Goal: Task Accomplishment & Management: Manage account settings

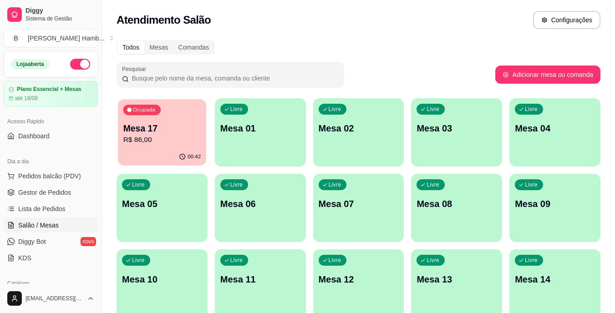
click at [143, 142] on p "R$ 86,00" at bounding box center [162, 140] width 78 height 10
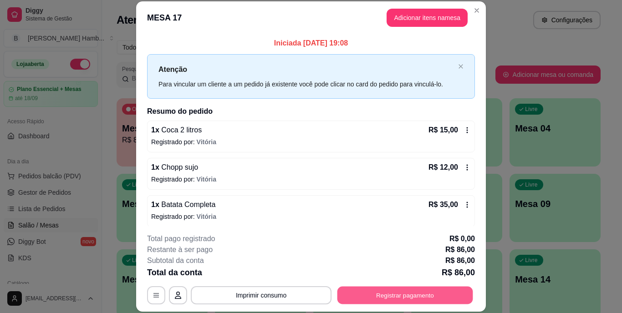
click at [365, 289] on button "Registrar pagamento" at bounding box center [406, 295] width 136 height 18
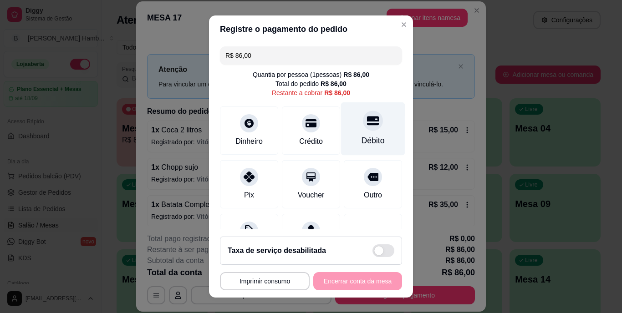
click at [362, 142] on div "Débito" at bounding box center [373, 141] width 23 height 12
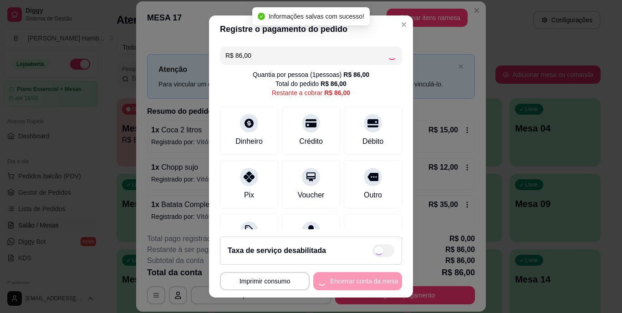
type input "R$ 0,00"
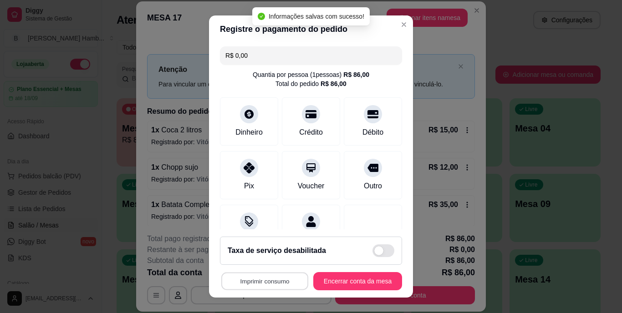
click at [268, 279] on button "Imprimir consumo" at bounding box center [264, 281] width 87 height 18
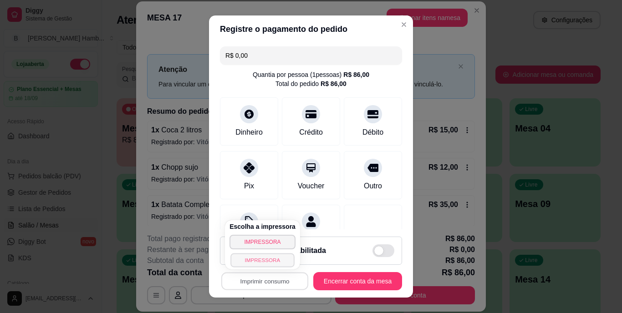
click at [266, 256] on button "IMPRESSORA" at bounding box center [262, 260] width 64 height 14
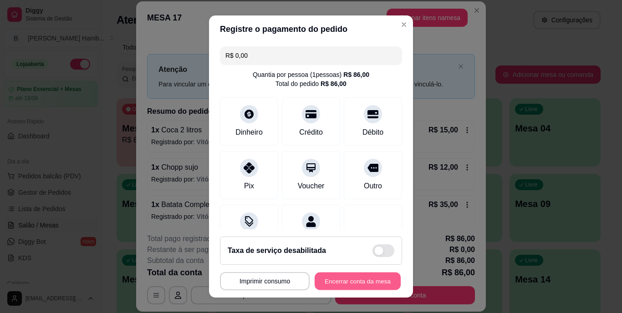
click at [340, 279] on button "Encerrar conta da mesa" at bounding box center [358, 281] width 86 height 18
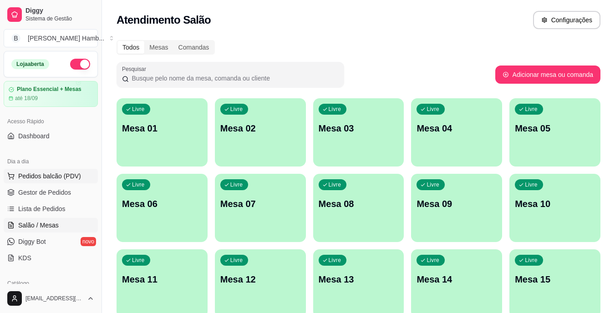
click at [41, 173] on span "Pedidos balcão (PDV)" at bounding box center [49, 176] width 63 height 9
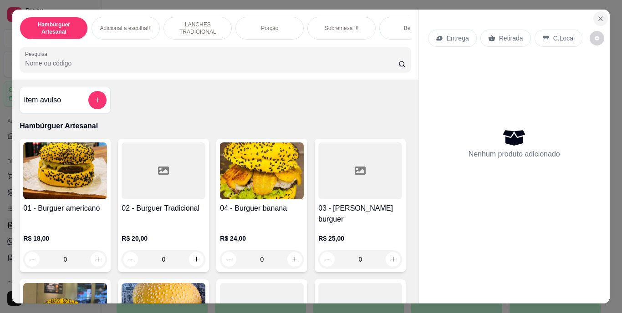
click at [600, 15] on icon "Close" at bounding box center [600, 18] width 7 height 7
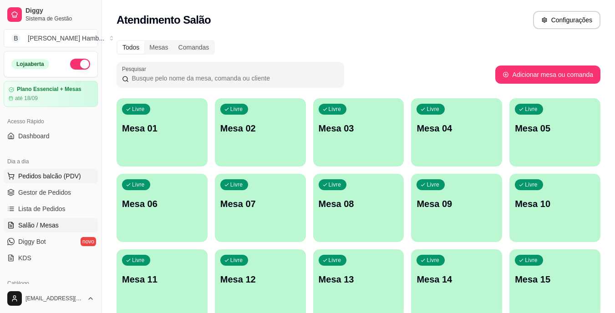
click at [53, 174] on span "Pedidos balcão (PDV)" at bounding box center [49, 176] width 63 height 9
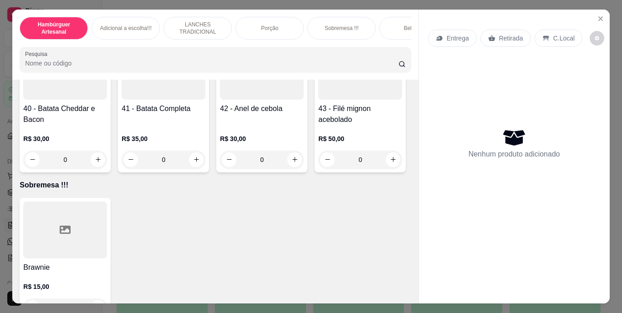
scroll to position [1886, 0]
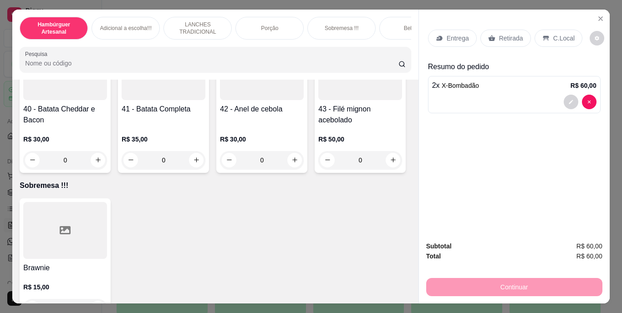
type input "4"
click at [499, 34] on p "Retirada" at bounding box center [511, 38] width 24 height 9
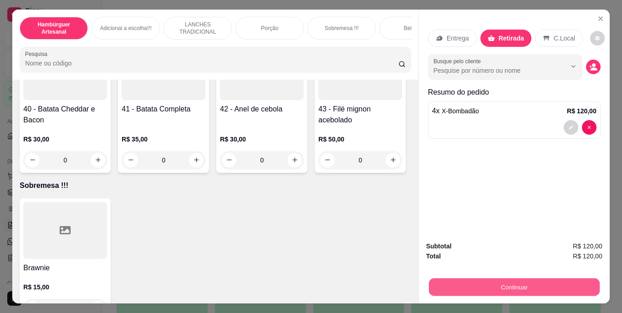
click at [456, 280] on button "Continuar" at bounding box center [514, 288] width 171 height 18
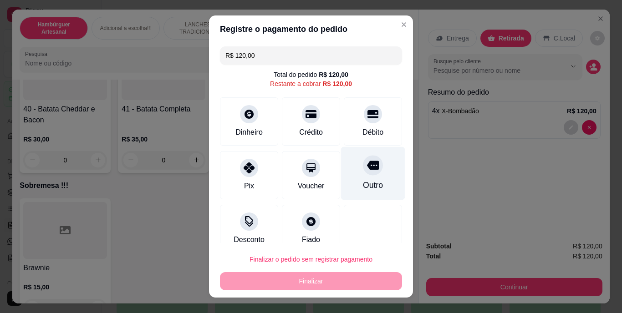
click at [367, 169] on icon at bounding box center [373, 165] width 12 height 9
type input "R$ 0,00"
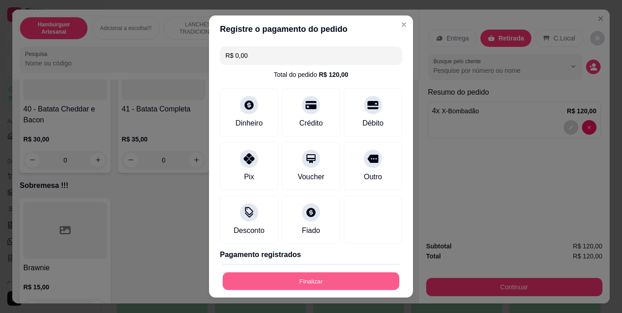
click at [343, 283] on button "Finalizar" at bounding box center [311, 281] width 177 height 18
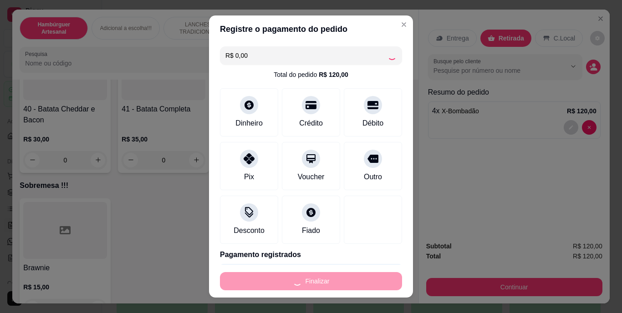
type input "0"
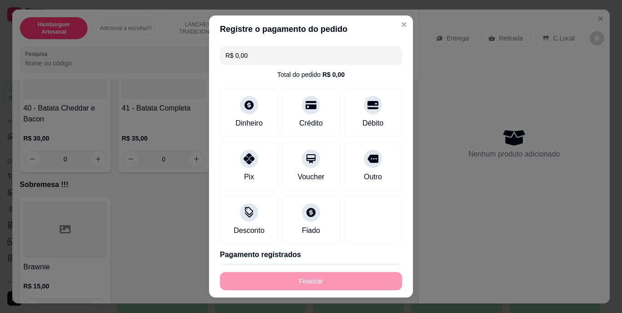
type input "-R$ 120,00"
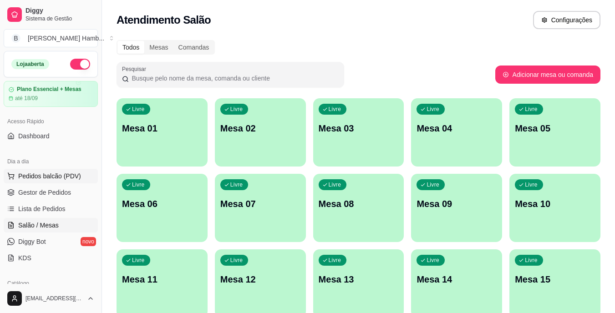
click at [39, 173] on span "Pedidos balcão (PDV)" at bounding box center [49, 176] width 63 height 9
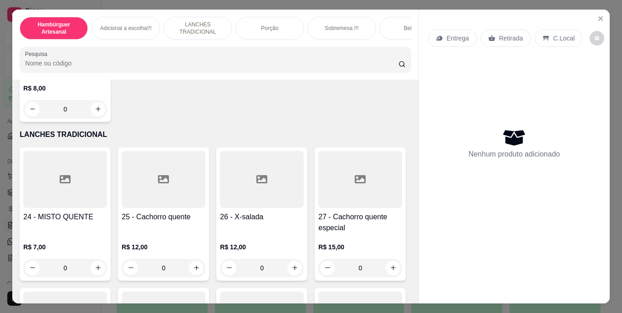
scroll to position [1242, 0]
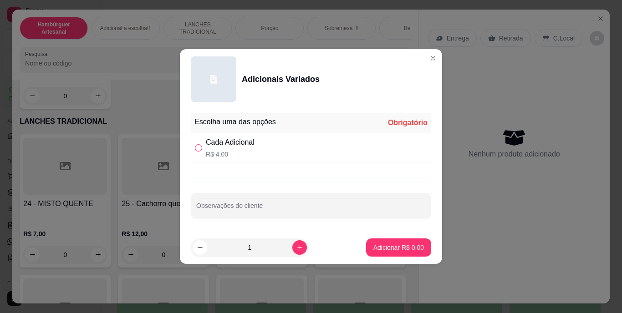
click at [197, 151] on input "" at bounding box center [198, 147] width 7 height 7
radio input "true"
click at [297, 246] on icon "increase-product-quantity" at bounding box center [300, 248] width 7 height 7
type input "2"
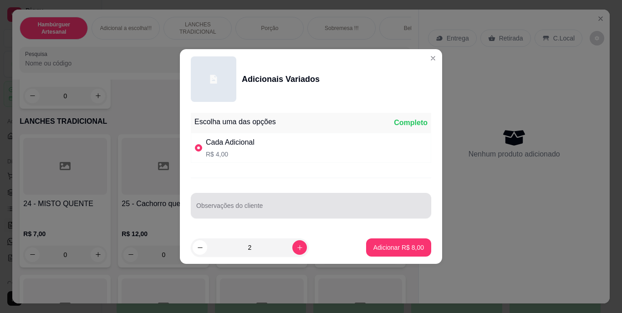
click at [248, 210] on input "Observações do cliente" at bounding box center [311, 209] width 230 height 9
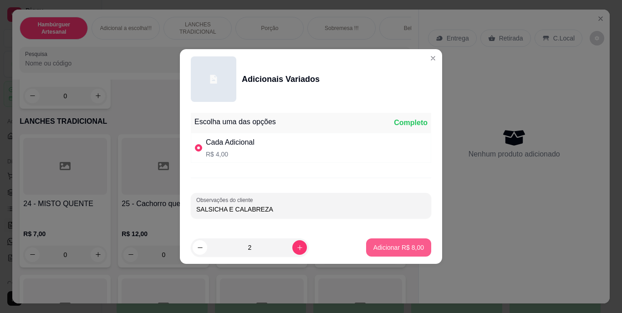
type input "SALSICHA E CALABREZA"
click at [374, 251] on p "Adicionar R$ 8,00" at bounding box center [398, 247] width 49 height 9
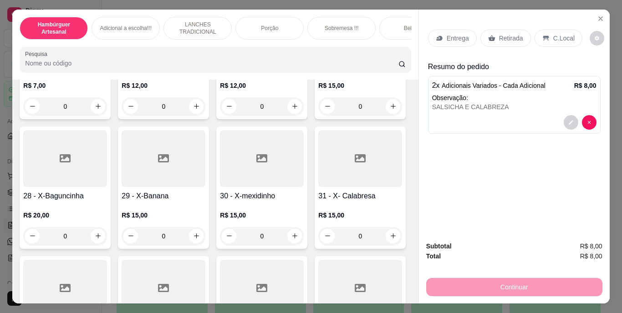
scroll to position [1480, 0]
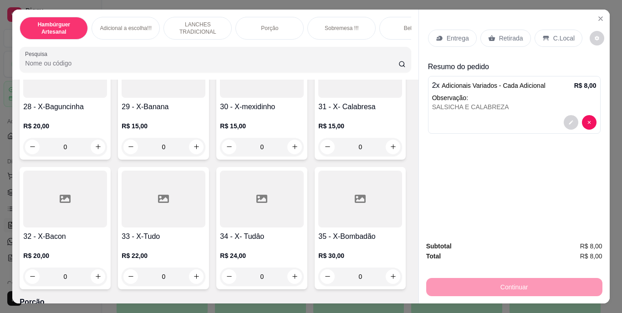
click at [95, 20] on icon "increase-product-quantity" at bounding box center [98, 17] width 7 height 7
type input "1"
click at [564, 156] on button "decrease-product-quantity" at bounding box center [571, 163] width 14 height 14
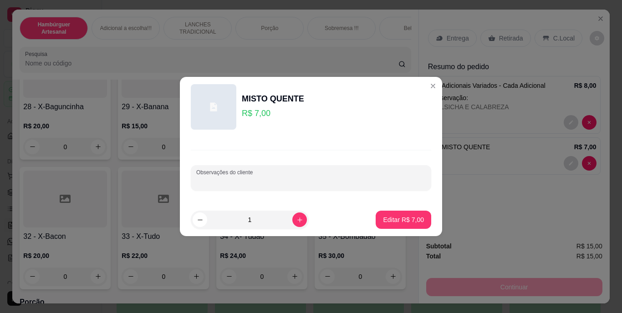
click at [327, 183] on input "Observações do cliente" at bounding box center [311, 181] width 230 height 9
type input "SEM QUEIJO E SEM PRESUNTO"
click at [386, 214] on button "Editar R$ 7,00" at bounding box center [404, 220] width 54 height 18
type input "0"
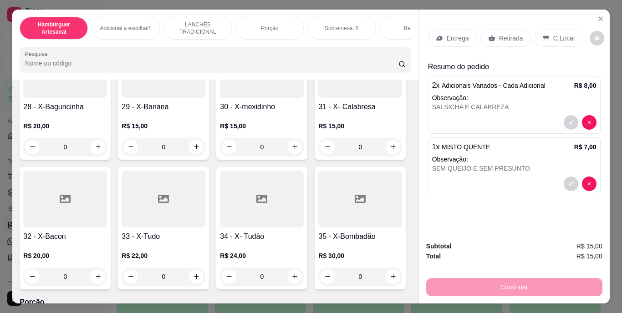
click at [499, 34] on p "Retirada" at bounding box center [511, 38] width 24 height 9
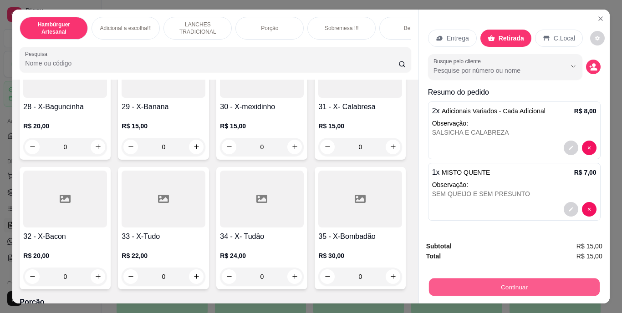
click at [493, 284] on button "Continuar" at bounding box center [514, 288] width 171 height 18
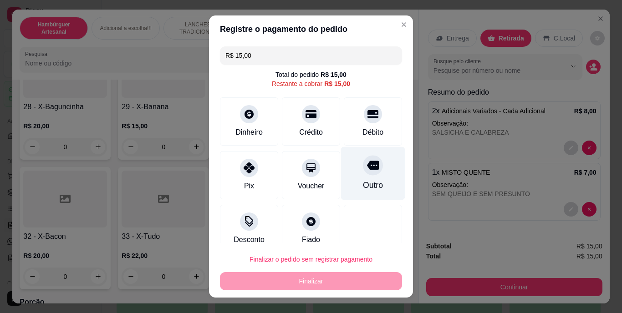
click at [367, 168] on icon at bounding box center [373, 165] width 12 height 9
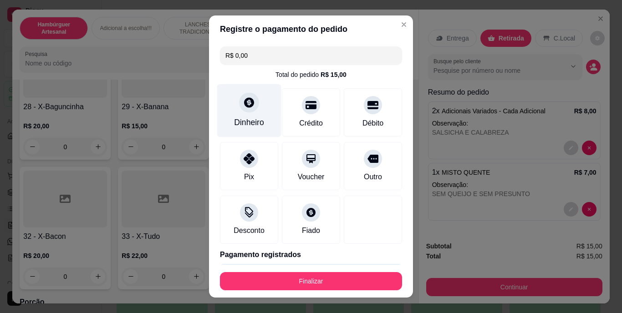
click at [242, 131] on div "Dinheiro" at bounding box center [249, 110] width 64 height 53
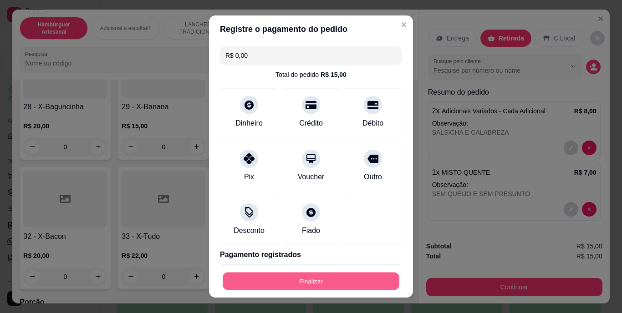
click at [312, 276] on button "Finalizar" at bounding box center [311, 281] width 177 height 18
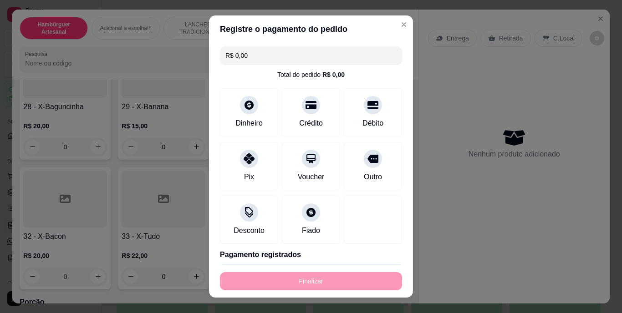
type input "-R$ 15,00"
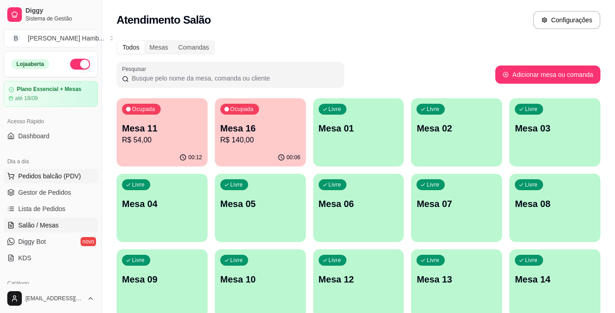
click at [42, 174] on span "Pedidos balcão (PDV)" at bounding box center [49, 176] width 63 height 9
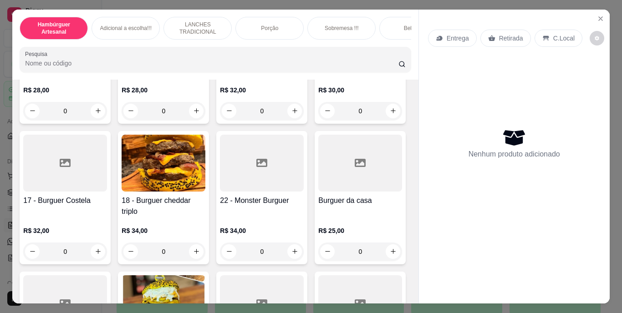
scroll to position [549, 0]
click at [198, 118] on button "increase-product-quantity" at bounding box center [196, 110] width 14 height 14
type input "1"
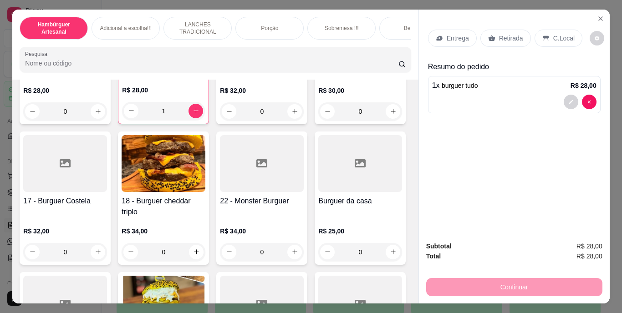
click at [506, 37] on p "Retirada" at bounding box center [511, 38] width 24 height 9
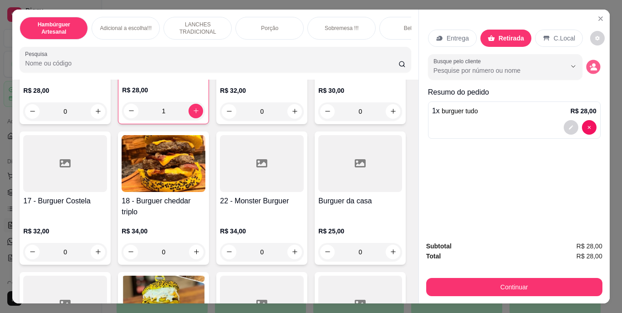
click at [593, 63] on icon "decrease-product-quantity" at bounding box center [593, 67] width 8 height 8
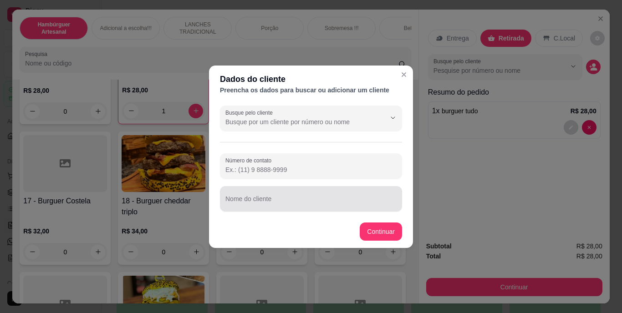
click at [322, 195] on div at bounding box center [310, 199] width 171 height 18
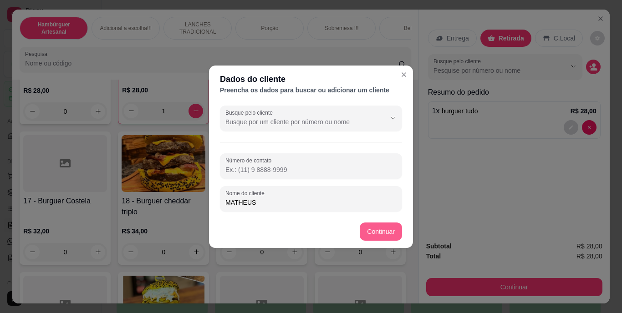
type input "MATHEUS"
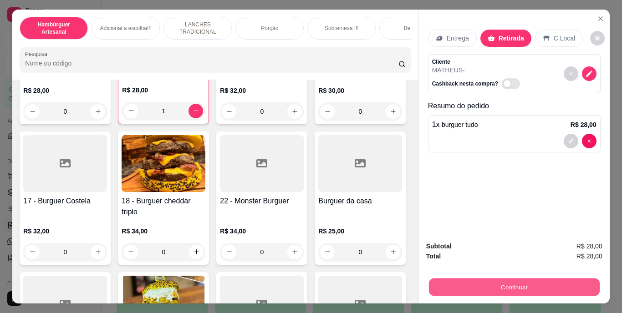
click at [479, 288] on button "Continuar" at bounding box center [514, 288] width 171 height 18
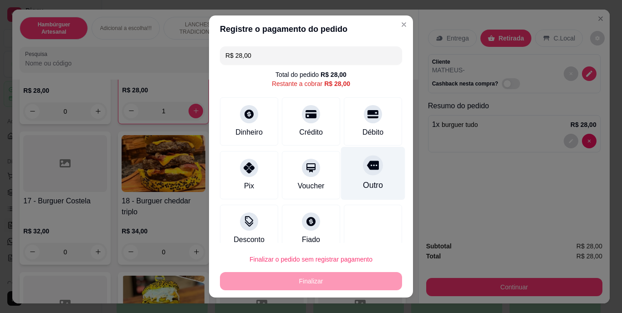
click at [342, 160] on div "Outro" at bounding box center [373, 173] width 64 height 53
type input "R$ 0,00"
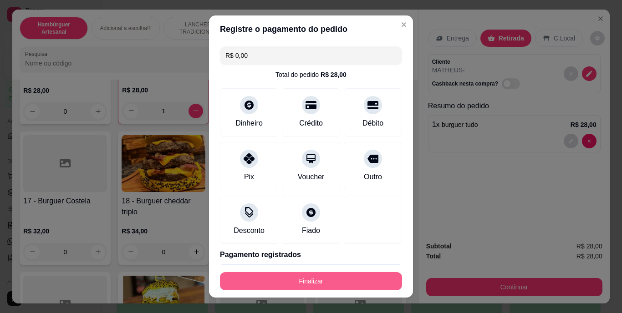
click at [319, 283] on button "Finalizar" at bounding box center [311, 281] width 182 height 18
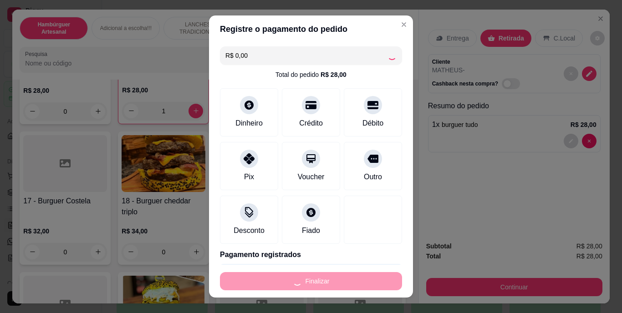
type input "0"
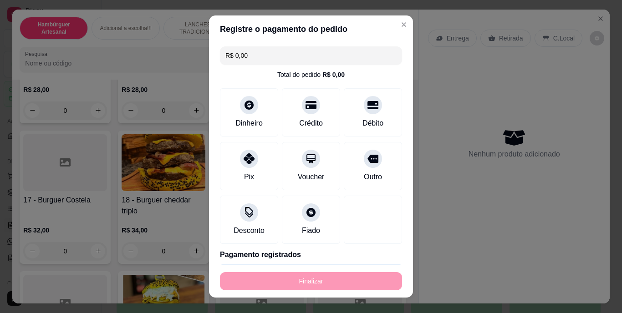
type input "-R$ 28,00"
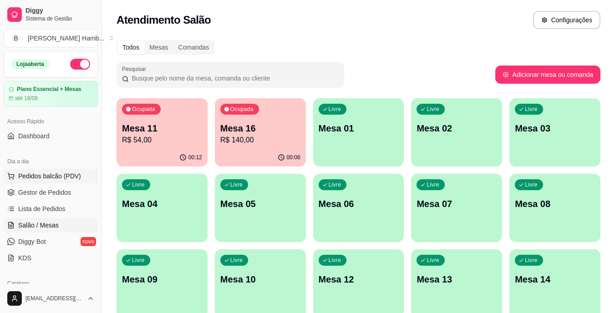
click at [82, 179] on button "Pedidos balcão (PDV)" at bounding box center [51, 176] width 94 height 15
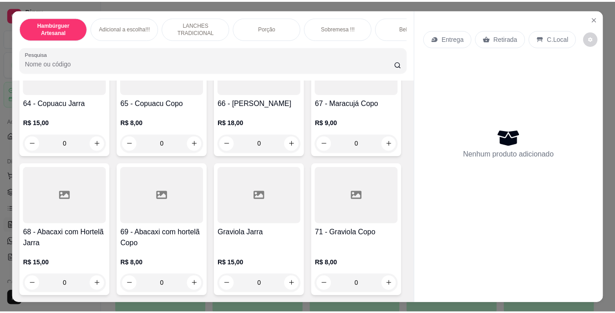
scroll to position [3378, 0]
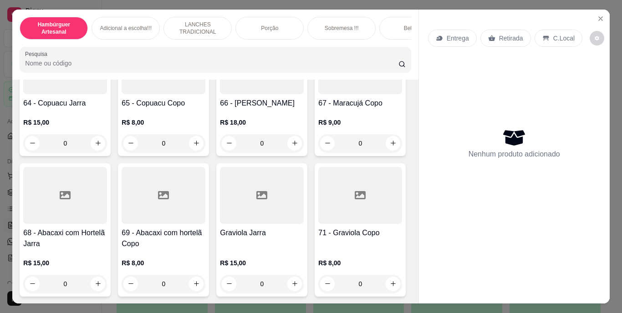
type input "1"
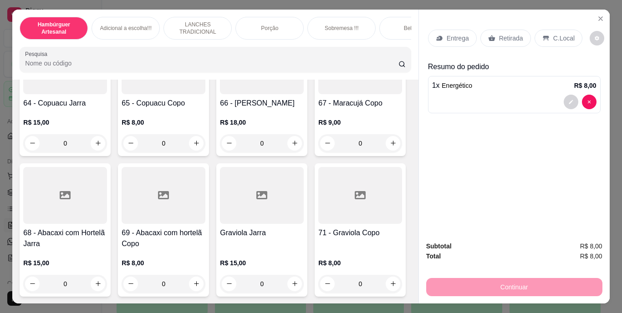
click at [494, 40] on div "Retirada" at bounding box center [506, 38] width 51 height 17
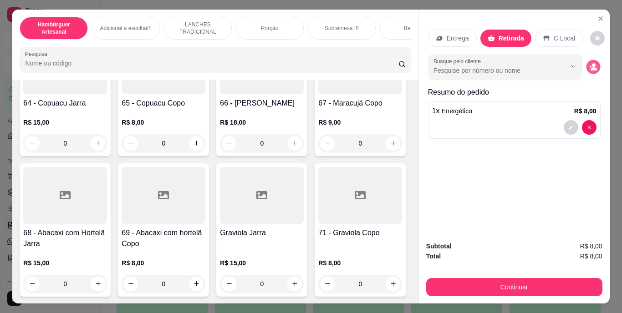
click at [586, 61] on button "decrease-product-quantity" at bounding box center [593, 67] width 14 height 14
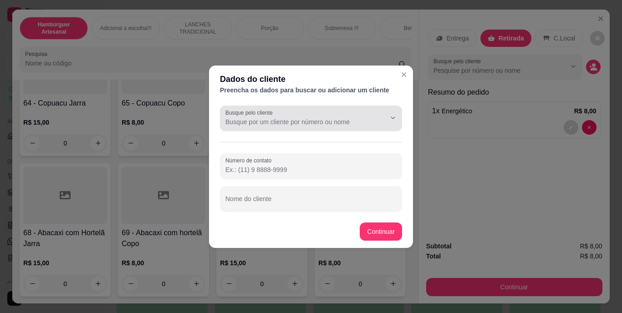
click at [372, 117] on div at bounding box center [385, 117] width 29 height 17
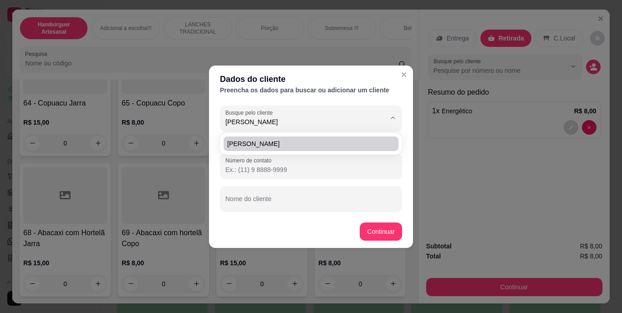
click at [378, 148] on span "[PERSON_NAME]" at bounding box center [306, 143] width 159 height 9
type input "[PERSON_NAME]"
type input "[PHONE_NUMBER]"
type input "[PERSON_NAME]"
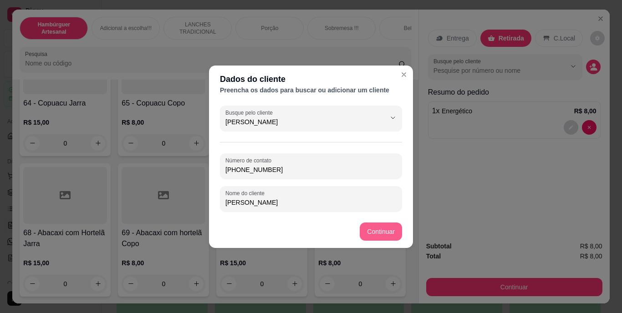
type input "[PERSON_NAME]"
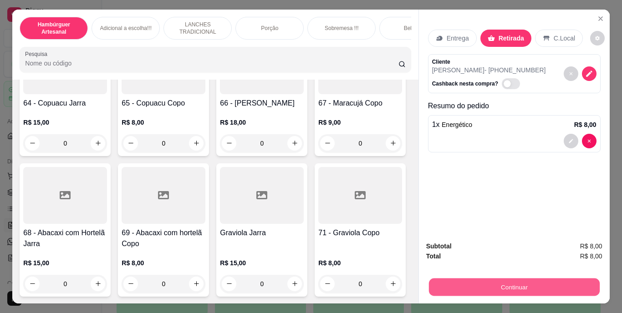
click at [459, 284] on button "Continuar" at bounding box center [514, 288] width 171 height 18
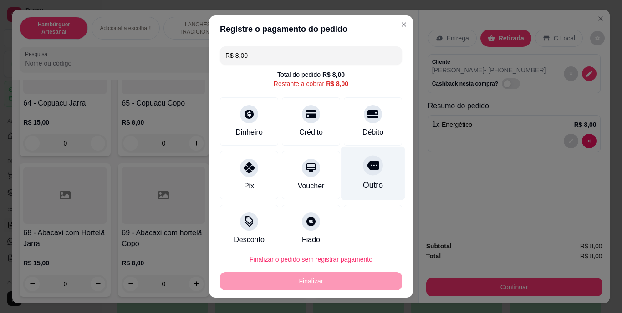
click at [363, 167] on div at bounding box center [373, 166] width 20 height 20
type input "R$ 0,00"
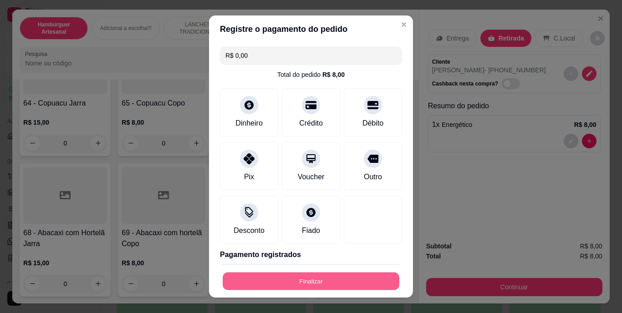
click at [290, 277] on button "Finalizar" at bounding box center [311, 281] width 177 height 18
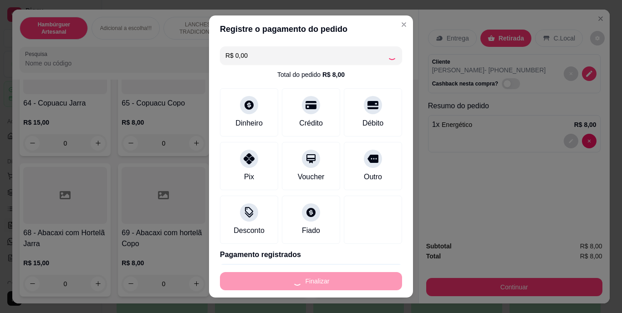
type input "0"
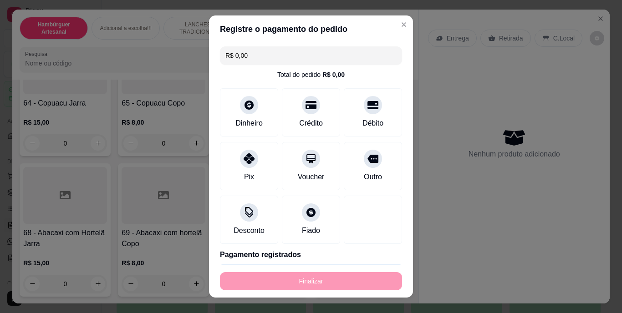
type input "-R$ 8,00"
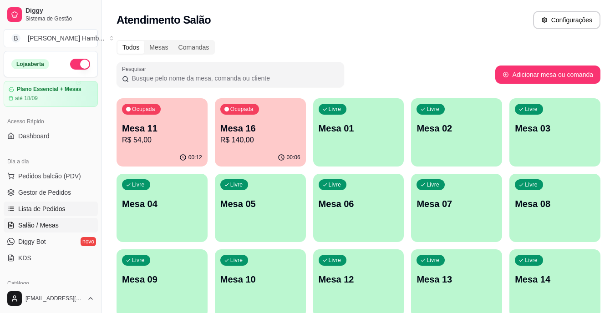
click at [50, 209] on span "Lista de Pedidos" at bounding box center [41, 209] width 47 height 9
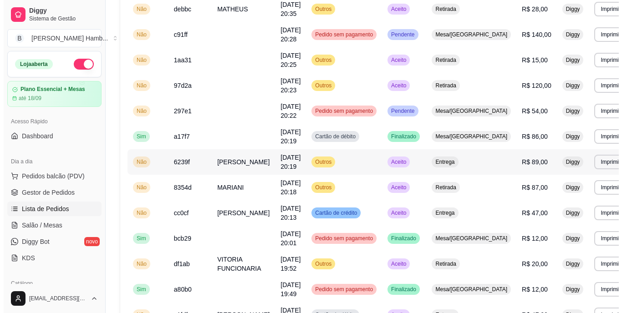
scroll to position [215, 0]
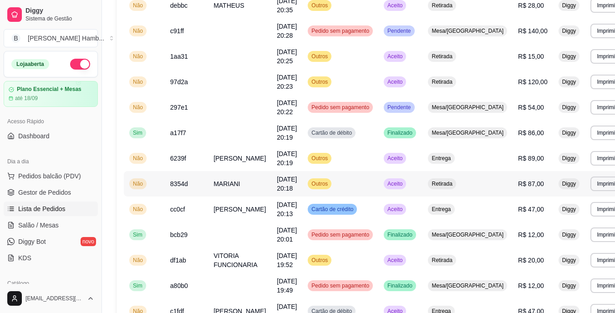
click at [248, 184] on td "MARIANI" at bounding box center [239, 184] width 63 height 26
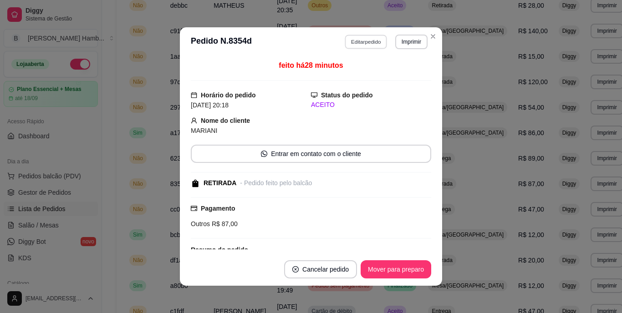
click at [370, 42] on button "Editar pedido" at bounding box center [366, 42] width 42 height 14
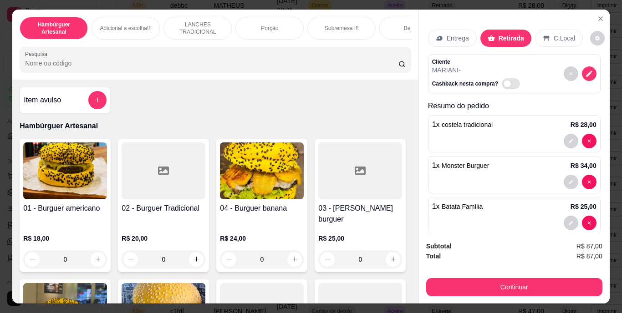
click at [334, 66] on input "Pesquisa" at bounding box center [211, 63] width 373 height 9
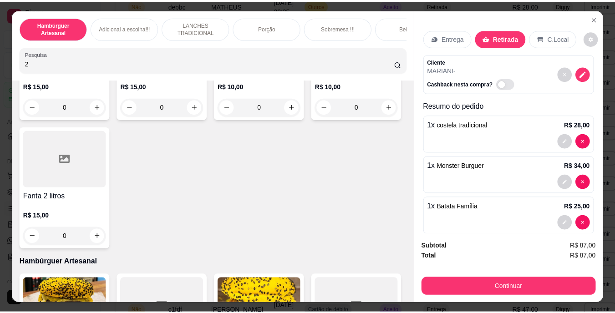
scroll to position [160, 0]
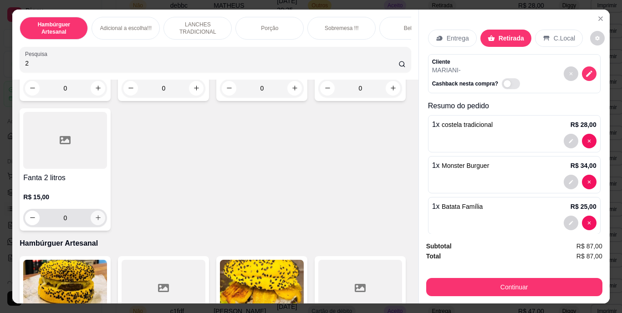
type input "2"
click at [102, 221] on icon "increase-product-quantity" at bounding box center [98, 218] width 7 height 7
type input "1"
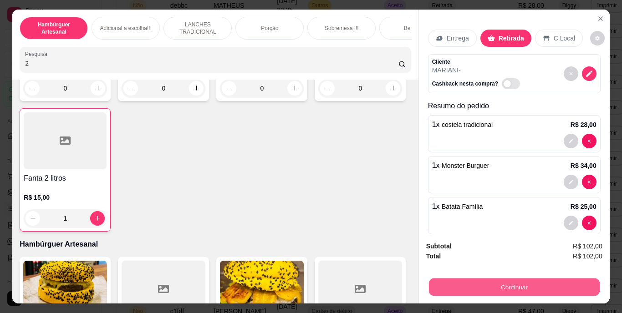
click at [460, 279] on button "Continuar" at bounding box center [514, 288] width 171 height 18
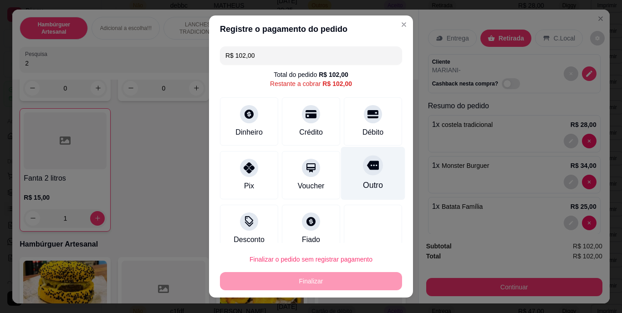
click at [362, 175] on div "Outro" at bounding box center [373, 173] width 64 height 53
type input "R$ 0,00"
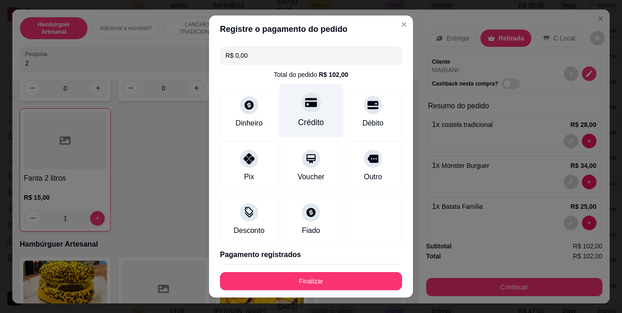
click at [298, 117] on div "Crédito" at bounding box center [311, 123] width 26 height 12
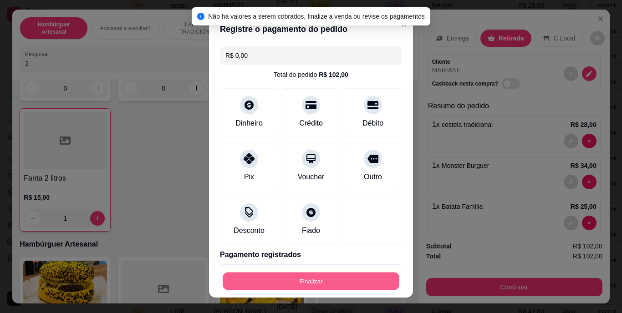
click at [315, 277] on button "Finalizar" at bounding box center [311, 281] width 177 height 18
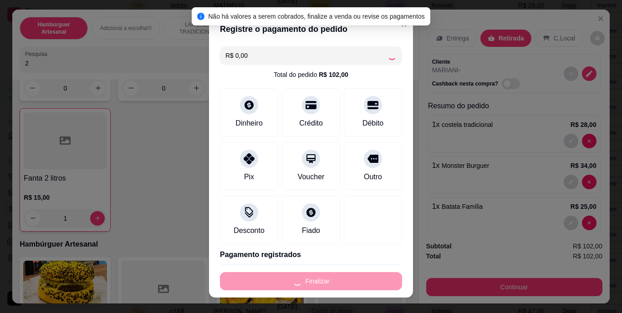
type input "0"
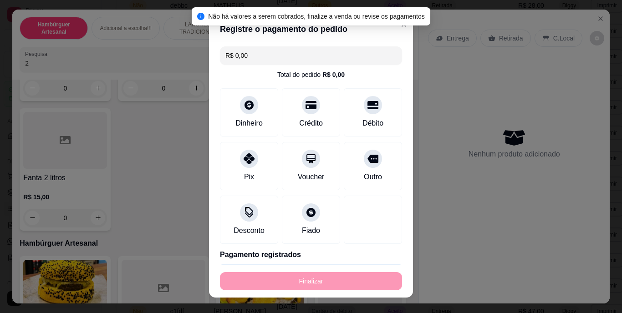
type input "-R$ 102,00"
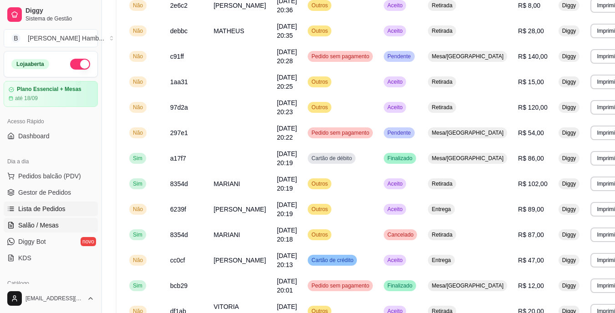
click at [60, 225] on link "Salão / Mesas" at bounding box center [51, 225] width 94 height 15
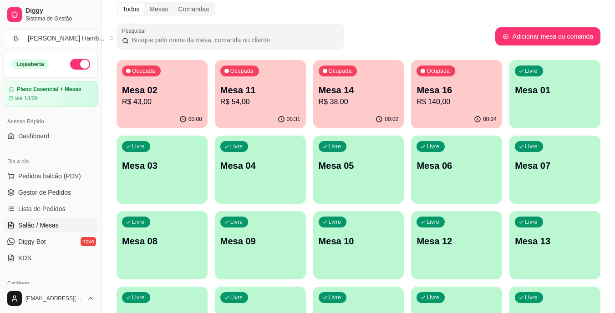
scroll to position [39, 0]
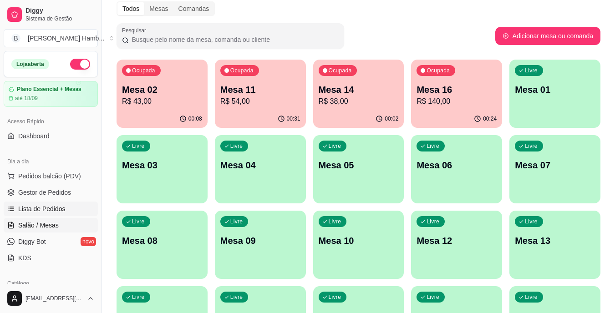
click at [51, 206] on span "Lista de Pedidos" at bounding box center [41, 209] width 47 height 9
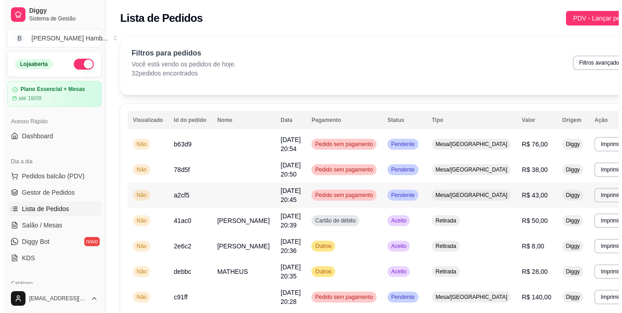
scroll to position [79, 0]
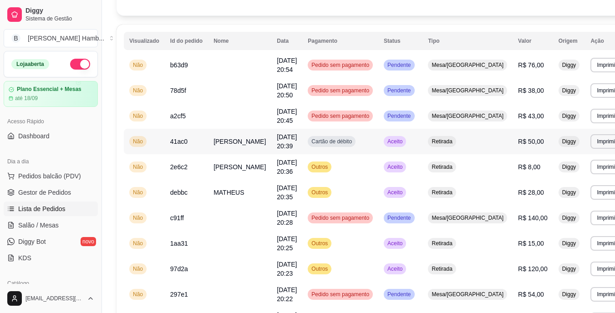
click at [281, 139] on span "[DATE] 20:39" at bounding box center [287, 141] width 20 height 16
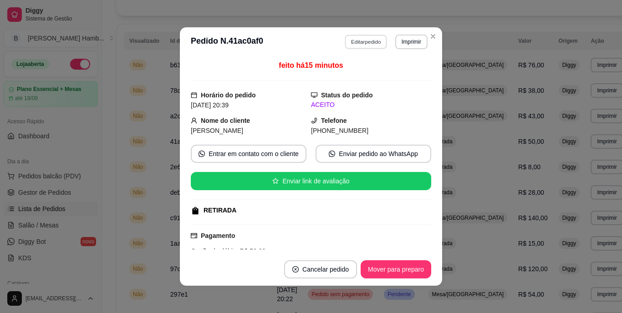
click at [367, 41] on button "Editar pedido" at bounding box center [366, 42] width 42 height 14
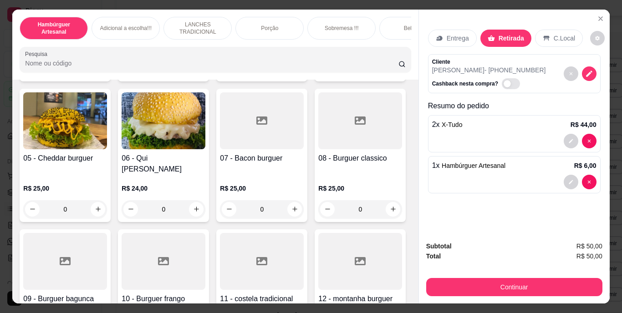
scroll to position [285, 0]
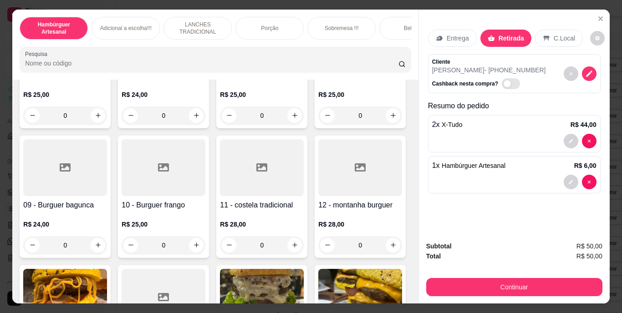
click at [314, 65] on input "Pesquisa" at bounding box center [211, 63] width 373 height 9
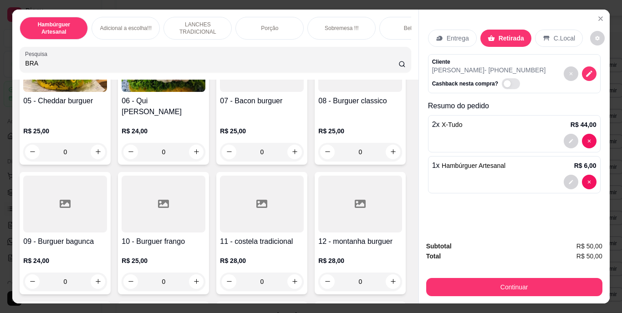
scroll to position [321, 0]
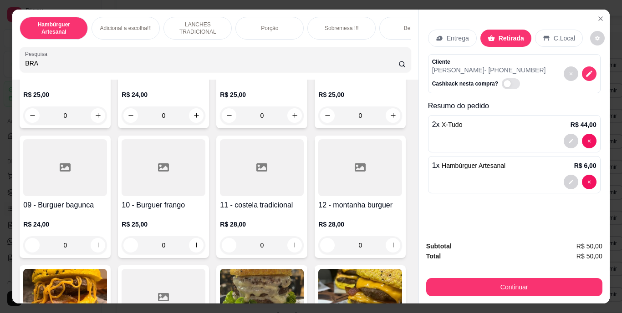
drag, startPoint x: 314, startPoint y: 65, endPoint x: 216, endPoint y: 197, distance: 164.4
click at [216, 197] on div "Hambúrguer Artesanal Adicional a escolha!!! LANCHES TRADICIONAL Porção Sobremes…" at bounding box center [215, 157] width 406 height 295
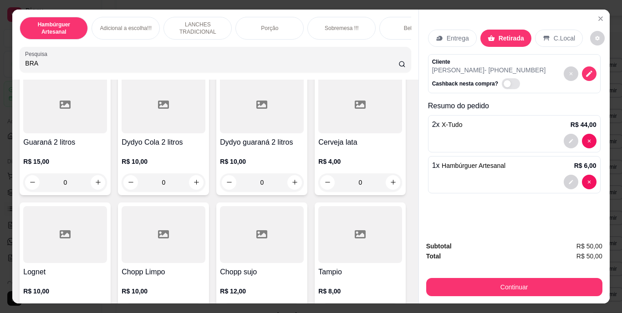
scroll to position [2522, 0]
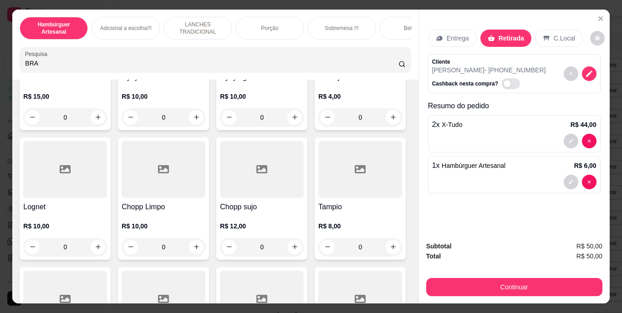
type input "BRA"
type input "1"
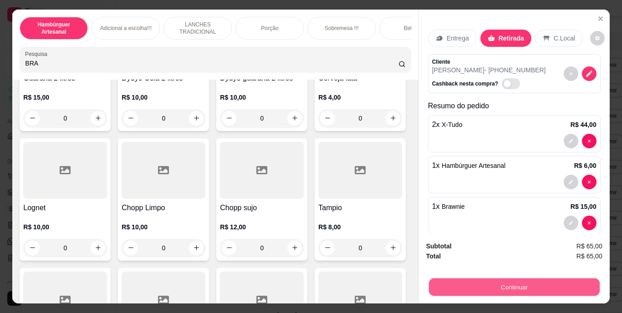
click at [473, 279] on button "Continuar" at bounding box center [514, 288] width 171 height 18
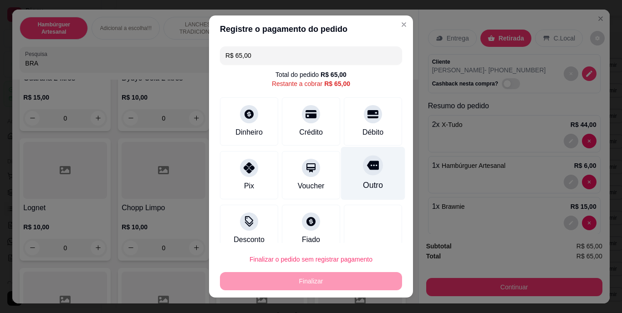
click at [363, 175] on div at bounding box center [373, 166] width 20 height 20
type input "R$ 0,00"
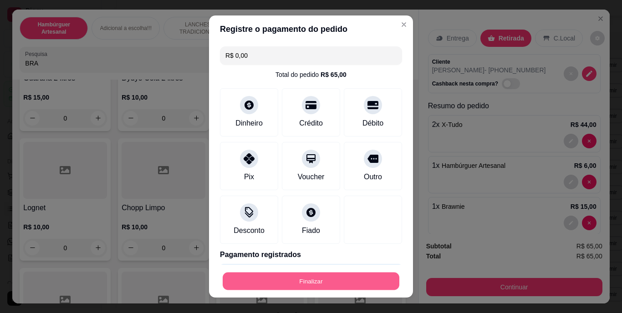
click at [322, 280] on button "Finalizar" at bounding box center [311, 281] width 177 height 18
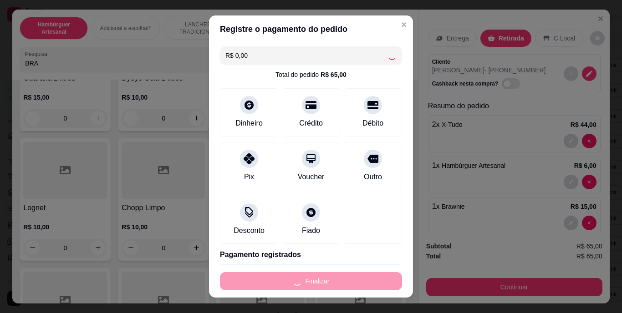
type input "0"
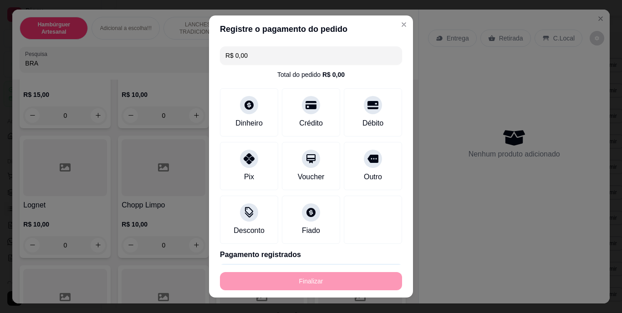
type input "-R$ 65,00"
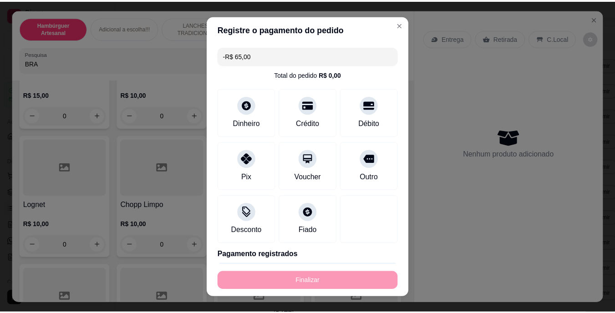
scroll to position [2520, 0]
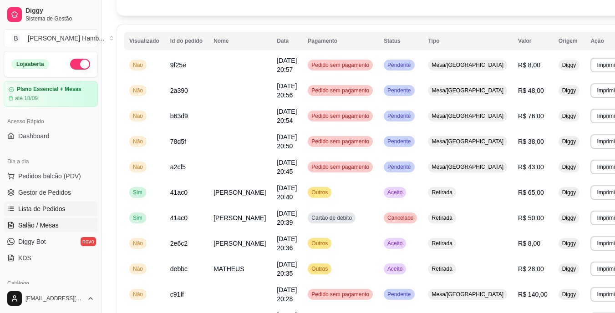
click at [61, 220] on link "Salão / Mesas" at bounding box center [51, 225] width 94 height 15
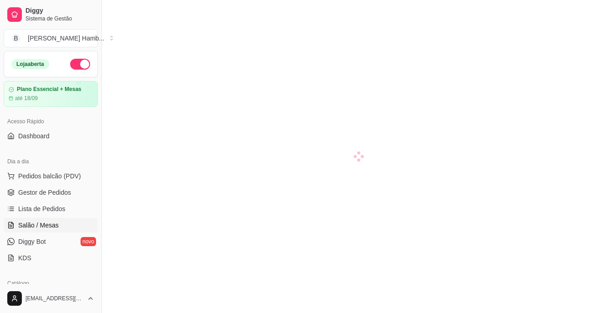
click at [61, 220] on link "Salão / Mesas" at bounding box center [51, 225] width 94 height 15
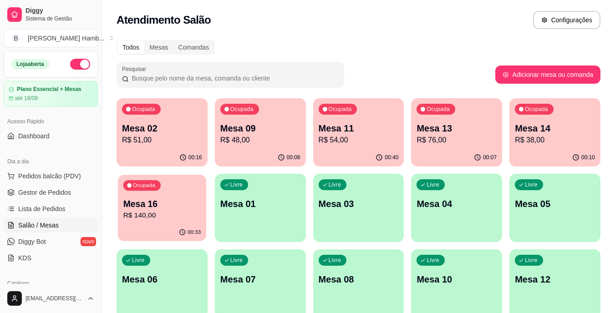
click at [149, 201] on p "Mesa 16" at bounding box center [162, 204] width 78 height 12
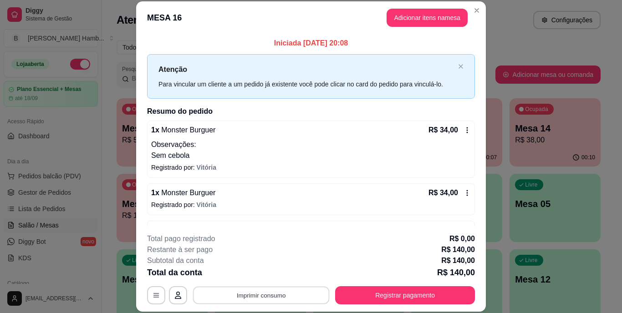
click at [248, 295] on button "Imprimir consumo" at bounding box center [261, 295] width 137 height 18
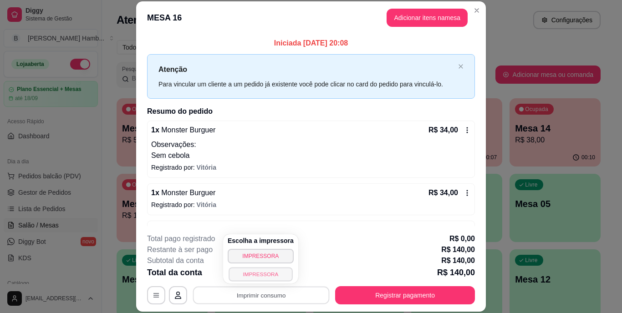
click at [251, 277] on button "IMPRESSORA" at bounding box center [261, 274] width 64 height 14
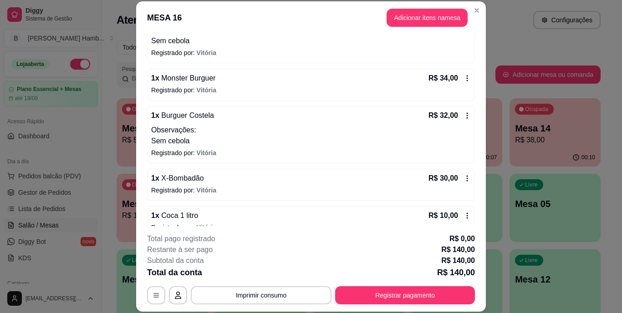
scroll to position [130, 0]
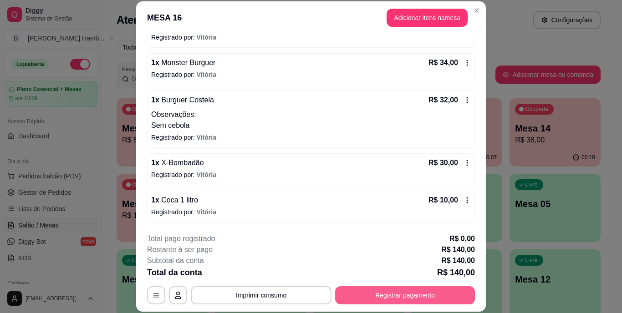
click at [358, 290] on button "Registrar pagamento" at bounding box center [405, 295] width 140 height 18
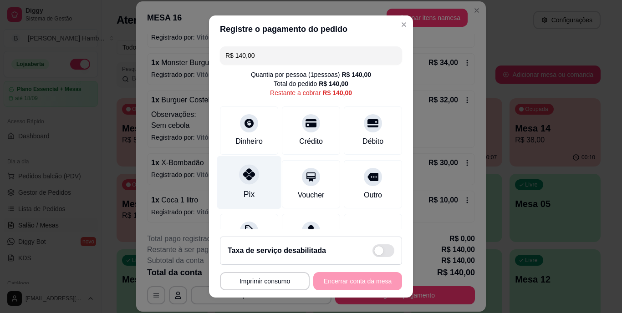
click at [248, 189] on div "Pix" at bounding box center [249, 195] width 11 height 12
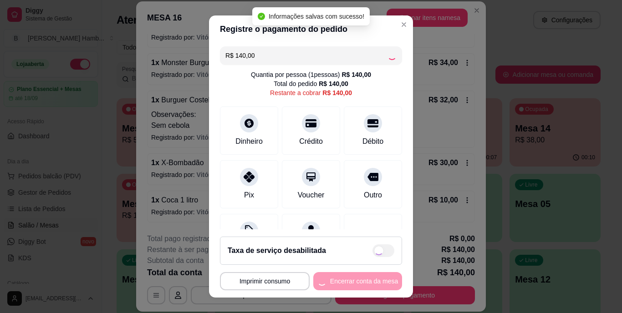
type input "R$ 0,00"
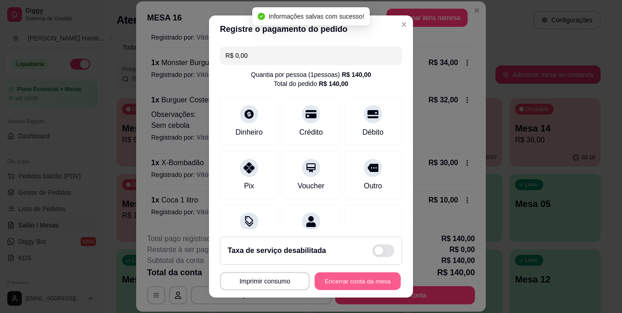
click at [337, 282] on button "Encerrar conta da mesa" at bounding box center [358, 281] width 86 height 18
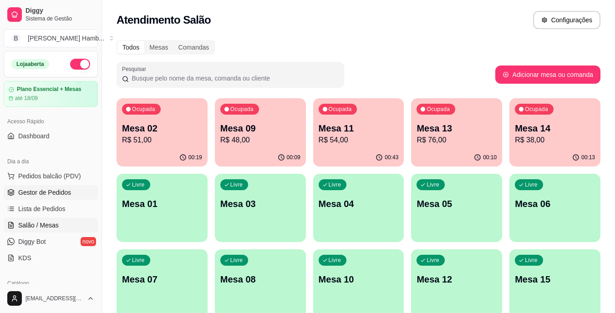
click at [81, 197] on link "Gestor de Pedidos" at bounding box center [51, 192] width 94 height 15
click at [77, 189] on link "Gestor de Pedidos" at bounding box center [51, 192] width 94 height 15
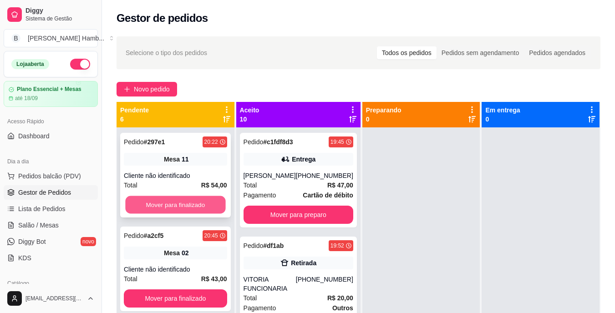
click at [156, 208] on button "Mover para finalizado" at bounding box center [175, 205] width 100 height 18
click at [163, 202] on button "Mover para finalizado" at bounding box center [175, 205] width 103 height 18
click at [163, 202] on button "Mover para finalizado" at bounding box center [175, 205] width 100 height 18
click at [163, 202] on button "Mover para finalizado" at bounding box center [175, 205] width 103 height 18
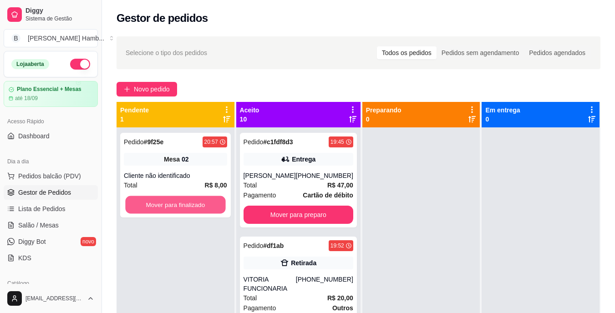
click at [163, 202] on button "Mover para finalizado" at bounding box center [175, 205] width 100 height 18
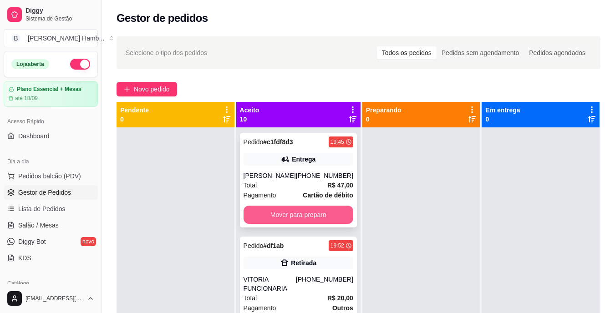
click at [290, 217] on button "Mover para preparo" at bounding box center [299, 215] width 110 height 18
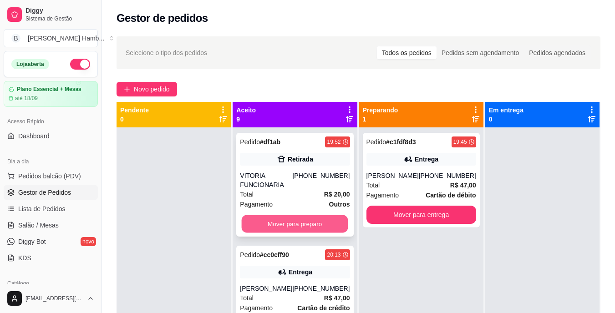
click at [290, 220] on button "Mover para preparo" at bounding box center [295, 224] width 107 height 18
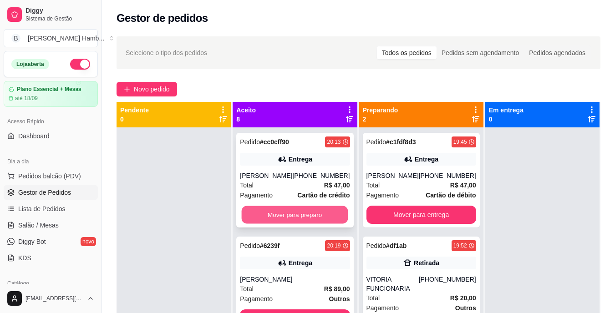
click at [292, 214] on button "Mover para preparo" at bounding box center [295, 215] width 107 height 18
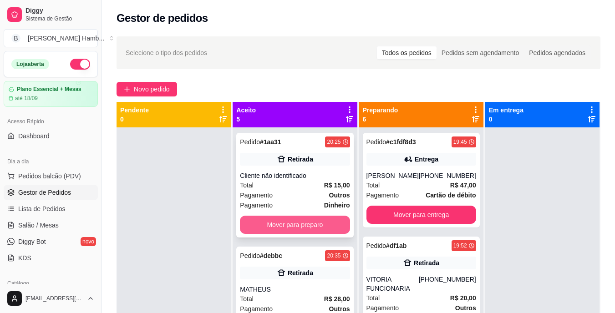
click at [293, 230] on button "Mover para preparo" at bounding box center [295, 225] width 110 height 18
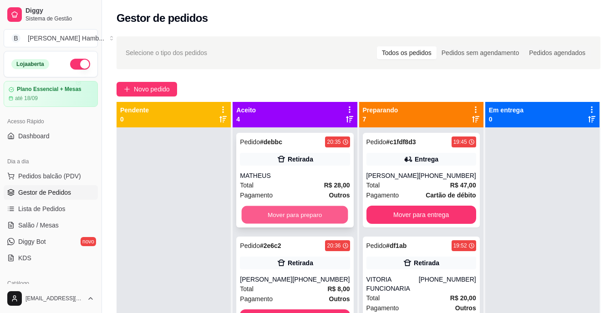
click at [299, 210] on button "Mover para preparo" at bounding box center [295, 215] width 107 height 18
click at [296, 224] on button "Mover para preparo" at bounding box center [295, 215] width 107 height 18
click at [299, 224] on button "Mover para preparo" at bounding box center [295, 215] width 107 height 18
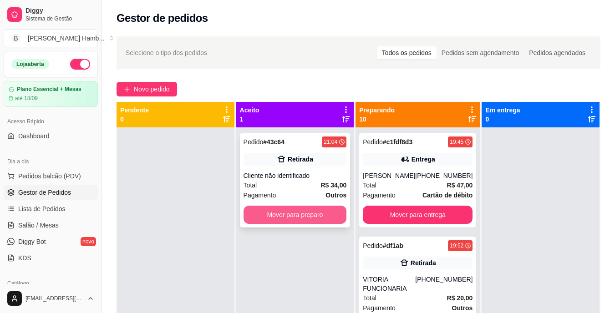
drag, startPoint x: 299, startPoint y: 224, endPoint x: 304, endPoint y: 219, distance: 6.8
click at [304, 219] on div "Pedido # 43c64 21:04 Retirada Cliente não identificado Total R$ 34,00 Pagamento…" at bounding box center [295, 180] width 111 height 95
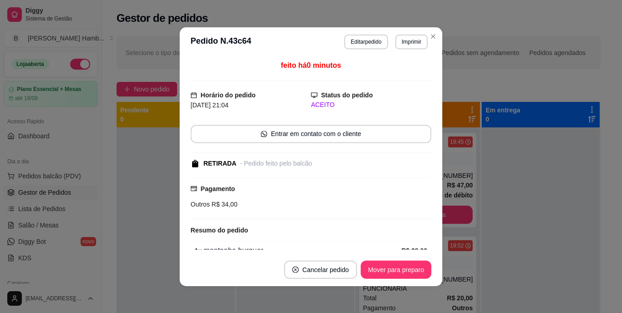
click at [304, 219] on div at bounding box center [311, 218] width 241 height 1
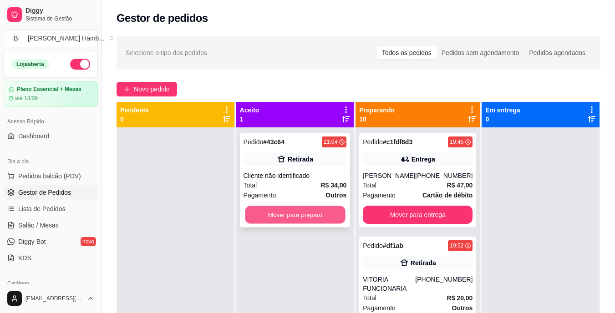
click at [308, 212] on button "Mover para preparo" at bounding box center [295, 215] width 100 height 18
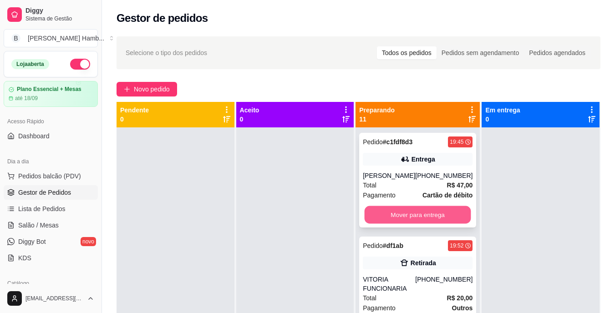
click at [409, 213] on button "Mover para entrega" at bounding box center [418, 215] width 107 height 18
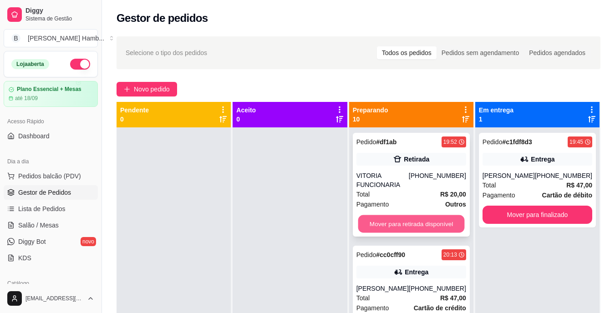
click at [402, 224] on button "Mover para retirada disponível" at bounding box center [411, 224] width 107 height 18
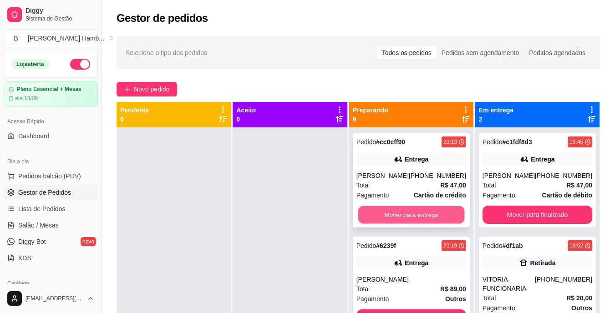
click at [417, 213] on button "Mover para entrega" at bounding box center [411, 215] width 107 height 18
click at [417, 213] on button "Mover para retirada disponível" at bounding box center [411, 215] width 107 height 18
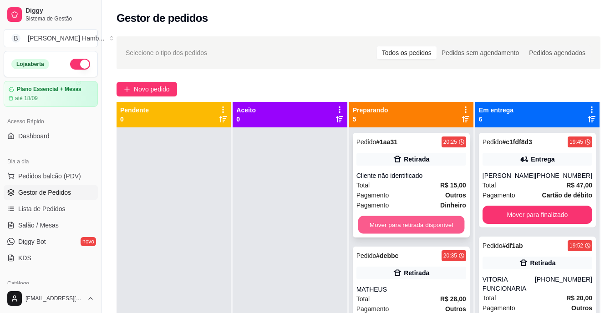
click at [404, 223] on button "Mover para retirada disponível" at bounding box center [411, 225] width 107 height 18
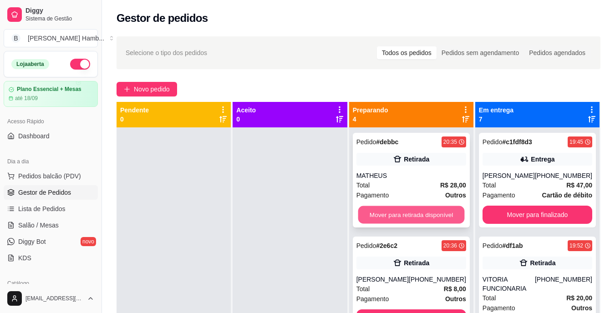
click at [404, 217] on button "Mover para retirada disponível" at bounding box center [411, 215] width 107 height 18
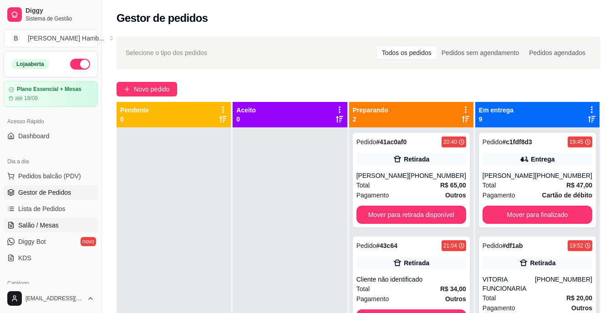
click at [65, 223] on link "Salão / Mesas" at bounding box center [51, 225] width 94 height 15
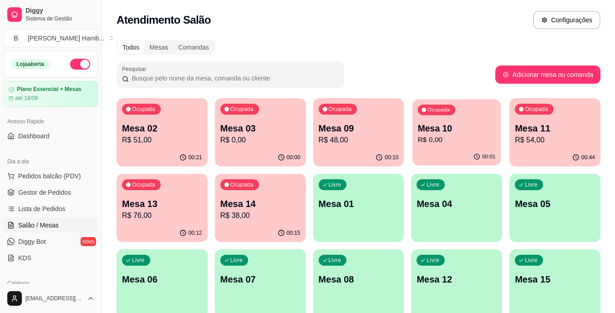
click at [467, 125] on p "Mesa 10" at bounding box center [457, 129] width 78 height 12
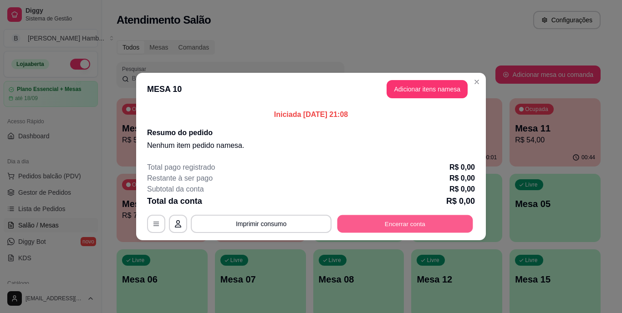
click at [404, 225] on button "Encerrar conta" at bounding box center [406, 224] width 136 height 18
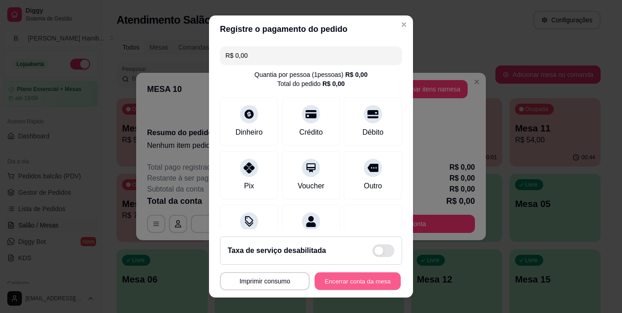
click at [353, 280] on button "Encerrar conta da mesa" at bounding box center [358, 281] width 86 height 18
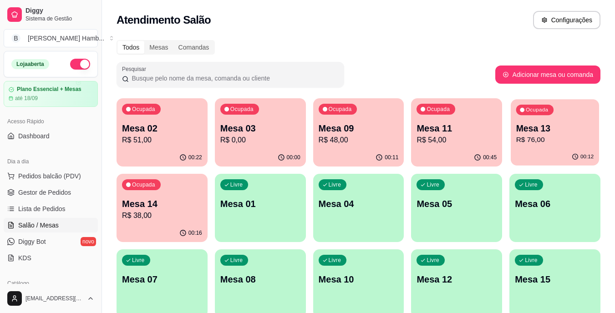
click at [552, 129] on p "Mesa 13" at bounding box center [556, 129] width 78 height 12
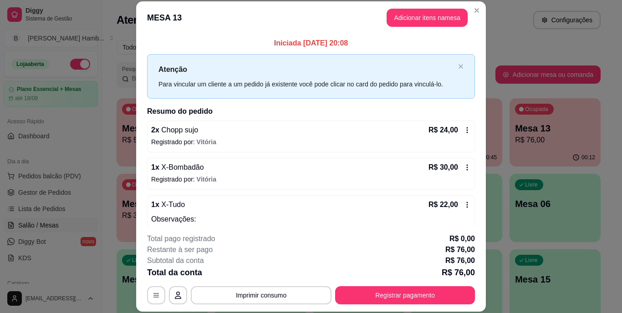
scroll to position [30, 0]
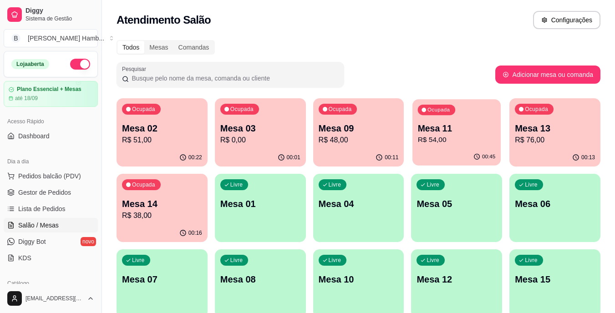
click at [438, 132] on p "Mesa 11" at bounding box center [457, 129] width 78 height 12
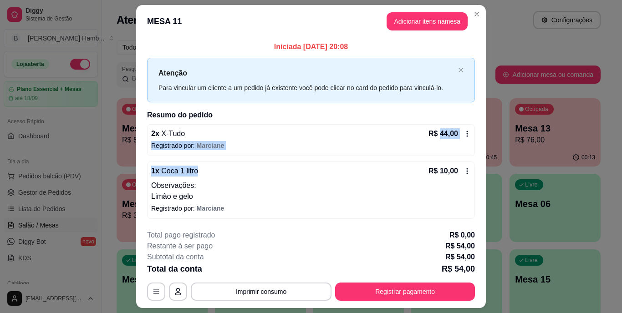
drag, startPoint x: 438, startPoint y: 132, endPoint x: 281, endPoint y: 174, distance: 162.9
click at [281, 174] on section "**********" at bounding box center [311, 156] width 350 height 303
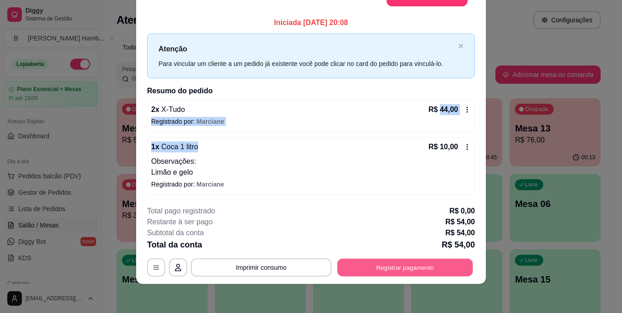
click at [404, 259] on div "**********" at bounding box center [311, 268] width 328 height 18
click at [390, 261] on button "Registrar pagamento" at bounding box center [406, 268] width 136 height 18
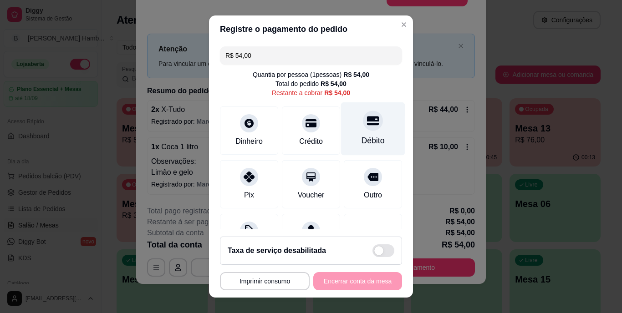
click at [362, 137] on div "Débito" at bounding box center [373, 141] width 23 height 12
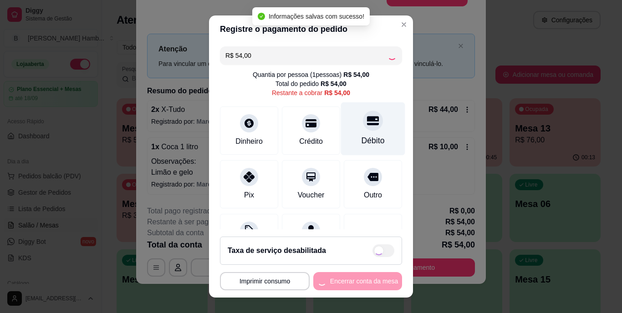
type input "R$ 0,00"
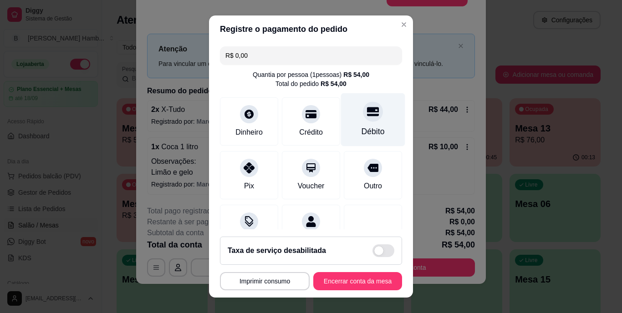
click at [367, 118] on icon at bounding box center [373, 112] width 12 height 12
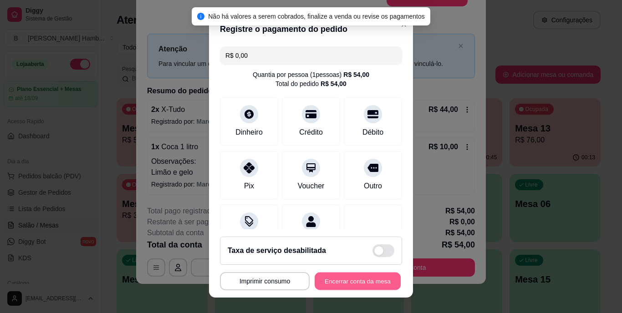
click at [354, 286] on button "Encerrar conta da mesa" at bounding box center [358, 281] width 86 height 18
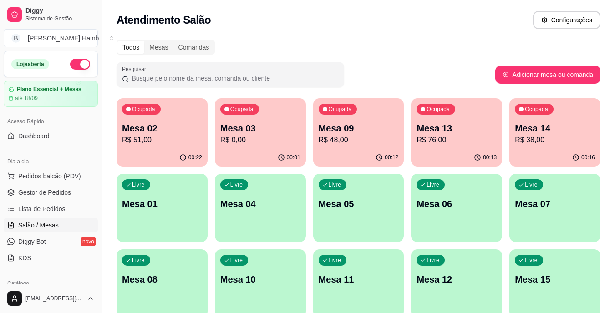
click at [46, 206] on span "Lista de Pedidos" at bounding box center [41, 209] width 47 height 9
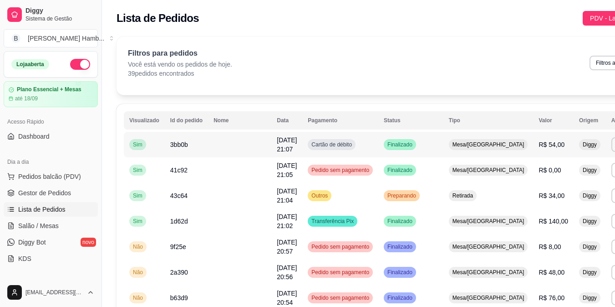
click at [432, 150] on td "Finalizado" at bounding box center [411, 145] width 65 height 26
click at [570, 173] on button "IMPRESSORA" at bounding box center [568, 176] width 64 height 14
click at [28, 226] on span "Salão / Mesas" at bounding box center [38, 225] width 41 height 9
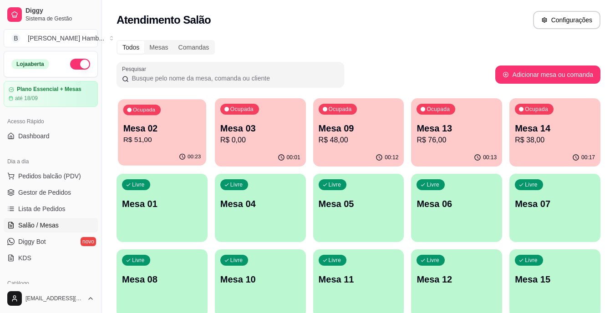
click at [158, 118] on div "Ocupada Mesa 02 R$ 51,00" at bounding box center [162, 123] width 88 height 49
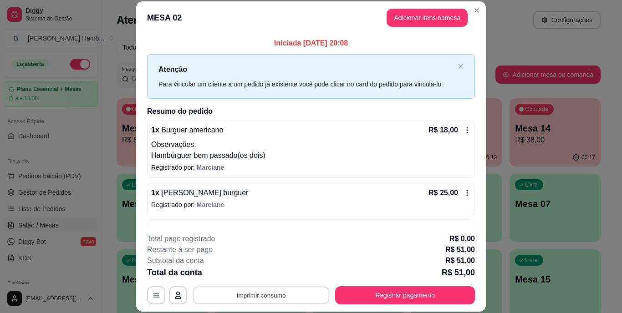
click at [239, 301] on button "Imprimir consumo" at bounding box center [261, 295] width 137 height 18
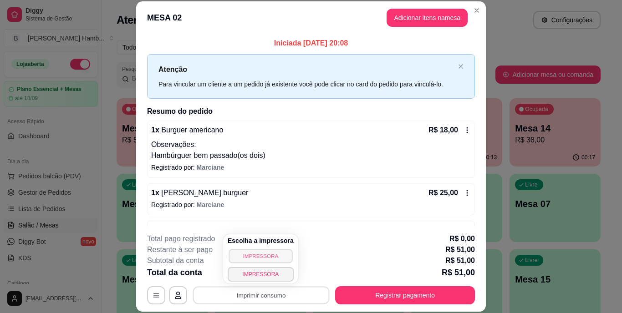
click at [248, 260] on button "IMPRESSORA" at bounding box center [261, 256] width 64 height 14
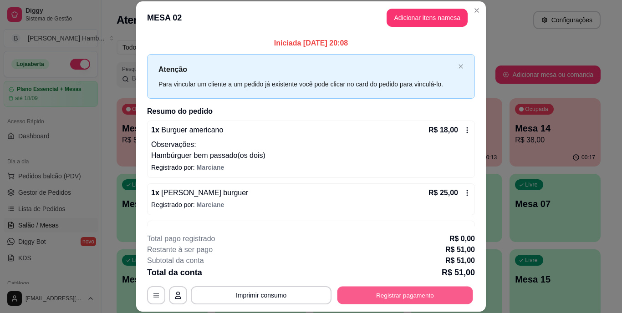
click at [357, 293] on button "Registrar pagamento" at bounding box center [406, 295] width 136 height 18
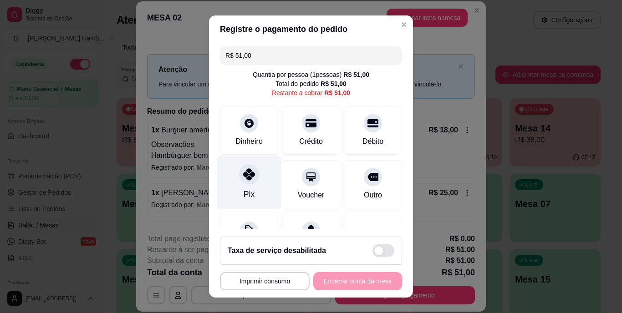
click at [246, 189] on div "Pix" at bounding box center [249, 195] width 11 height 12
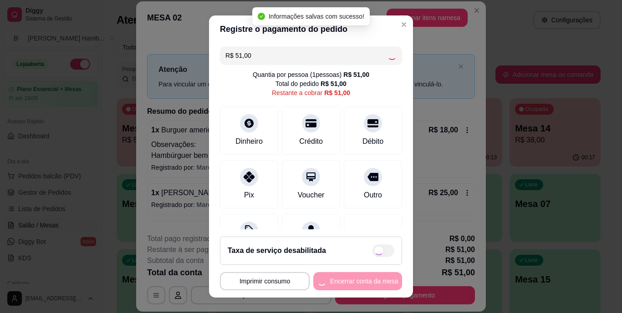
type input "R$ 0,00"
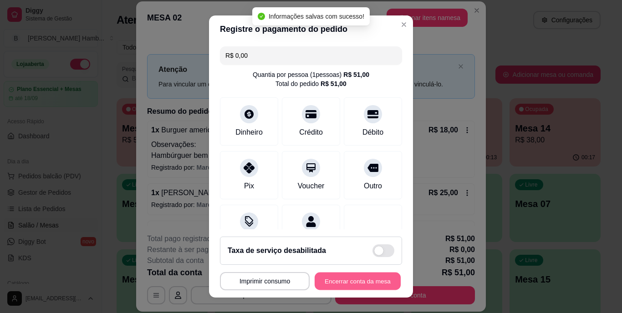
click at [346, 279] on button "Encerrar conta da mesa" at bounding box center [358, 281] width 86 height 18
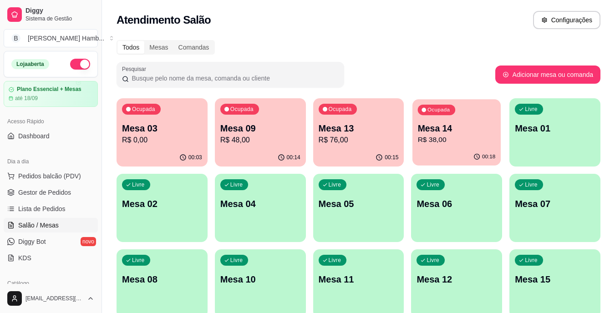
click at [469, 129] on p "Mesa 14" at bounding box center [457, 129] width 78 height 12
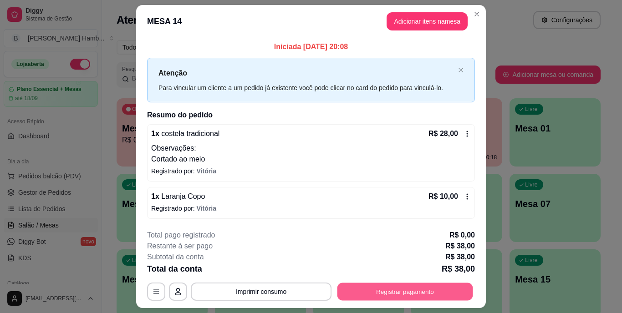
click at [386, 292] on button "Registrar pagamento" at bounding box center [406, 292] width 136 height 18
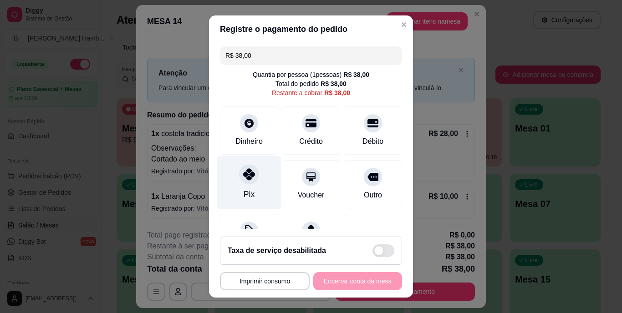
click at [224, 178] on div "Pix" at bounding box center [249, 182] width 64 height 53
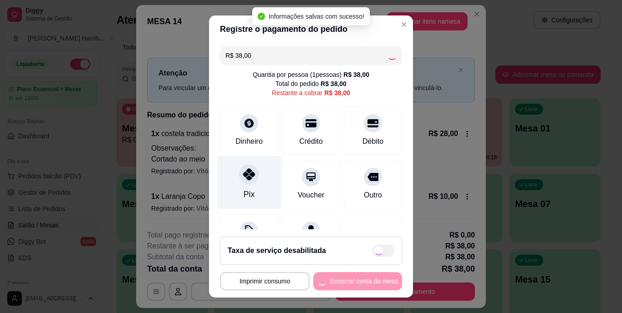
type input "R$ 0,00"
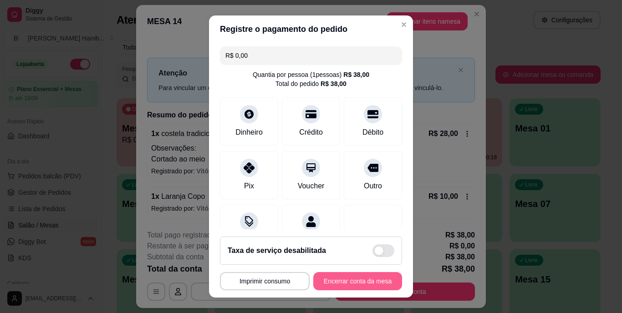
click at [368, 278] on button "Encerrar conta da mesa" at bounding box center [357, 281] width 89 height 18
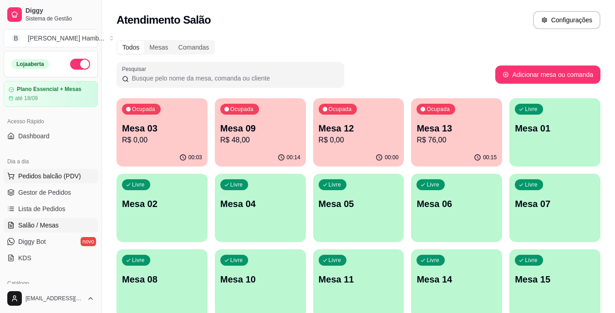
click at [57, 176] on span "Pedidos balcão (PDV)" at bounding box center [49, 176] width 63 height 9
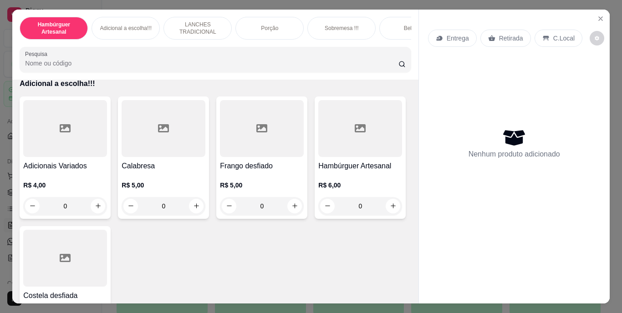
scroll to position [1093, 0]
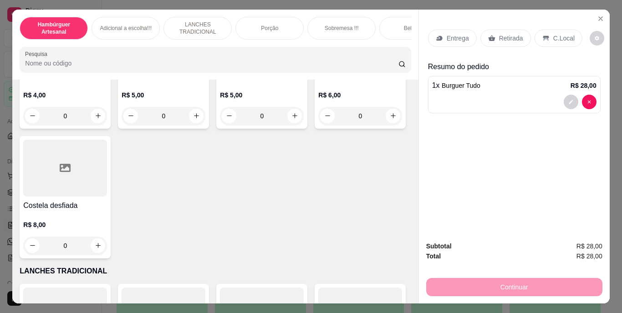
type input "2"
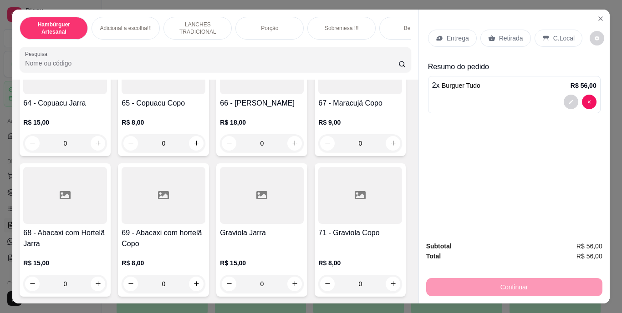
scroll to position [3917, 0]
click at [292, 147] on icon "increase-product-quantity" at bounding box center [295, 143] width 7 height 7
type input "1"
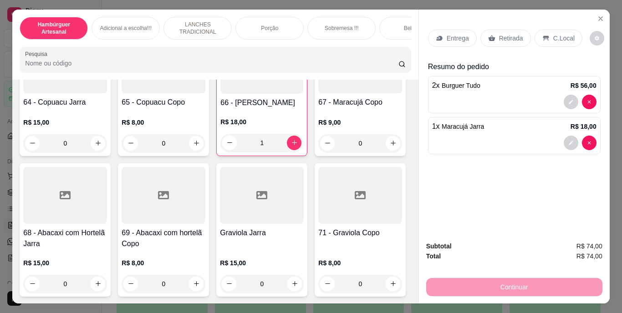
click at [499, 30] on div "Retirada" at bounding box center [506, 38] width 51 height 17
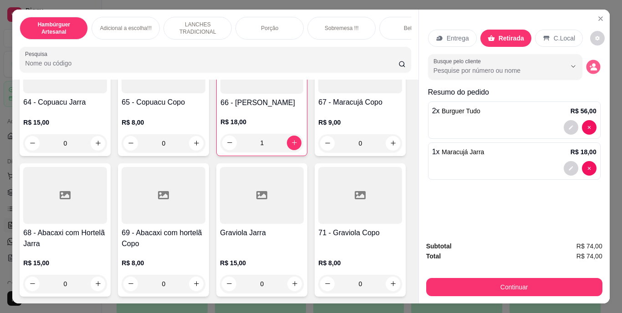
click at [591, 67] on icon "decrease-product-quantity" at bounding box center [594, 68] width 6 height 3
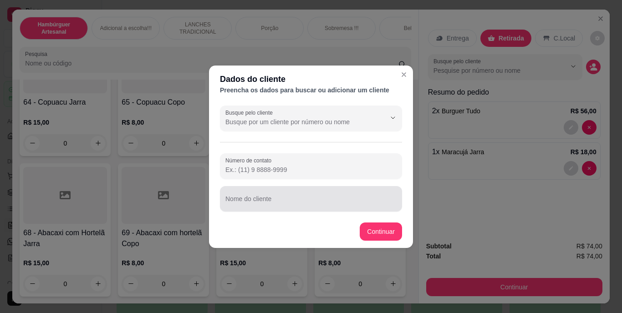
click at [270, 199] on input "Nome do cliente" at bounding box center [310, 202] width 171 height 9
click at [324, 210] on div "Nome do cliente GLEICY" at bounding box center [311, 199] width 182 height 26
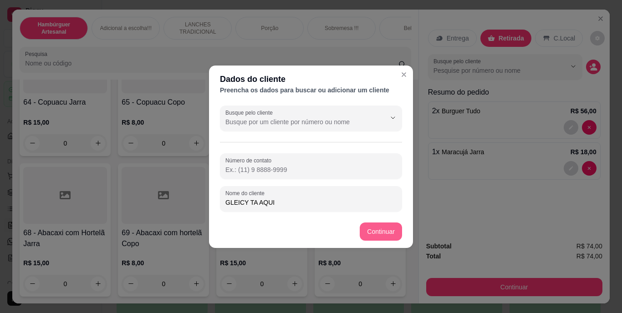
type input "GLEICY TA AQUI"
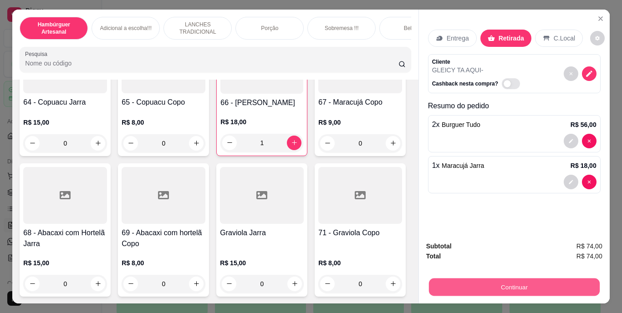
click at [488, 284] on button "Continuar" at bounding box center [514, 288] width 171 height 18
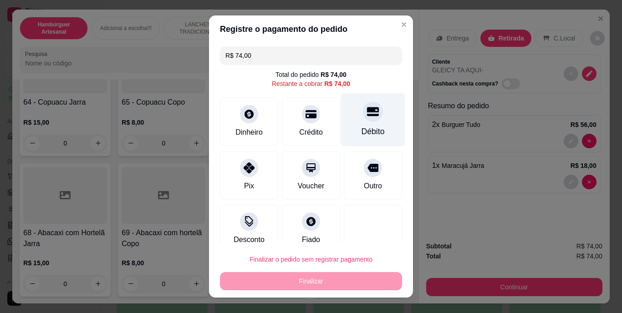
click at [362, 122] on div "Débito" at bounding box center [373, 119] width 64 height 53
type input "R$ 0,00"
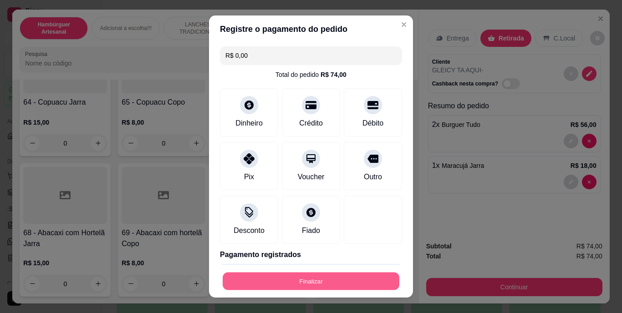
click at [356, 276] on button "Finalizar" at bounding box center [311, 281] width 177 height 18
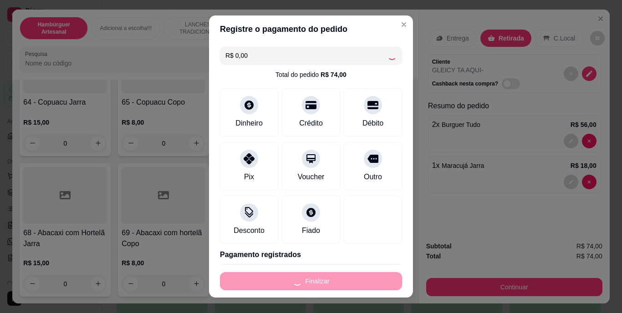
type input "0"
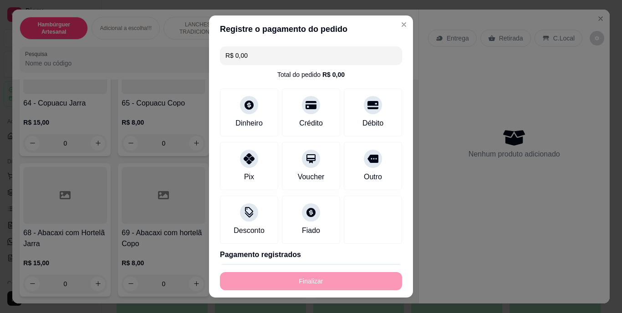
type input "-R$ 74,00"
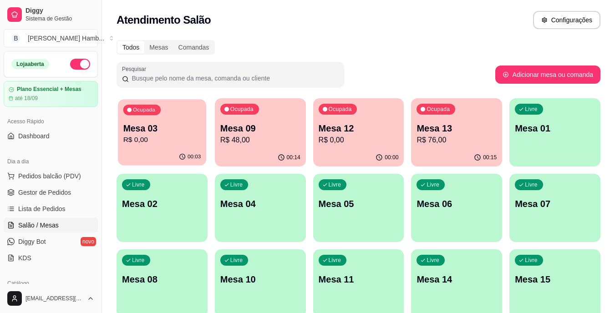
click at [143, 137] on p "R$ 0,00" at bounding box center [162, 140] width 78 height 10
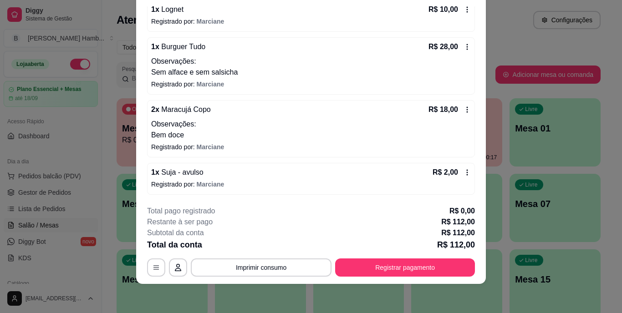
scroll to position [148, 0]
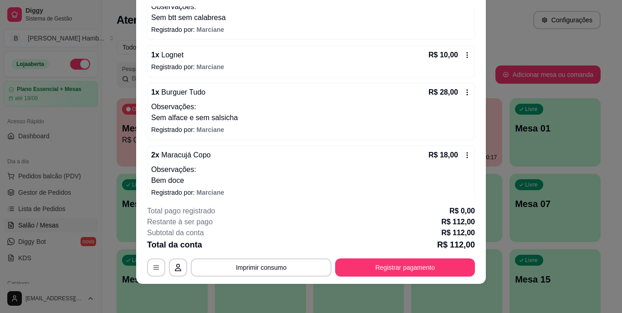
click at [464, 55] on icon at bounding box center [467, 54] width 7 height 7
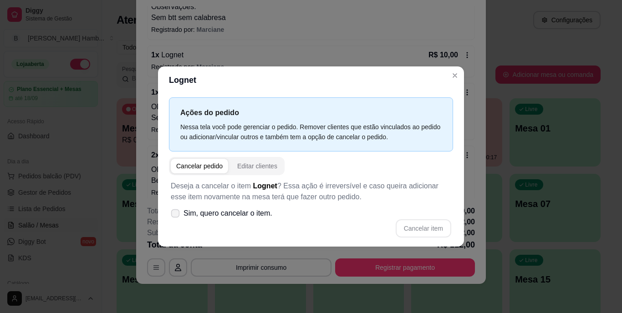
click at [172, 215] on icon at bounding box center [175, 213] width 7 height 5
click at [172, 215] on input "Sim, quero cancelar o item." at bounding box center [173, 218] width 6 height 6
checkbox input "true"
click at [427, 225] on button "Cancelar item" at bounding box center [424, 229] width 56 height 18
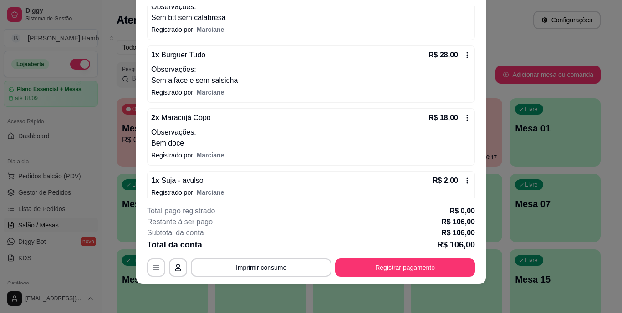
scroll to position [0, 0]
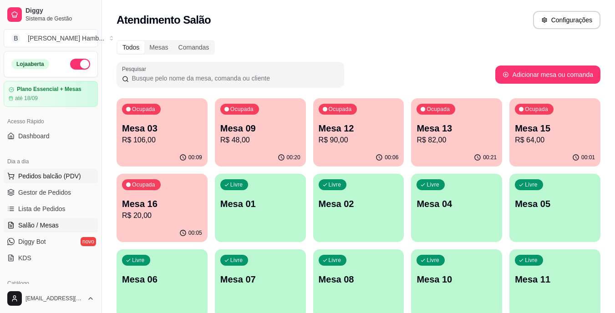
click at [20, 175] on span "Pedidos balcão (PDV)" at bounding box center [49, 176] width 63 height 9
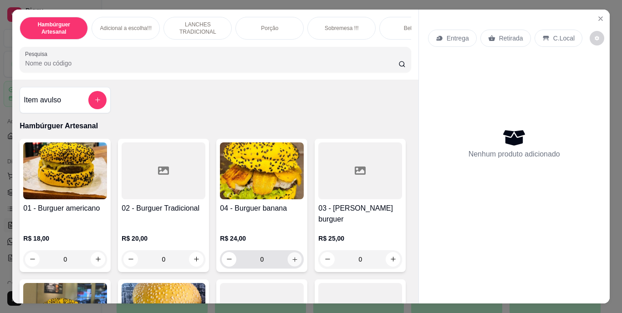
click at [294, 256] on icon "increase-product-quantity" at bounding box center [295, 259] width 7 height 7
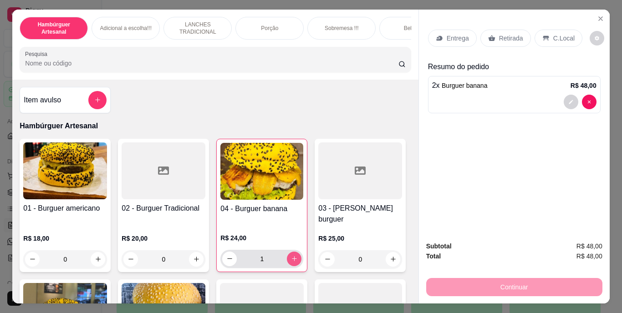
type input "2"
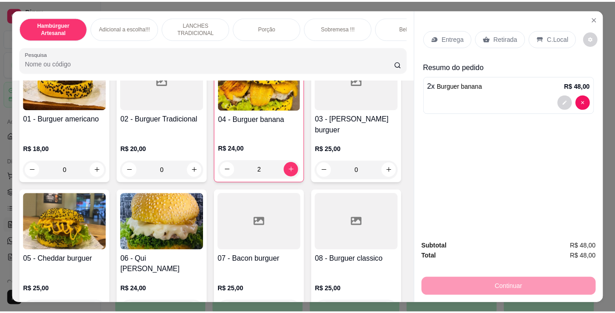
scroll to position [90, 0]
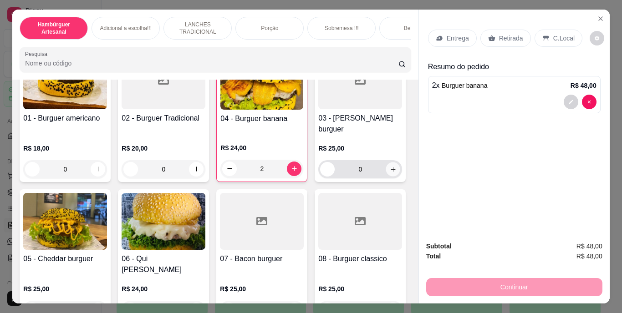
click at [390, 173] on icon "increase-product-quantity" at bounding box center [393, 169] width 7 height 7
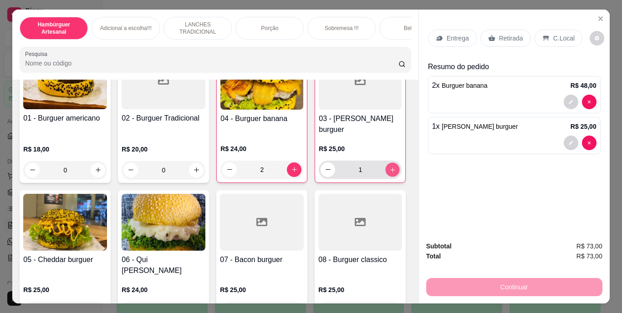
click at [386, 177] on button "increase-product-quantity" at bounding box center [393, 170] width 14 height 14
type input "2"
click at [499, 34] on p "Retirada" at bounding box center [511, 38] width 24 height 9
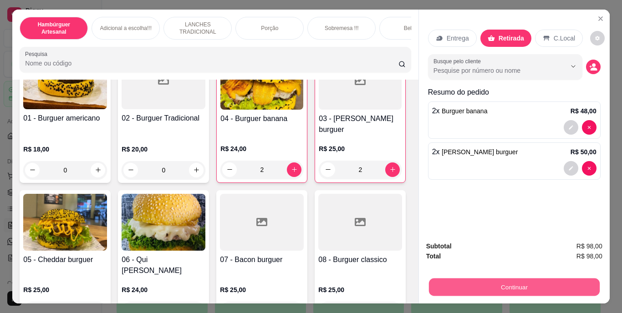
click at [478, 280] on button "Continuar" at bounding box center [514, 288] width 171 height 18
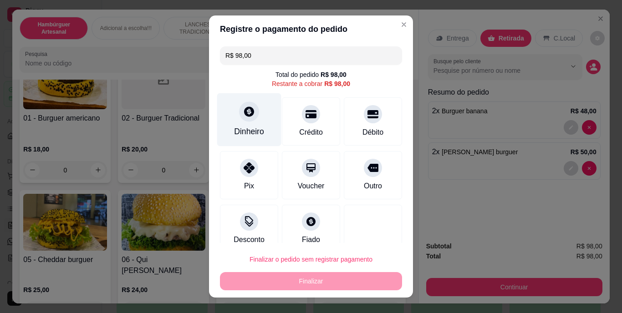
click at [251, 135] on div "Dinheiro" at bounding box center [249, 132] width 30 height 12
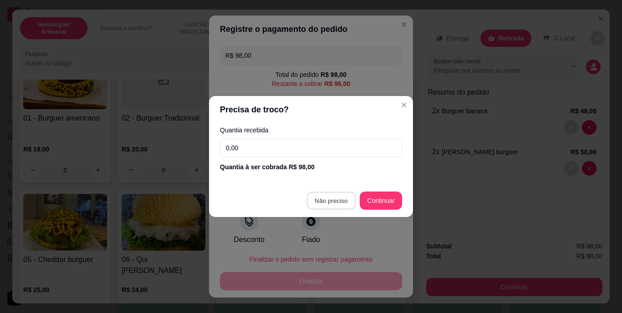
type input "R$ 0,00"
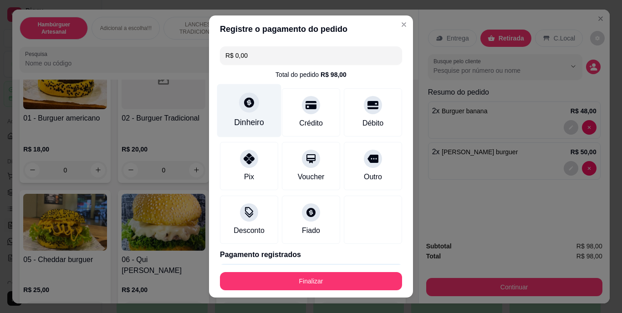
click at [243, 100] on icon at bounding box center [249, 103] width 12 height 12
click at [246, 128] on div "Dinheiro" at bounding box center [249, 123] width 30 height 12
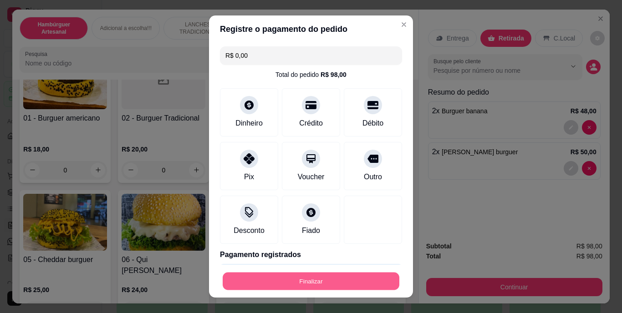
click at [318, 278] on button "Finalizar" at bounding box center [311, 281] width 177 height 18
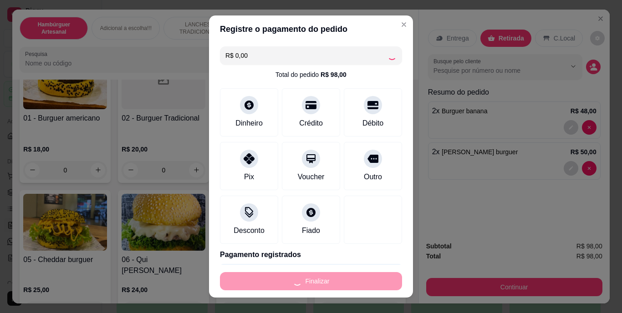
type input "0"
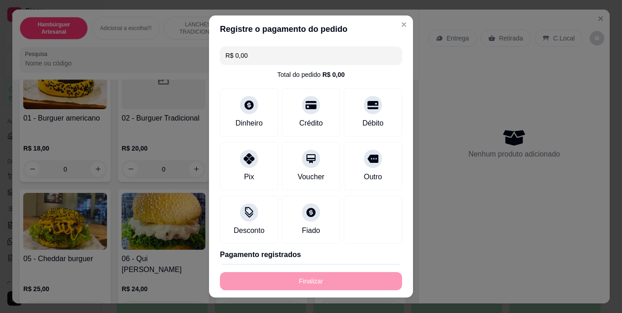
type input "-R$ 98,00"
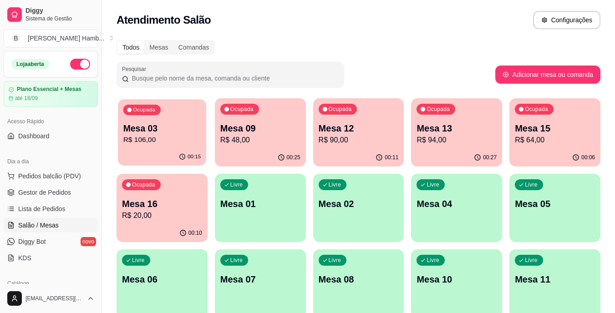
click at [128, 142] on p "R$ 106,00" at bounding box center [162, 140] width 78 height 10
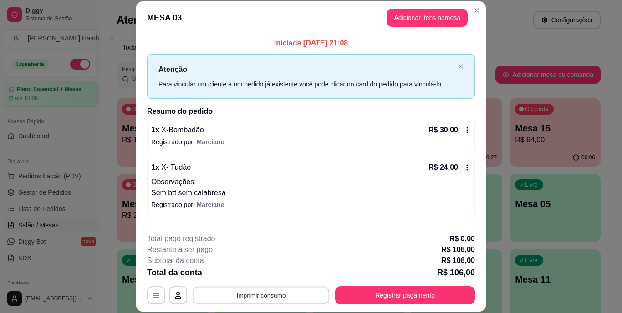
click at [288, 289] on button "Imprimir consumo" at bounding box center [261, 295] width 137 height 18
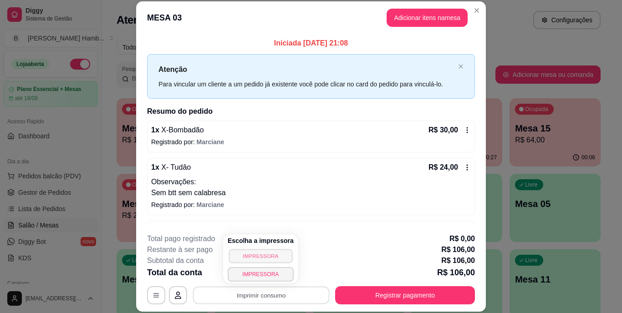
click at [281, 254] on button "IMPRESSORA" at bounding box center [261, 256] width 64 height 14
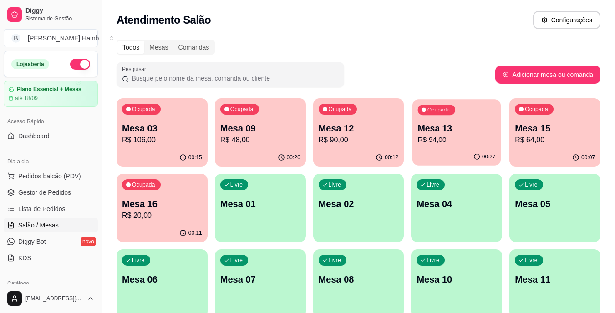
click at [457, 130] on p "Mesa 13" at bounding box center [457, 129] width 78 height 12
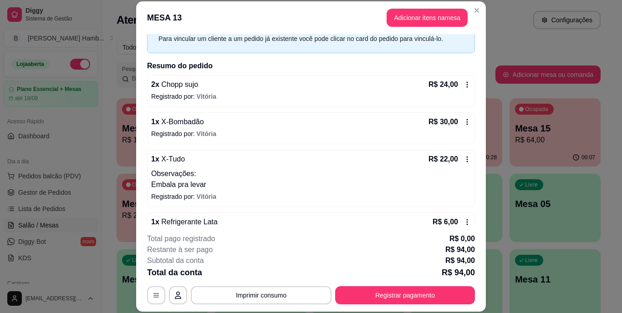
scroll to position [105, 0]
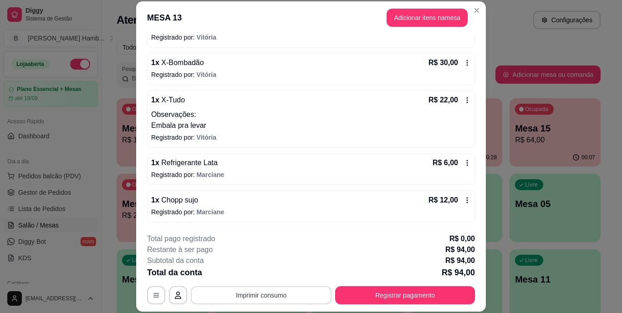
click at [293, 299] on button "Imprimir consumo" at bounding box center [261, 295] width 141 height 18
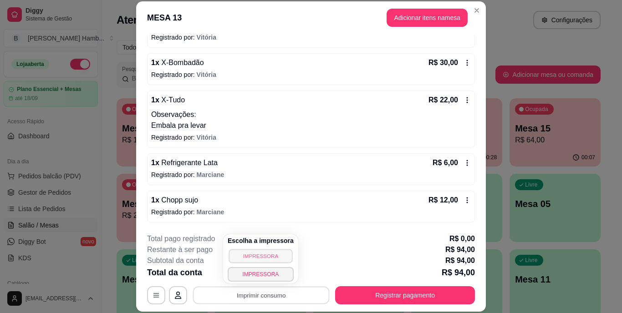
click at [280, 256] on button "IMPRESSORA" at bounding box center [261, 256] width 64 height 14
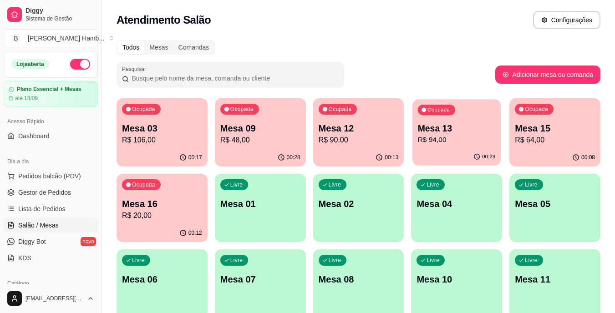
click at [430, 140] on p "R$ 94,00" at bounding box center [457, 140] width 78 height 10
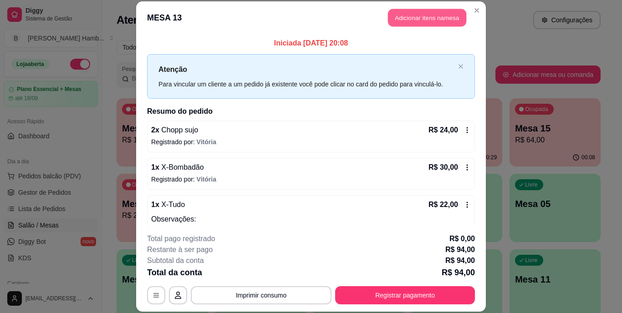
click at [432, 18] on button "Adicionar itens na mesa" at bounding box center [427, 18] width 78 height 18
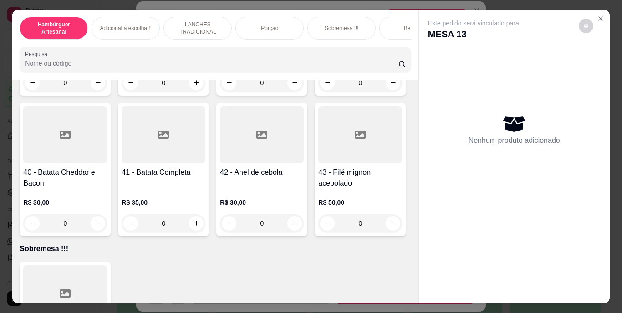
scroll to position [1913, 0]
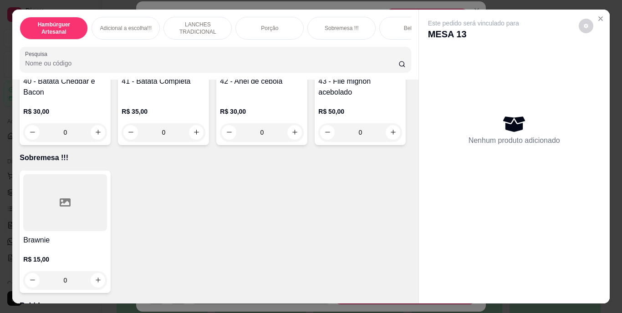
type input "1"
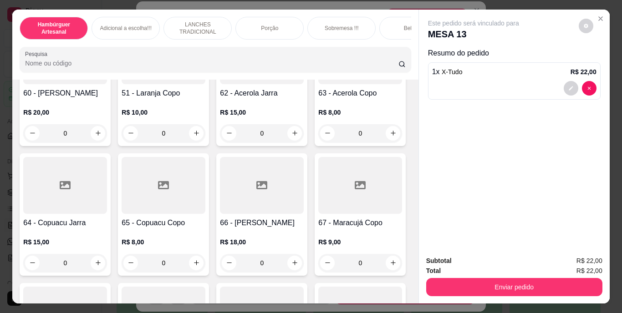
scroll to position [3097, 0]
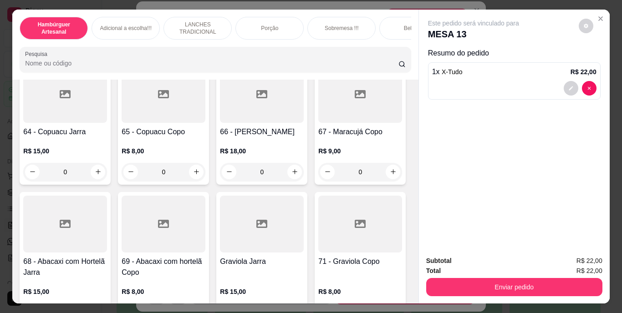
type input "1"
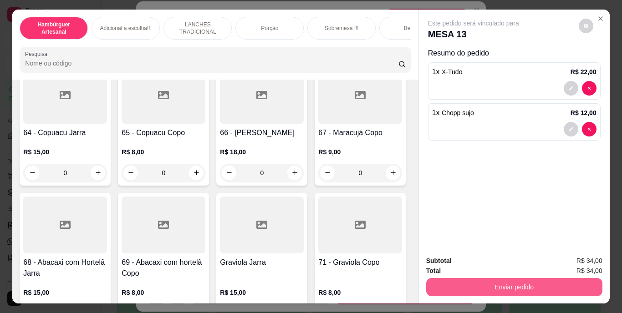
click at [445, 282] on button "Enviar pedido" at bounding box center [514, 287] width 176 height 18
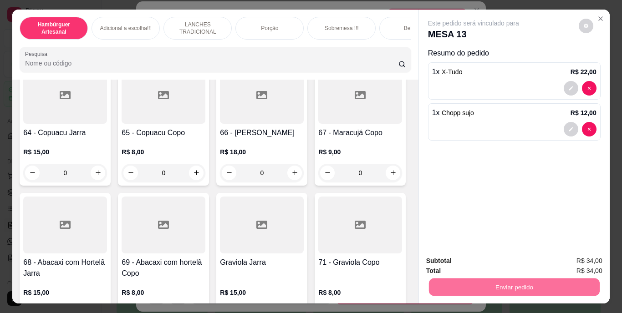
click at [438, 257] on button "Não registrar e enviar pedido" at bounding box center [484, 261] width 95 height 17
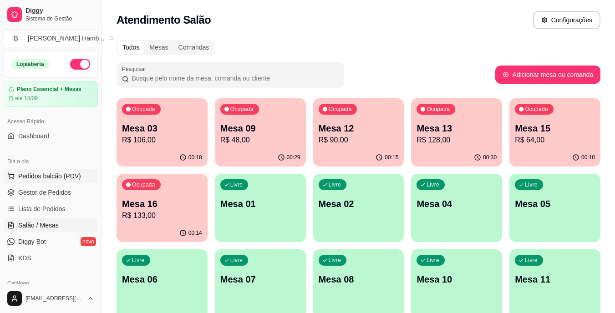
click at [47, 176] on span "Pedidos balcão (PDV)" at bounding box center [49, 176] width 63 height 9
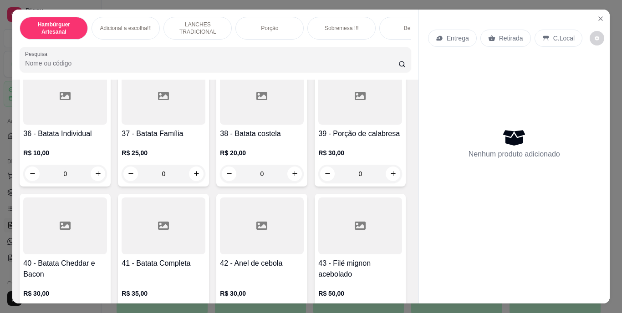
scroll to position [1867, 0]
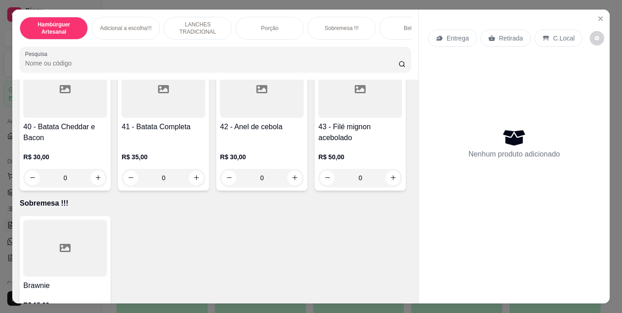
type input "1"
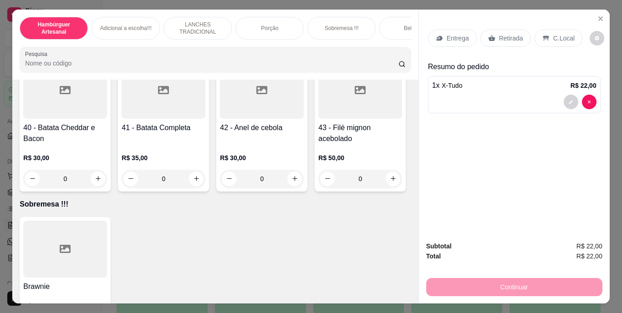
click at [515, 30] on div "Retirada" at bounding box center [506, 38] width 51 height 17
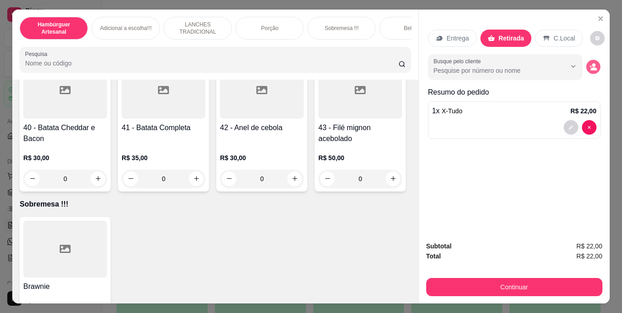
click at [591, 63] on icon "decrease-product-quantity" at bounding box center [593, 67] width 8 height 8
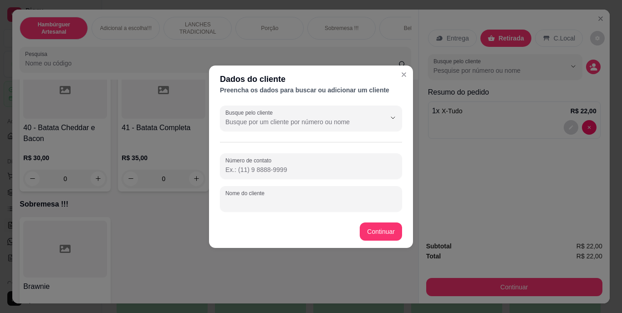
click at [260, 204] on input "Nome do cliente" at bounding box center [310, 202] width 171 height 9
click at [261, 191] on div "Nome do cliente" at bounding box center [311, 199] width 182 height 26
type input "PREDIO"
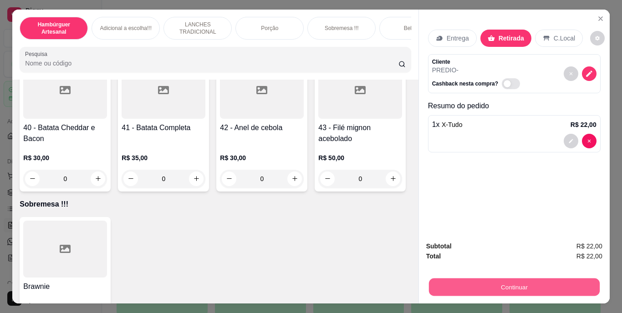
click at [449, 279] on button "Continuar" at bounding box center [514, 288] width 171 height 18
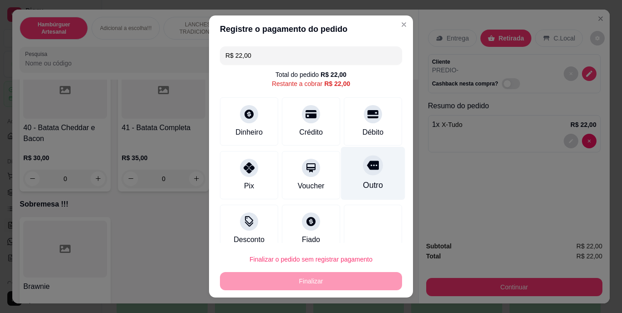
click at [369, 170] on div "Outro" at bounding box center [373, 173] width 64 height 53
type input "R$ 0,00"
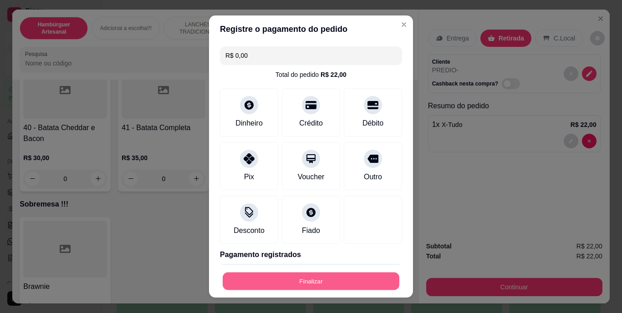
click at [295, 280] on button "Finalizar" at bounding box center [311, 281] width 177 height 18
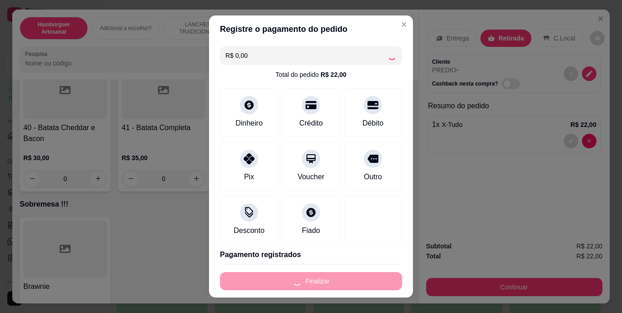
type input "0"
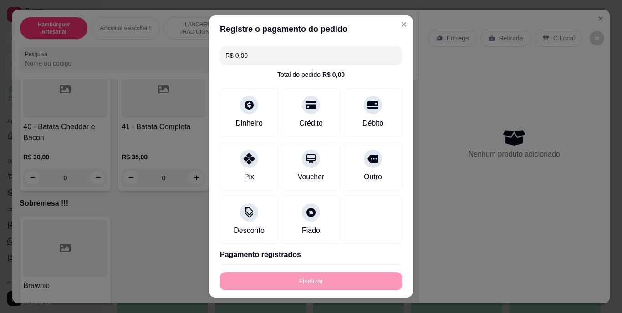
type input "-R$ 22,00"
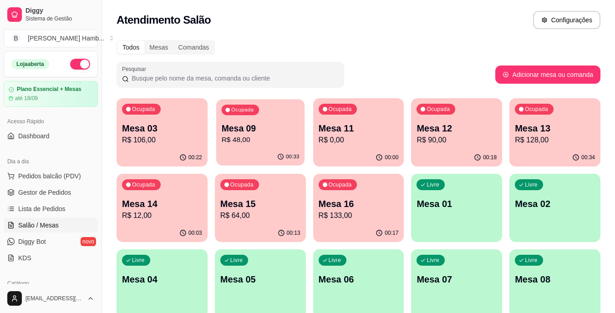
click at [294, 128] on p "Mesa 09" at bounding box center [260, 129] width 78 height 12
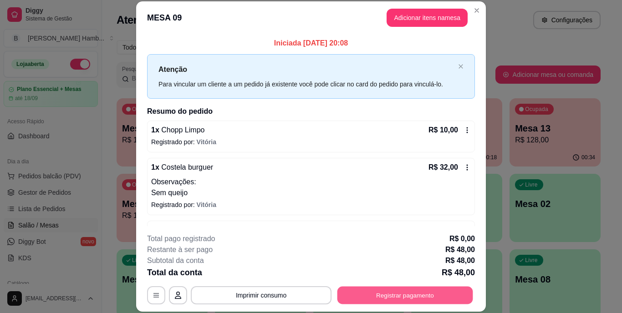
click at [385, 294] on button "Registrar pagamento" at bounding box center [406, 295] width 136 height 18
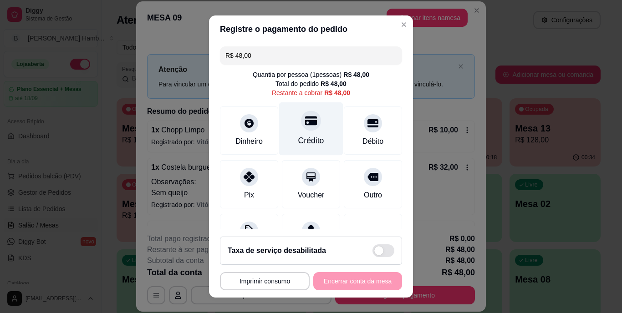
click at [305, 126] on icon at bounding box center [311, 121] width 12 height 12
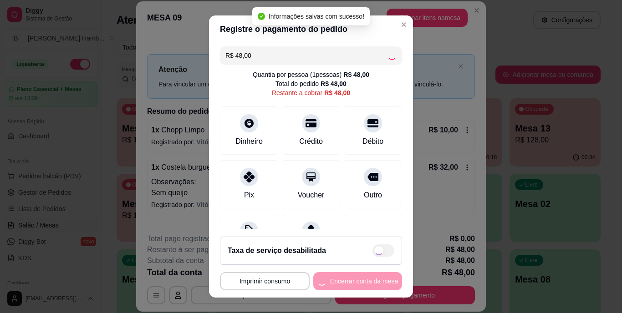
type input "R$ 0,00"
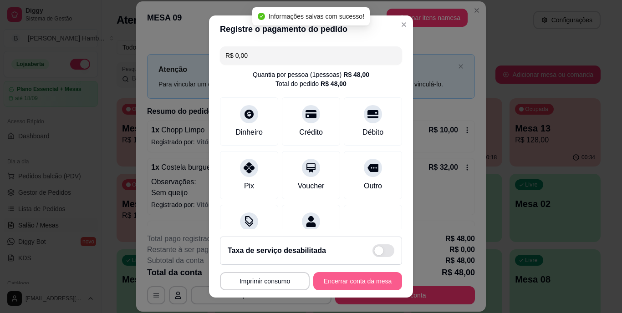
click at [343, 281] on button "Encerrar conta da mesa" at bounding box center [357, 281] width 89 height 18
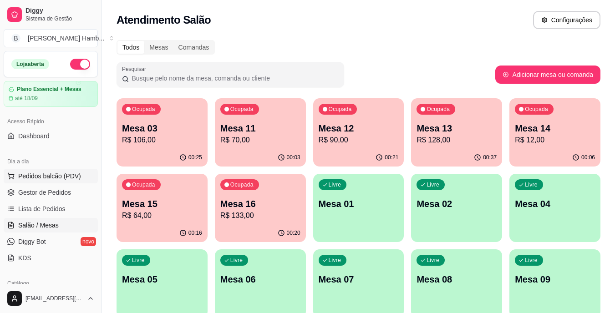
click at [32, 175] on span "Pedidos balcão (PDV)" at bounding box center [49, 176] width 63 height 9
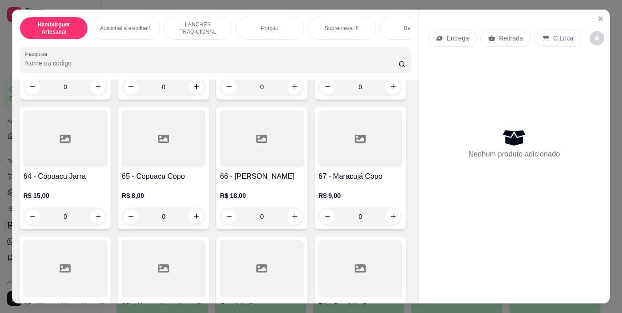
scroll to position [3143, 0]
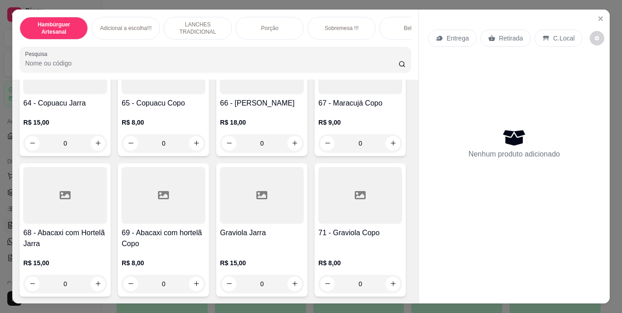
type input "1"
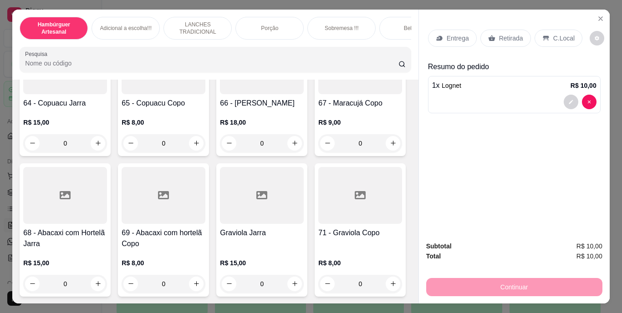
scroll to position [3371, 0]
type input "1"
click at [491, 34] on div "Retirada" at bounding box center [506, 38] width 51 height 17
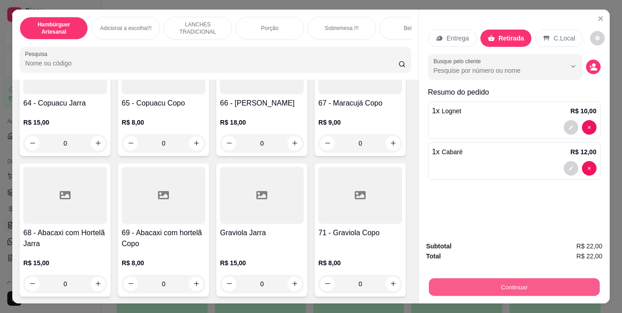
click at [478, 286] on button "Continuar" at bounding box center [514, 288] width 171 height 18
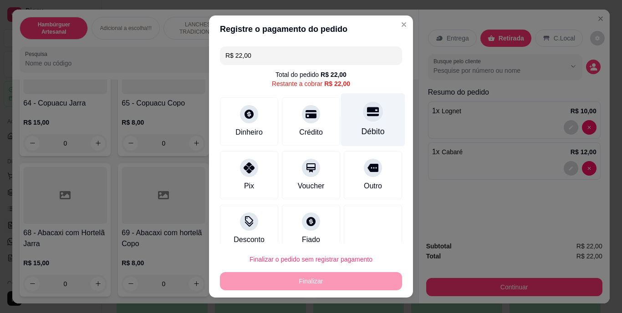
click at [349, 125] on div "Débito" at bounding box center [373, 119] width 64 height 53
type input "R$ 0,00"
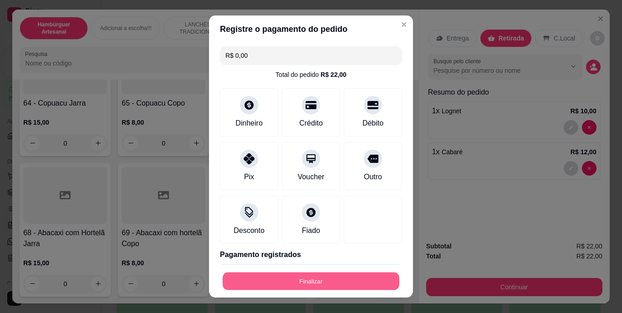
click at [274, 282] on button "Finalizar" at bounding box center [311, 281] width 177 height 18
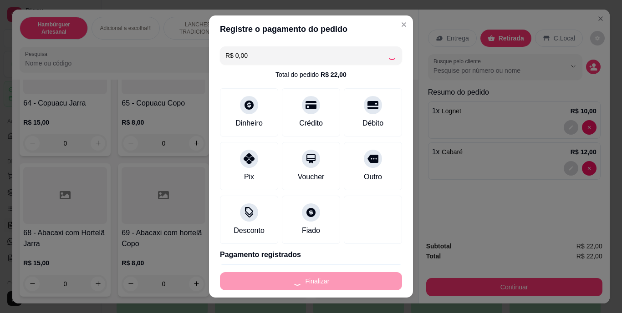
type input "0"
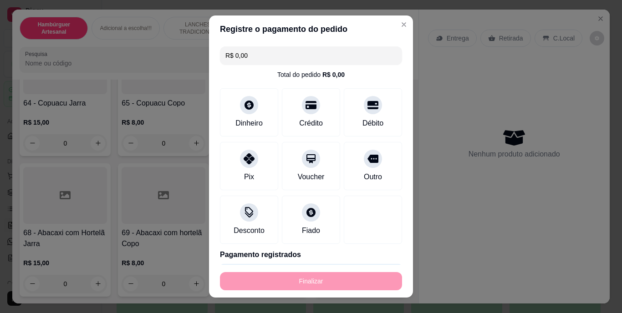
type input "-R$ 22,00"
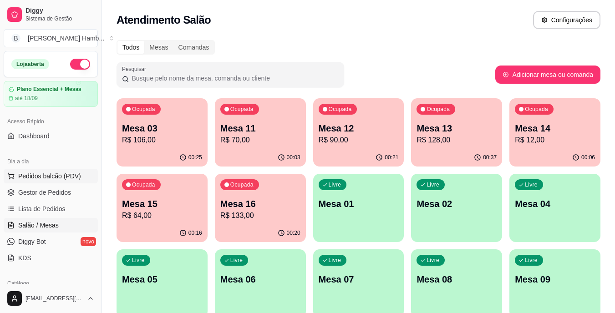
click at [78, 179] on span "Pedidos balcão (PDV)" at bounding box center [49, 176] width 63 height 9
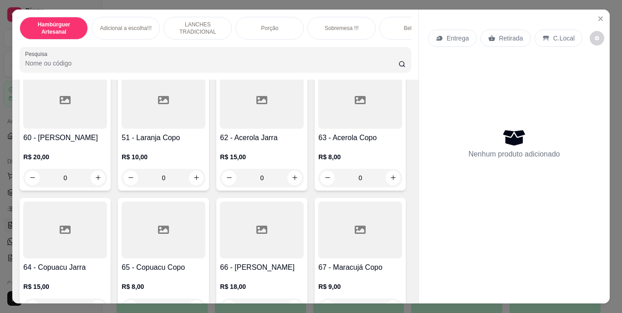
scroll to position [3052, 0]
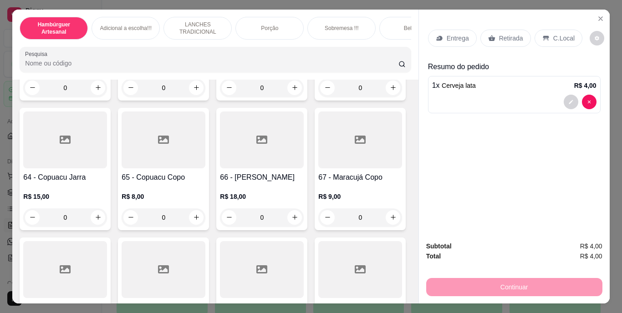
type input "2"
click at [499, 34] on p "Retirada" at bounding box center [511, 38] width 24 height 9
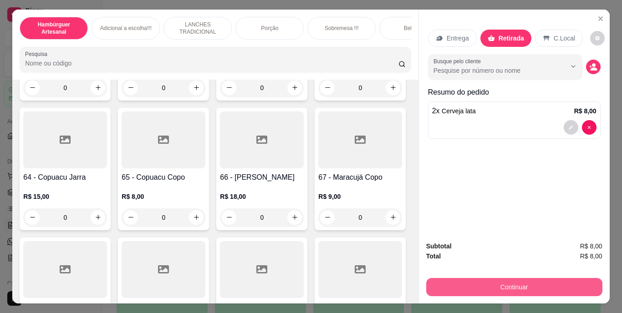
click at [489, 285] on button "Continuar" at bounding box center [514, 287] width 176 height 18
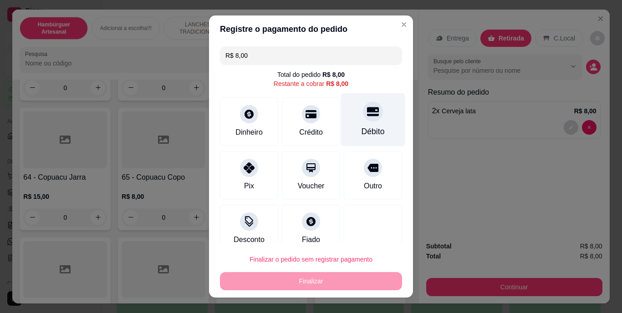
click at [362, 126] on div "Débito" at bounding box center [373, 132] width 23 height 12
type input "R$ 0,00"
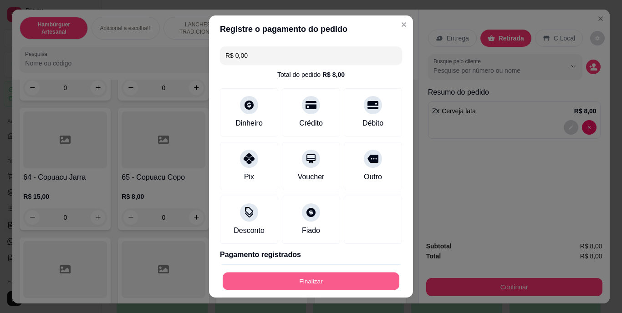
click at [289, 286] on button "Finalizar" at bounding box center [311, 281] width 177 height 18
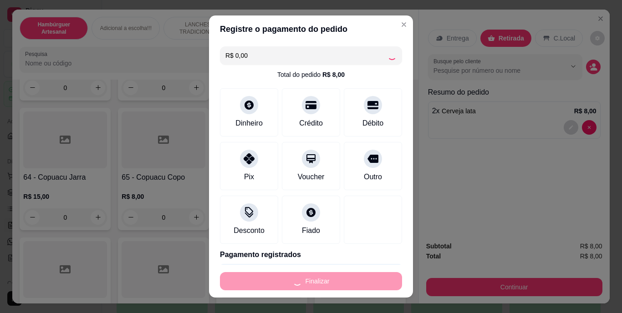
type input "0"
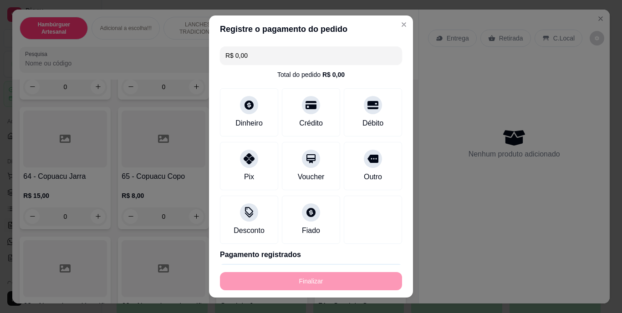
type input "-R$ 8,00"
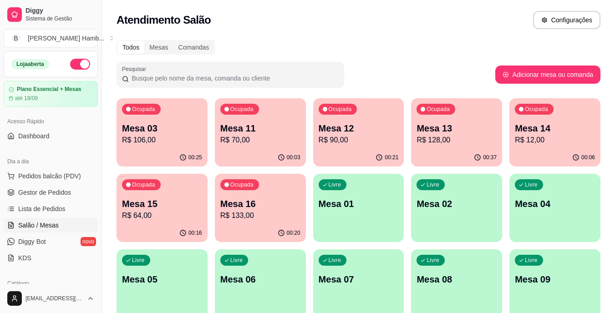
click at [242, 223] on div "Ocupada Mesa 16 R$ 133,00" at bounding box center [260, 199] width 91 height 51
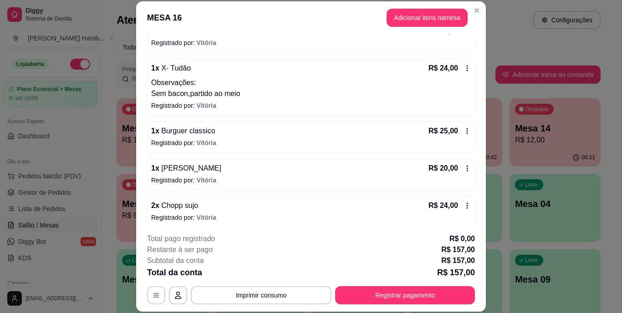
scroll to position [142, 0]
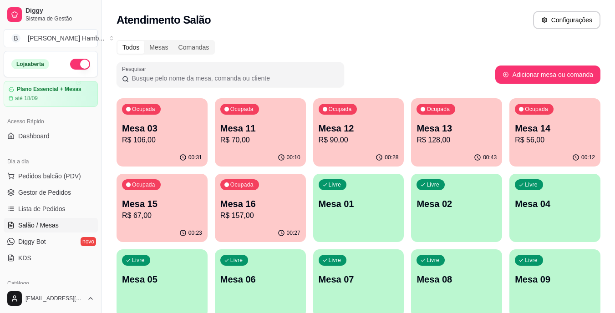
click at [151, 139] on p "R$ 106,00" at bounding box center [162, 140] width 80 height 11
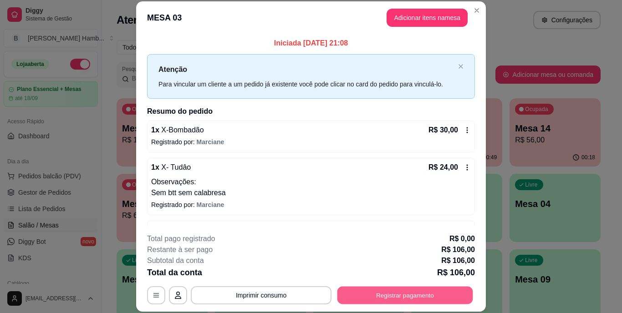
click at [393, 292] on button "Registrar pagamento" at bounding box center [406, 295] width 136 height 18
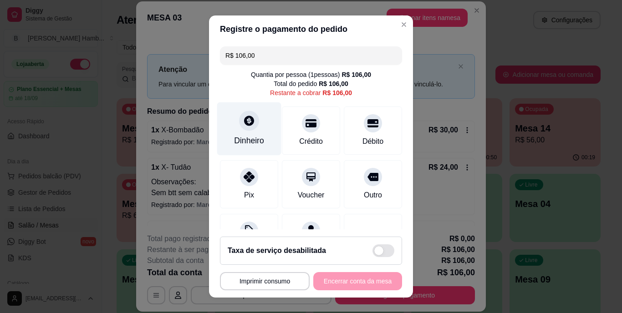
click at [234, 137] on div "Dinheiro" at bounding box center [249, 141] width 30 height 12
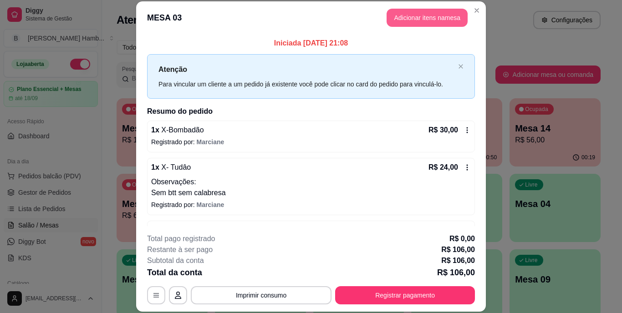
click at [407, 17] on button "Adicionar itens na mesa" at bounding box center [427, 18] width 81 height 18
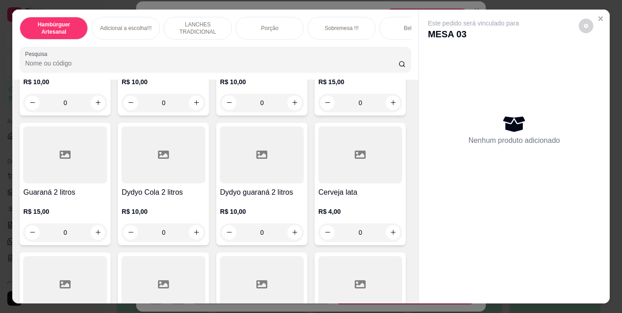
scroll to position [2505, 0]
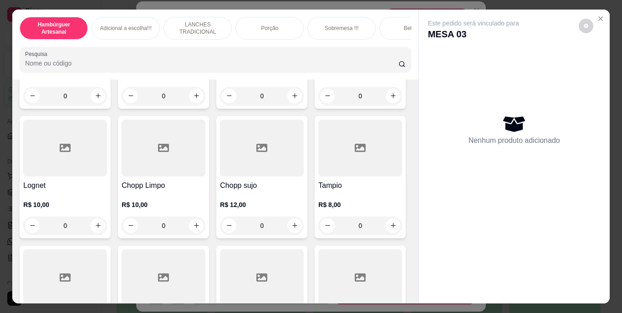
type input "1"
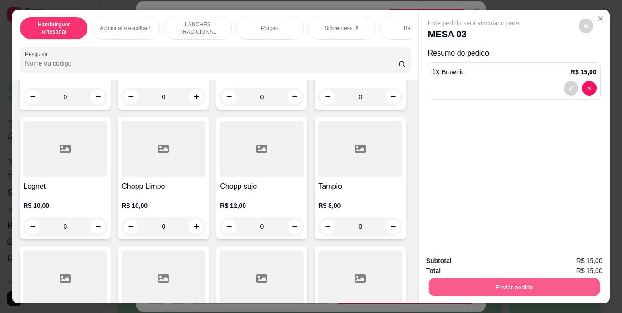
click at [447, 279] on button "Enviar pedido" at bounding box center [514, 288] width 171 height 18
click at [461, 262] on button "Não registrar e enviar pedido" at bounding box center [484, 261] width 92 height 17
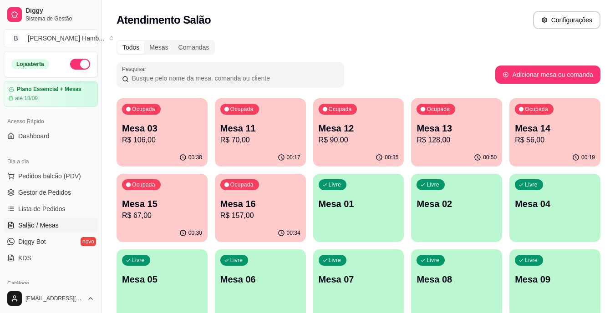
click at [155, 137] on p "R$ 106,00" at bounding box center [162, 140] width 80 height 11
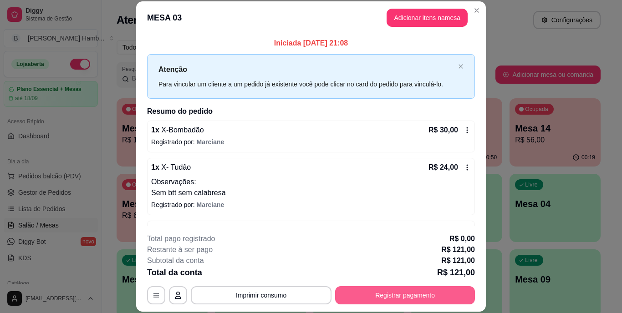
click at [375, 294] on button "Registrar pagamento" at bounding box center [405, 295] width 140 height 18
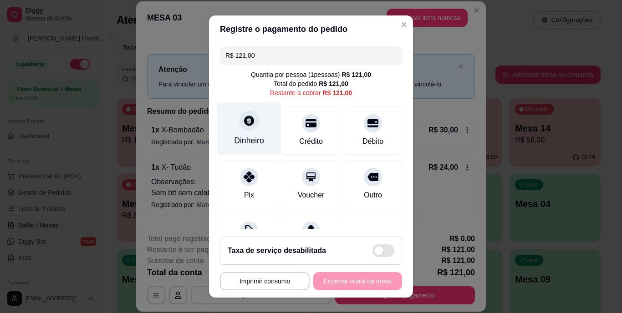
click at [245, 139] on div "Dinheiro" at bounding box center [249, 141] width 30 height 12
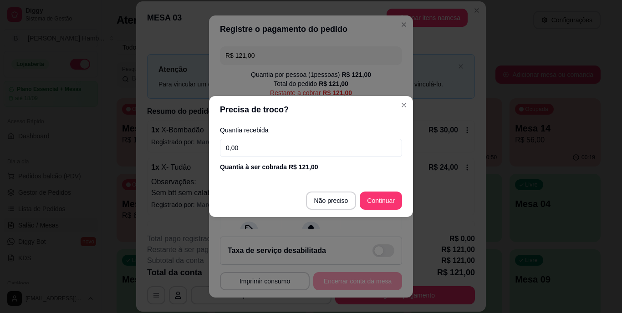
click at [300, 152] on input "0,00" at bounding box center [311, 148] width 182 height 18
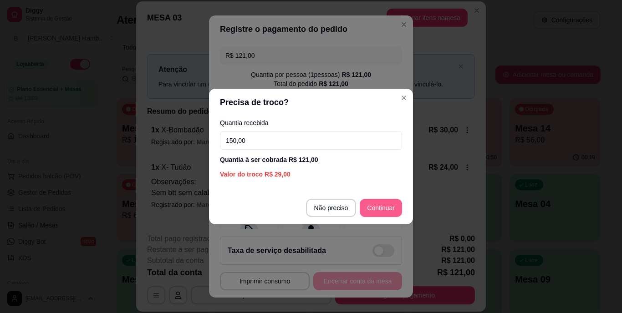
type input "150,00"
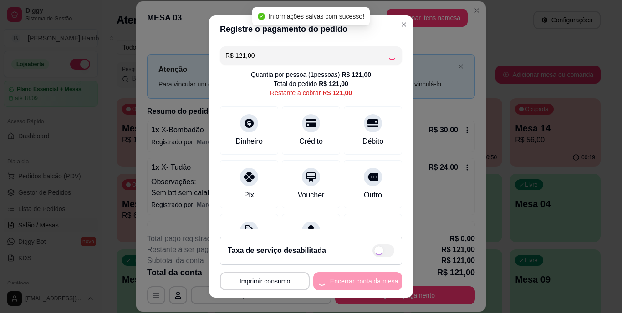
type input "R$ 0,00"
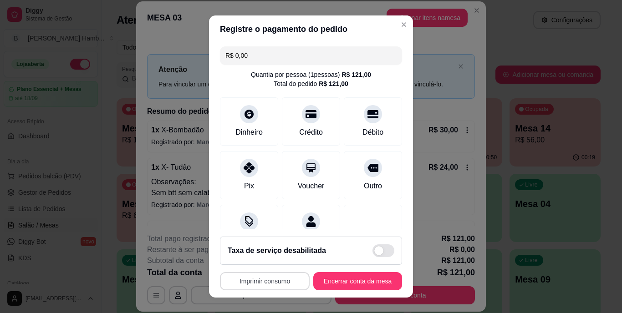
click at [233, 276] on button "Imprimir consumo" at bounding box center [265, 281] width 90 height 18
click at [259, 245] on button "IMPRESSORA" at bounding box center [262, 242] width 64 height 14
click at [338, 281] on button "Encerrar conta da mesa" at bounding box center [358, 281] width 86 height 18
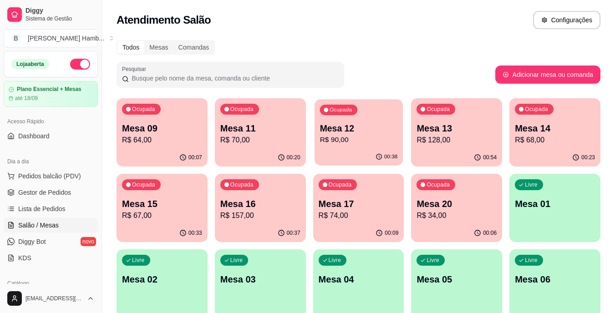
click at [338, 142] on p "R$ 90,00" at bounding box center [359, 140] width 78 height 10
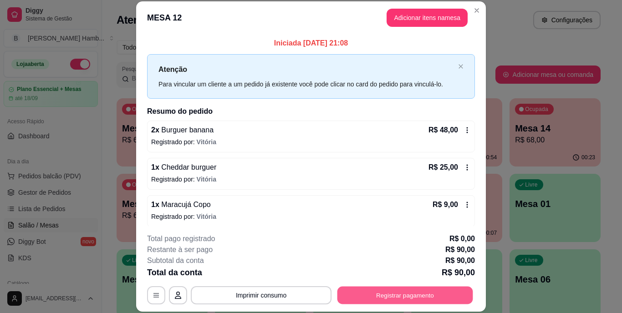
click at [381, 295] on button "Registrar pagamento" at bounding box center [406, 295] width 136 height 18
click at [399, 287] on button "Registrar pagamento" at bounding box center [406, 295] width 136 height 18
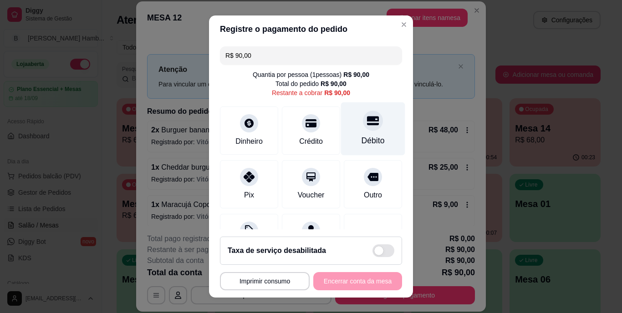
click at [347, 124] on div "Débito" at bounding box center [373, 128] width 64 height 53
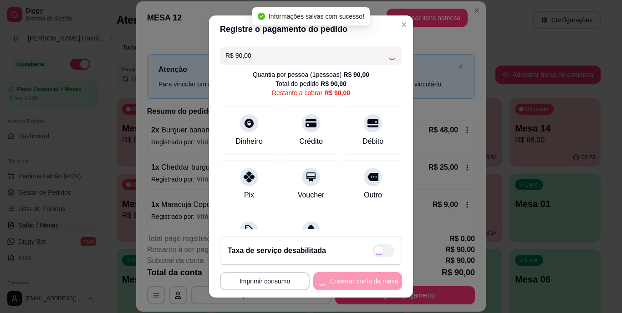
type input "R$ 0,00"
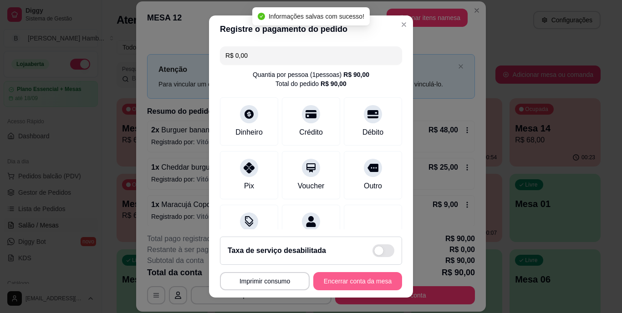
click at [353, 286] on button "Encerrar conta da mesa" at bounding box center [357, 281] width 89 height 18
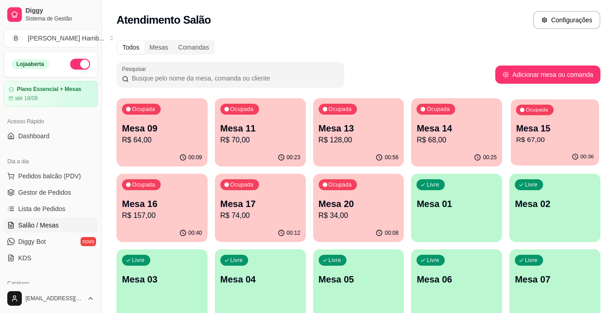
click at [563, 137] on p "R$ 67,00" at bounding box center [556, 140] width 78 height 10
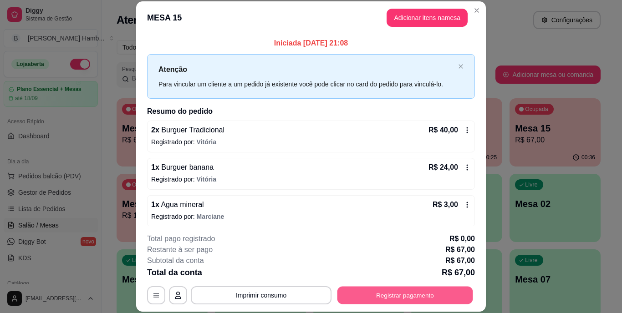
click at [401, 289] on button "Registrar pagamento" at bounding box center [406, 295] width 136 height 18
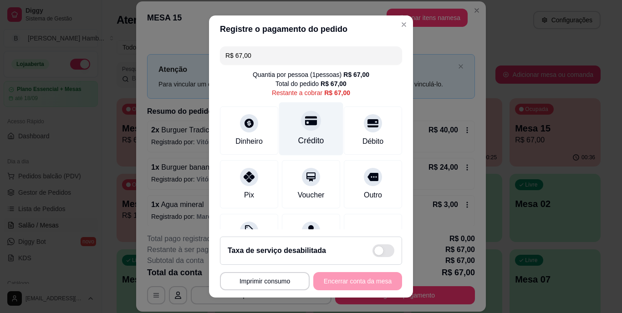
click at [303, 132] on div "Crédito" at bounding box center [311, 128] width 64 height 53
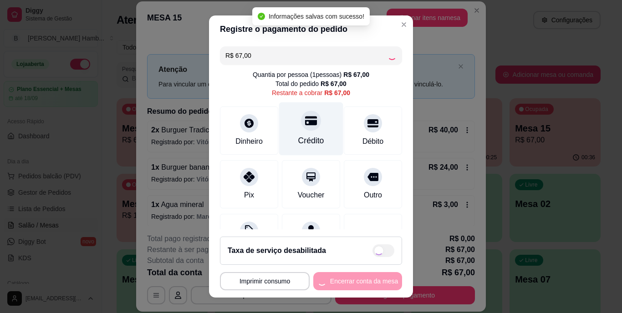
type input "R$ 0,00"
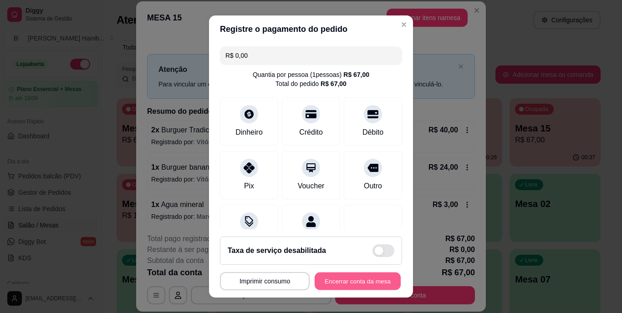
click at [344, 279] on button "Encerrar conta da mesa" at bounding box center [358, 281] width 86 height 18
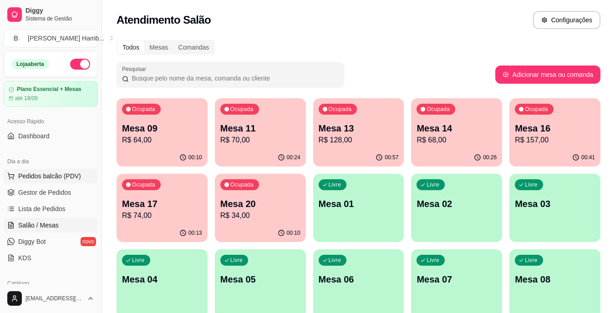
click at [51, 178] on span "Pedidos balcão (PDV)" at bounding box center [49, 176] width 63 height 9
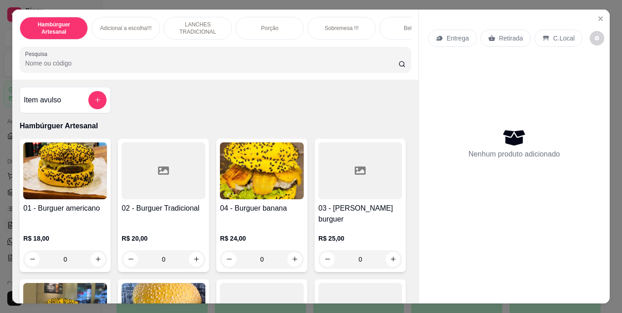
click at [499, 37] on p "Retirada" at bounding box center [511, 38] width 24 height 9
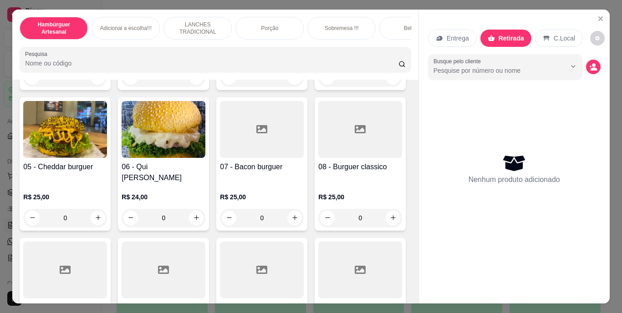
scroll to position [228, 0]
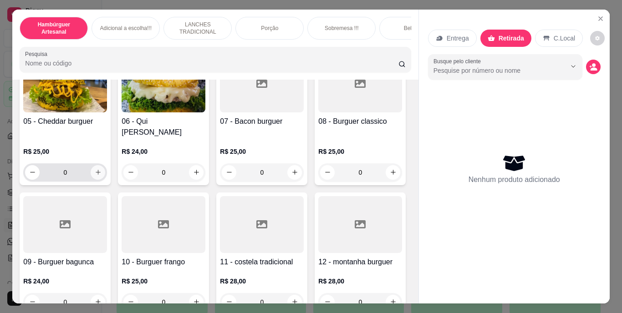
click at [105, 165] on button "increase-product-quantity" at bounding box center [98, 172] width 15 height 15
type input "1"
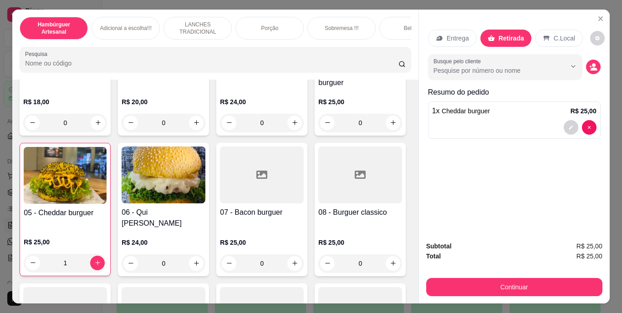
scroll to position [0, 0]
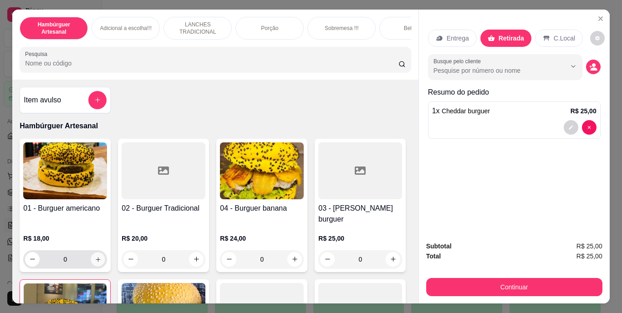
click at [91, 254] on button "increase-product-quantity" at bounding box center [98, 259] width 14 height 14
type input "1"
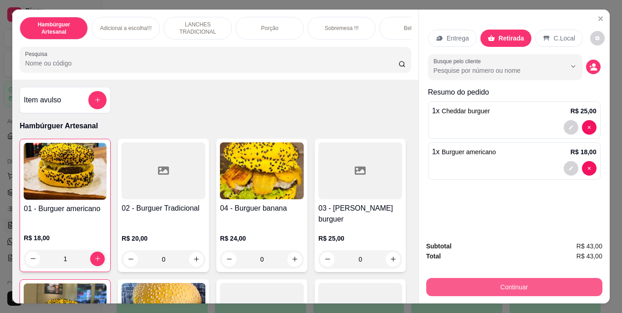
click at [458, 293] on button "Continuar" at bounding box center [514, 287] width 176 height 18
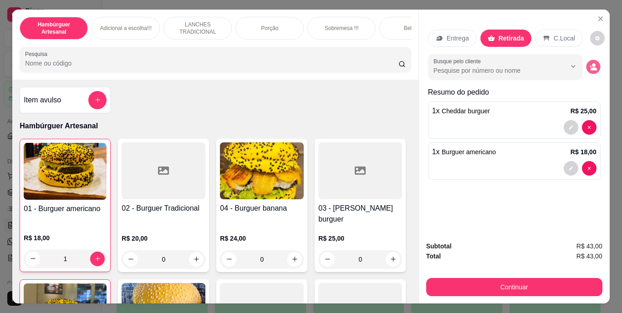
click at [589, 63] on icon "decrease-product-quantity" at bounding box center [593, 67] width 8 height 8
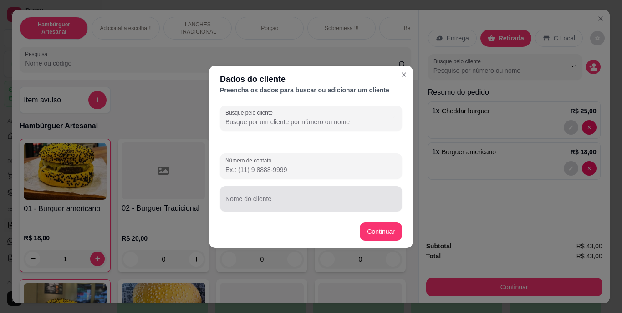
click at [232, 193] on div at bounding box center [310, 199] width 171 height 18
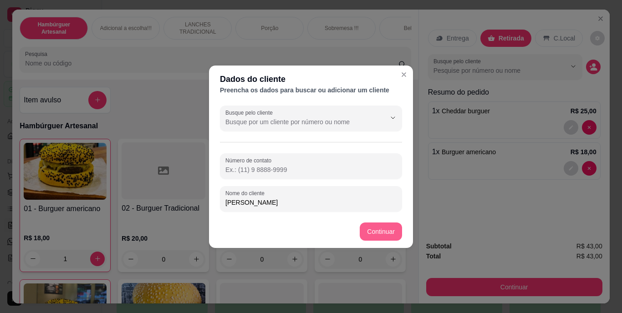
type input "VANESSA"
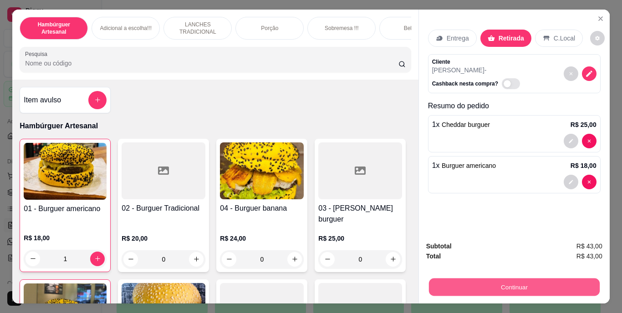
click at [449, 280] on button "Continuar" at bounding box center [514, 288] width 171 height 18
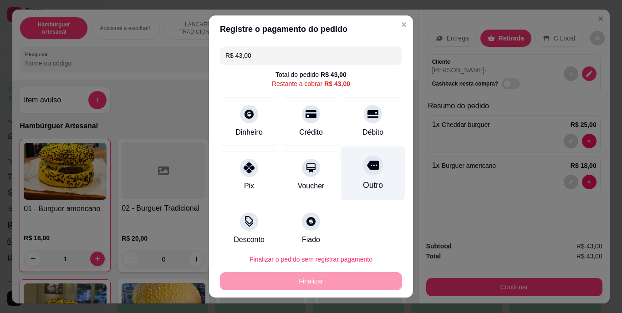
click at [367, 167] on div at bounding box center [373, 166] width 20 height 20
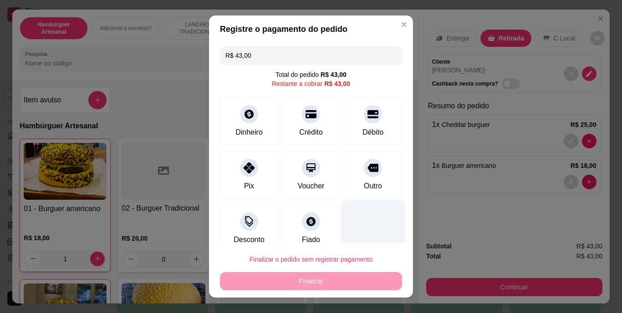
type input "R$ 0,00"
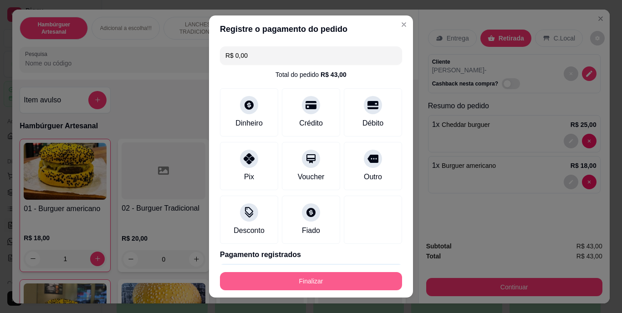
click at [338, 281] on button "Finalizar" at bounding box center [311, 281] width 182 height 18
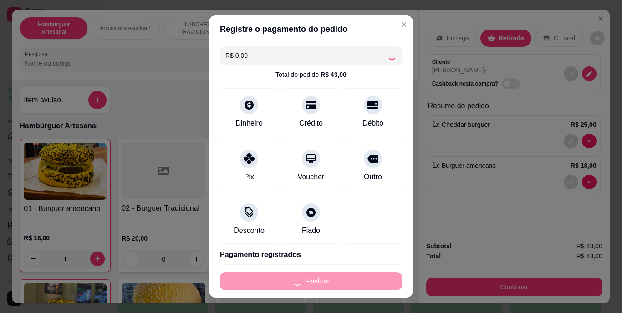
type input "0"
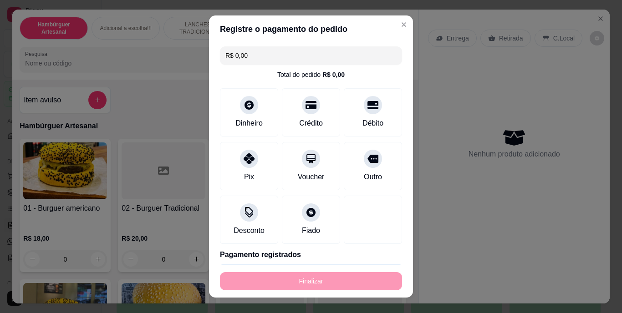
type input "-R$ 43,00"
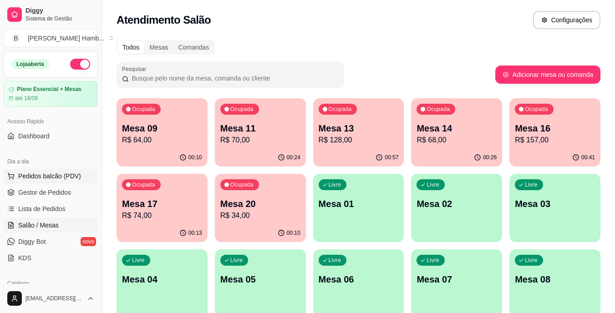
click at [56, 170] on button "Pedidos balcão (PDV)" at bounding box center [51, 176] width 94 height 15
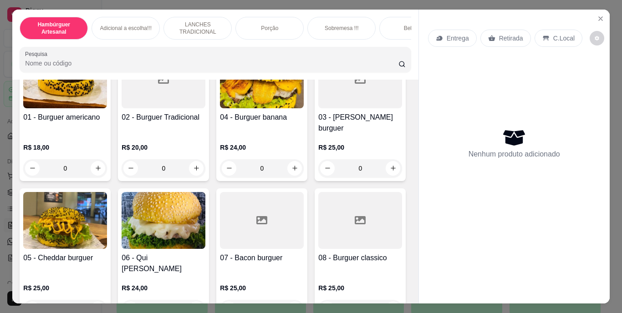
scroll to position [46, 0]
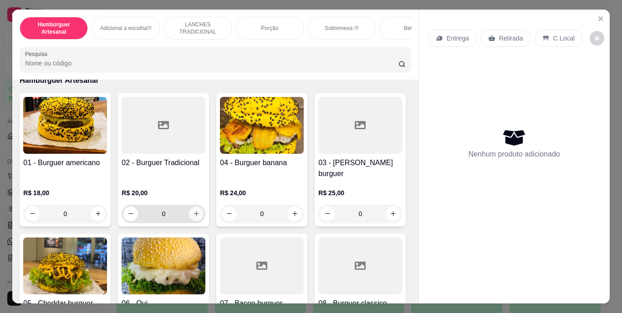
click at [193, 210] on icon "increase-product-quantity" at bounding box center [196, 213] width 7 height 7
type input "1"
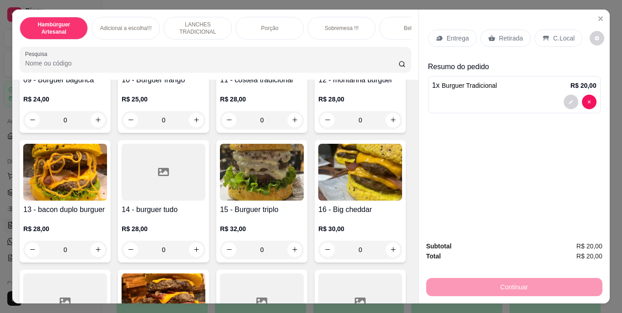
scroll to position [501, 0]
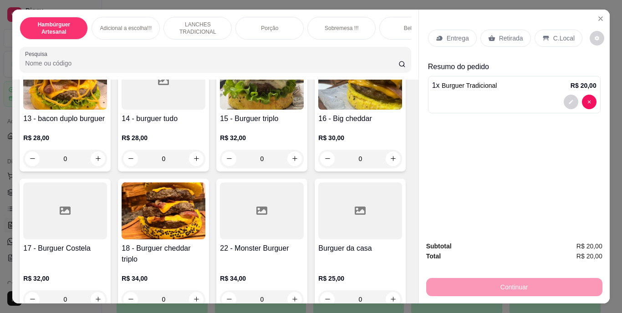
click at [386, 36] on button "increase-product-quantity" at bounding box center [393, 29] width 15 height 15
type input "1"
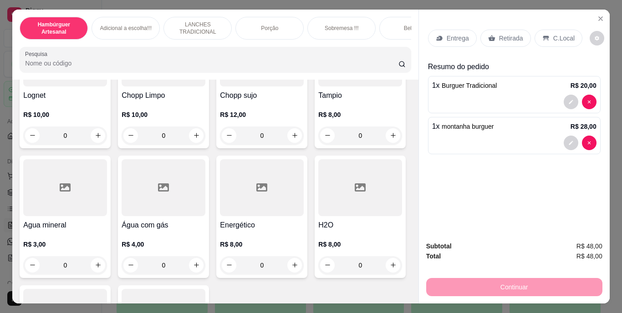
scroll to position [2687, 0]
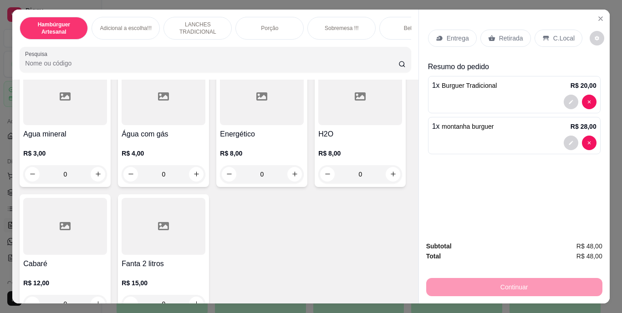
type input "1"
click at [447, 34] on p "Entrega" at bounding box center [458, 38] width 22 height 9
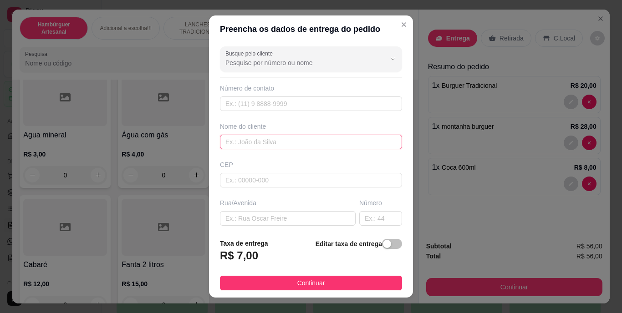
click at [256, 136] on input "text" at bounding box center [311, 142] width 182 height 15
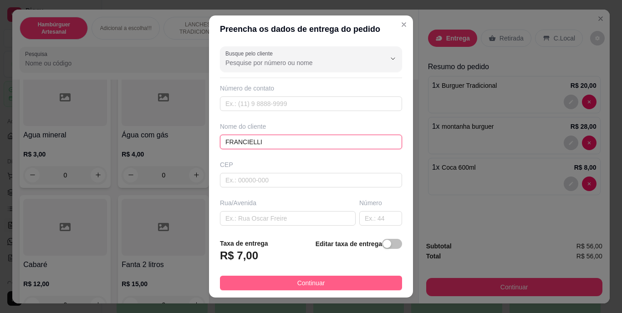
type input "FRANCIELLI"
click at [252, 283] on button "Continuar" at bounding box center [311, 283] width 182 height 15
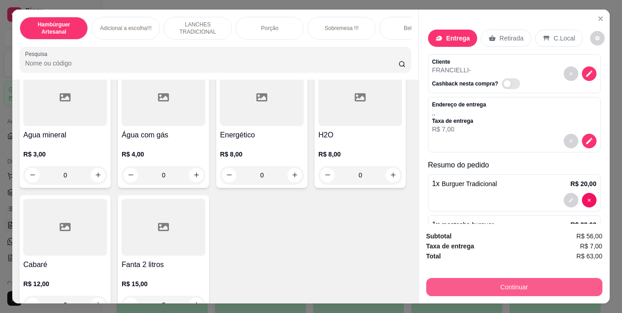
click at [561, 289] on button "Continuar" at bounding box center [514, 287] width 176 height 18
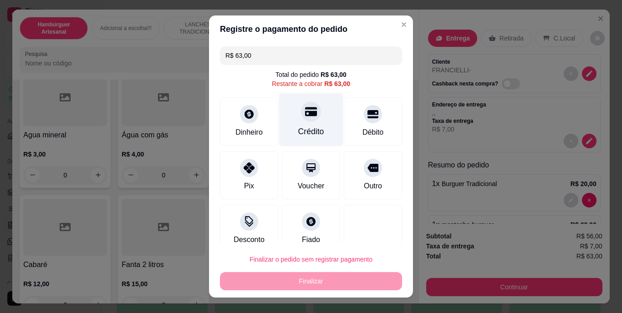
click at [312, 122] on div "Crédito" at bounding box center [311, 119] width 64 height 53
type input "R$ 0,00"
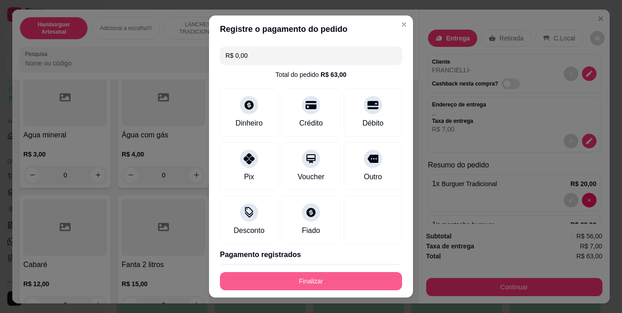
click at [319, 281] on button "Finalizar" at bounding box center [311, 281] width 182 height 18
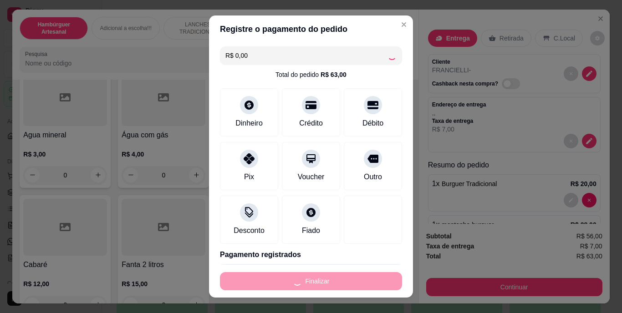
type input "0"
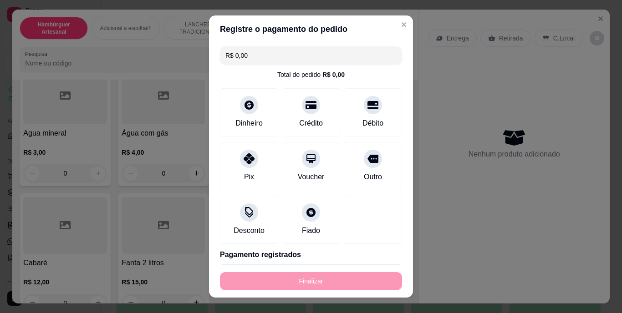
type input "-R$ 63,00"
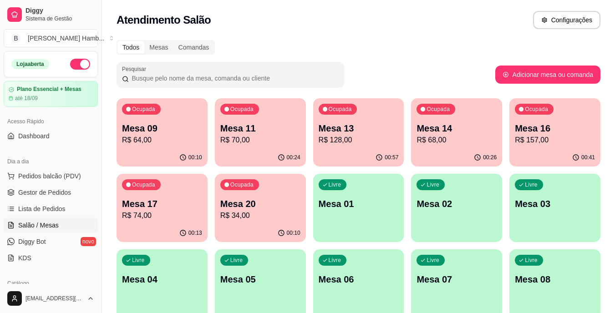
drag, startPoint x: 60, startPoint y: 178, endPoint x: 36, endPoint y: 168, distance: 26.7
click at [51, 174] on span "Pedidos balcão (PDV)" at bounding box center [49, 176] width 63 height 9
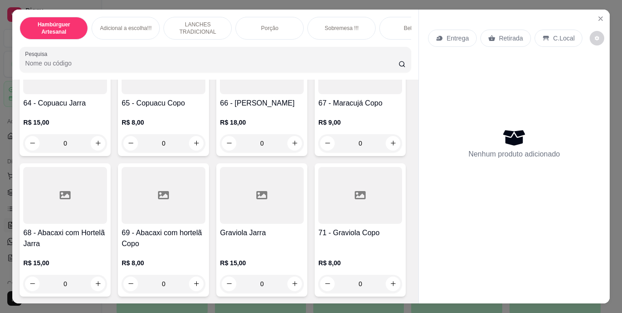
scroll to position [3038, 0]
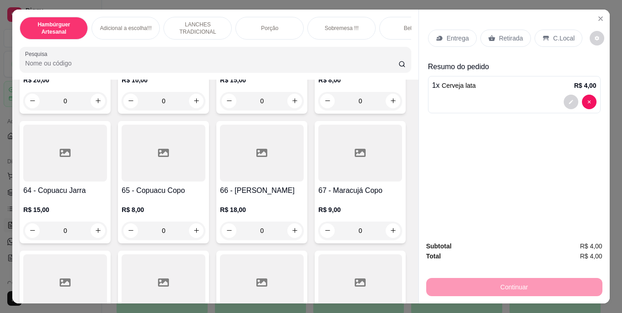
type input "2"
click at [506, 35] on p "Retirada" at bounding box center [511, 38] width 24 height 9
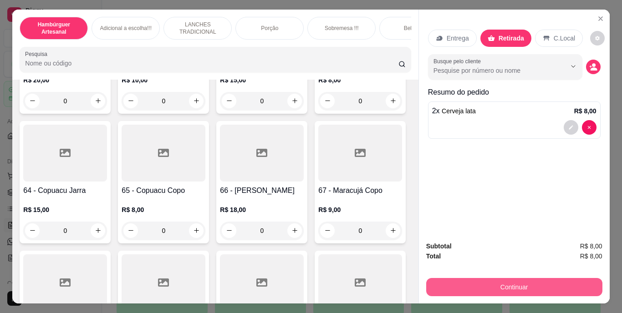
click at [453, 292] on button "Continuar" at bounding box center [514, 287] width 176 height 18
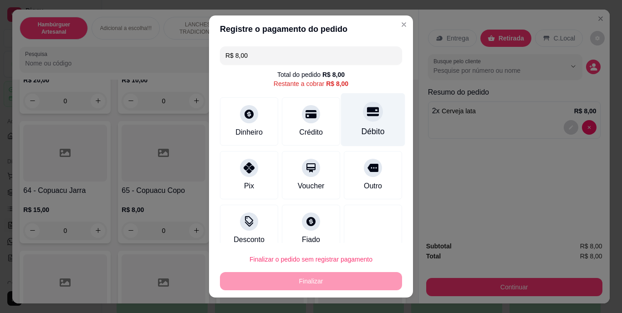
click at [347, 122] on div "Débito" at bounding box center [373, 119] width 64 height 53
type input "R$ 0,00"
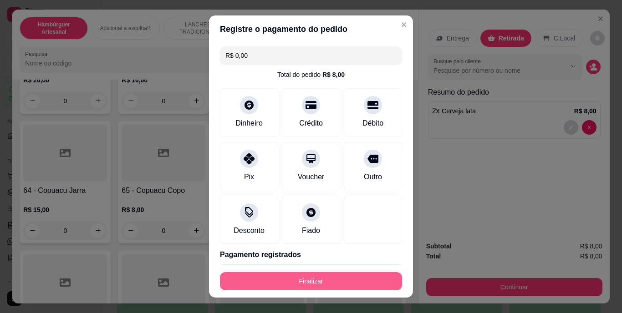
click at [324, 277] on button "Finalizar" at bounding box center [311, 281] width 182 height 18
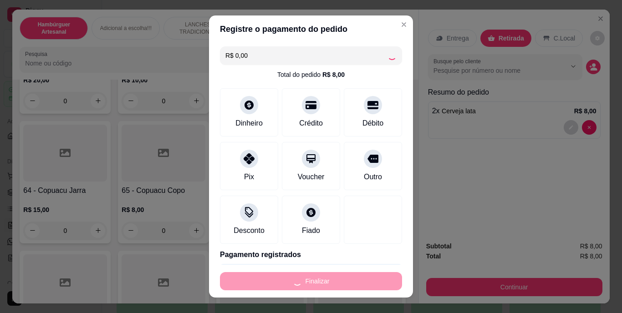
type input "0"
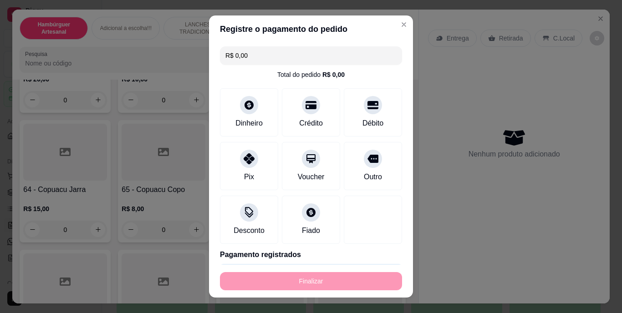
type input "-R$ 8,00"
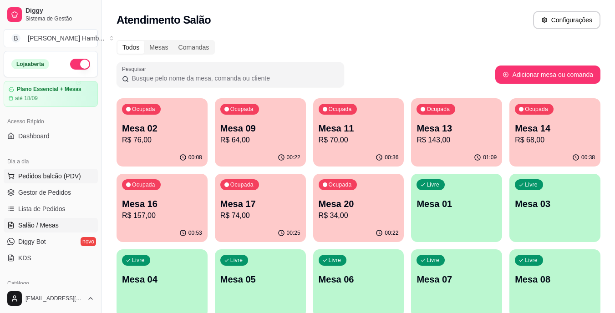
click at [61, 178] on span "Pedidos balcão (PDV)" at bounding box center [49, 176] width 63 height 9
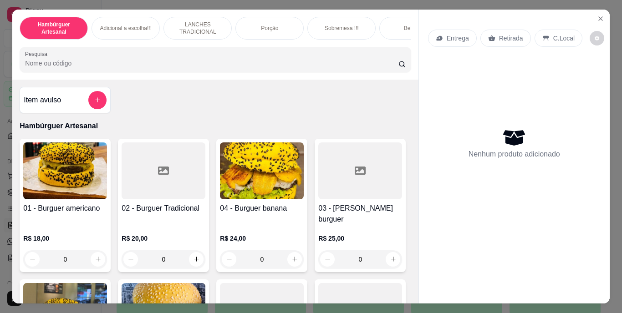
click at [553, 35] on p "C.Local" at bounding box center [563, 38] width 21 height 9
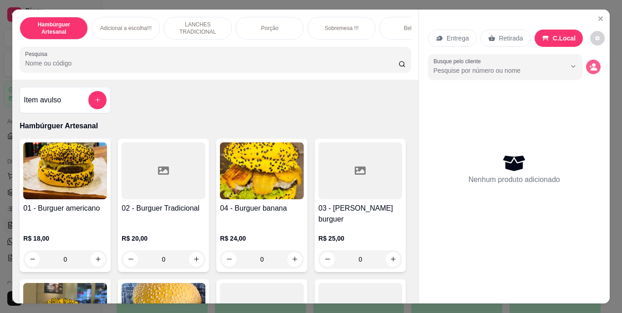
click at [586, 61] on button "decrease-product-quantity" at bounding box center [593, 67] width 15 height 15
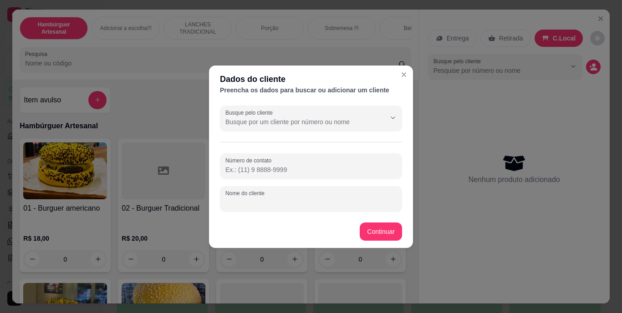
click at [271, 206] on input "Nome do cliente" at bounding box center [310, 202] width 171 height 9
type input "TATIANE"
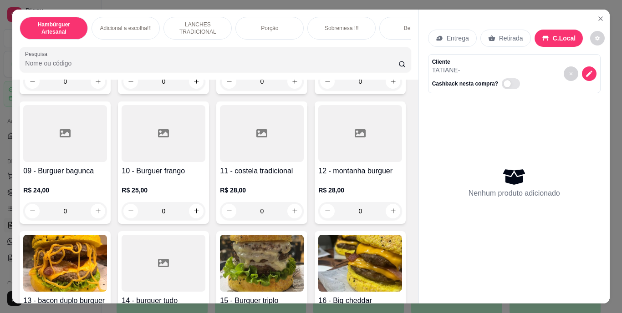
scroll to position [410, 0]
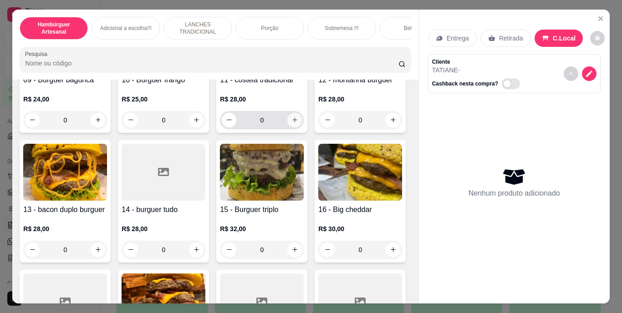
click at [287, 128] on button "increase-product-quantity" at bounding box center [294, 120] width 15 height 15
type input "1"
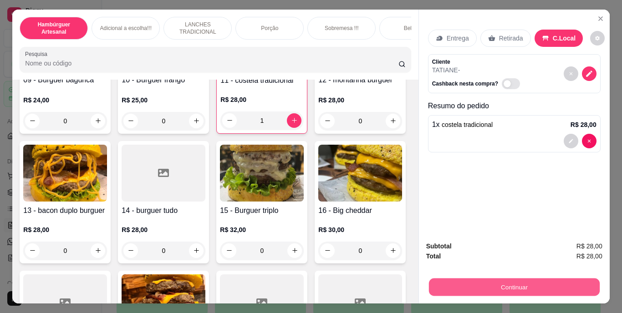
click at [536, 284] on button "Continuar" at bounding box center [514, 288] width 171 height 18
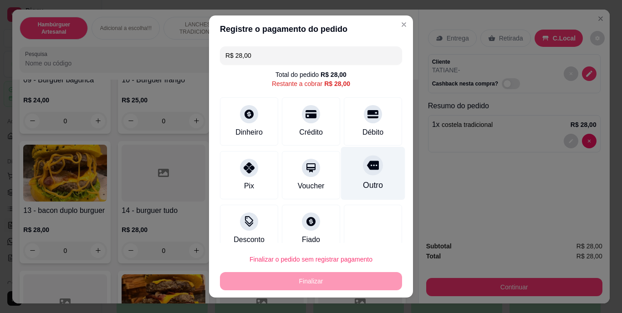
click at [363, 171] on div at bounding box center [373, 166] width 20 height 20
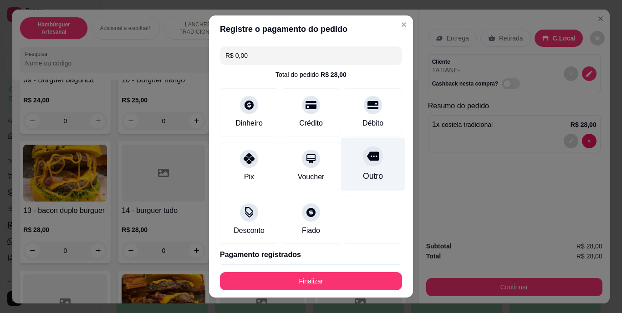
type input "R$ 0,00"
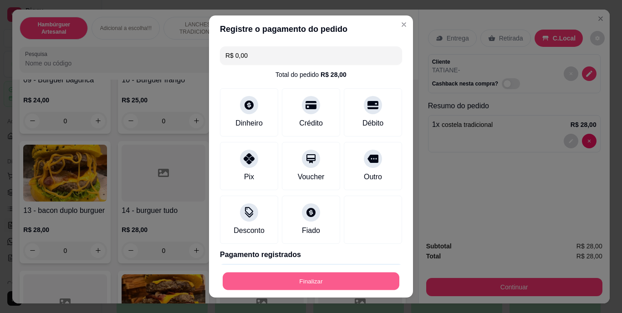
click at [309, 275] on button "Finalizar" at bounding box center [311, 281] width 177 height 18
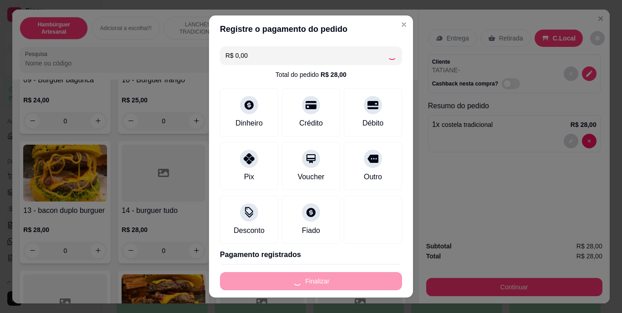
type input "0"
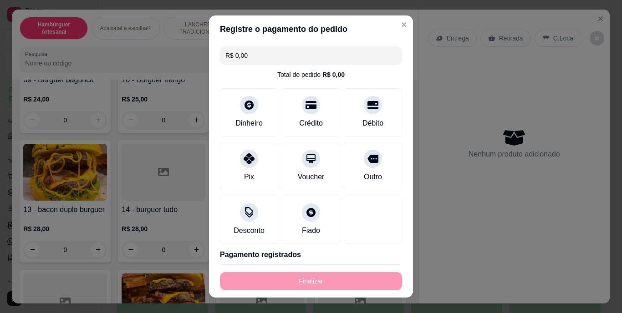
type input "-R$ 28,00"
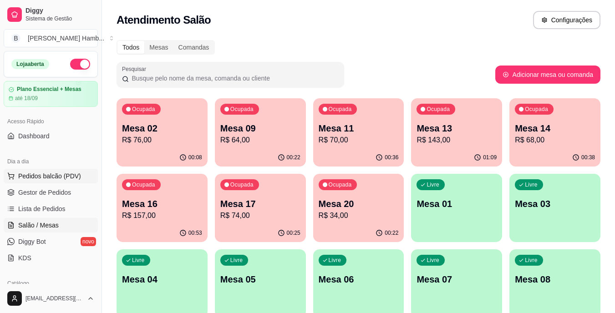
click at [61, 177] on span "Pedidos balcão (PDV)" at bounding box center [49, 176] width 63 height 9
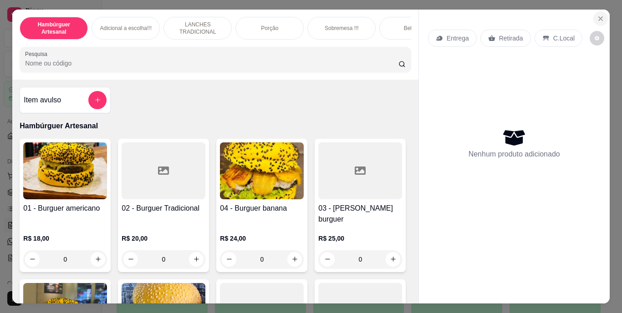
click at [597, 15] on icon "Close" at bounding box center [600, 18] width 7 height 7
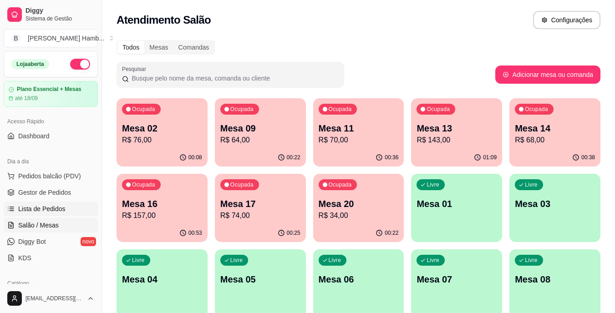
click at [51, 209] on span "Lista de Pedidos" at bounding box center [41, 209] width 47 height 9
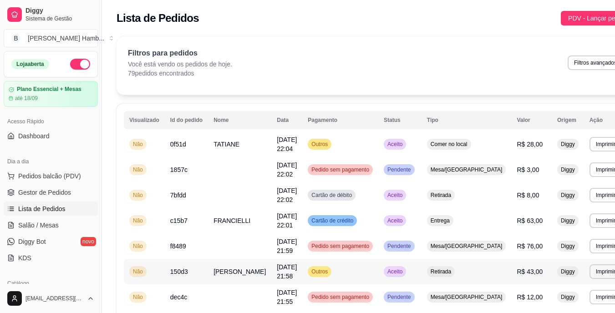
click at [391, 271] on span "Aceito" at bounding box center [395, 271] width 19 height 7
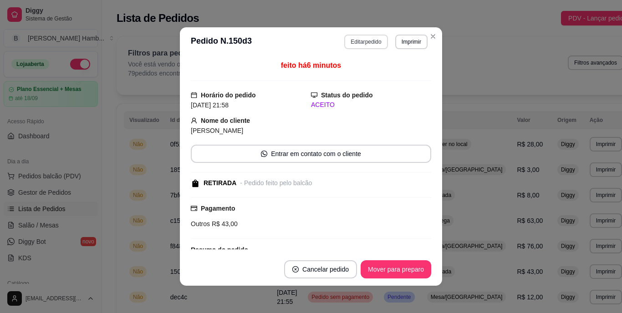
click at [358, 43] on button "Editar pedido" at bounding box center [365, 42] width 43 height 15
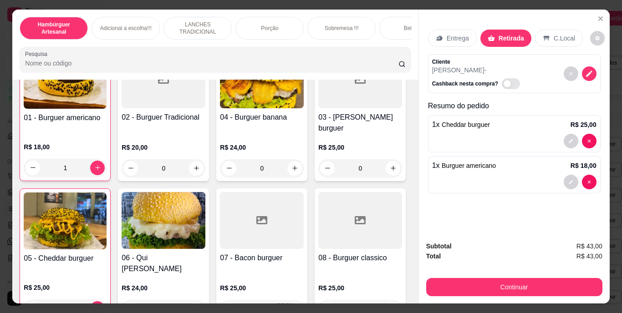
scroll to position [182, 0]
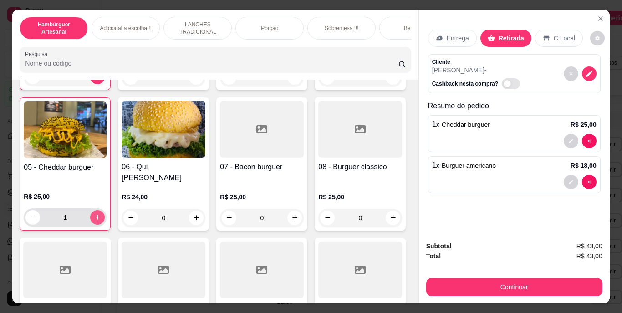
click at [101, 214] on icon "increase-product-quantity" at bounding box center [97, 217] width 7 height 7
type input "2"
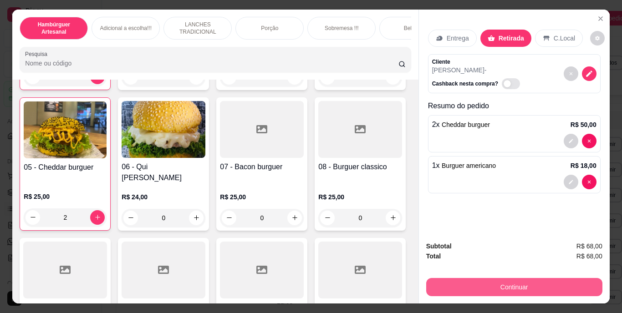
click at [468, 286] on button "Continuar" at bounding box center [514, 287] width 176 height 18
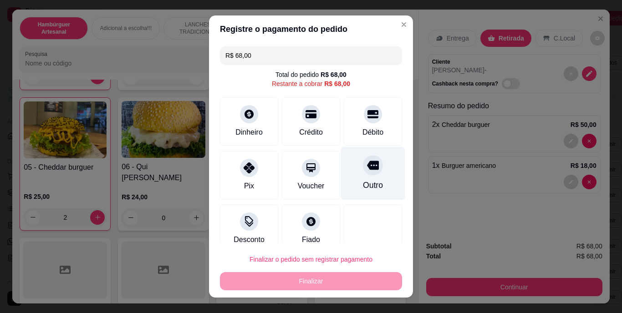
click at [367, 171] on icon at bounding box center [373, 166] width 12 height 12
type input "R$ 0,00"
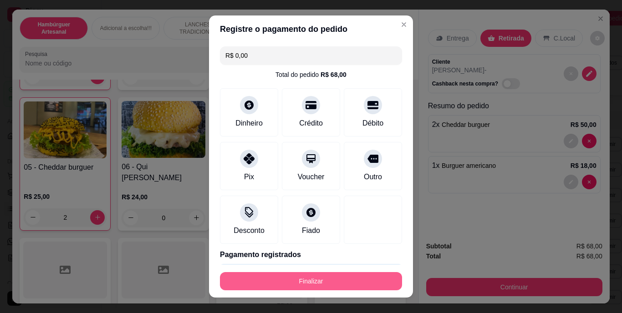
click at [326, 274] on button "Finalizar" at bounding box center [311, 281] width 182 height 18
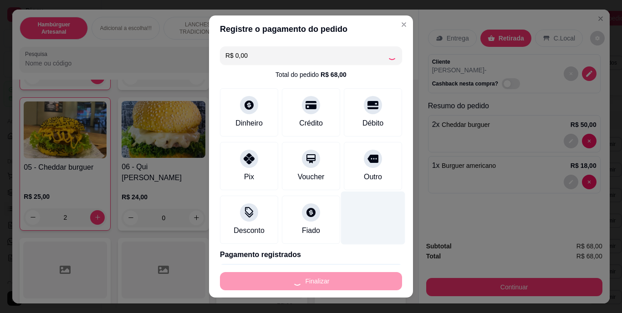
type input "0"
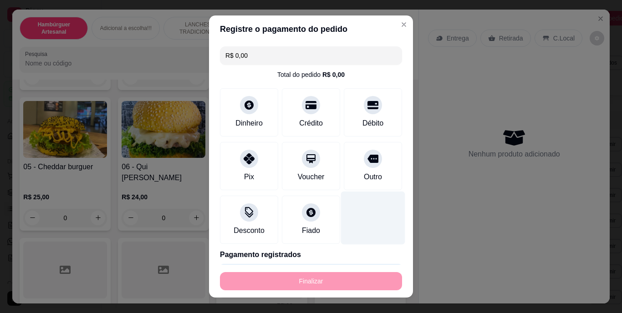
type input "-R$ 68,00"
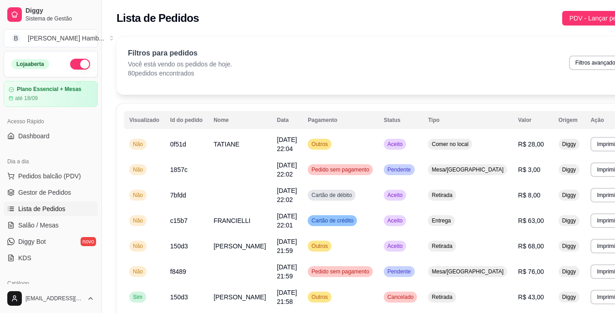
drag, startPoint x: 65, startPoint y: 173, endPoint x: 129, endPoint y: 96, distance: 99.6
click at [65, 160] on div "Dia a dia Pedidos balcão (PDV) Gestor de Pedidos Lista de Pedidos Salão / Mesas…" at bounding box center [51, 210] width 102 height 118
click at [42, 171] on button "Pedidos balcão (PDV)" at bounding box center [51, 176] width 94 height 15
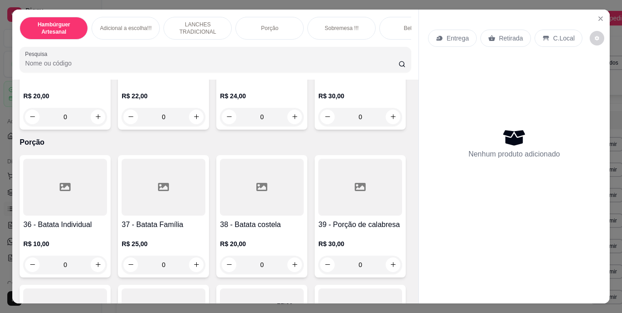
scroll to position [1731, 0]
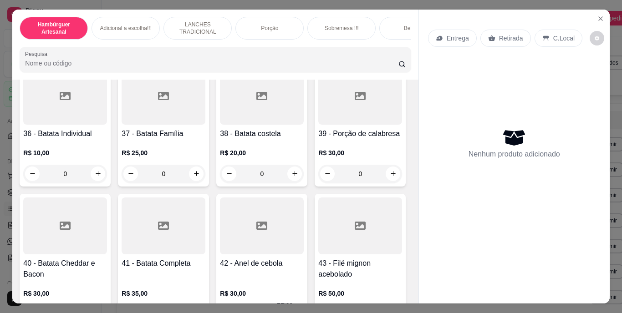
click at [101, 28] on icon "increase-product-quantity" at bounding box center [98, 25] width 5 height 5
type input "1"
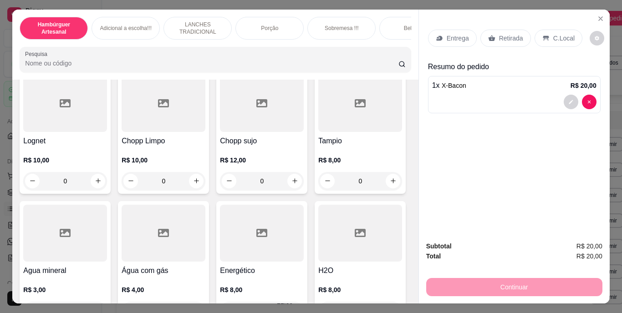
scroll to position [2642, 0]
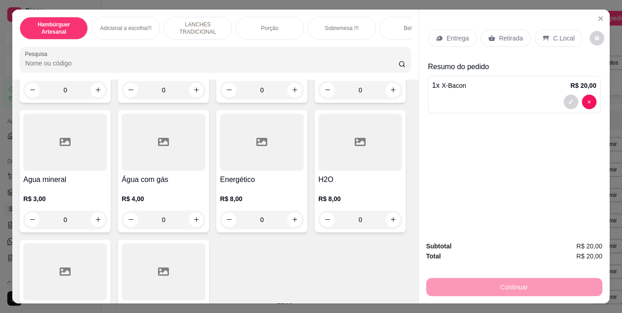
type input "1"
click at [567, 136] on button "decrease-product-quantity" at bounding box center [571, 143] width 15 height 15
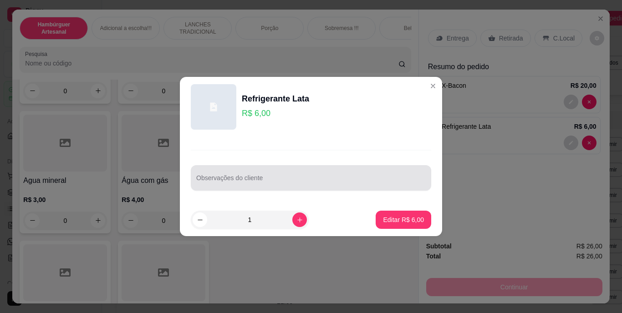
drag, startPoint x: 290, startPoint y: 176, endPoint x: 288, endPoint y: 169, distance: 8.1
click at [290, 175] on div at bounding box center [311, 178] width 230 height 18
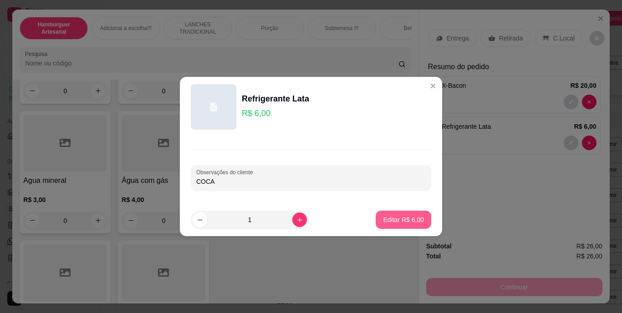
type input "COCA"
click at [414, 212] on button "Editar R$ 6,00" at bounding box center [404, 220] width 56 height 18
type input "0"
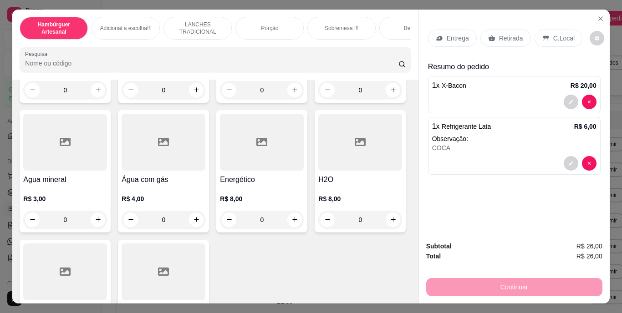
click at [451, 30] on div "Entrega" at bounding box center [452, 38] width 49 height 17
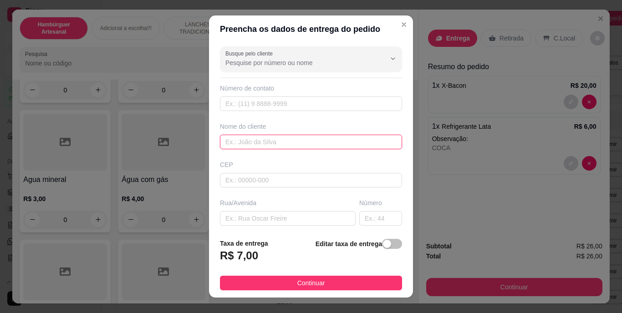
click at [265, 143] on input "text" at bounding box center [311, 142] width 182 height 15
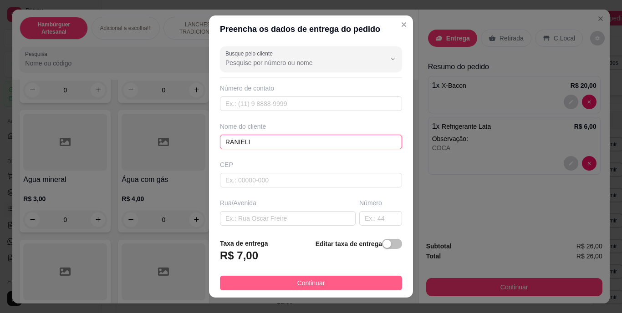
type input "RANIELI"
click at [305, 286] on span "Continuar" at bounding box center [311, 283] width 28 height 10
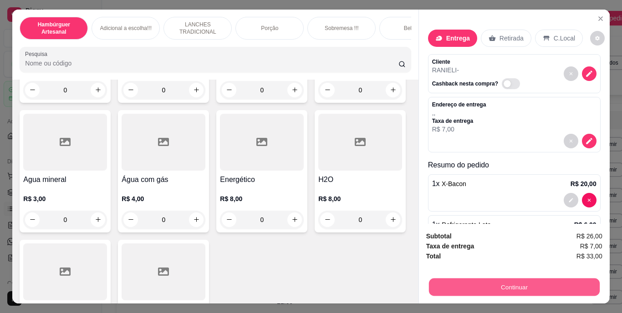
click at [516, 280] on button "Continuar" at bounding box center [514, 288] width 171 height 18
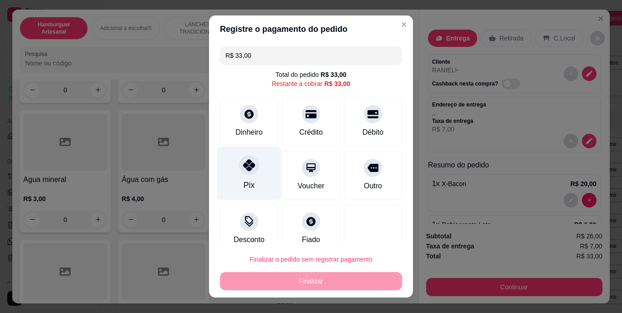
click at [243, 171] on icon at bounding box center [249, 166] width 12 height 12
type input "R$ 0,00"
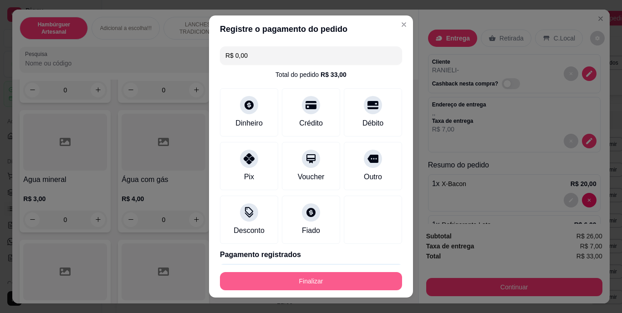
click at [270, 281] on button "Finalizar" at bounding box center [311, 281] width 182 height 18
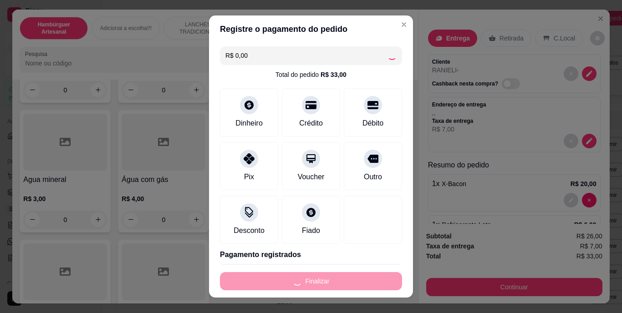
type input "0"
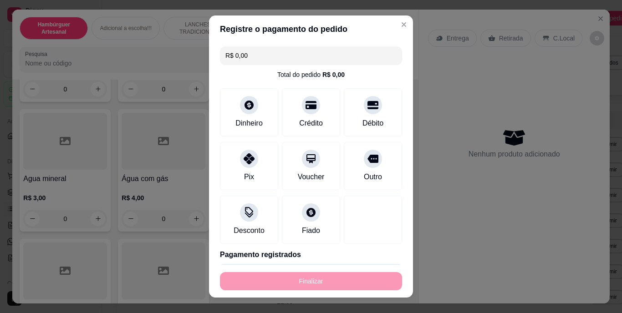
type input "-R$ 33,00"
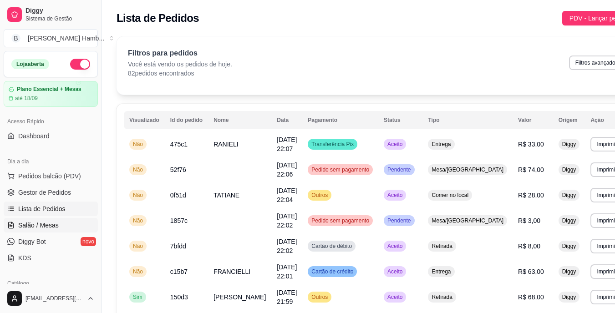
click at [55, 228] on span "Salão / Mesas" at bounding box center [38, 225] width 41 height 9
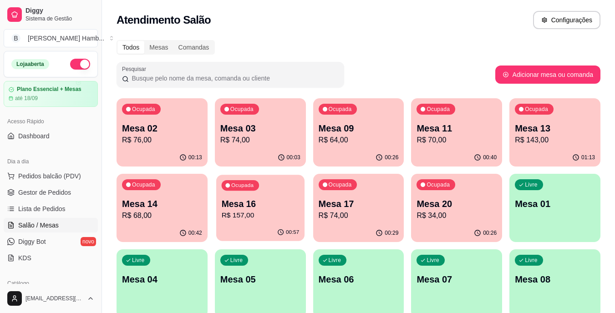
click at [241, 205] on p "Mesa 16" at bounding box center [260, 204] width 78 height 12
click at [534, 142] on p "R$ 143,00" at bounding box center [555, 140] width 80 height 11
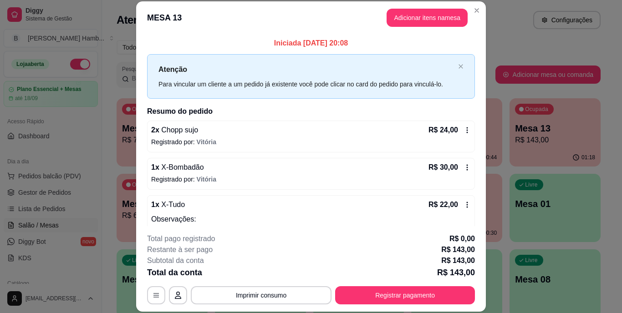
scroll to position [46, 0]
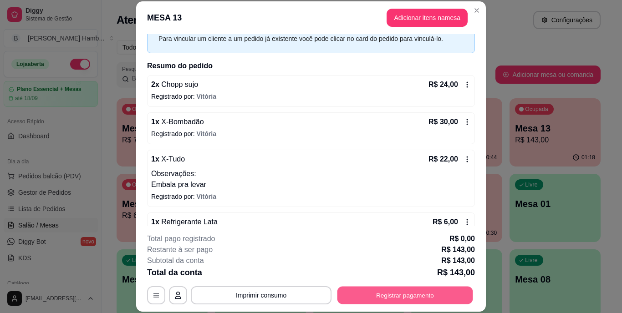
click at [391, 293] on button "Registrar pagamento" at bounding box center [406, 295] width 136 height 18
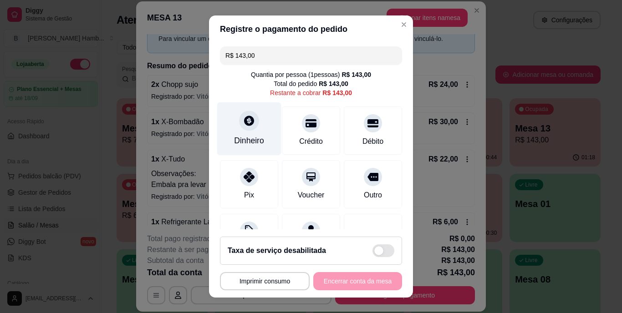
click at [244, 137] on div "Dinheiro" at bounding box center [249, 141] width 30 height 12
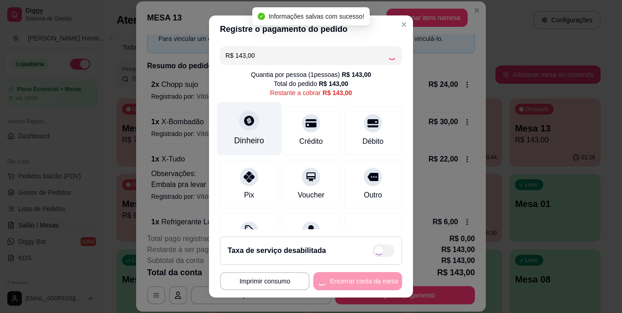
type input "R$ 0,00"
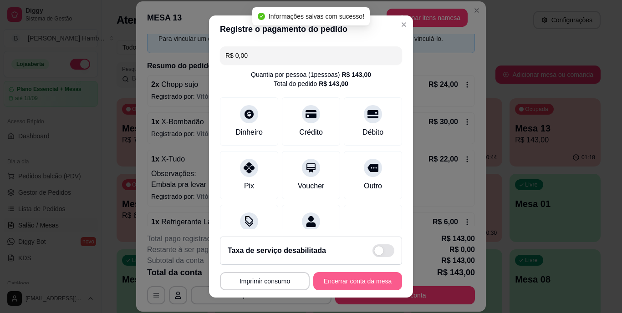
click at [355, 279] on button "Encerrar conta da mesa" at bounding box center [357, 281] width 89 height 18
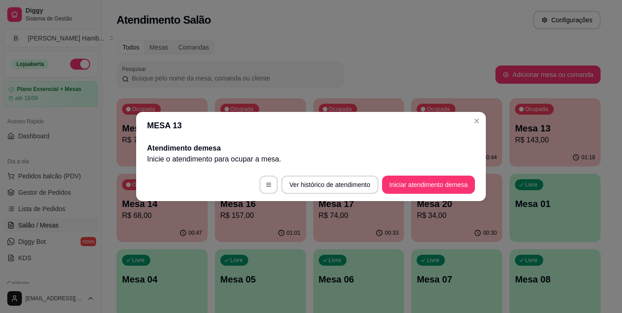
scroll to position [0, 0]
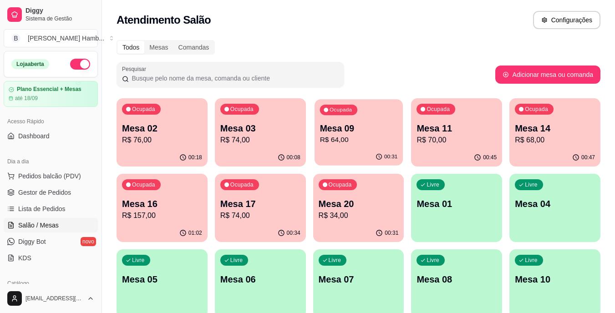
click at [361, 149] on div "00:31" at bounding box center [359, 156] width 88 height 17
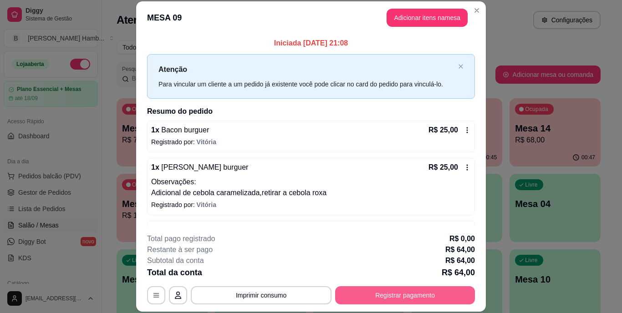
click at [387, 292] on button "Registrar pagamento" at bounding box center [405, 295] width 140 height 18
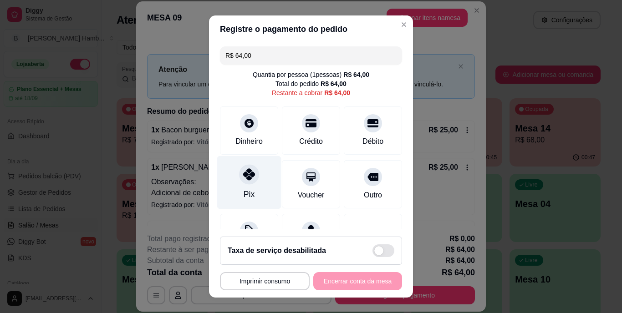
click at [257, 173] on div "Pix" at bounding box center [249, 182] width 64 height 53
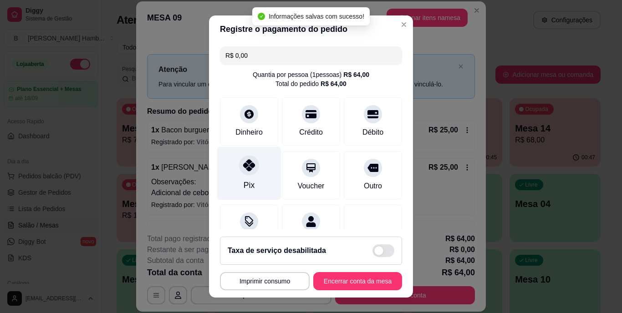
type input "R$ 0,00"
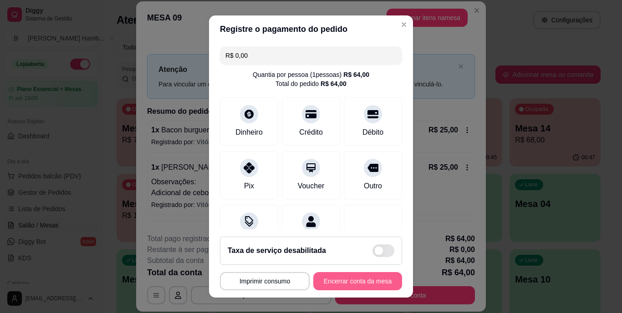
click at [343, 279] on button "Encerrar conta da mesa" at bounding box center [357, 281] width 89 height 18
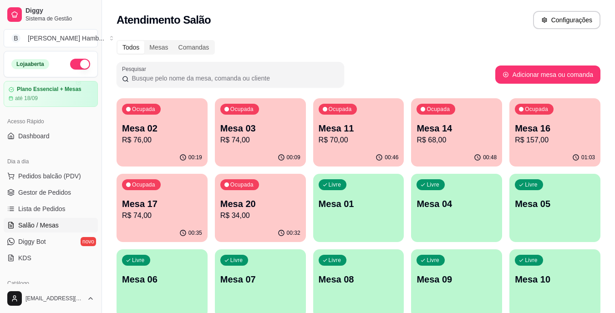
click at [542, 124] on p "Mesa 16" at bounding box center [555, 128] width 80 height 13
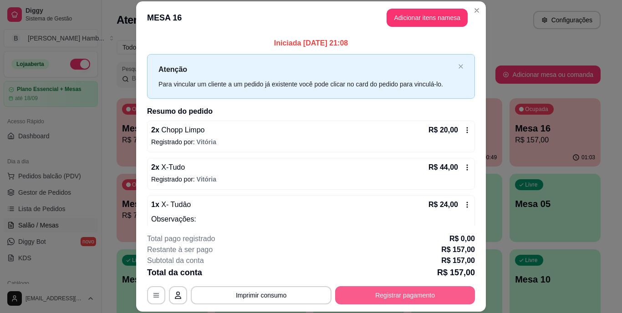
click at [385, 297] on button "Registrar pagamento" at bounding box center [405, 295] width 140 height 18
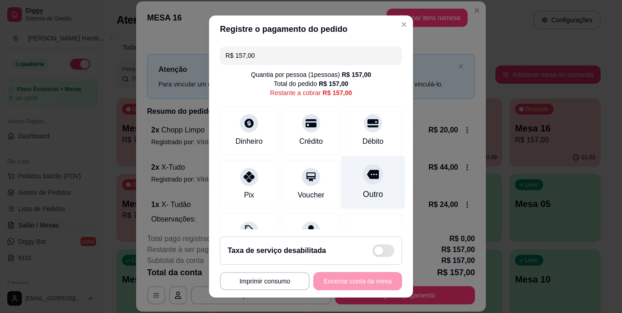
click at [367, 175] on icon at bounding box center [373, 174] width 12 height 9
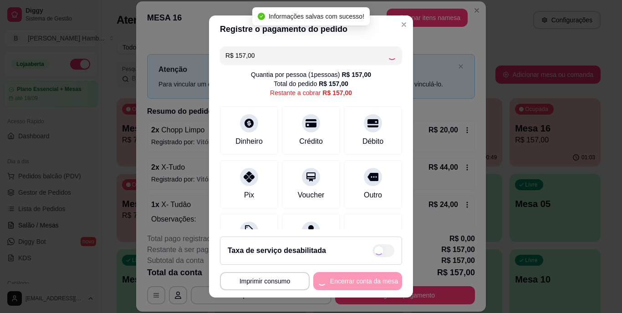
type input "R$ 0,00"
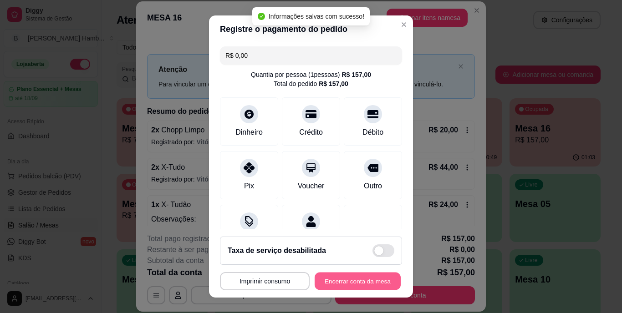
click at [340, 276] on button "Encerrar conta da mesa" at bounding box center [358, 281] width 86 height 18
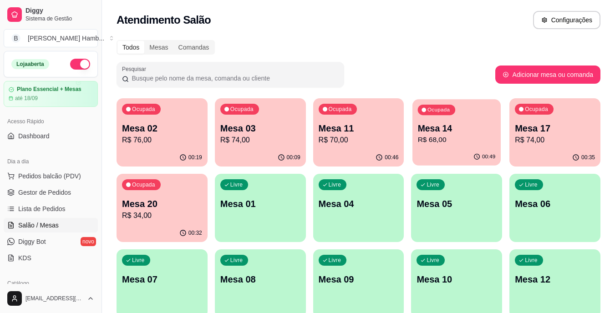
click at [446, 144] on p "R$ 68,00" at bounding box center [457, 140] width 78 height 10
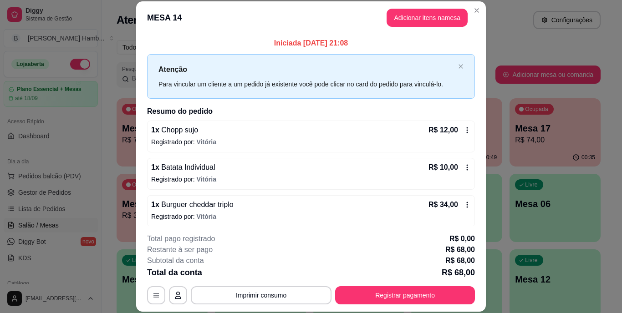
scroll to position [28, 0]
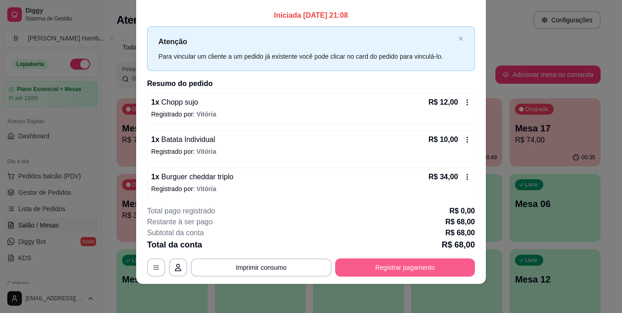
click at [388, 264] on button "Registrar pagamento" at bounding box center [405, 268] width 140 height 18
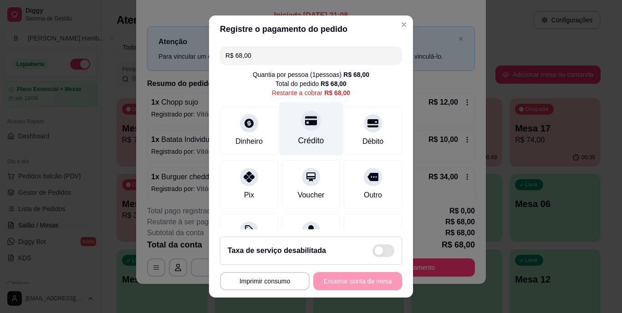
click at [307, 133] on div "Crédito" at bounding box center [311, 128] width 64 height 53
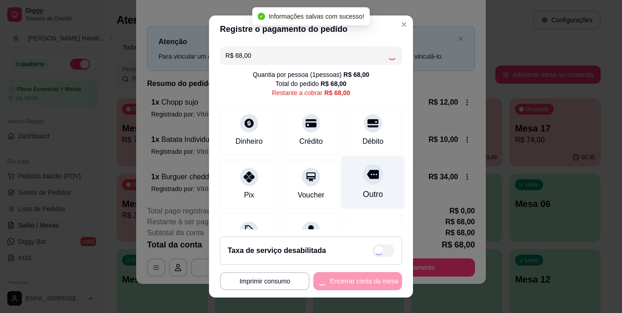
type input "R$ 0,00"
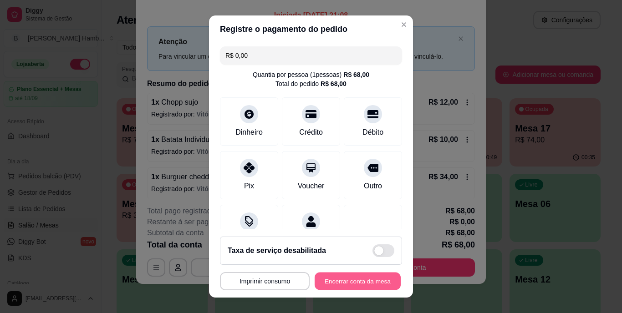
click at [343, 272] on button "Encerrar conta da mesa" at bounding box center [358, 281] width 86 height 18
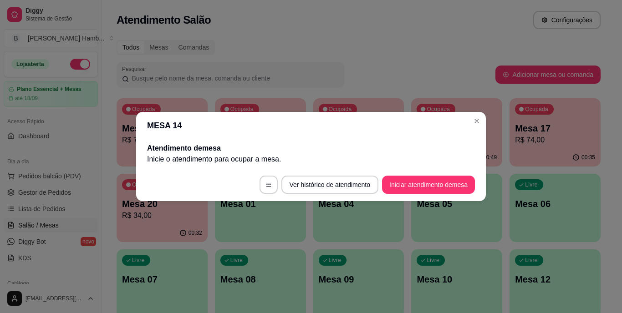
scroll to position [0, 0]
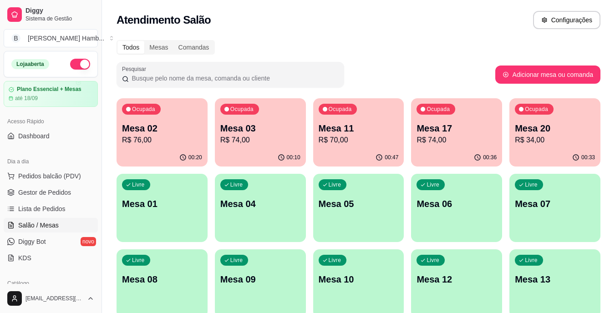
click at [558, 133] on p "Mesa 20" at bounding box center [555, 128] width 80 height 13
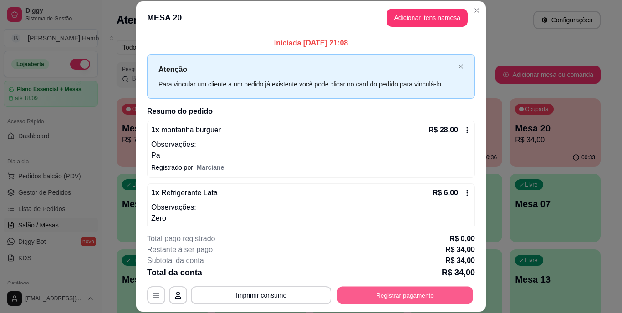
click at [399, 292] on button "Registrar pagamento" at bounding box center [406, 295] width 136 height 18
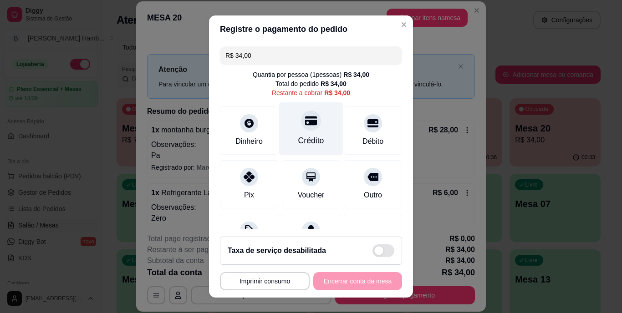
click at [300, 132] on div "Crédito" at bounding box center [311, 128] width 64 height 53
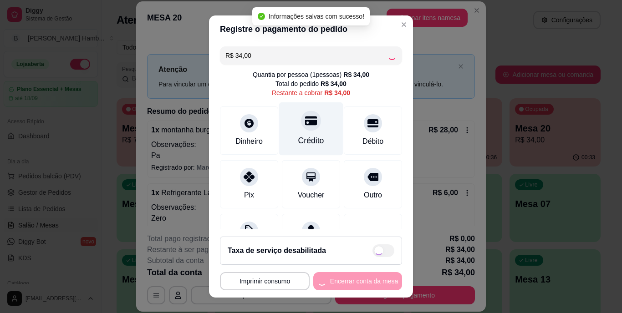
type input "R$ 0,00"
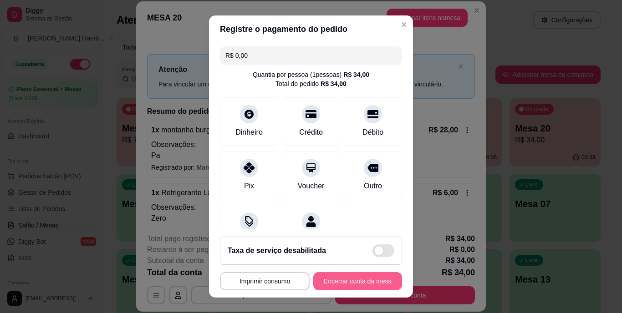
click at [341, 282] on button "Encerrar conta da mesa" at bounding box center [357, 281] width 89 height 18
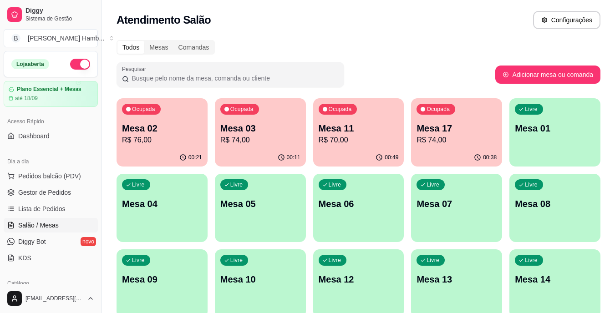
click at [348, 131] on p "Mesa 11" at bounding box center [359, 128] width 80 height 13
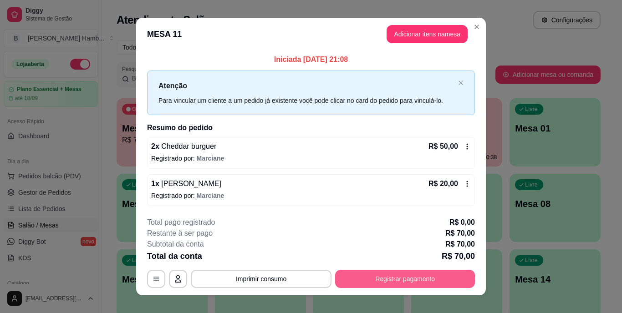
click at [389, 274] on button "Registrar pagamento" at bounding box center [405, 279] width 140 height 18
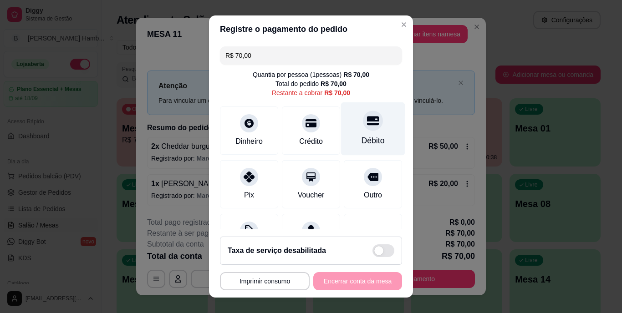
click at [367, 121] on icon at bounding box center [373, 121] width 12 height 9
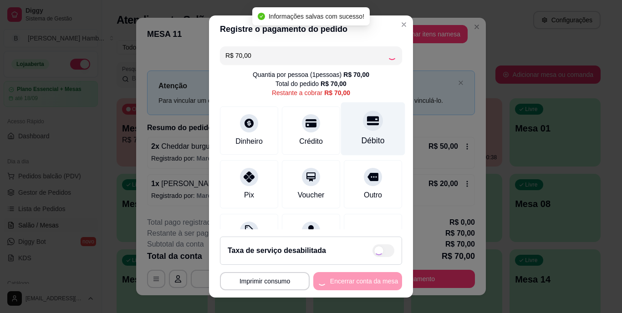
type input "R$ 0,00"
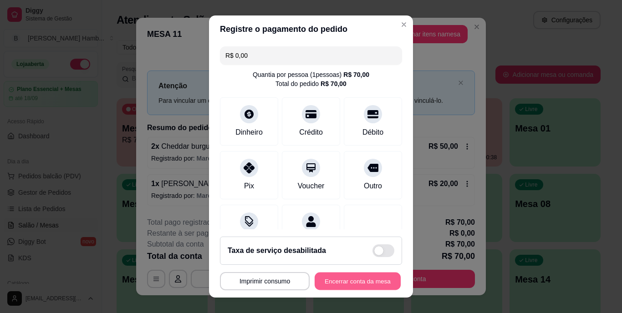
click at [343, 281] on button "Encerrar conta da mesa" at bounding box center [358, 281] width 86 height 18
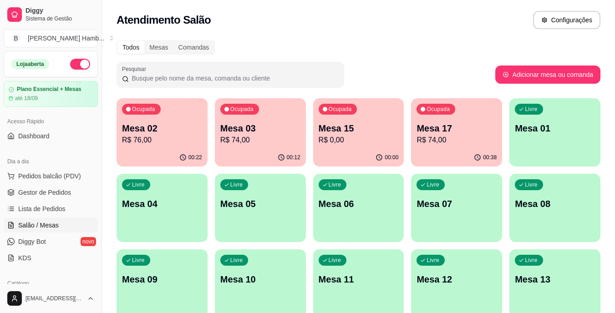
click at [430, 136] on p "R$ 74,00" at bounding box center [457, 140] width 80 height 11
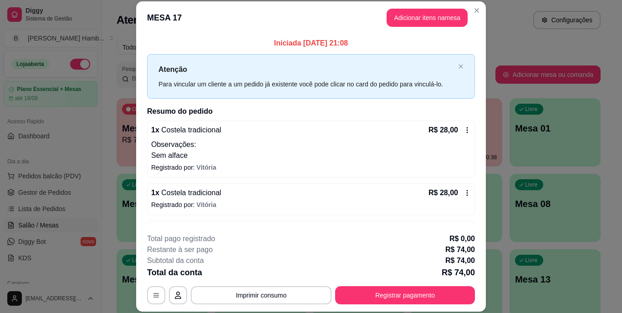
scroll to position [67, 0]
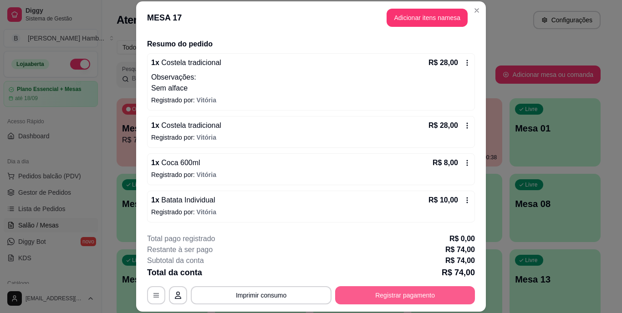
click at [384, 297] on button "Registrar pagamento" at bounding box center [405, 295] width 140 height 18
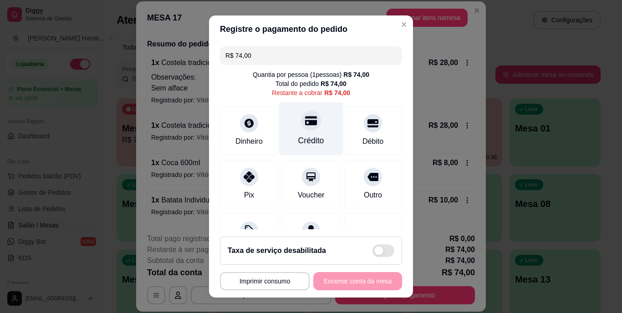
click at [304, 136] on div "Crédito" at bounding box center [311, 141] width 26 height 12
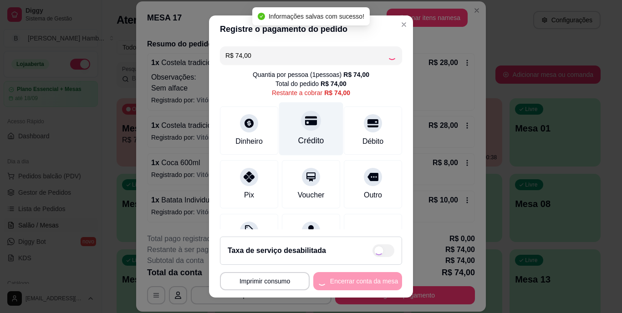
type input "R$ 0,00"
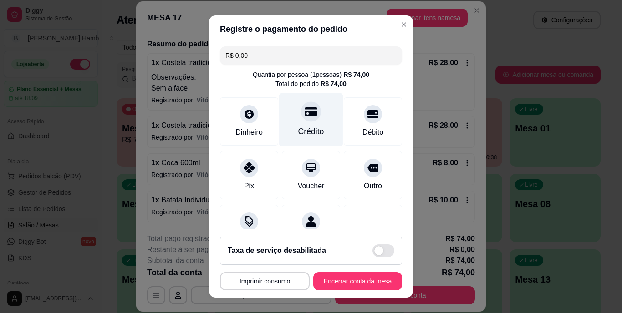
click at [312, 125] on div "Crédito" at bounding box center [311, 119] width 64 height 53
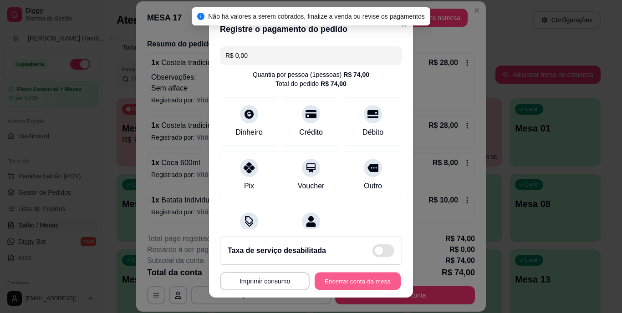
click at [332, 281] on button "Encerrar conta da mesa" at bounding box center [358, 281] width 86 height 18
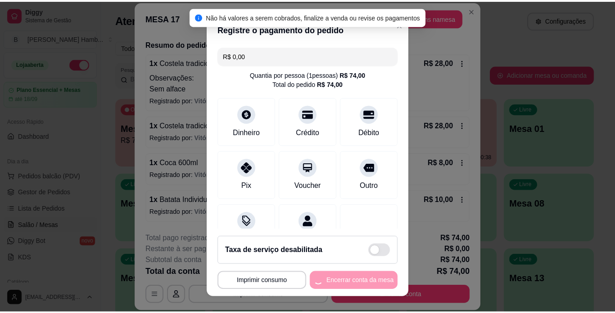
scroll to position [0, 0]
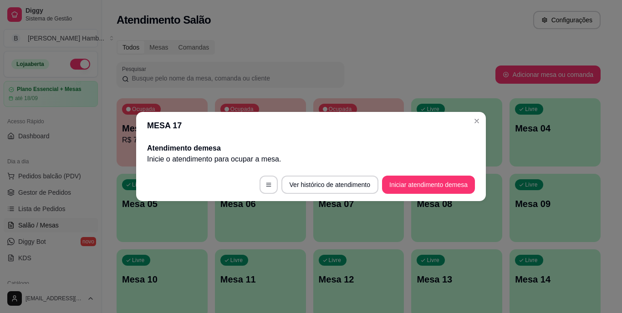
click at [466, 149] on h2 "Atendimento de mesa" at bounding box center [311, 148] width 328 height 11
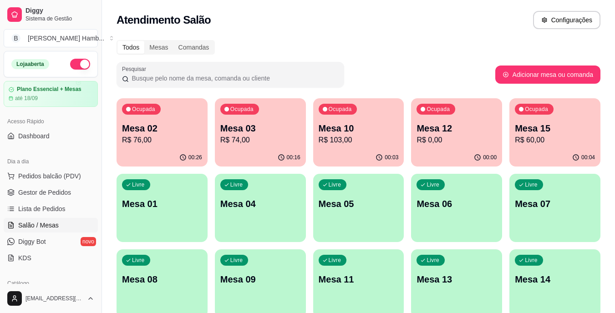
scroll to position [46, 0]
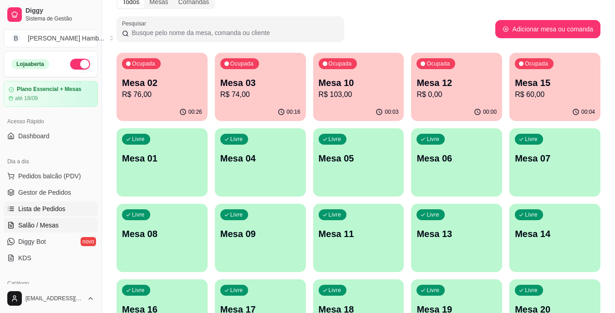
click at [47, 209] on span "Lista de Pedidos" at bounding box center [41, 209] width 47 height 9
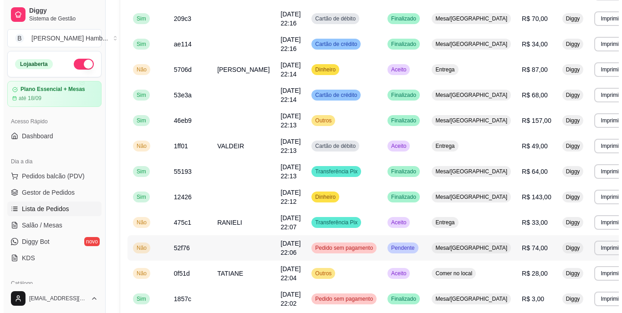
scroll to position [273, 0]
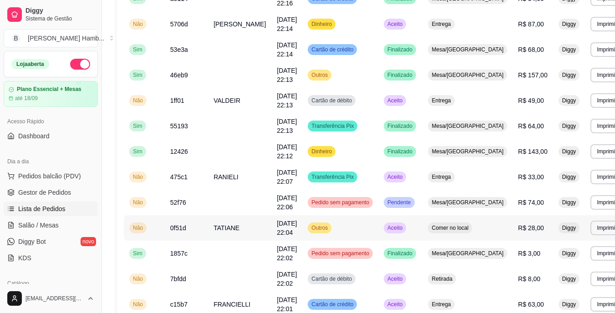
click at [397, 228] on span "Aceito" at bounding box center [395, 228] width 19 height 7
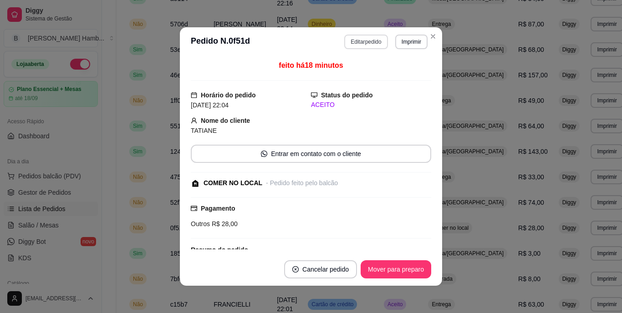
click at [368, 40] on button "Editar pedido" at bounding box center [365, 42] width 43 height 15
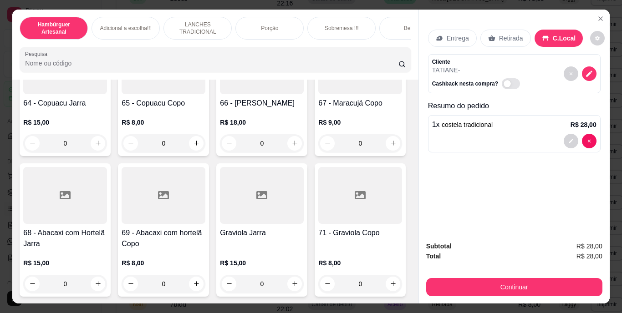
scroll to position [3689, 0]
click at [98, 20] on button "increase-product-quantity" at bounding box center [98, 13] width 14 height 14
type input "1"
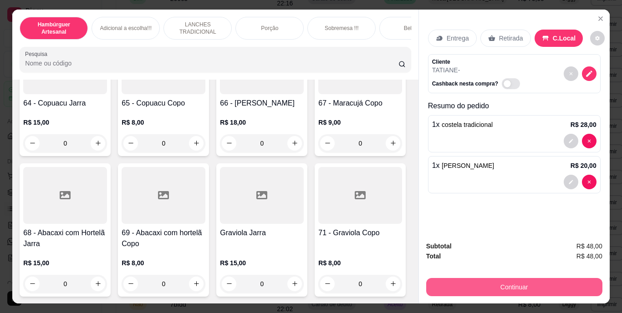
click at [482, 284] on button "Continuar" at bounding box center [514, 287] width 176 height 18
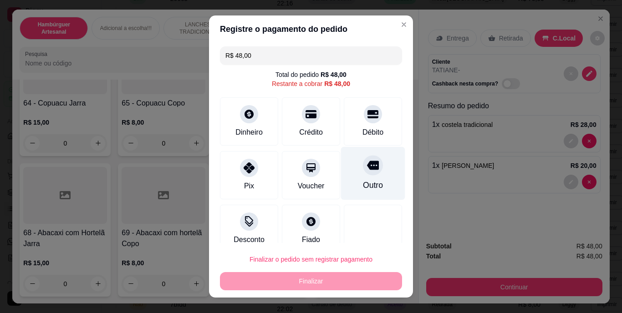
click at [361, 175] on div "Outro" at bounding box center [373, 173] width 64 height 53
type input "R$ 0,00"
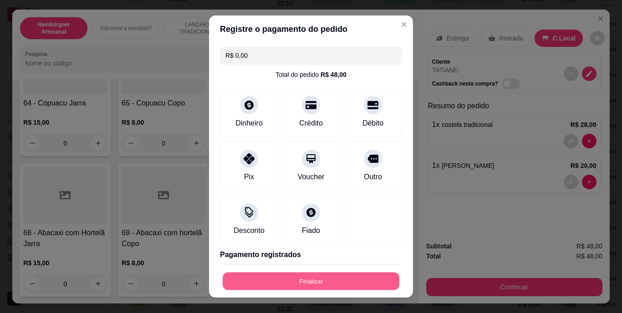
click at [310, 284] on button "Finalizar" at bounding box center [311, 281] width 177 height 18
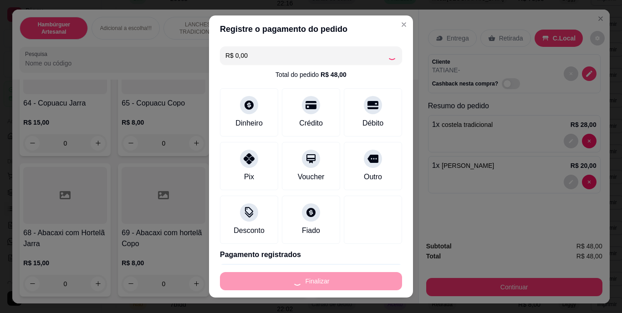
type input "0"
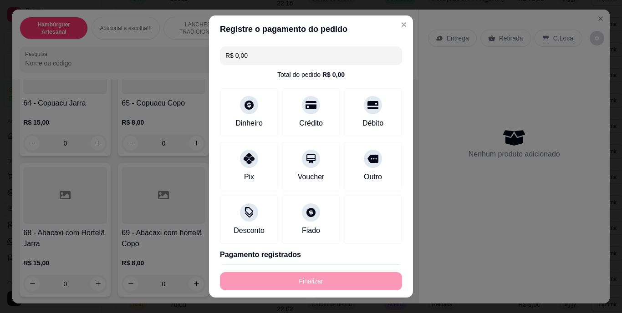
type input "-R$ 48,00"
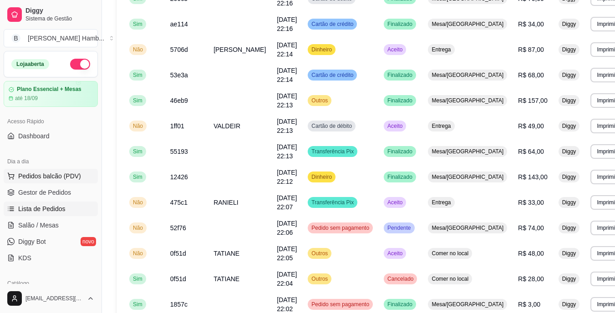
click at [76, 176] on span "Pedidos balcão (PDV)" at bounding box center [49, 176] width 63 height 9
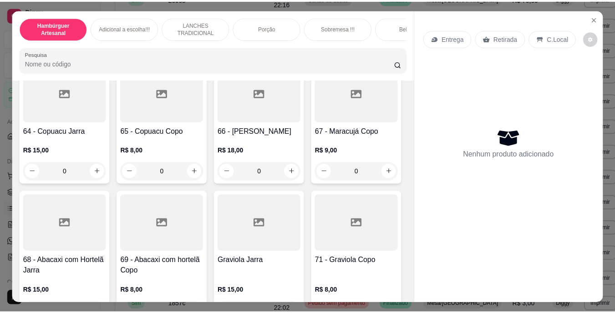
scroll to position [3006, 0]
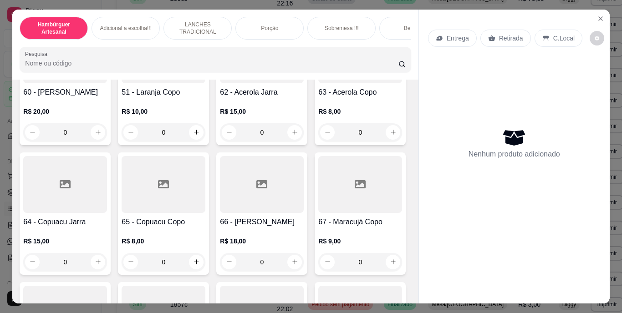
type input "1"
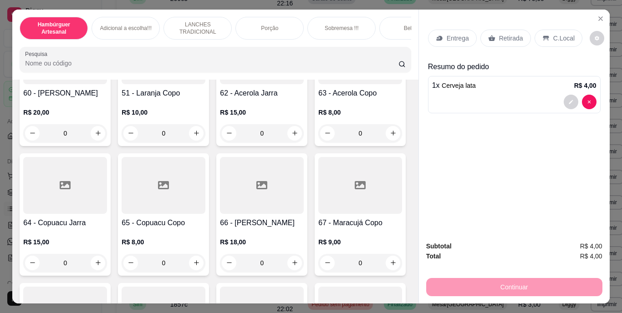
click at [453, 34] on p "Entrega" at bounding box center [458, 38] width 22 height 9
click at [499, 34] on p "Retirada" at bounding box center [511, 38] width 24 height 9
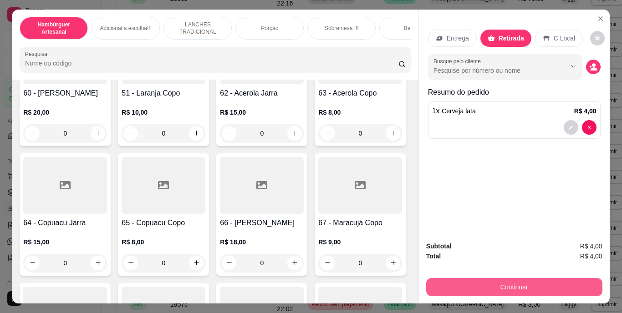
click at [484, 283] on button "Continuar" at bounding box center [514, 287] width 176 height 18
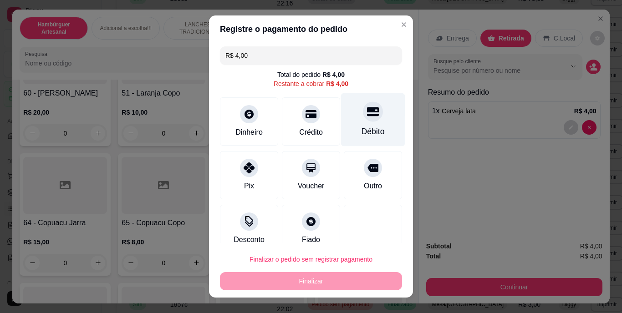
click at [342, 113] on div "Débito" at bounding box center [373, 119] width 64 height 53
type input "R$ 0,00"
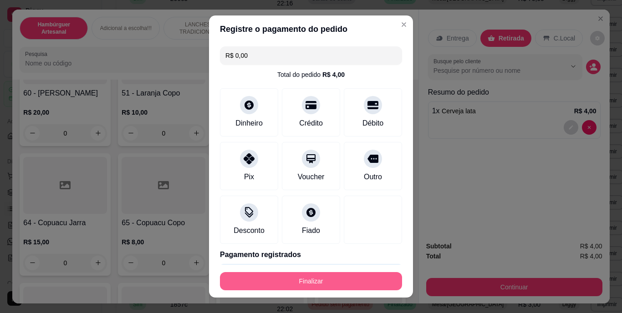
click at [349, 279] on button "Finalizar" at bounding box center [311, 281] width 182 height 18
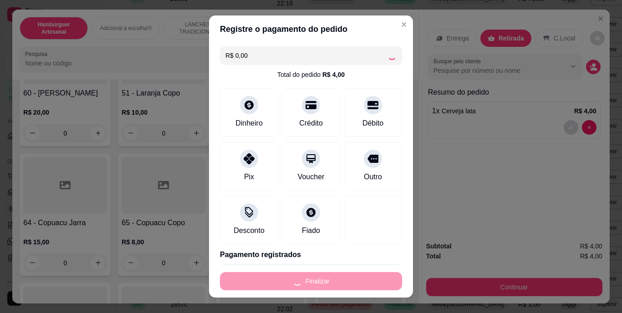
type input "0"
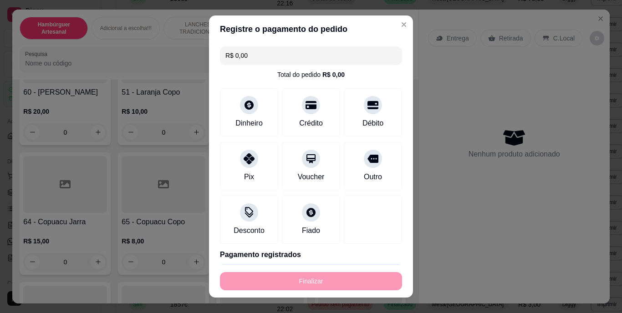
type input "-R$ 4,00"
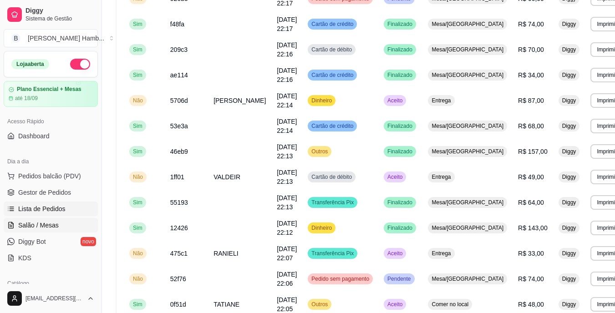
click at [49, 218] on link "Salão / Mesas" at bounding box center [51, 225] width 94 height 15
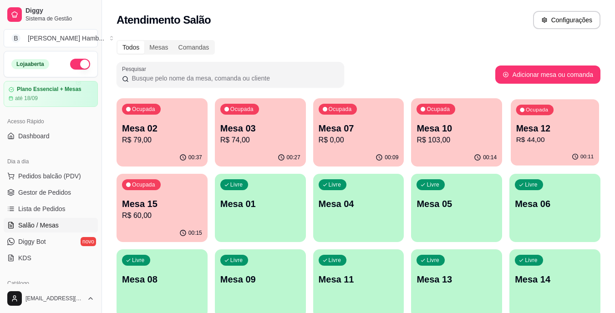
click at [520, 132] on p "Mesa 12" at bounding box center [556, 129] width 78 height 12
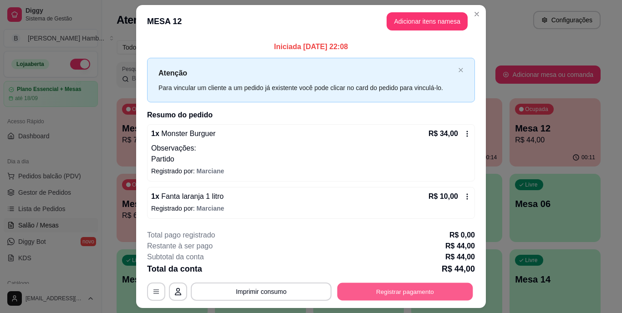
click at [376, 288] on button "Registrar pagamento" at bounding box center [406, 292] width 136 height 18
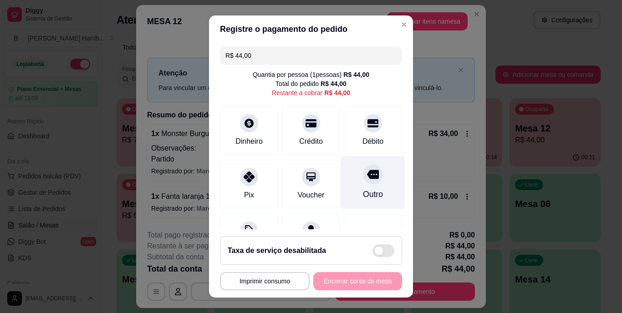
click at [364, 182] on div at bounding box center [373, 175] width 20 height 20
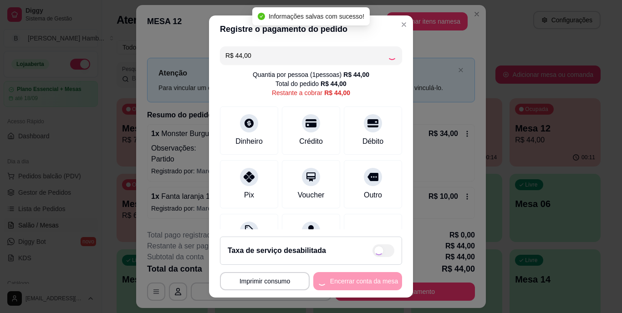
type input "R$ 0,00"
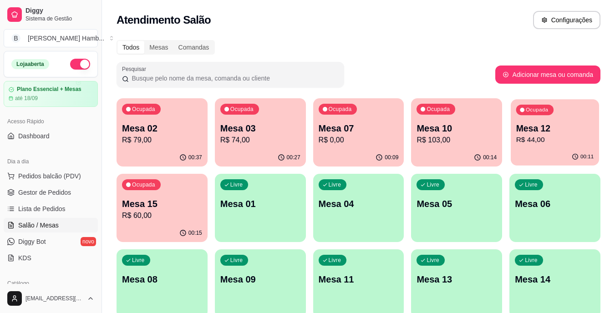
click at [537, 128] on p "Mesa 12" at bounding box center [556, 129] width 78 height 12
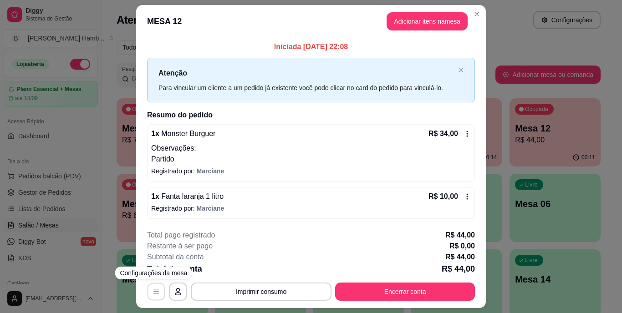
click at [153, 293] on icon "button" at bounding box center [156, 291] width 7 height 7
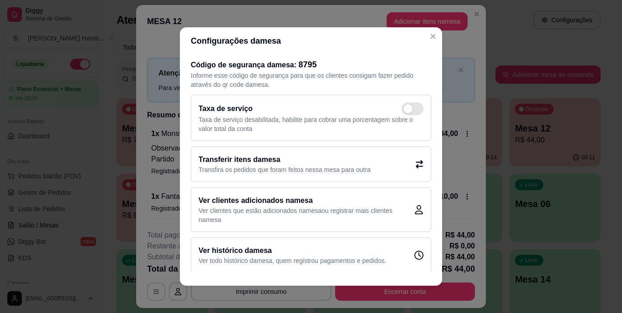
click at [219, 169] on p "Transfira os pedidos que foram feitos nessa mesa para outra" at bounding box center [285, 169] width 172 height 9
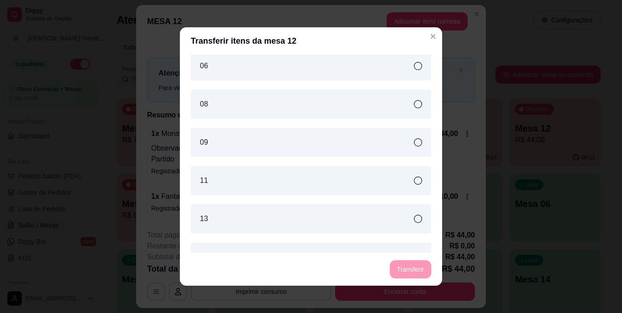
scroll to position [124, 0]
click at [220, 178] on div "11" at bounding box center [311, 178] width 240 height 29
click at [405, 270] on button "Transferir" at bounding box center [410, 270] width 41 height 18
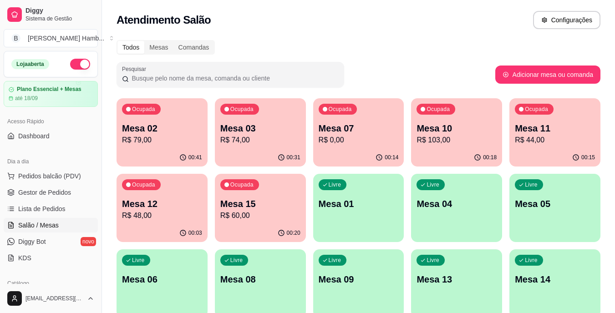
click at [177, 132] on p "Mesa 02" at bounding box center [162, 128] width 80 height 13
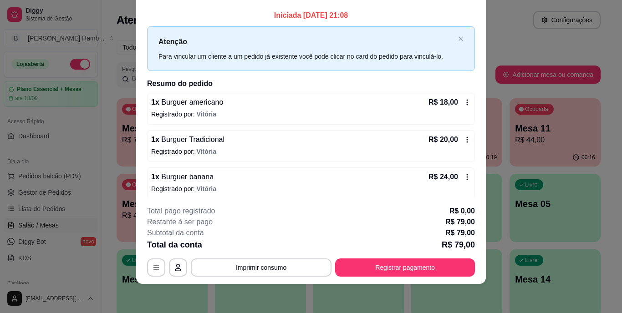
scroll to position [0, 0]
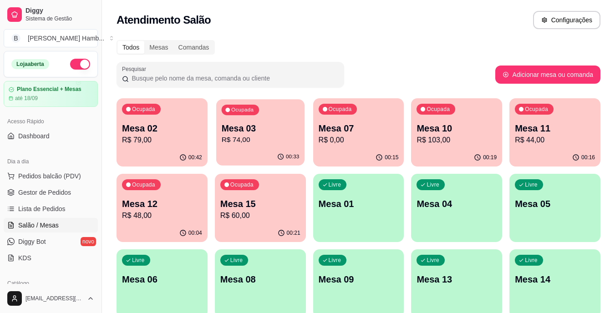
click at [262, 146] on div "Ocupada Mesa 03 R$ 74,00" at bounding box center [260, 123] width 88 height 49
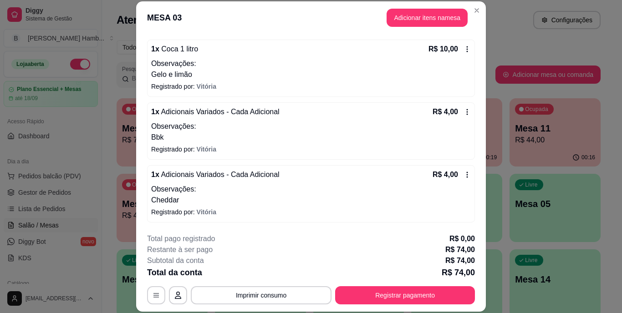
scroll to position [70, 0]
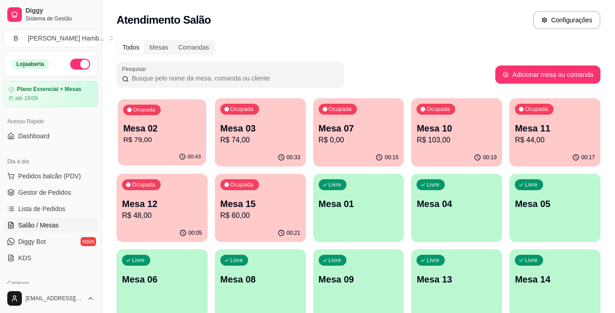
click at [159, 144] on p "R$ 79,00" at bounding box center [162, 140] width 78 height 10
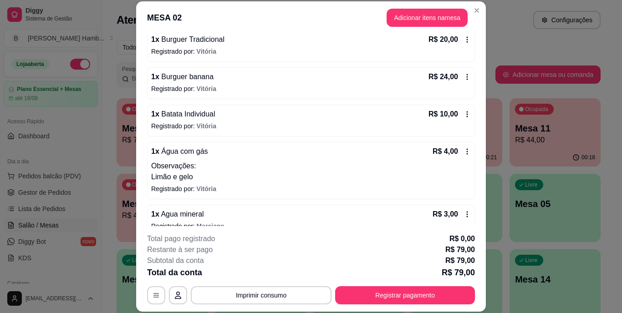
scroll to position [142, 0]
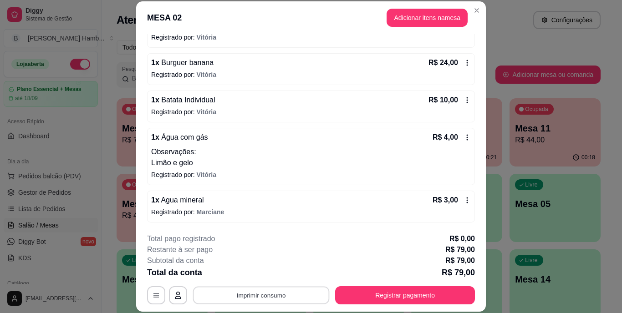
click at [311, 292] on button "Imprimir consumo" at bounding box center [261, 295] width 137 height 18
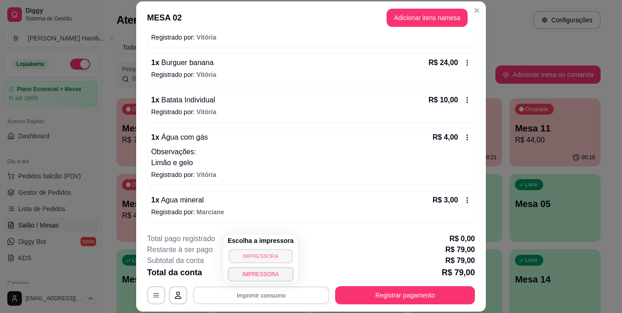
click at [274, 257] on button "IMPRESSORA" at bounding box center [261, 256] width 64 height 14
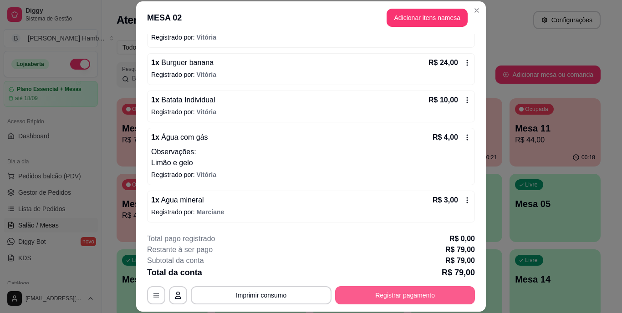
click at [383, 300] on button "Registrar pagamento" at bounding box center [405, 295] width 140 height 18
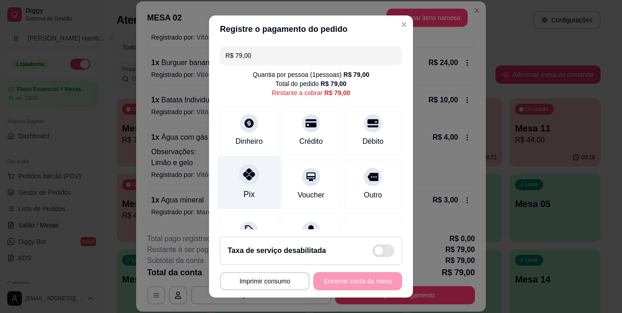
click at [244, 194] on div "Pix" at bounding box center [249, 195] width 11 height 12
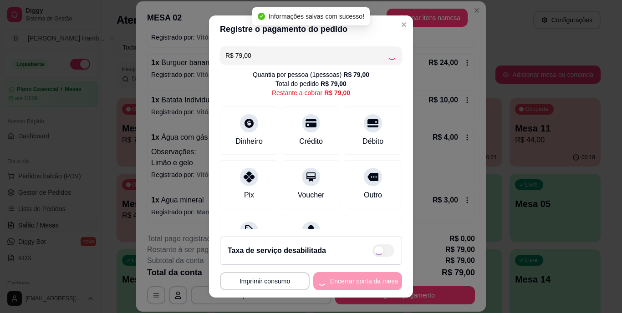
type input "R$ 0,00"
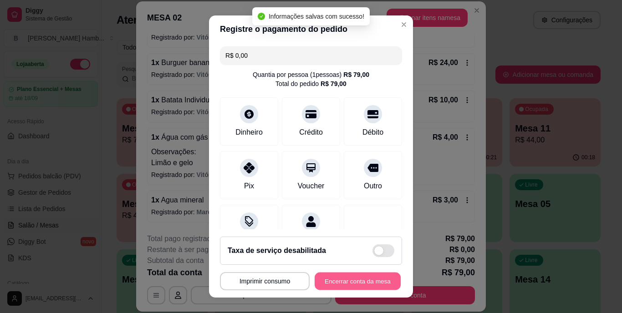
click at [343, 279] on button "Encerrar conta da mesa" at bounding box center [358, 281] width 86 height 18
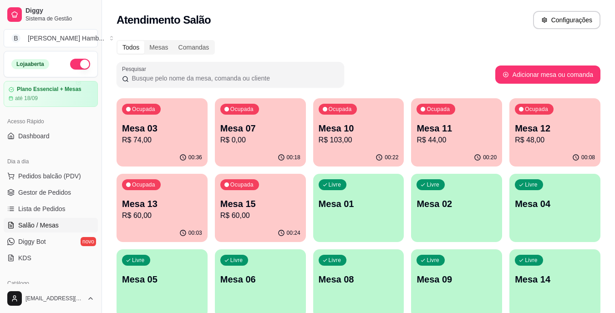
click at [77, 178] on span "Pedidos balcão (PDV)" at bounding box center [49, 176] width 63 height 9
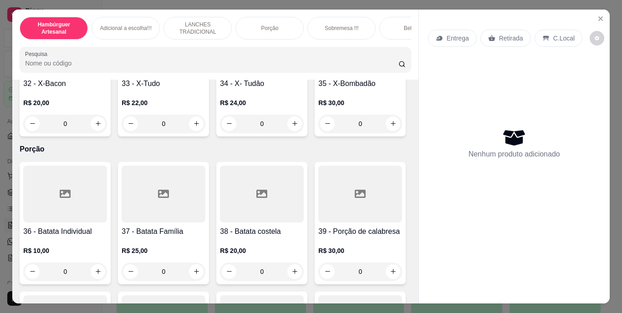
scroll to position [1654, 0]
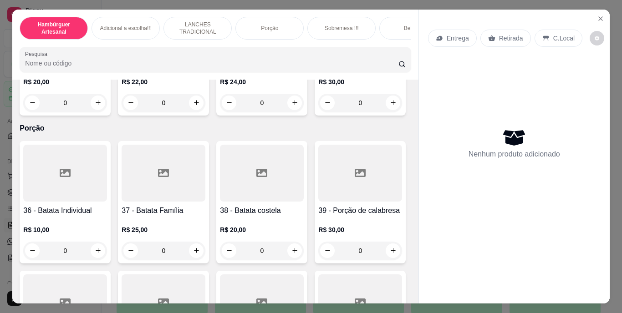
type input "1"
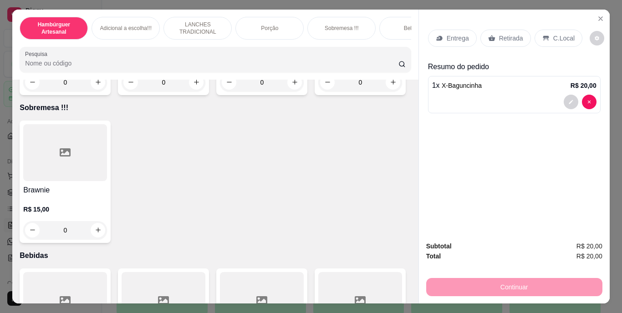
scroll to position [1974, 0]
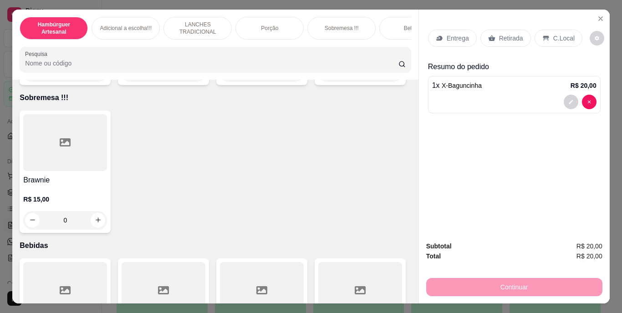
type input "1"
click at [462, 34] on p "Entrega" at bounding box center [458, 38] width 22 height 9
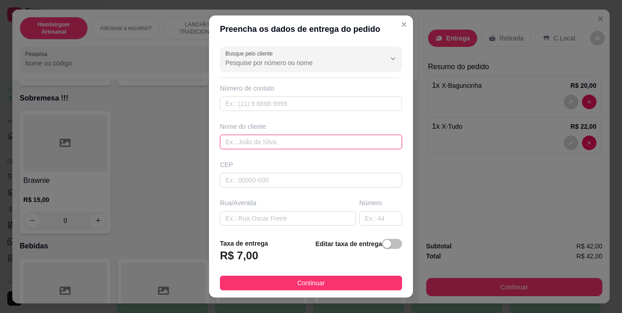
click at [324, 139] on input "text" at bounding box center [311, 142] width 182 height 15
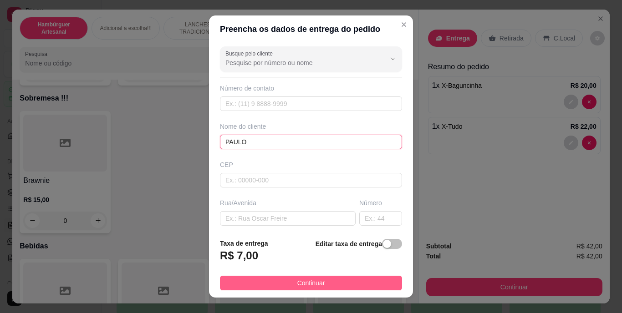
type input "PAULO"
click at [304, 282] on span "Continuar" at bounding box center [311, 283] width 28 height 10
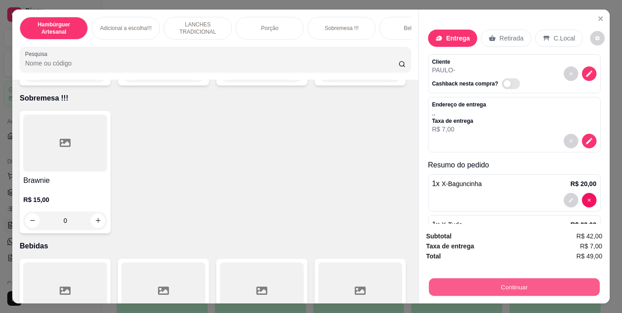
click at [439, 286] on button "Continuar" at bounding box center [514, 288] width 171 height 18
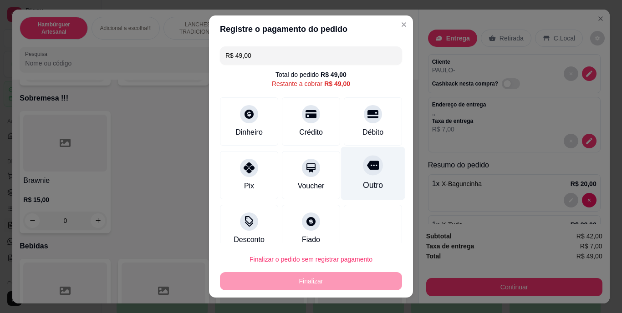
click at [367, 182] on div "Outro" at bounding box center [373, 186] width 20 height 12
type input "R$ 0,00"
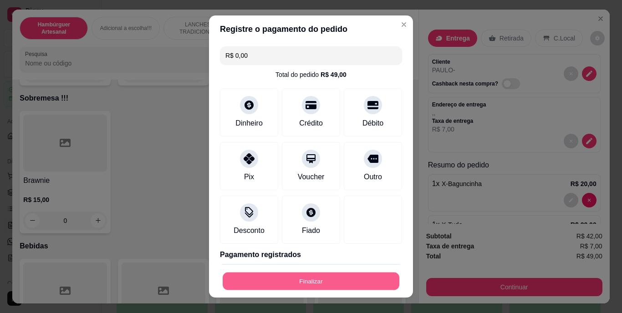
click at [331, 280] on button "Finalizar" at bounding box center [311, 281] width 177 height 18
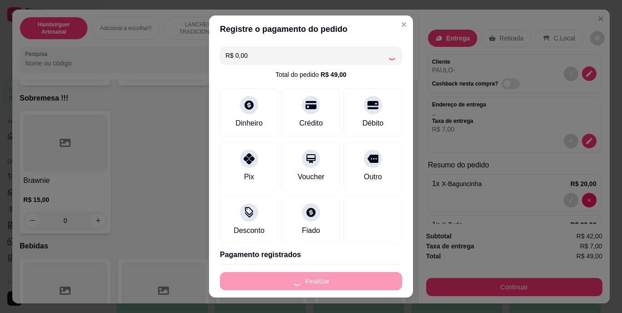
type input "0"
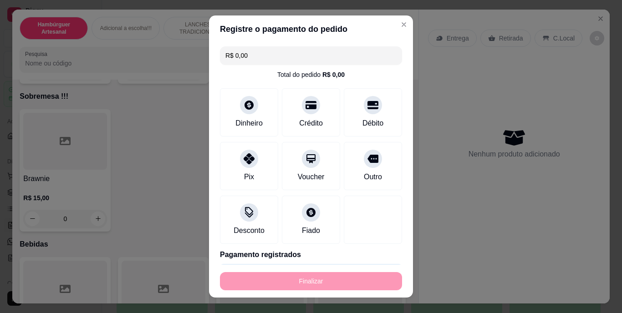
type input "-R$ 49,00"
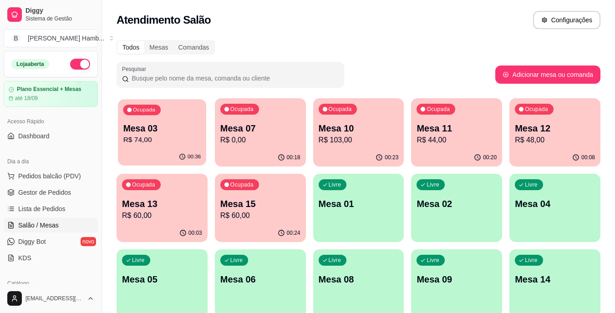
click at [142, 129] on p "Mesa 03" at bounding box center [162, 129] width 78 height 12
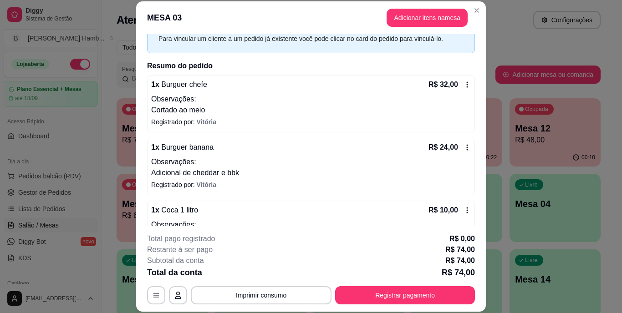
scroll to position [137, 0]
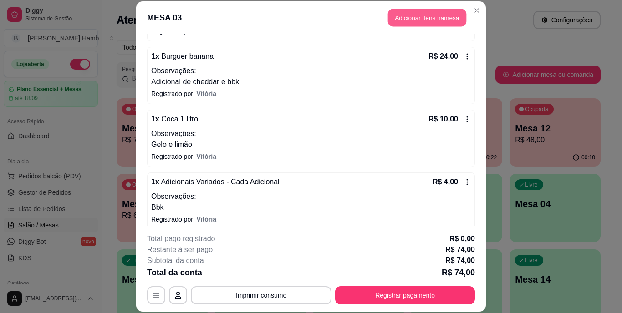
click at [393, 18] on button "Adicionar itens na mesa" at bounding box center [427, 18] width 78 height 18
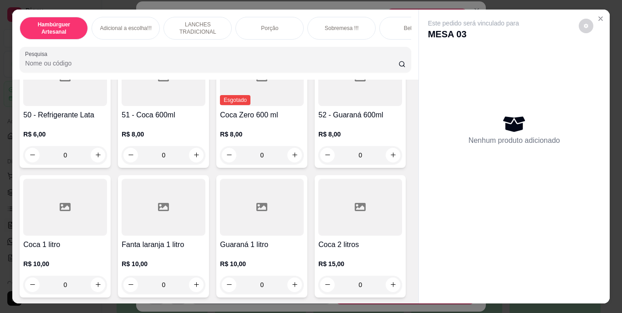
scroll to position [2050, 0]
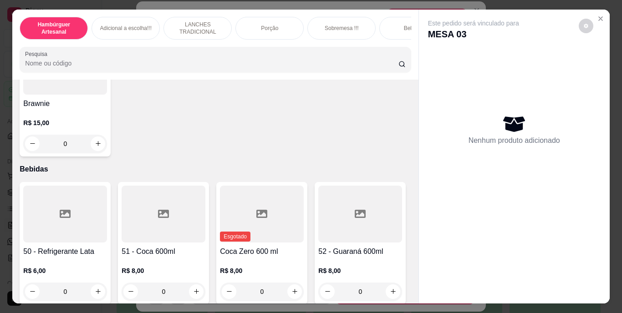
type input "1"
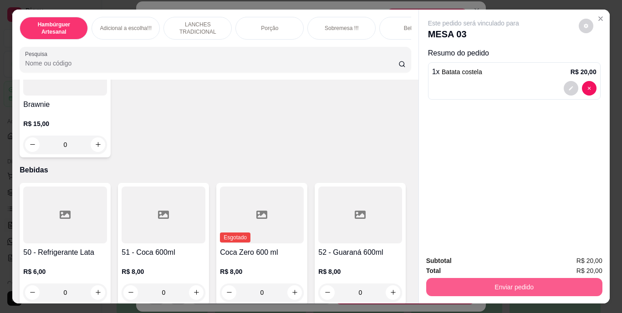
click at [465, 281] on button "Enviar pedido" at bounding box center [514, 287] width 176 height 18
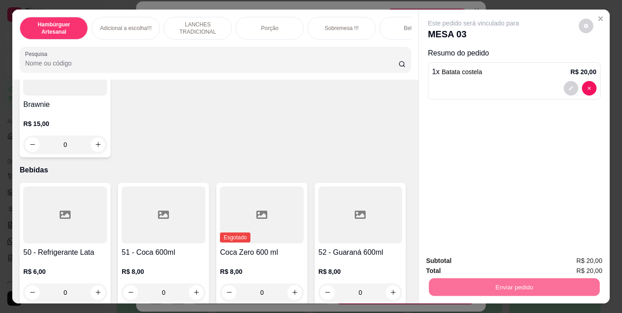
click at [464, 262] on button "Não registrar e enviar pedido" at bounding box center [484, 261] width 92 height 17
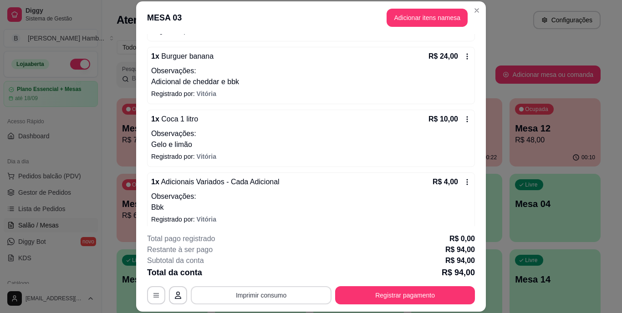
click at [282, 300] on button "Imprimir consumo" at bounding box center [261, 295] width 141 height 18
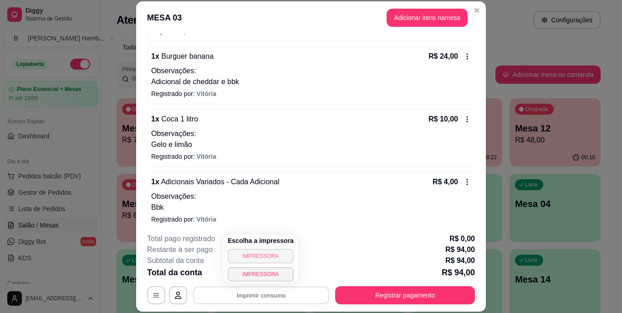
click at [253, 256] on button "IMPRESSORA" at bounding box center [261, 256] width 66 height 15
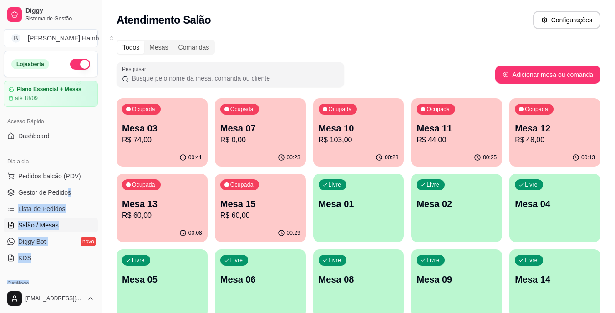
drag, startPoint x: 42, startPoint y: 266, endPoint x: 87, endPoint y: 159, distance: 115.7
click at [87, 159] on div "Loja aberta Plano Essencial + Mesas até 18/09 Acesso Rápido Dashboard Dia a dia…" at bounding box center [51, 167] width 102 height 233
drag, startPoint x: 87, startPoint y: 159, endPoint x: 88, endPoint y: 208, distance: 48.3
click at [88, 208] on link "Lista de Pedidos" at bounding box center [51, 209] width 94 height 15
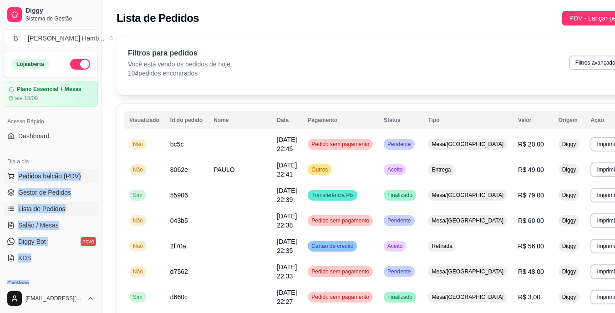
click at [77, 174] on span "Pedidos balcão (PDV)" at bounding box center [49, 176] width 63 height 9
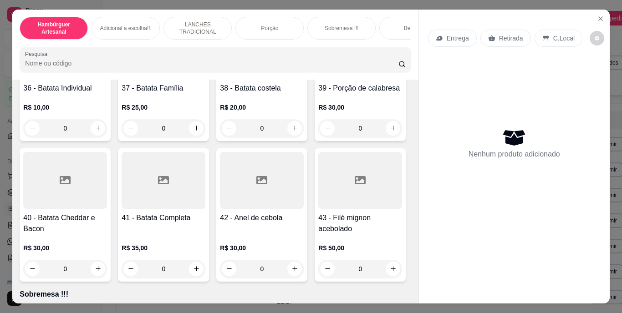
scroll to position [1640, 0]
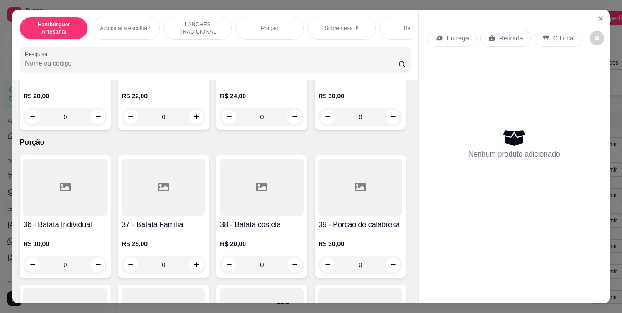
type input "1"
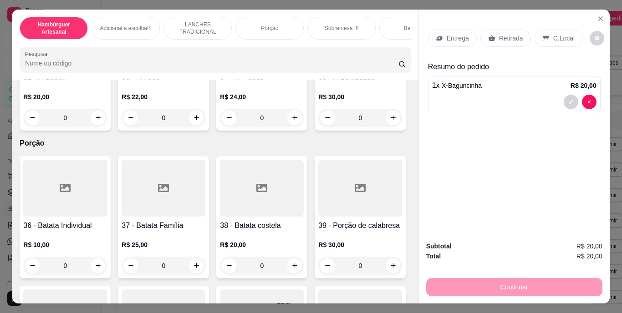
click at [493, 30] on div "Retirada" at bounding box center [506, 38] width 51 height 17
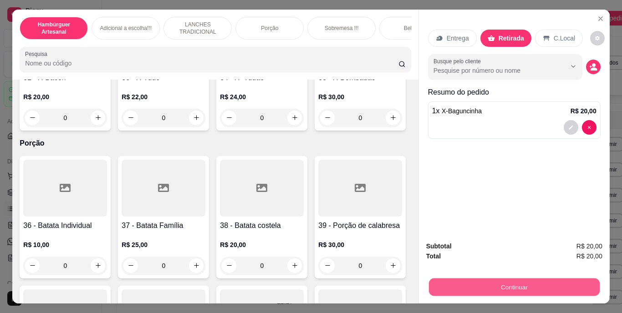
click at [509, 281] on button "Continuar" at bounding box center [514, 288] width 171 height 18
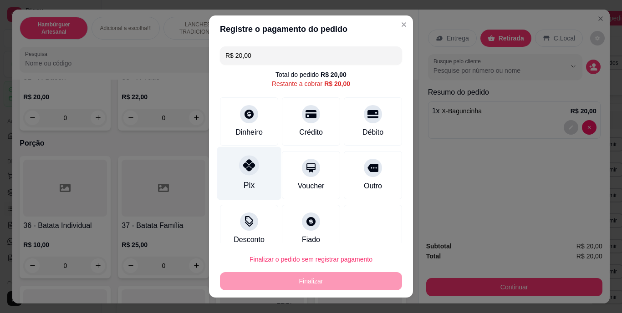
click at [254, 183] on div "Pix" at bounding box center [249, 173] width 64 height 53
type input "R$ 0,00"
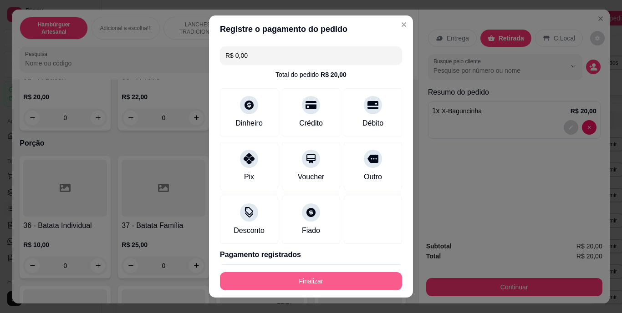
click at [356, 277] on button "Finalizar" at bounding box center [311, 281] width 182 height 18
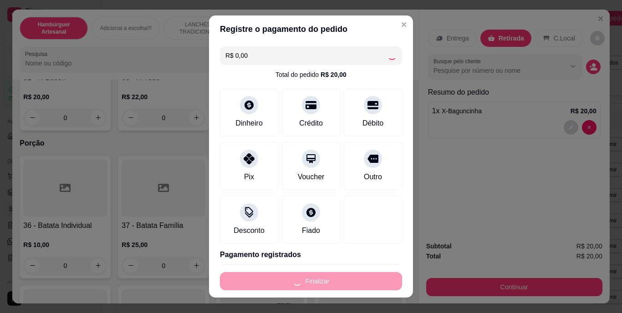
type input "0"
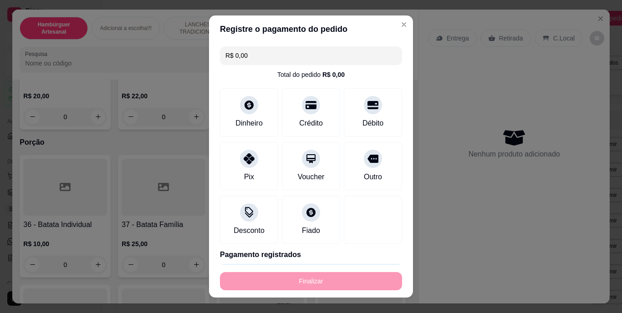
type input "-R$ 20,00"
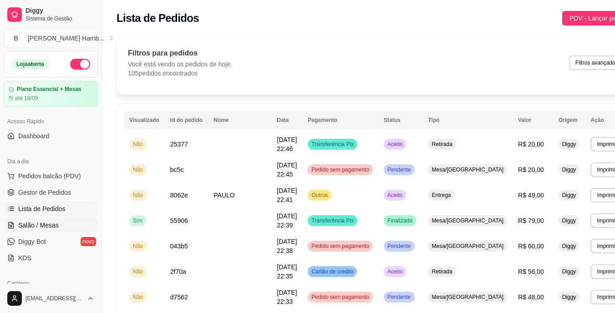
click at [66, 225] on link "Salão / Mesas" at bounding box center [51, 225] width 94 height 15
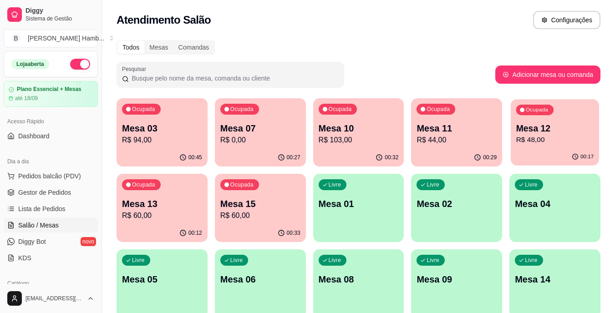
click at [518, 136] on p "R$ 48,00" at bounding box center [556, 140] width 78 height 10
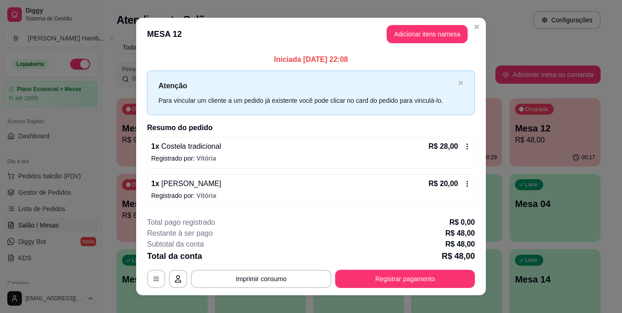
scroll to position [11, 0]
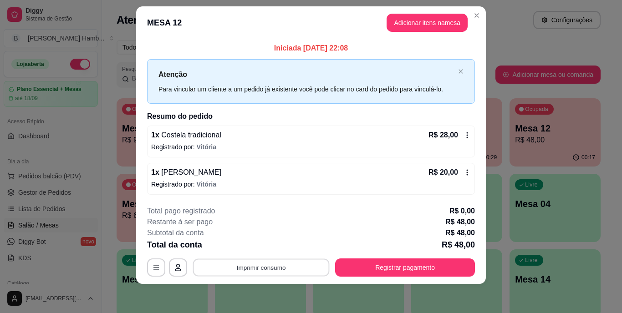
click at [267, 268] on button "Imprimir consumo" at bounding box center [261, 268] width 137 height 18
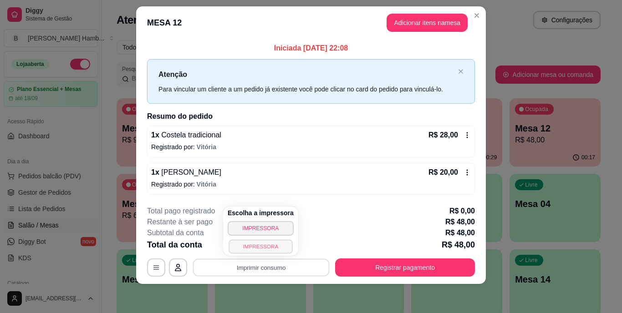
click at [266, 245] on button "IMPRESSORA" at bounding box center [261, 247] width 64 height 14
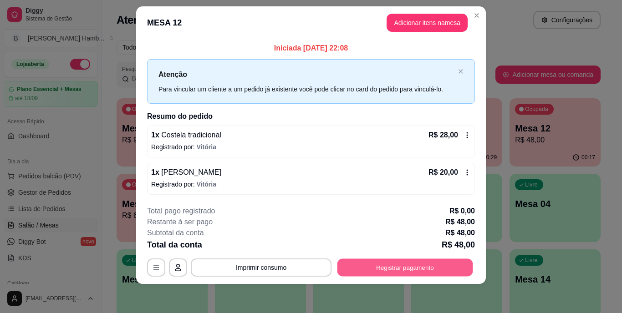
click at [378, 268] on button "Registrar pagamento" at bounding box center [406, 268] width 136 height 18
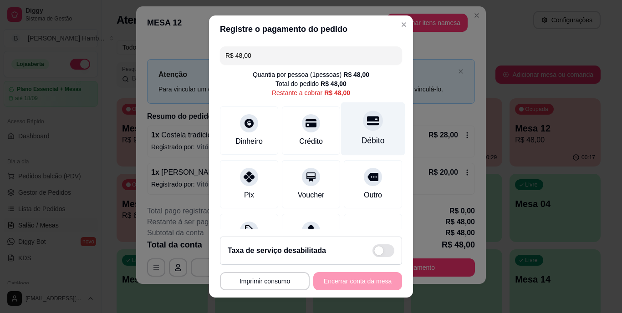
click at [341, 135] on div "Débito" at bounding box center [373, 128] width 64 height 53
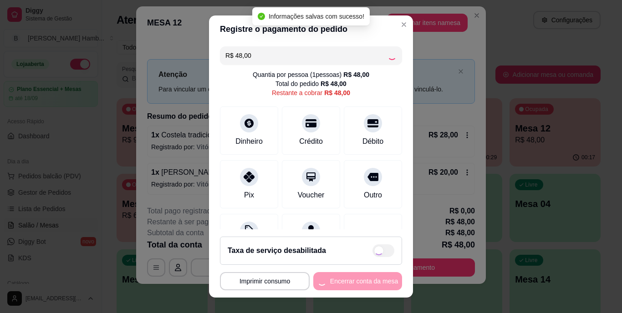
type input "R$ 0,00"
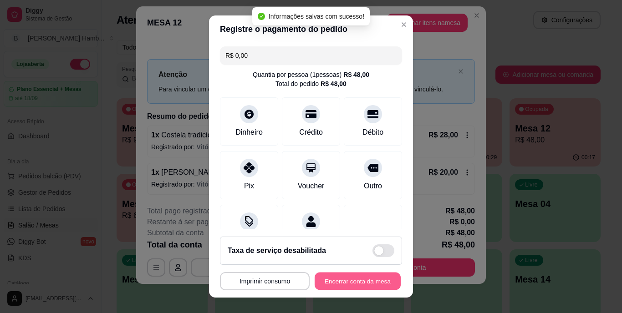
click at [336, 276] on button "Encerrar conta da mesa" at bounding box center [358, 281] width 86 height 18
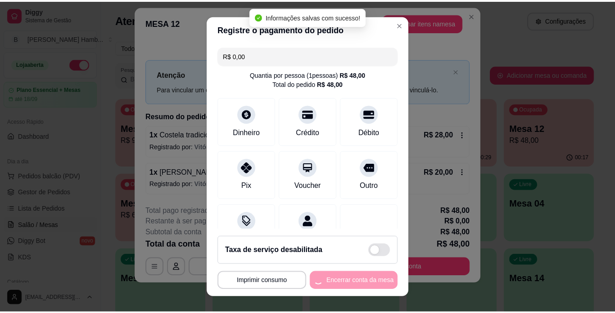
scroll to position [0, 0]
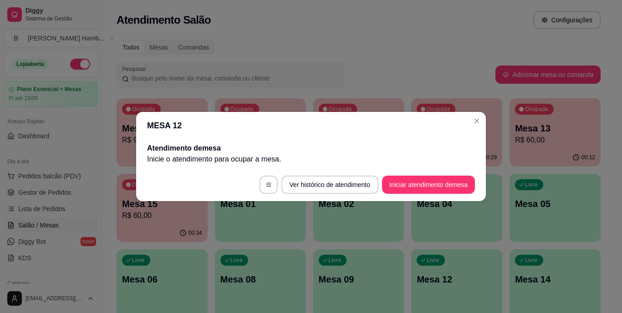
drag, startPoint x: 429, startPoint y: 164, endPoint x: 435, endPoint y: 146, distance: 19.5
click at [435, 146] on div "Atendimento de mesa Inicie o atendimento para ocupar a mesa ." at bounding box center [311, 154] width 328 height 22
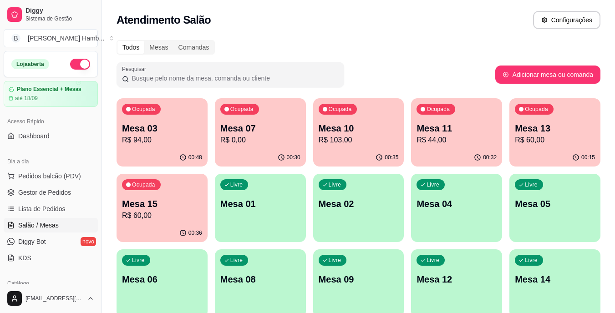
click at [244, 225] on div "Livre Mesa 01" at bounding box center [260, 202] width 91 height 57
click at [35, 208] on span "Lista de Pedidos" at bounding box center [41, 209] width 47 height 9
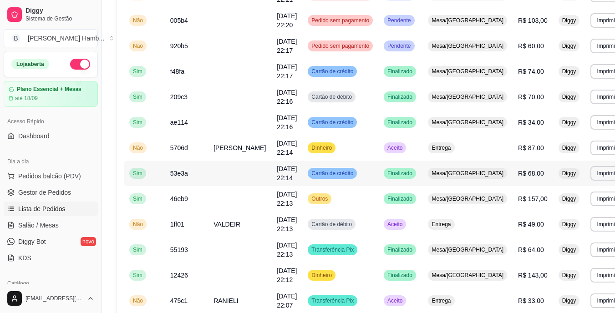
scroll to position [547, 0]
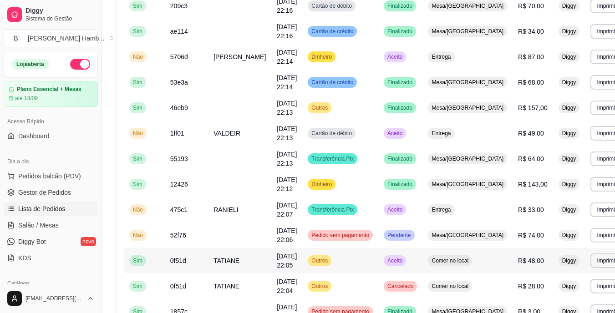
click at [394, 259] on span "Aceito" at bounding box center [395, 260] width 19 height 7
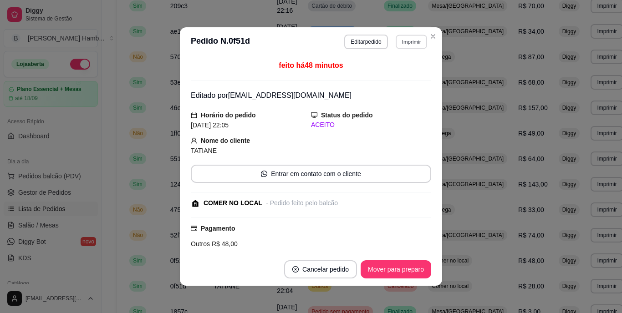
click at [409, 46] on button "Imprimir" at bounding box center [411, 42] width 31 height 14
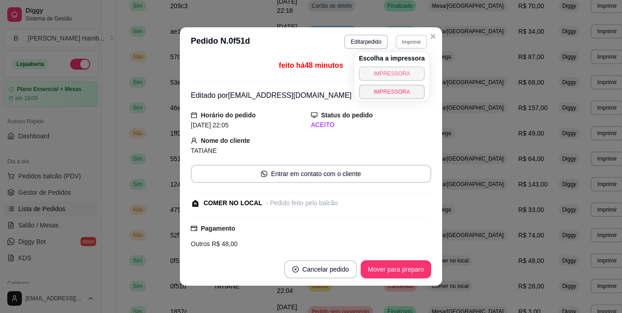
click at [386, 76] on button "IMPRESSORA" at bounding box center [392, 73] width 66 height 15
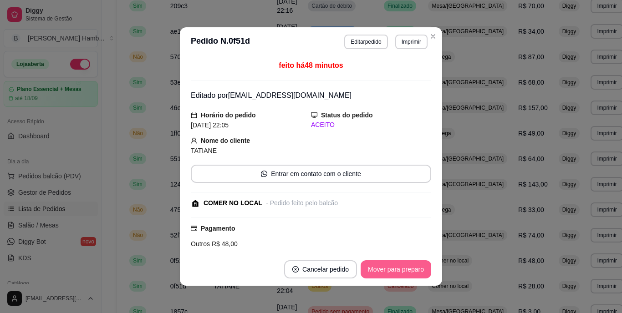
click at [385, 271] on button "Mover para preparo" at bounding box center [396, 270] width 71 height 18
click at [385, 271] on div "Mover para preparo" at bounding box center [389, 270] width 83 height 18
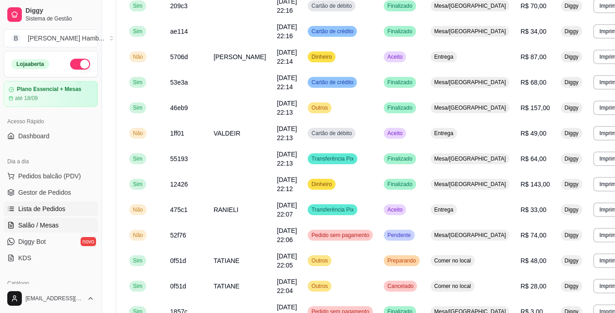
click at [69, 223] on link "Salão / Mesas" at bounding box center [51, 225] width 94 height 15
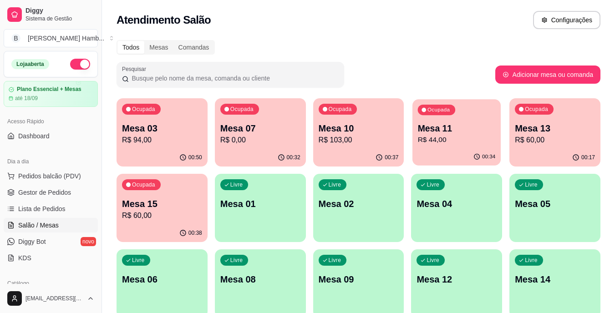
click at [429, 132] on p "Mesa 11" at bounding box center [457, 129] width 78 height 12
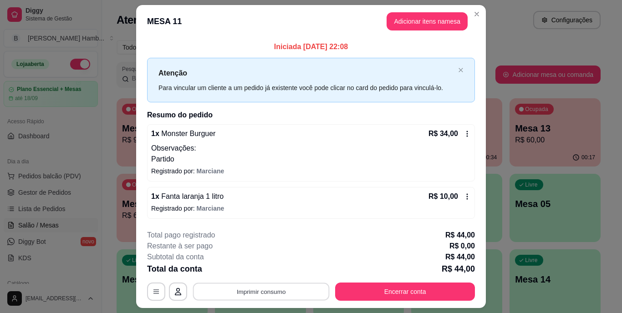
click at [263, 287] on button "Imprimir consumo" at bounding box center [261, 292] width 137 height 18
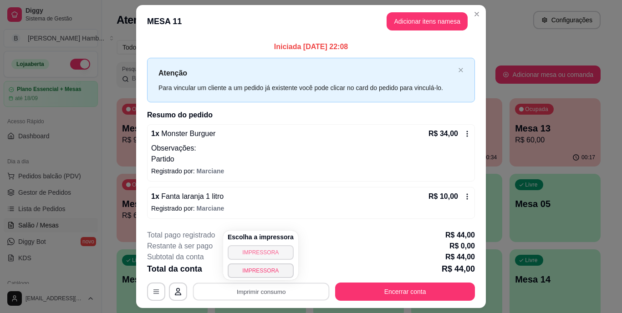
click at [257, 252] on button "IMPRESSORA" at bounding box center [261, 253] width 66 height 15
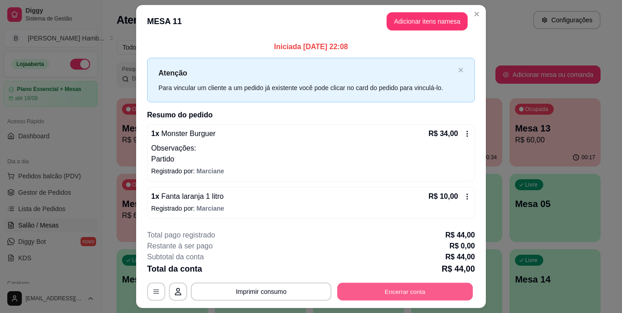
click at [388, 288] on button "Encerrar conta" at bounding box center [406, 292] width 136 height 18
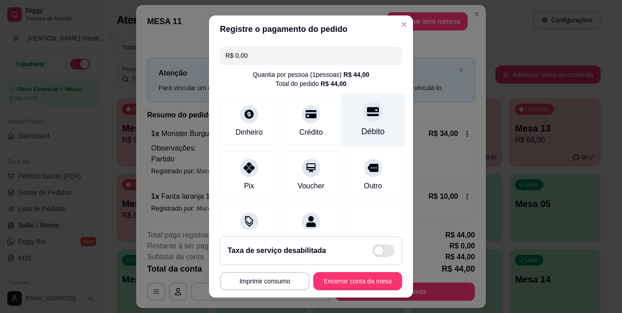
click at [367, 109] on icon at bounding box center [373, 111] width 12 height 9
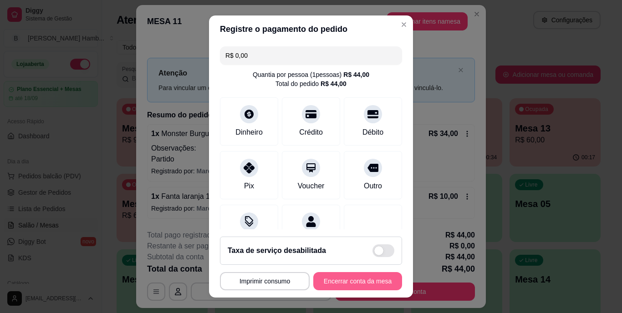
click at [350, 281] on button "Encerrar conta da mesa" at bounding box center [357, 281] width 89 height 18
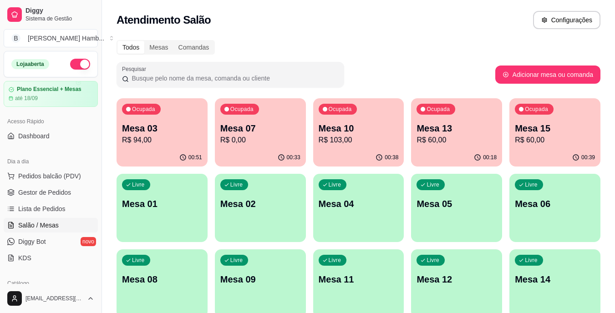
click at [546, 134] on p "Mesa 15" at bounding box center [555, 128] width 80 height 13
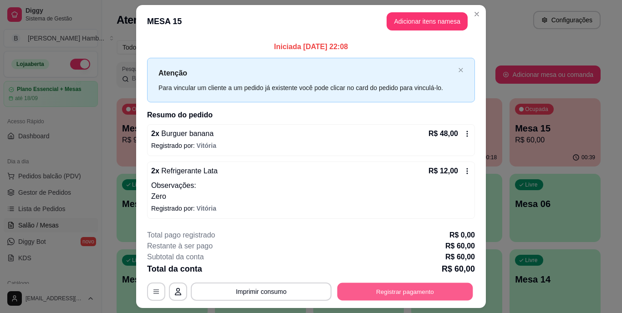
click at [393, 293] on button "Registrar pagamento" at bounding box center [406, 292] width 136 height 18
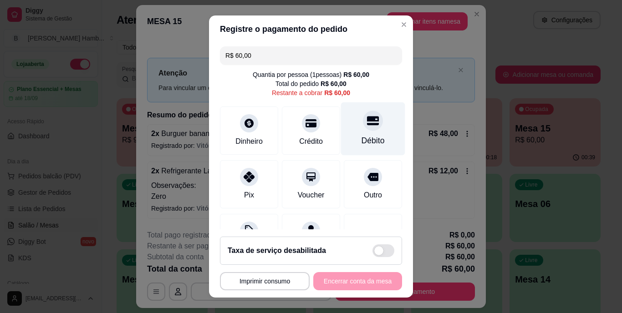
click at [363, 127] on div at bounding box center [373, 121] width 20 height 20
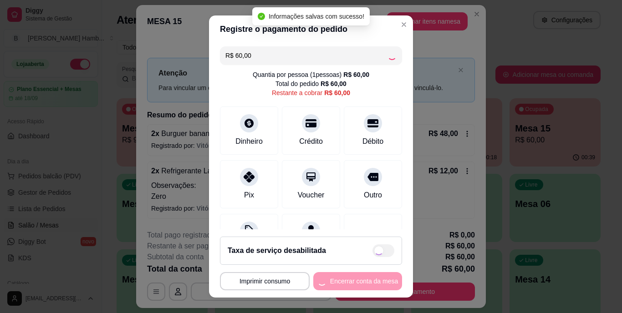
type input "R$ 0,00"
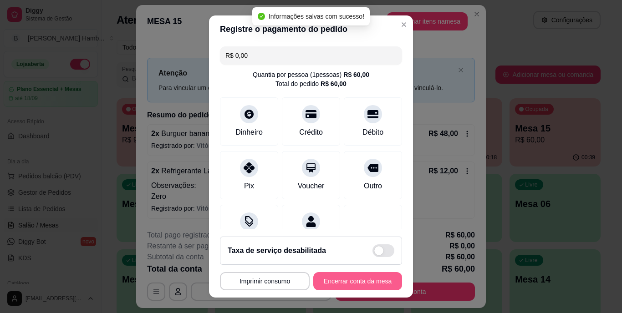
click at [341, 279] on button "Encerrar conta da mesa" at bounding box center [357, 281] width 89 height 18
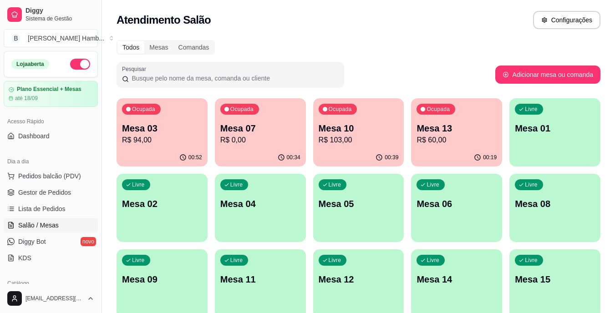
click at [449, 148] on div "Ocupada Mesa 13 R$ 60,00" at bounding box center [456, 123] width 91 height 51
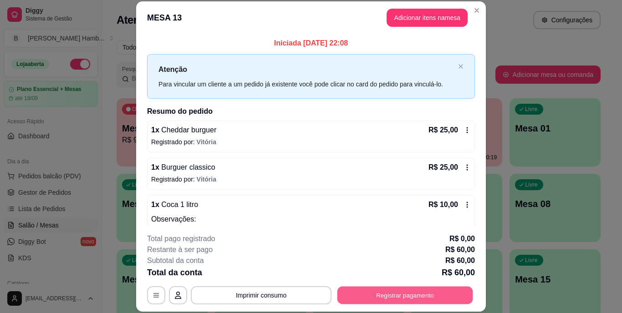
click at [379, 303] on button "Registrar pagamento" at bounding box center [406, 295] width 136 height 18
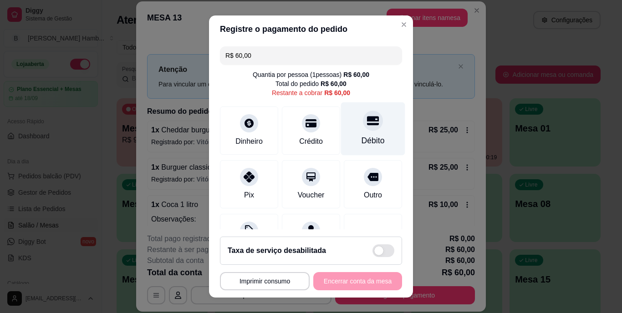
click at [363, 127] on div at bounding box center [373, 121] width 20 height 20
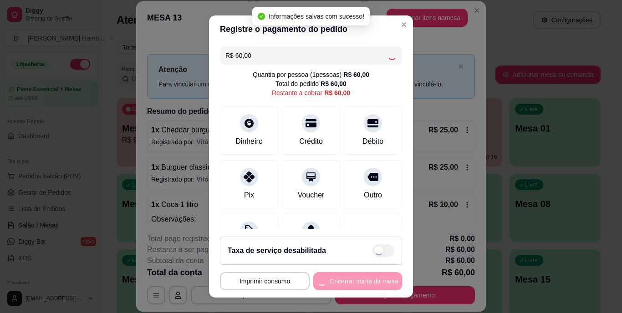
type input "R$ 0,00"
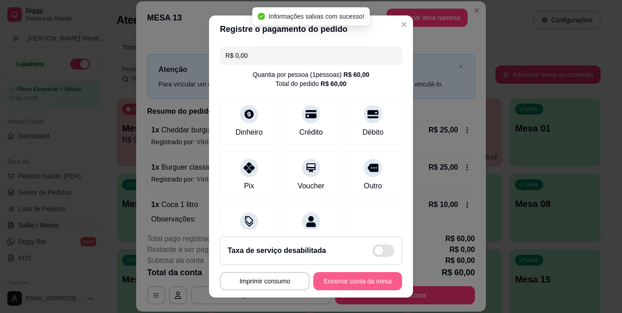
click at [356, 281] on button "Encerrar conta da mesa" at bounding box center [357, 281] width 89 height 18
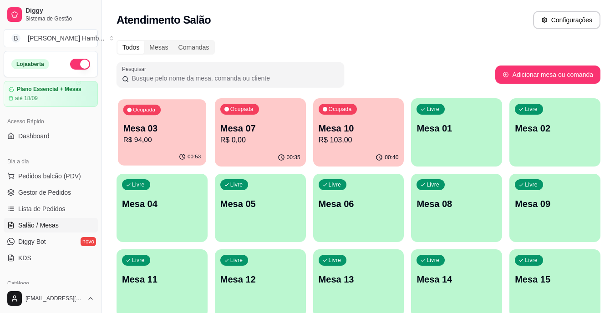
click at [141, 142] on p "R$ 94,00" at bounding box center [162, 140] width 78 height 10
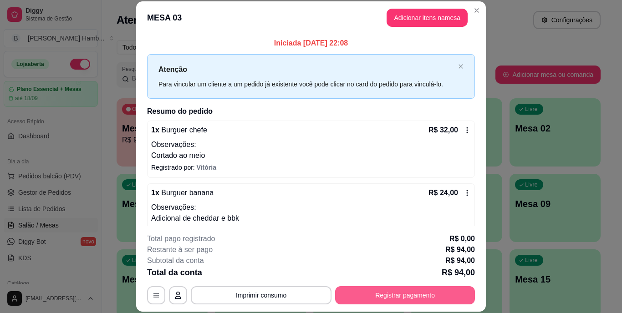
click at [436, 293] on button "Registrar pagamento" at bounding box center [405, 295] width 140 height 18
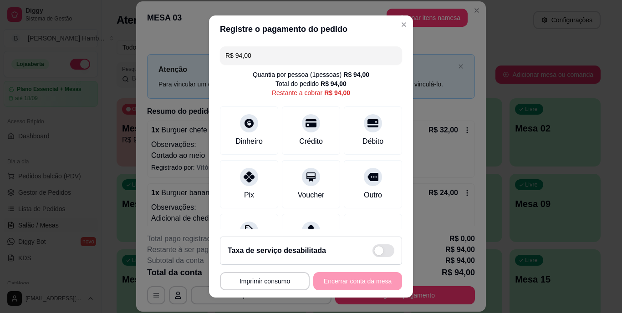
drag, startPoint x: 349, startPoint y: 144, endPoint x: 323, endPoint y: 87, distance: 62.0
click at [344, 107] on div "Débito" at bounding box center [373, 131] width 58 height 48
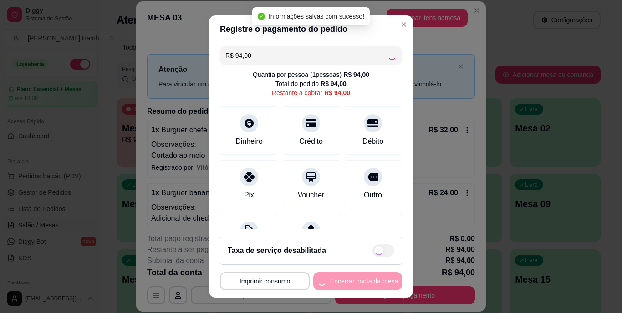
type input "R$ 0,00"
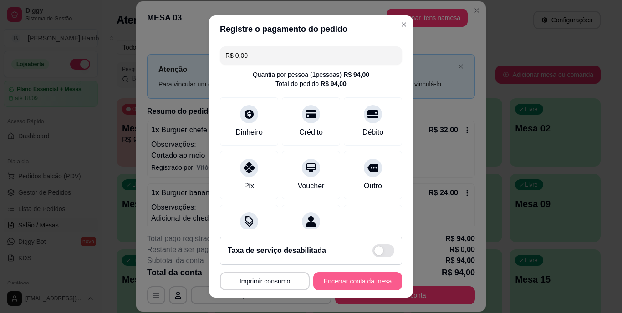
click at [322, 277] on button "Encerrar conta da mesa" at bounding box center [357, 281] width 89 height 18
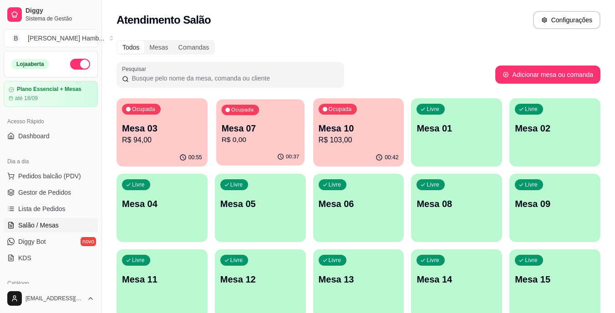
click at [259, 124] on p "Mesa 07" at bounding box center [260, 129] width 78 height 12
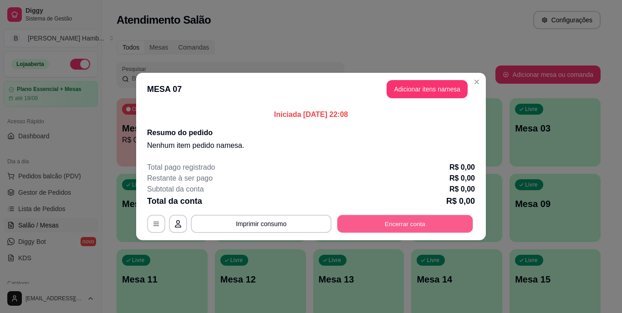
click at [389, 219] on button "Encerrar conta" at bounding box center [406, 224] width 136 height 18
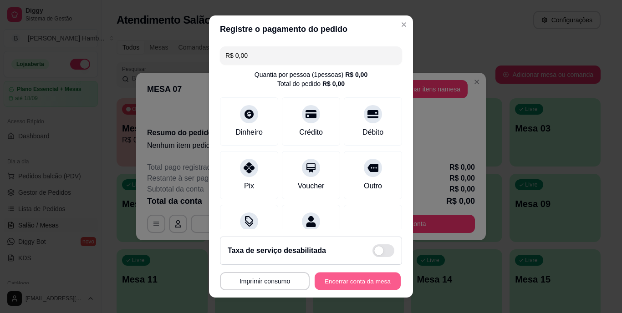
click at [365, 275] on button "Encerrar conta da mesa" at bounding box center [358, 281] width 86 height 18
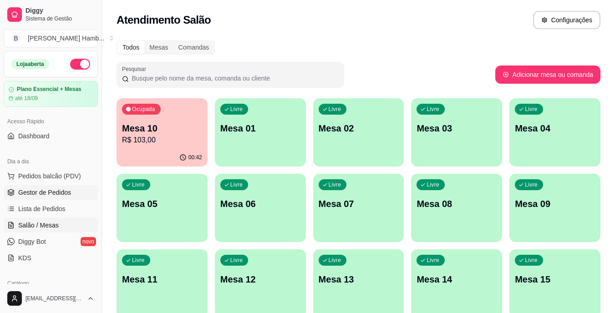
click at [34, 191] on span "Gestor de Pedidos" at bounding box center [44, 192] width 53 height 9
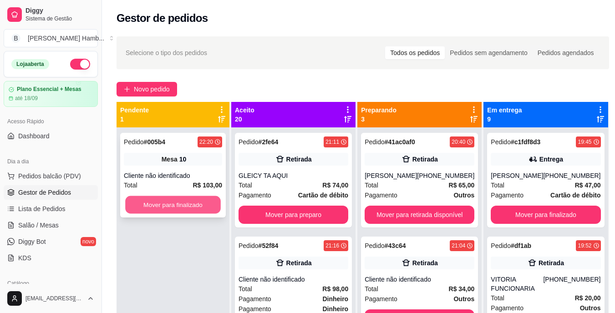
click at [145, 205] on button "Mover para finalizado" at bounding box center [173, 205] width 96 height 18
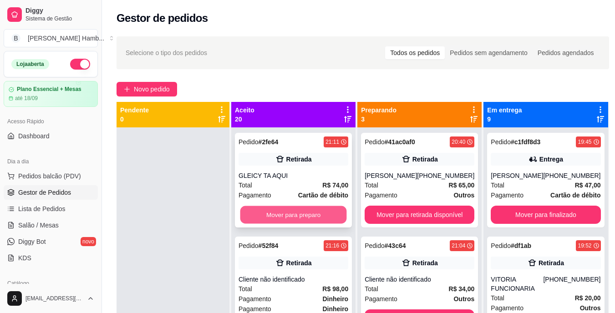
click at [291, 215] on button "Mover para preparo" at bounding box center [293, 215] width 107 height 18
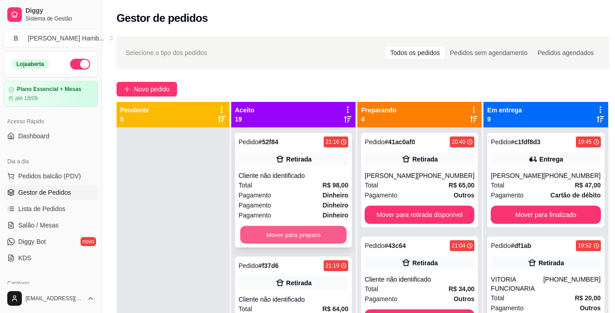
click at [282, 235] on button "Mover para preparo" at bounding box center [293, 235] width 107 height 18
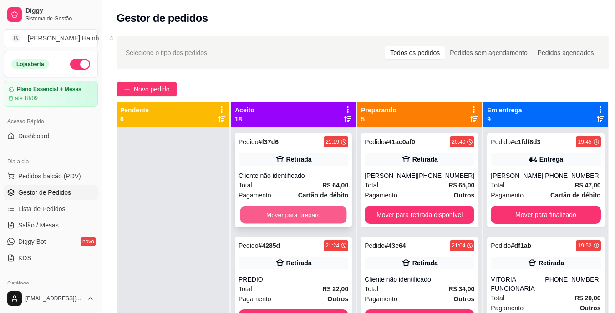
click at [284, 220] on button "Mover para preparo" at bounding box center [293, 215] width 107 height 18
click at [285, 216] on button "Mover para preparo" at bounding box center [293, 215] width 107 height 18
click at [275, 214] on button "Mover para preparo" at bounding box center [293, 215] width 107 height 18
click at [275, 214] on button "Mover para preparo" at bounding box center [294, 215] width 110 height 18
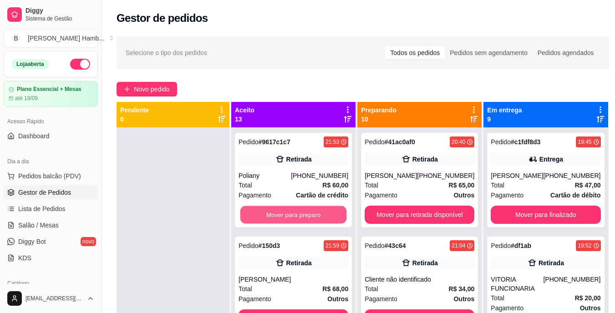
click at [275, 214] on button "Mover para preparo" at bounding box center [293, 215] width 107 height 18
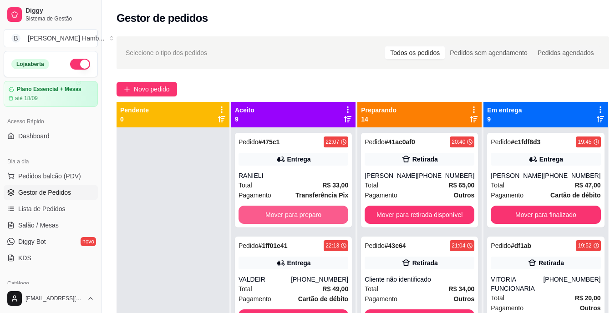
click at [275, 214] on button "Mover para preparo" at bounding box center [294, 215] width 110 height 18
click at [271, 221] on button "Mover para preparo" at bounding box center [294, 215] width 110 height 18
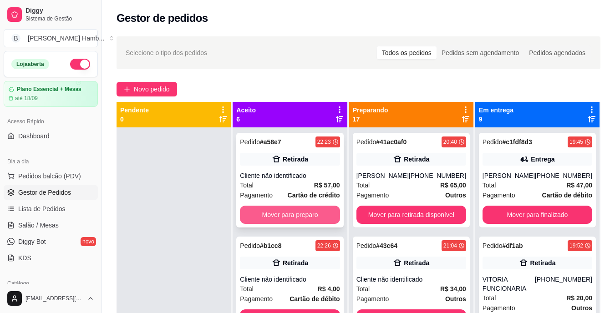
click at [275, 217] on button "Mover para preparo" at bounding box center [290, 215] width 100 height 18
click at [276, 215] on button "Mover para preparo" at bounding box center [290, 215] width 100 height 18
click at [276, 215] on button "Mover para preparo" at bounding box center [290, 215] width 97 height 18
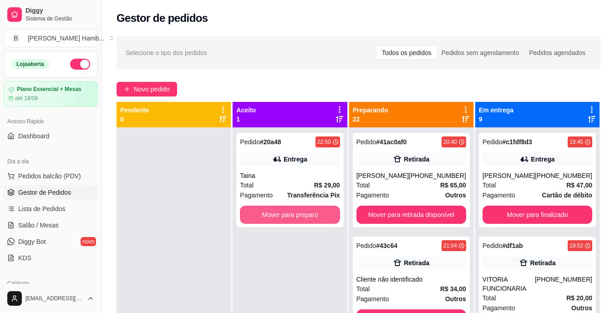
click at [276, 215] on button "Mover para preparo" at bounding box center [290, 215] width 100 height 18
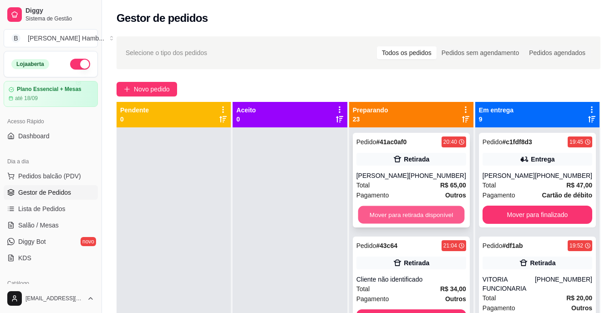
click at [372, 220] on button "Mover para retirada disponível" at bounding box center [411, 215] width 107 height 18
click at [372, 220] on button "Mover para retirada disponível" at bounding box center [412, 215] width 110 height 18
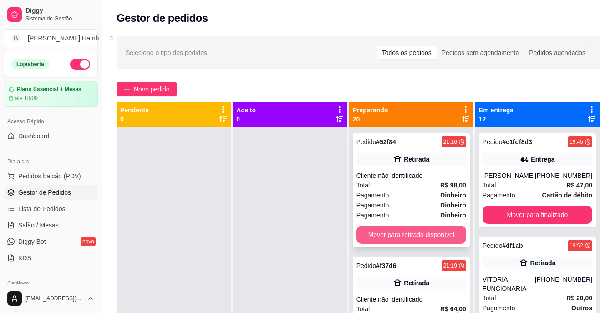
click at [373, 232] on button "Mover para retirada disponível" at bounding box center [412, 235] width 110 height 18
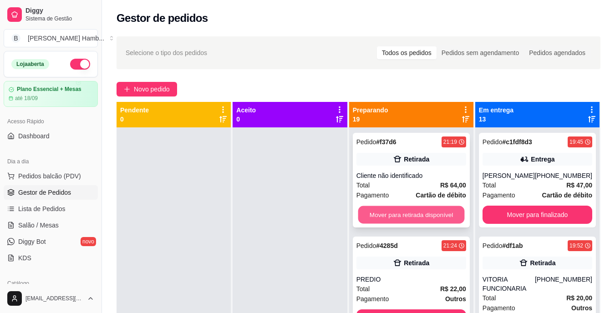
click at [380, 214] on button "Mover para retirada disponível" at bounding box center [411, 215] width 107 height 18
click at [380, 214] on button "Mover para retirada disponível" at bounding box center [412, 215] width 110 height 18
click at [380, 214] on button "Mover para retirada disponível" at bounding box center [411, 215] width 107 height 18
click at [380, 214] on button "Mover para retirada disponível" at bounding box center [412, 215] width 110 height 18
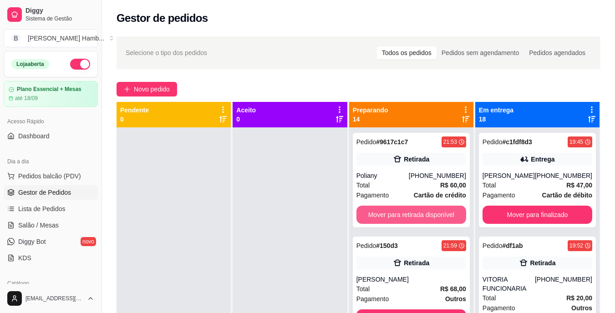
click at [380, 214] on button "Mover para retirada disponível" at bounding box center [412, 215] width 110 height 18
click at [380, 214] on button "Mover para retirada disponível" at bounding box center [411, 215] width 107 height 18
click at [380, 214] on button "Mover para entrega" at bounding box center [412, 215] width 110 height 18
click at [380, 214] on button "Mover para retirada disponível" at bounding box center [411, 215] width 107 height 18
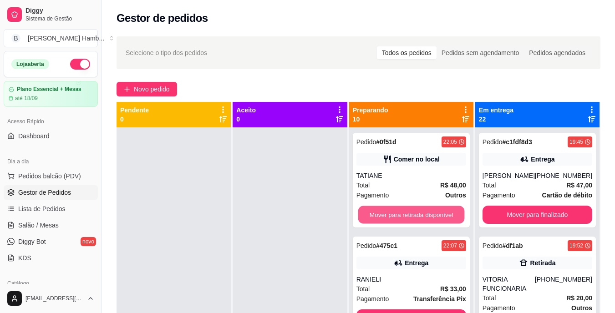
click at [380, 214] on button "Mover para retirada disponível" at bounding box center [411, 215] width 107 height 18
click at [380, 214] on button "Mover para entrega" at bounding box center [411, 215] width 107 height 18
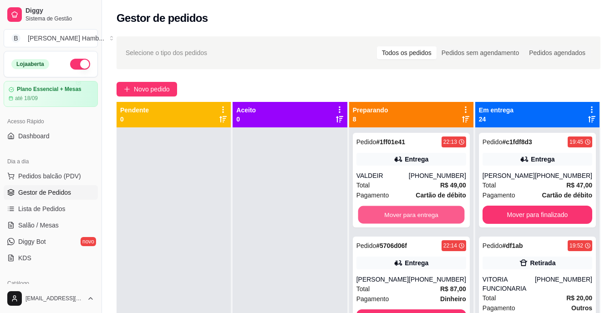
click at [380, 214] on button "Mover para entrega" at bounding box center [411, 215] width 107 height 18
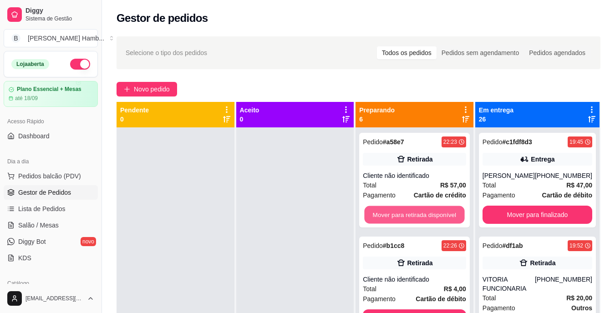
click at [380, 214] on button "Mover para retirada disponível" at bounding box center [415, 215] width 100 height 18
click at [380, 214] on button "Mover para entrega" at bounding box center [414, 215] width 103 height 18
click at [380, 214] on button "Mover para retirada disponível" at bounding box center [415, 215] width 100 height 18
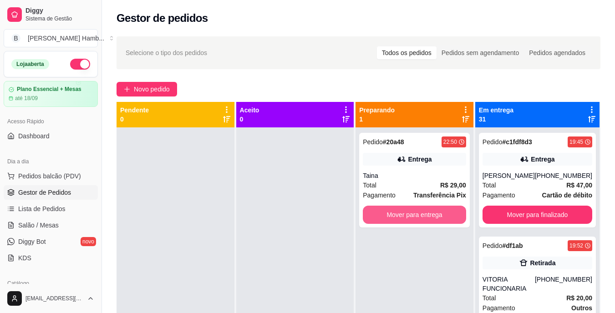
click at [380, 214] on button "Mover para entrega" at bounding box center [414, 215] width 103 height 18
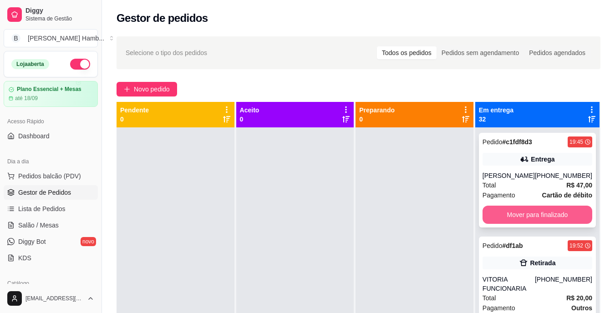
click at [505, 215] on button "Mover para finalizado" at bounding box center [538, 215] width 110 height 18
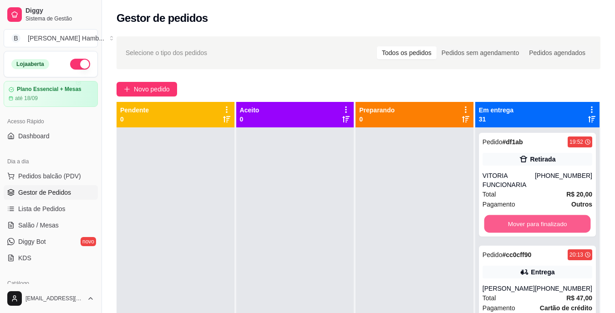
click at [505, 215] on button "Mover para finalizado" at bounding box center [537, 224] width 107 height 18
click at [502, 220] on button "Mover para finalizado" at bounding box center [538, 224] width 110 height 18
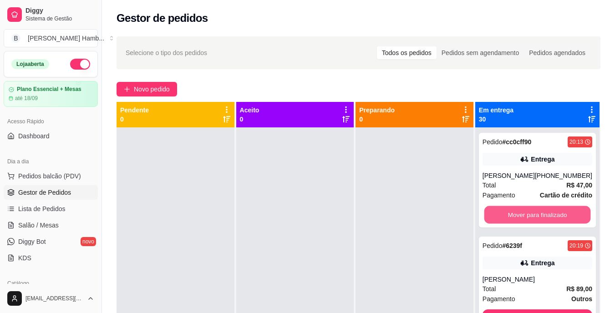
click at [502, 220] on button "Mover para finalizado" at bounding box center [537, 215] width 107 height 18
click at [504, 215] on button "Mover para finalizado" at bounding box center [537, 215] width 107 height 18
click at [504, 215] on button "Mover para finalizado" at bounding box center [538, 215] width 110 height 18
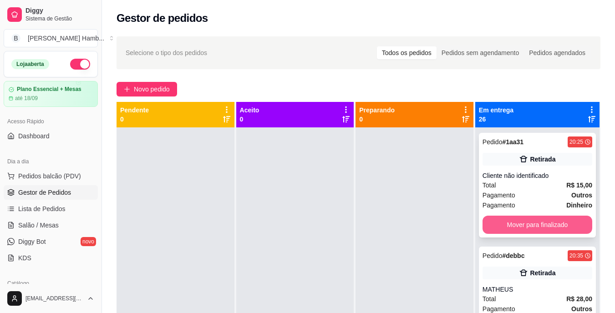
click at [500, 223] on button "Mover para finalizado" at bounding box center [538, 225] width 110 height 18
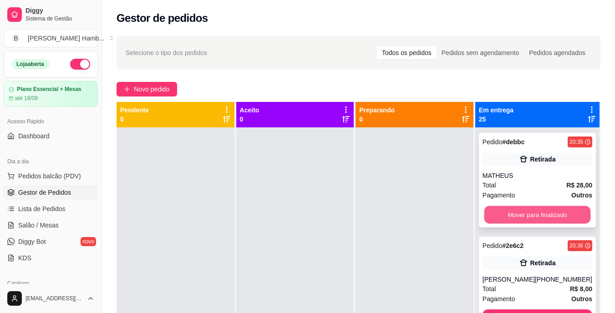
click at [502, 213] on button "Mover para finalizado" at bounding box center [537, 215] width 107 height 18
click at [502, 213] on div "Mover para finalizado" at bounding box center [538, 215] width 110 height 18
click at [500, 220] on button "Mover para finalizado" at bounding box center [537, 215] width 107 height 18
click at [500, 220] on button "Mover para finalizado" at bounding box center [538, 215] width 110 height 18
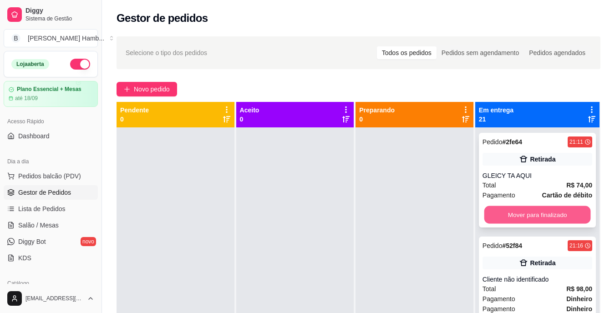
click at [501, 215] on button "Mover para finalizado" at bounding box center [537, 215] width 107 height 18
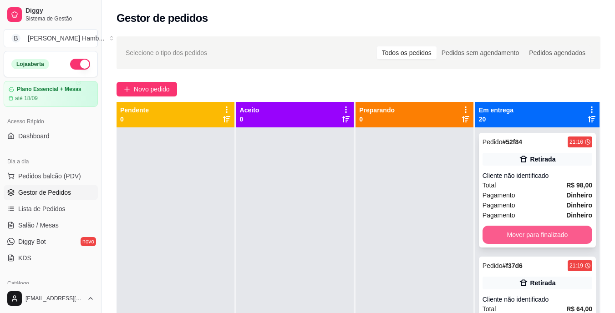
click at [490, 239] on button "Mover para finalizado" at bounding box center [538, 235] width 110 height 18
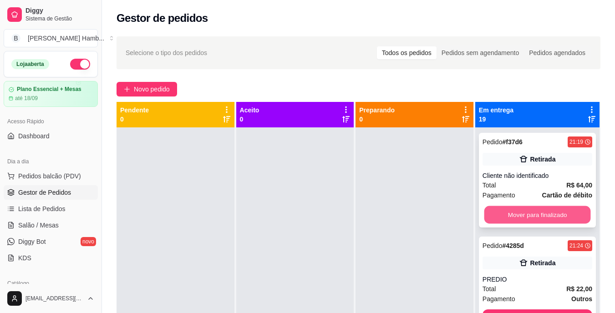
click at [500, 220] on button "Mover para finalizado" at bounding box center [537, 215] width 107 height 18
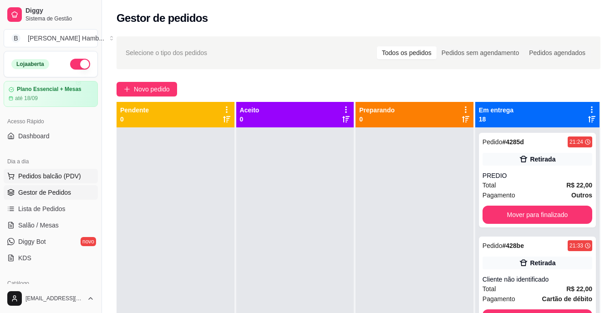
click at [83, 176] on button "Pedidos balcão (PDV)" at bounding box center [51, 176] width 94 height 15
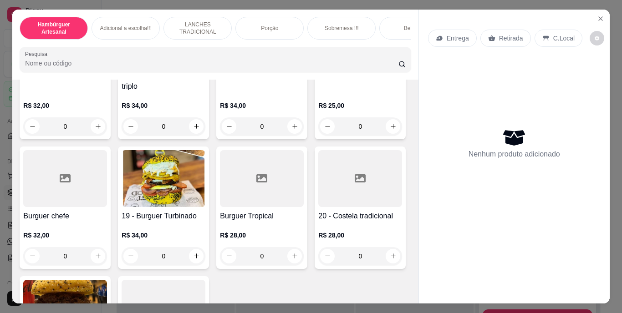
scroll to position [676, 0]
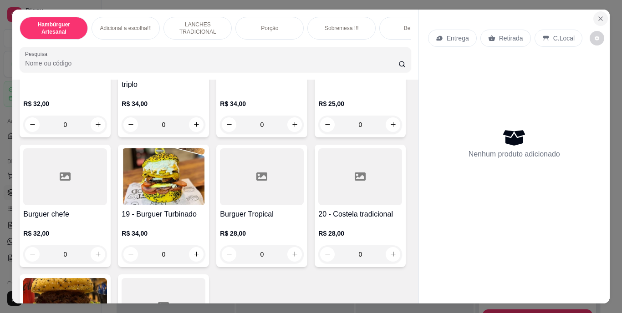
click at [597, 11] on button "Close" at bounding box center [600, 18] width 15 height 15
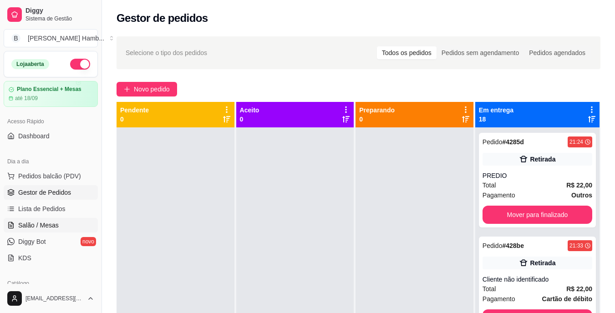
click at [60, 230] on link "Salão / Mesas" at bounding box center [51, 225] width 94 height 15
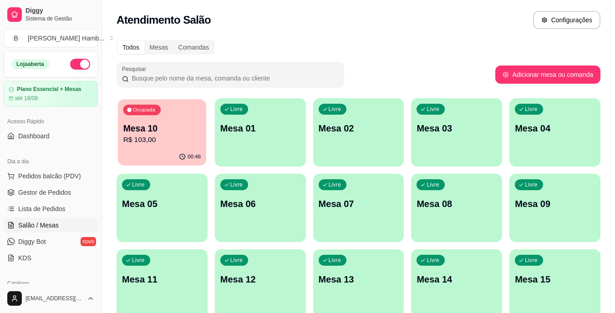
click at [159, 134] on p "Mesa 10" at bounding box center [162, 129] width 78 height 12
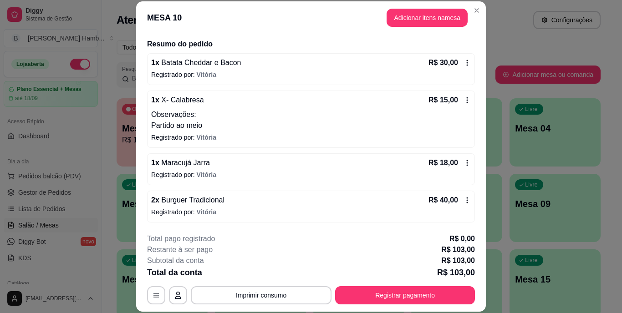
scroll to position [28, 0]
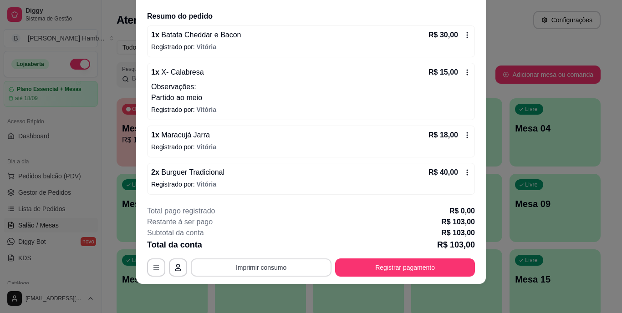
click at [295, 266] on button "Imprimir consumo" at bounding box center [261, 268] width 141 height 18
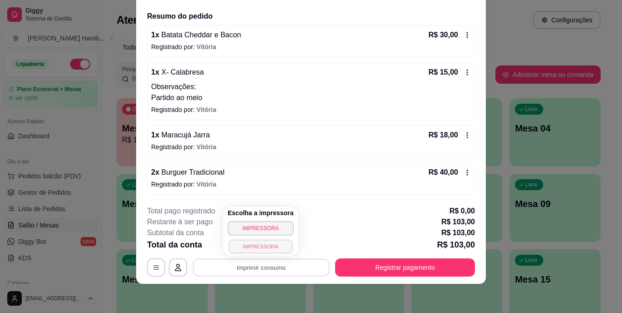
click at [274, 246] on button "IMPRESSORA" at bounding box center [261, 247] width 64 height 14
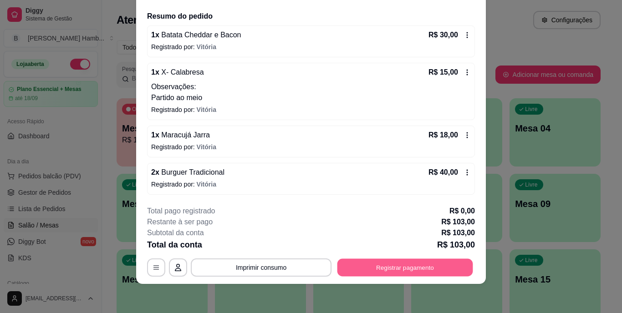
click at [369, 266] on button "Registrar pagamento" at bounding box center [406, 268] width 136 height 18
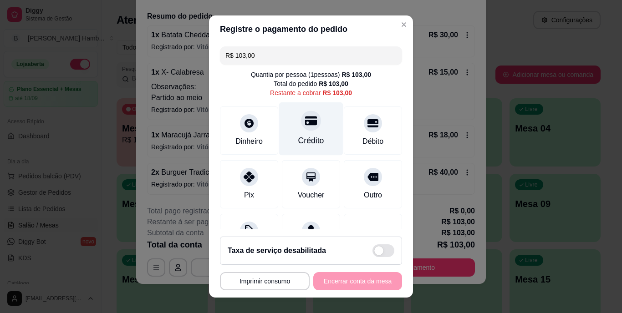
click at [298, 140] on div "Crédito" at bounding box center [311, 141] width 26 height 12
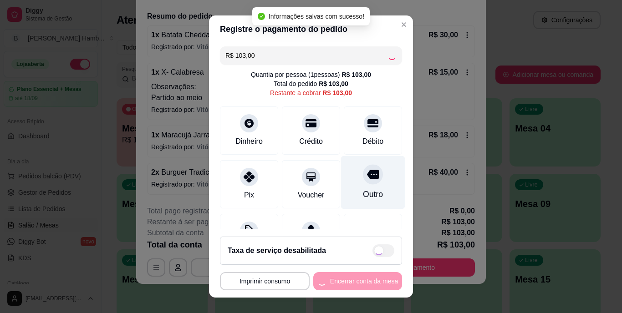
type input "R$ 0,00"
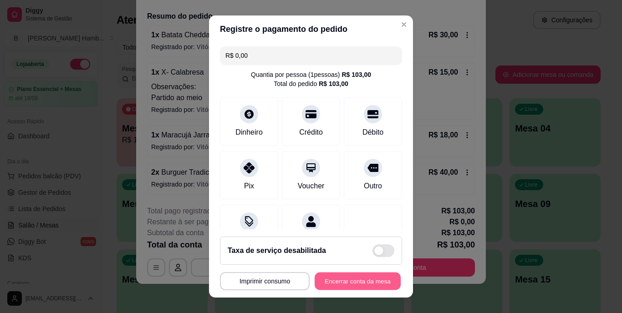
click at [329, 277] on button "Encerrar conta da mesa" at bounding box center [358, 281] width 86 height 18
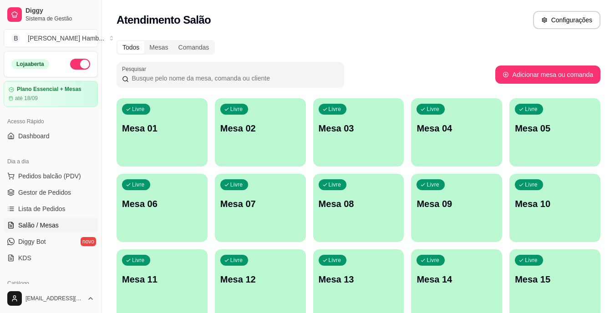
click at [50, 172] on span "Pedidos balcão (PDV)" at bounding box center [49, 176] width 63 height 9
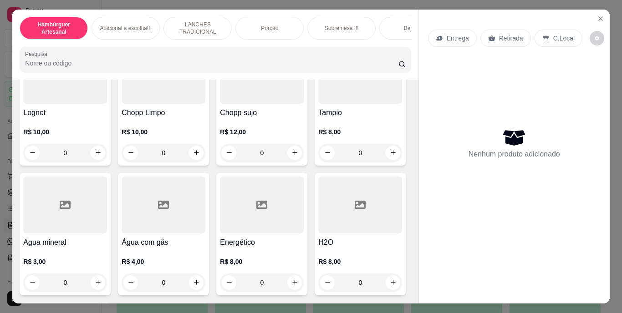
scroll to position [2575, 0]
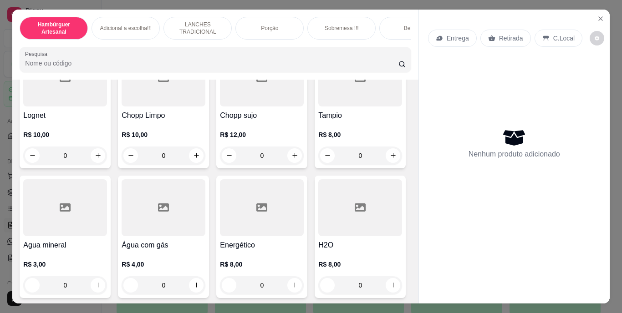
type input "1"
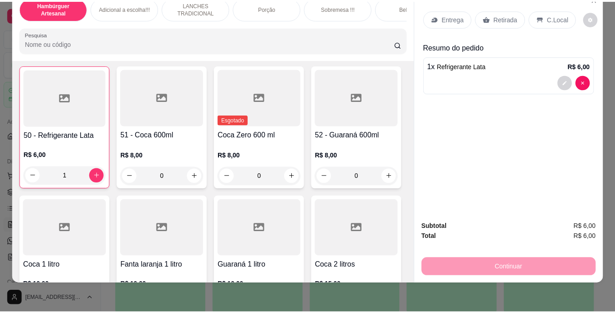
scroll to position [2146, 0]
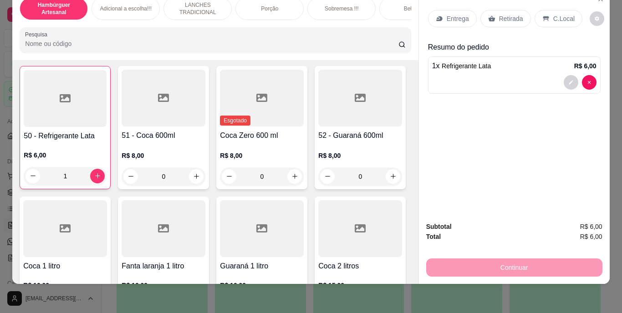
type input "1"
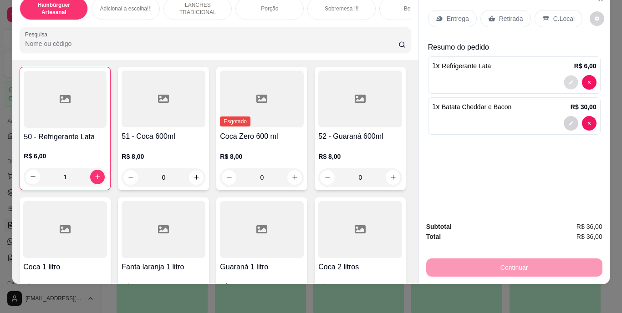
click at [567, 75] on button "decrease-product-quantity" at bounding box center [571, 82] width 14 height 14
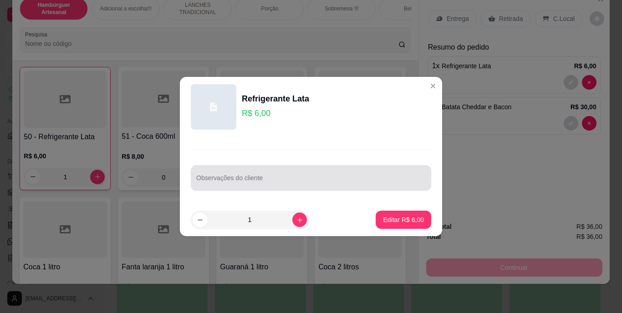
click at [371, 173] on div at bounding box center [311, 178] width 230 height 18
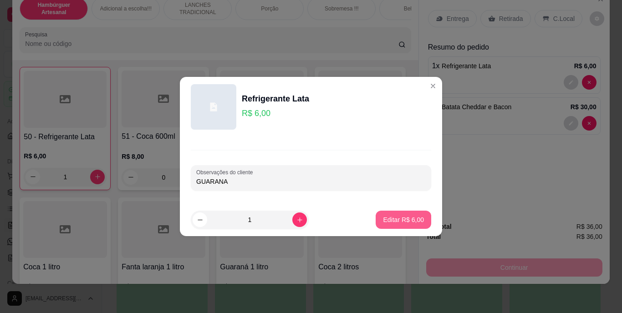
type input "GUARANA"
click at [385, 218] on p "Editar R$ 6,00" at bounding box center [404, 219] width 40 height 9
type input "0"
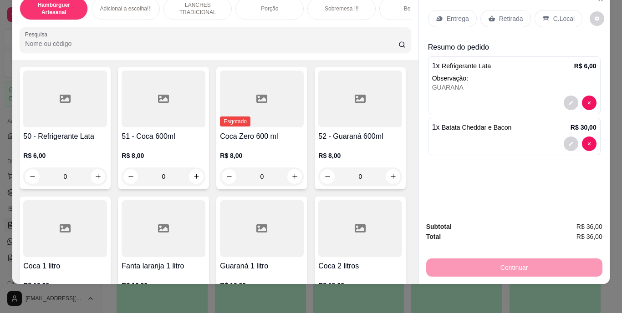
click at [447, 14] on p "Entrega" at bounding box center [458, 18] width 22 height 9
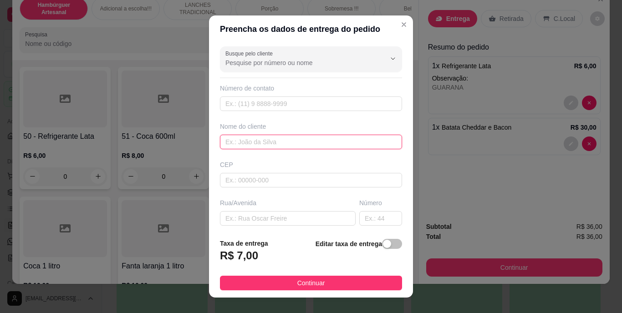
click at [279, 141] on input "text" at bounding box center [311, 142] width 182 height 15
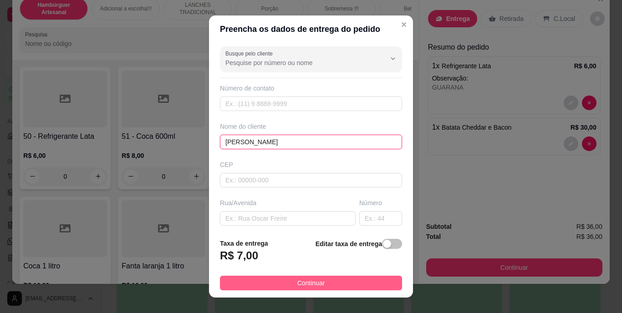
type input "FABIOLA"
click at [276, 288] on button "Continuar" at bounding box center [311, 283] width 182 height 15
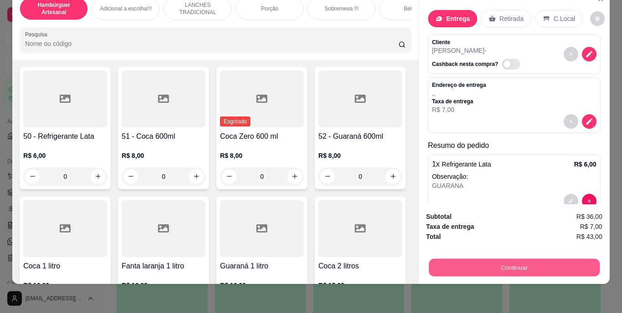
click at [505, 259] on button "Continuar" at bounding box center [514, 268] width 171 height 18
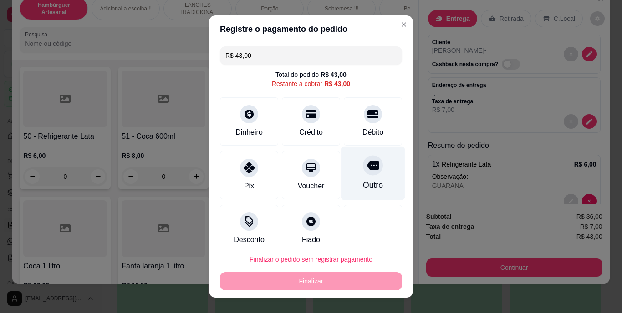
click at [348, 167] on div "Outro" at bounding box center [373, 173] width 64 height 53
type input "R$ 0,00"
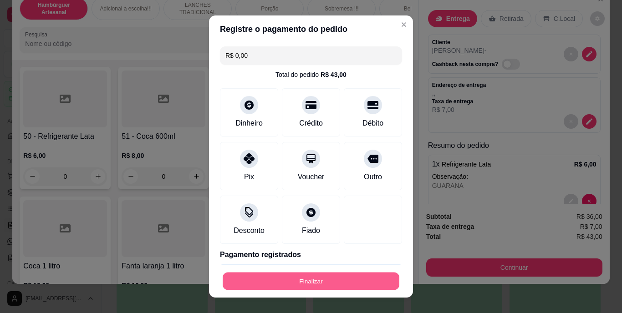
click at [329, 284] on button "Finalizar" at bounding box center [311, 281] width 177 height 18
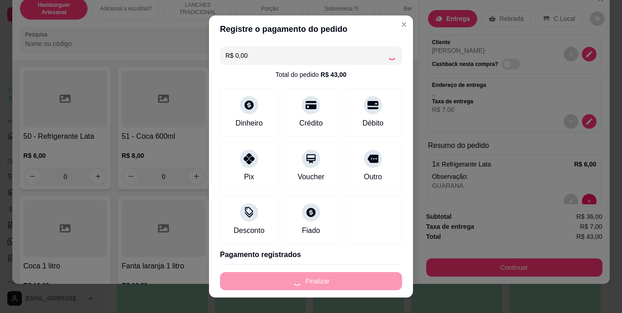
type input "0"
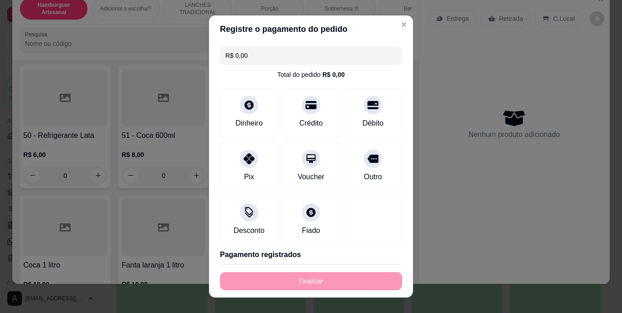
type input "-R$ 43,00"
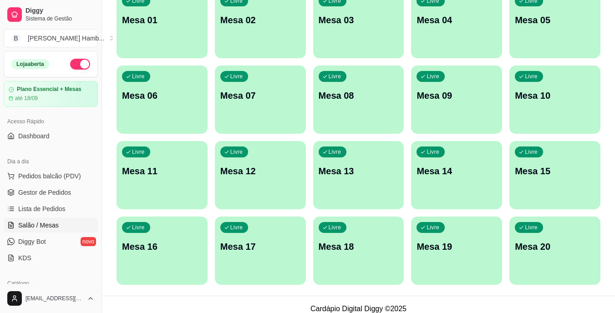
scroll to position [117, 0]
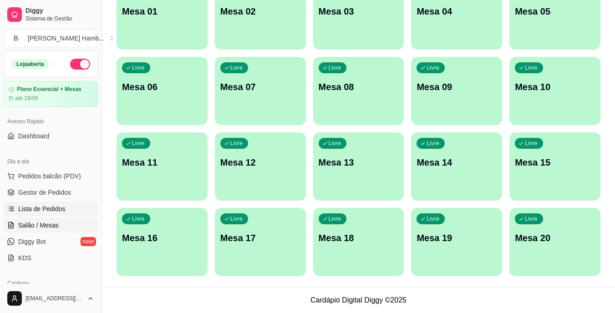
click at [64, 212] on link "Lista de Pedidos" at bounding box center [51, 209] width 94 height 15
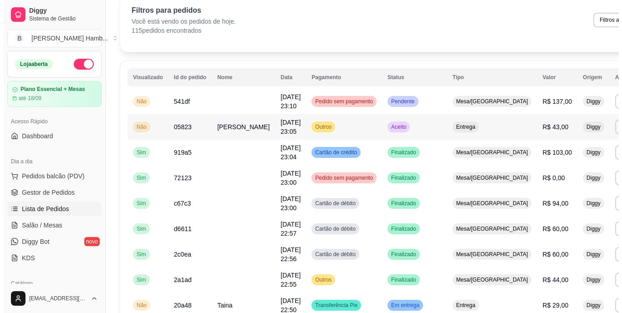
scroll to position [43, 0]
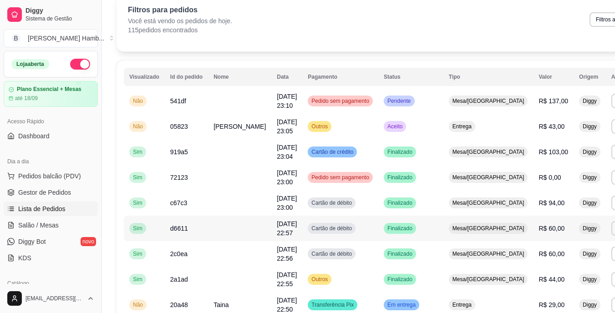
click at [533, 233] on td "R$ 60,00" at bounding box center [553, 229] width 41 height 26
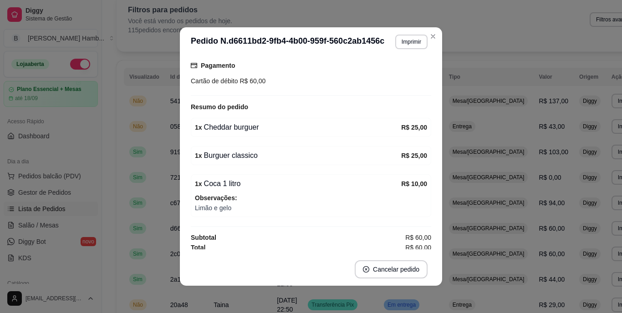
scroll to position [98, 0]
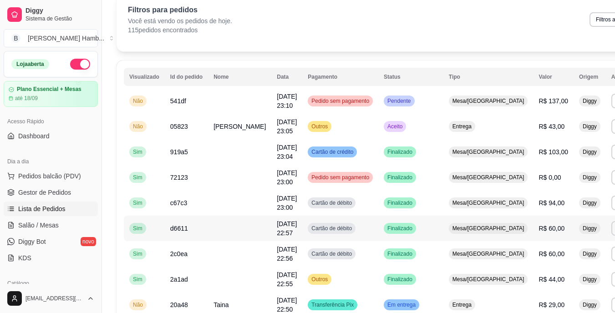
click at [533, 233] on td "R$ 60,00" at bounding box center [553, 229] width 41 height 26
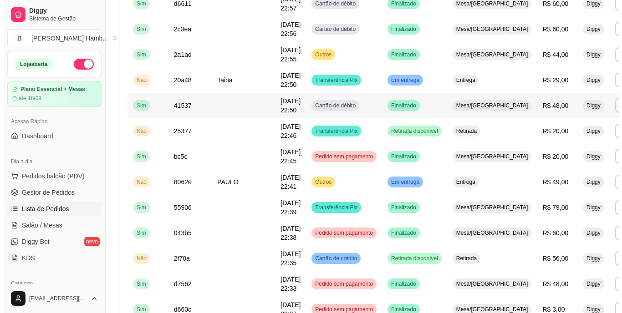
scroll to position [276, 0]
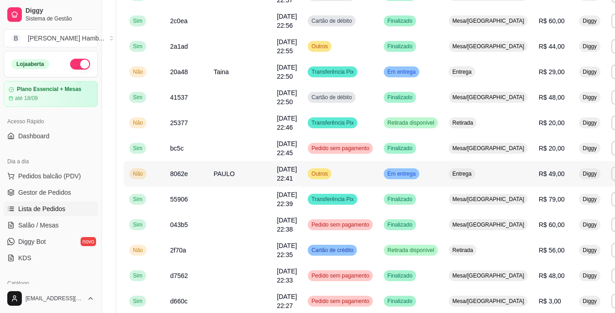
click at [231, 176] on td "PAULO" at bounding box center [239, 174] width 63 height 26
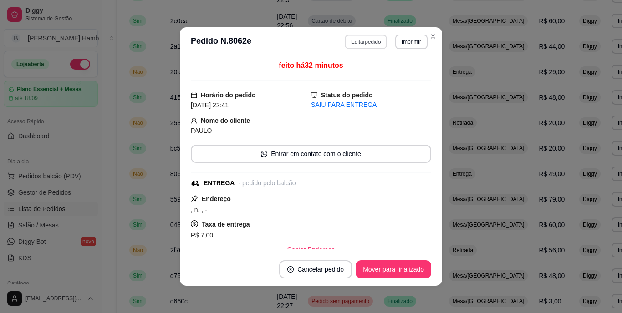
click at [353, 43] on button "Editar pedido" at bounding box center [366, 42] width 42 height 14
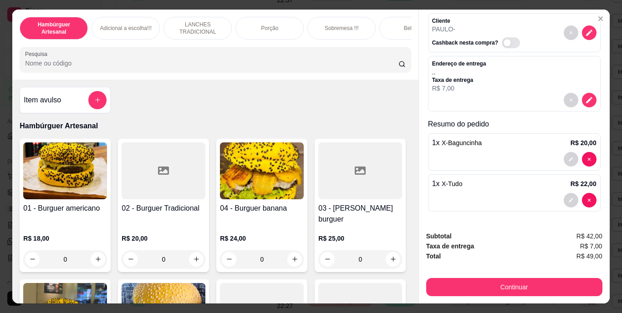
scroll to position [41, 0]
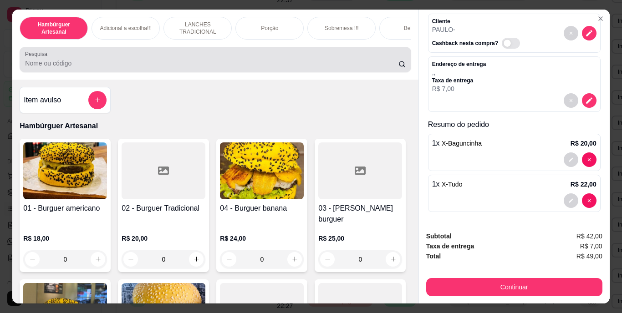
click at [266, 64] on input "Pesquisa" at bounding box center [211, 63] width 373 height 9
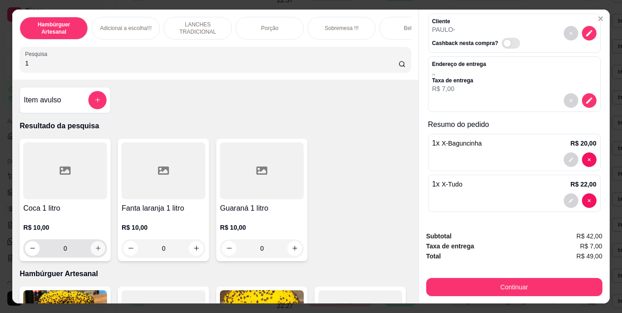
type input "1"
click at [96, 251] on icon "increase-product-quantity" at bounding box center [98, 248] width 5 height 5
type input "1"
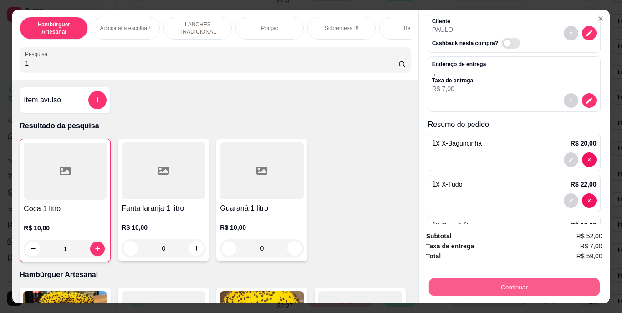
click at [432, 290] on button "Continuar" at bounding box center [514, 288] width 171 height 18
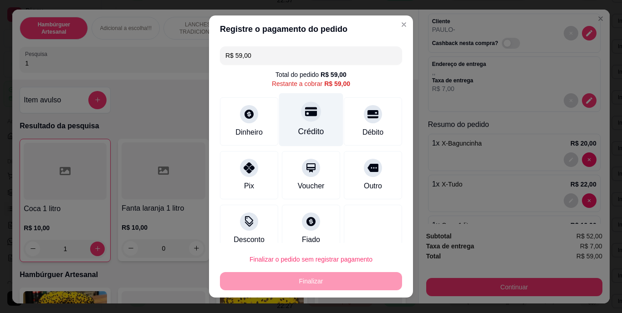
click at [287, 128] on div "Crédito" at bounding box center [311, 119] width 64 height 53
type input "R$ 0,00"
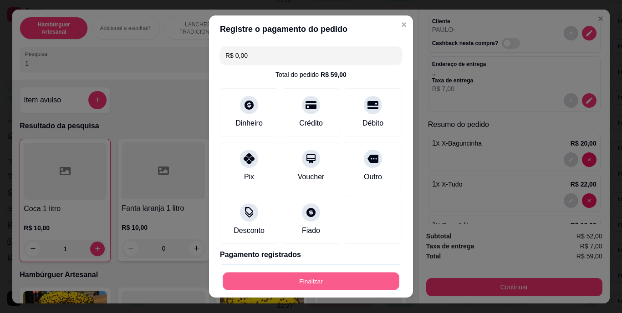
click at [295, 274] on button "Finalizar" at bounding box center [311, 281] width 177 height 18
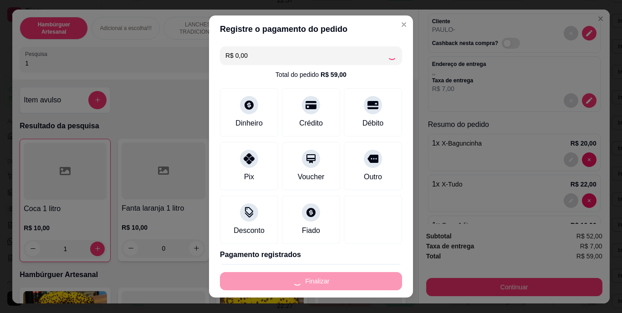
type input "0"
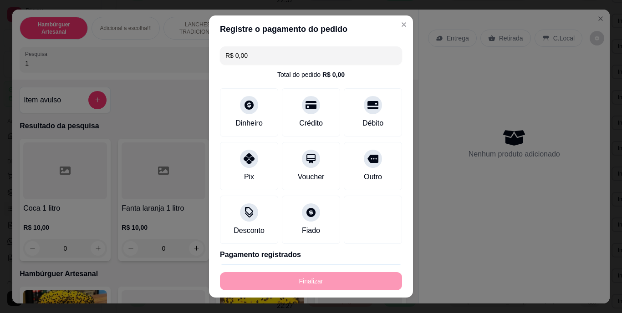
type input "-R$ 59,00"
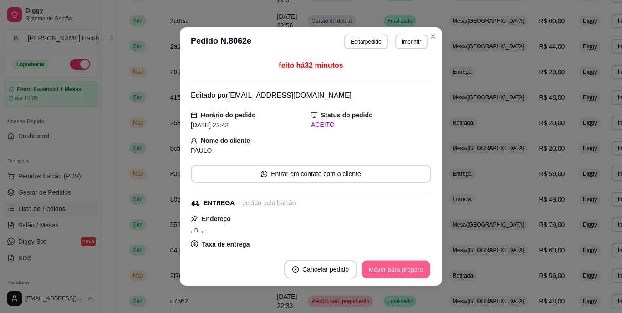
click at [390, 263] on button "Mover para preparo" at bounding box center [396, 270] width 68 height 18
click at [393, 270] on button "Mover para entrega" at bounding box center [396, 270] width 70 height 18
click at [372, 271] on button "Mover para finalizado" at bounding box center [394, 270] width 76 height 18
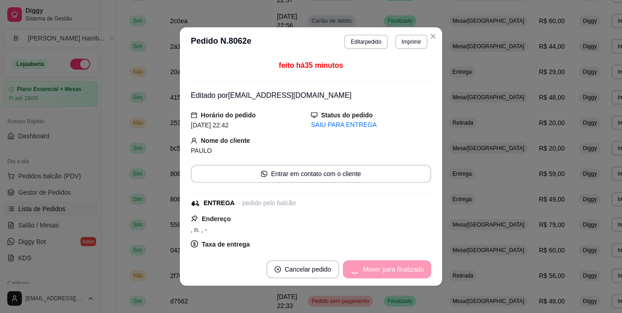
click at [372, 271] on div "Mover para finalizado" at bounding box center [387, 270] width 88 height 18
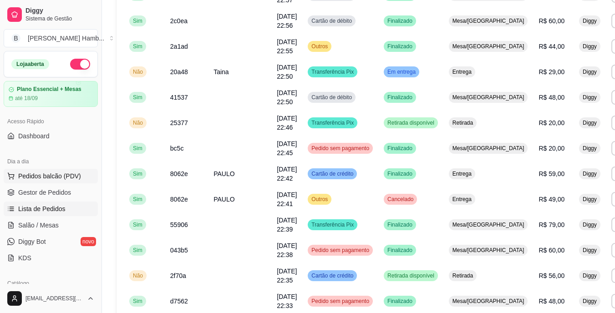
click at [46, 179] on span "Pedidos balcão (PDV)" at bounding box center [49, 176] width 63 height 9
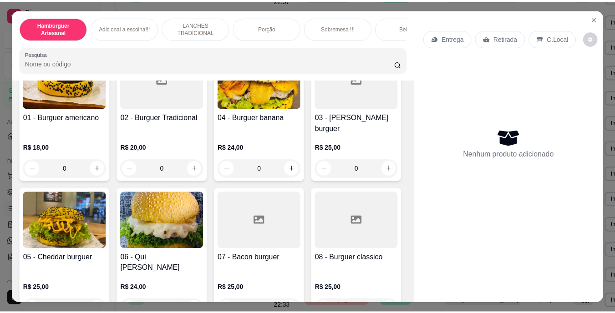
scroll to position [137, 0]
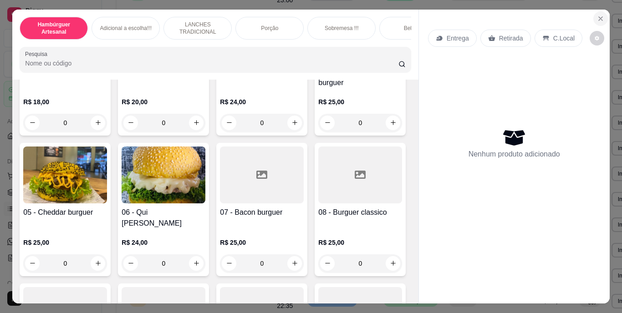
click at [593, 16] on button "Close" at bounding box center [600, 18] width 15 height 15
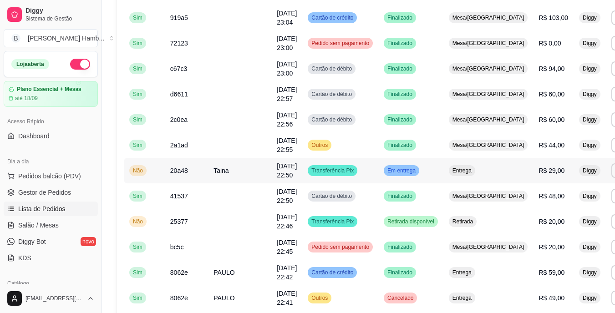
scroll to position [202, 0]
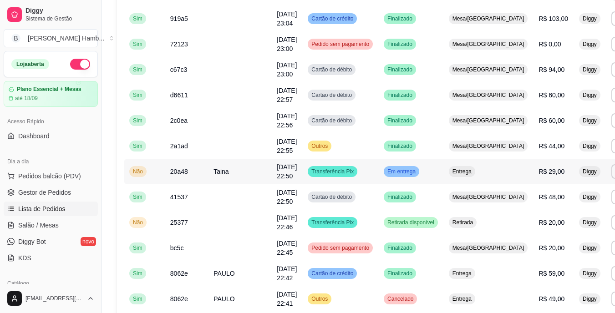
click at [239, 174] on td "Taina" at bounding box center [239, 172] width 63 height 26
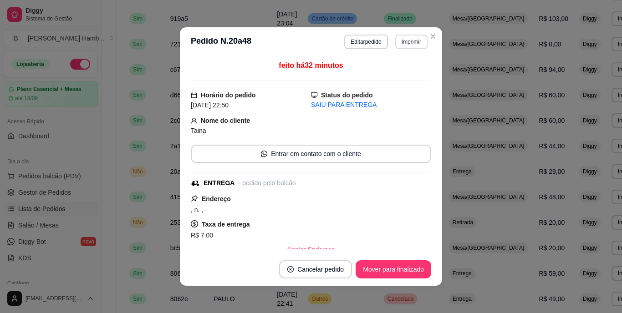
click at [409, 43] on button "Imprimir" at bounding box center [411, 42] width 32 height 15
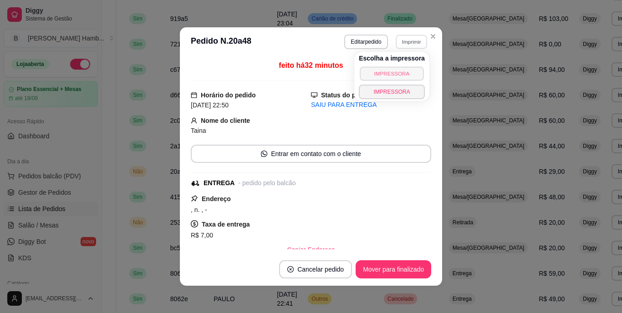
click at [398, 68] on button "IMPRESSORA" at bounding box center [392, 73] width 64 height 14
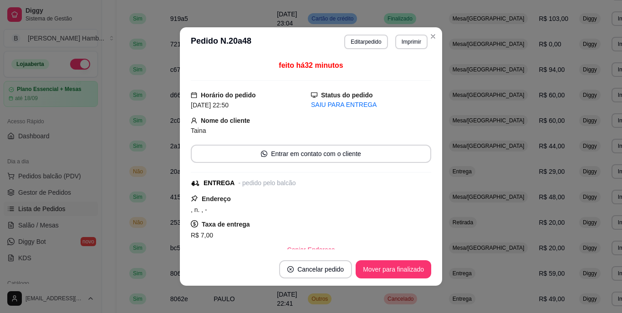
drag, startPoint x: 532, startPoint y: 29, endPoint x: 287, endPoint y: 112, distance: 257.7
click at [287, 112] on div "feito há 32 minutos Horário do pedido 24/08/2025 22:50 Status do pedido SAIU PA…" at bounding box center [311, 154] width 240 height 189
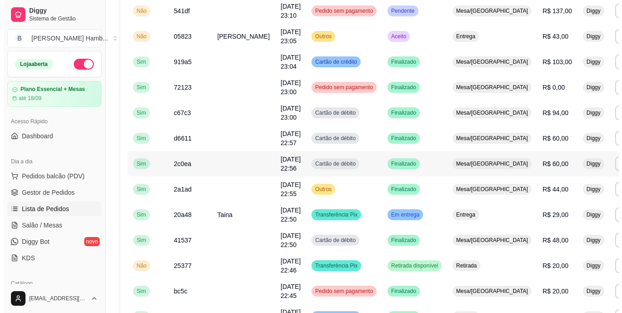
scroll to position [259, 0]
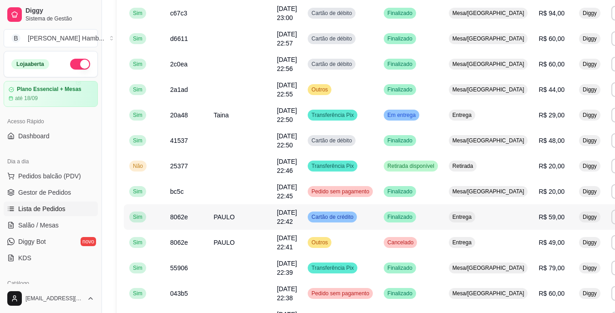
click at [237, 220] on td "PAULO" at bounding box center [239, 218] width 63 height 26
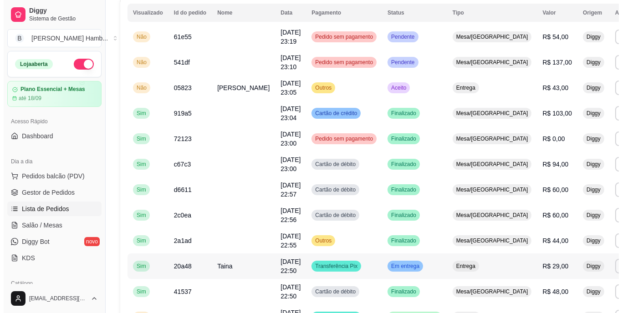
scroll to position [105, 0]
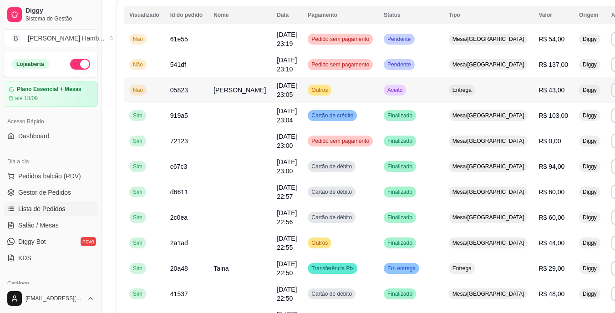
click at [214, 90] on span "FABIOLA" at bounding box center [240, 90] width 52 height 7
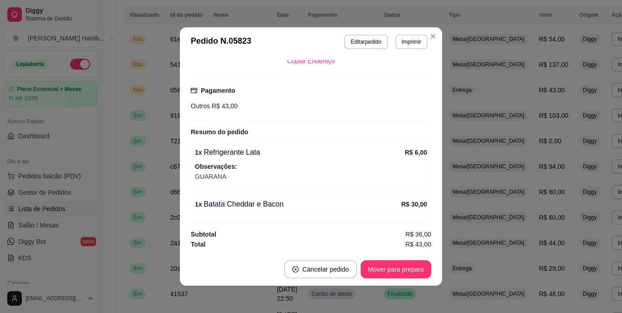
scroll to position [2, 0]
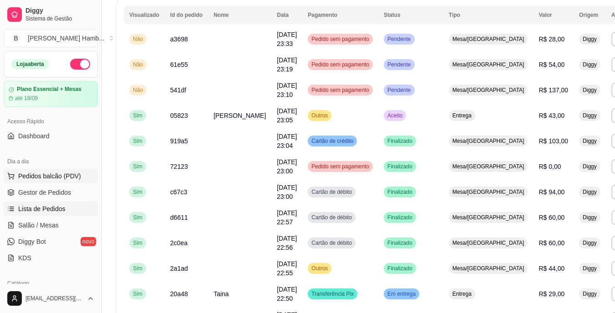
click at [70, 177] on span "Pedidos balcão (PDV)" at bounding box center [49, 176] width 63 height 9
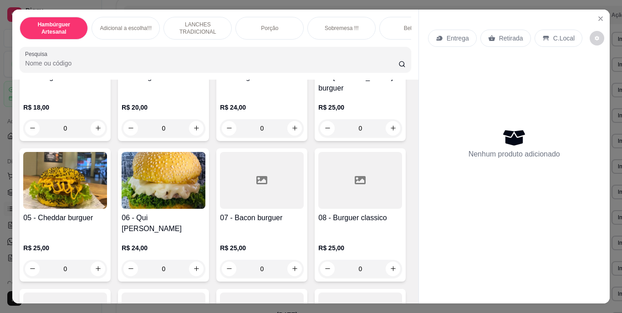
scroll to position [180, 0]
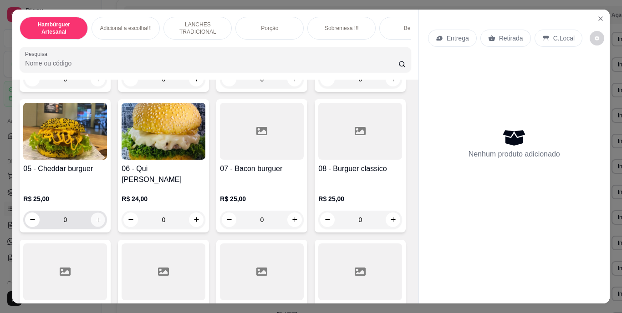
click at [102, 216] on icon "increase-product-quantity" at bounding box center [98, 219] width 7 height 7
click at [105, 213] on button "increase-product-quantity" at bounding box center [98, 220] width 14 height 14
type input "2"
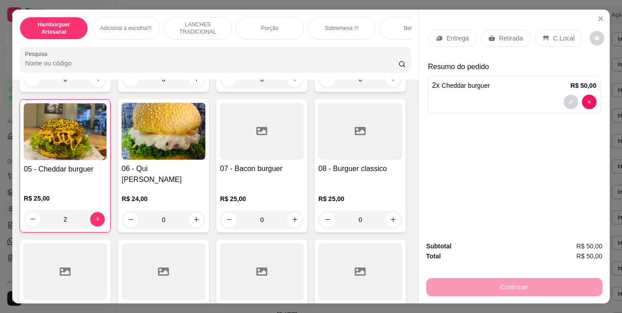
click at [466, 35] on div "Entrega" at bounding box center [452, 38] width 49 height 17
click at [493, 30] on div "Retirada" at bounding box center [506, 38] width 51 height 17
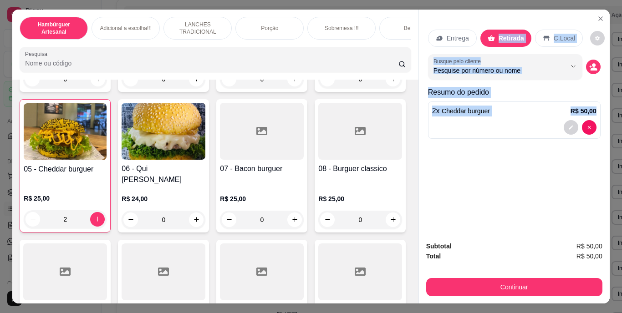
drag, startPoint x: 493, startPoint y: 30, endPoint x: 502, endPoint y: 194, distance: 165.1
click at [502, 194] on div "Entrega Retirada C.Local Busque pelo cliente Resumo do pedido 2 x Cheddar burgu…" at bounding box center [514, 122] width 191 height 225
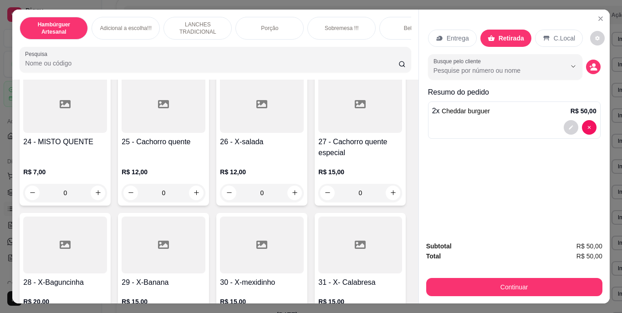
scroll to position [1309, 0]
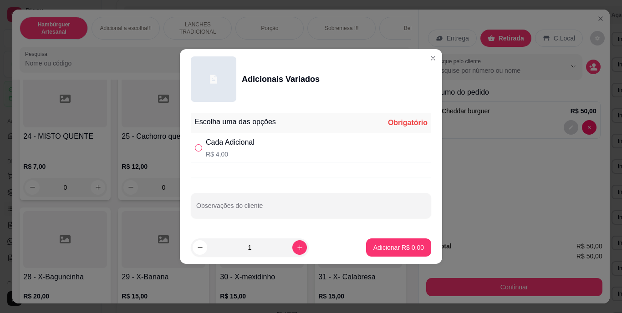
click at [195, 146] on input "" at bounding box center [198, 147] width 7 height 7
radio input "true"
click at [297, 249] on icon "increase-product-quantity" at bounding box center [300, 248] width 7 height 7
type input "2"
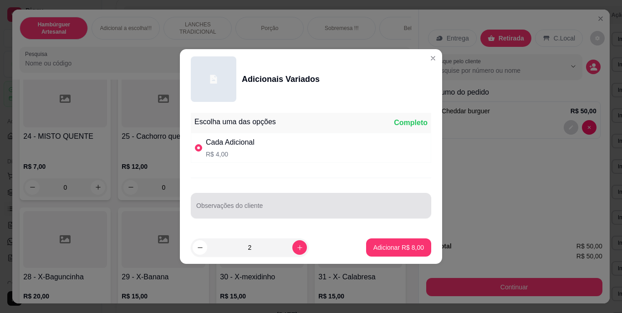
click at [268, 199] on div at bounding box center [311, 206] width 230 height 18
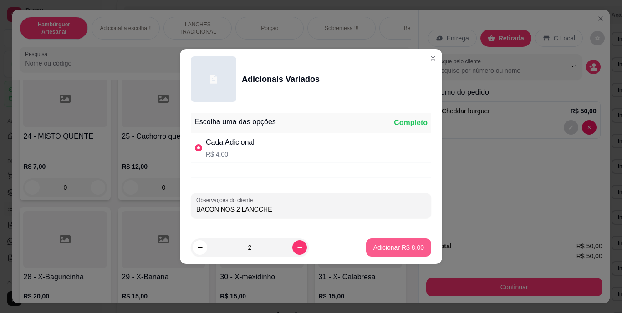
type input "BACON NOS 2 LANCCHE"
click at [375, 240] on button "Adicionar R$ 8,00" at bounding box center [398, 248] width 63 height 18
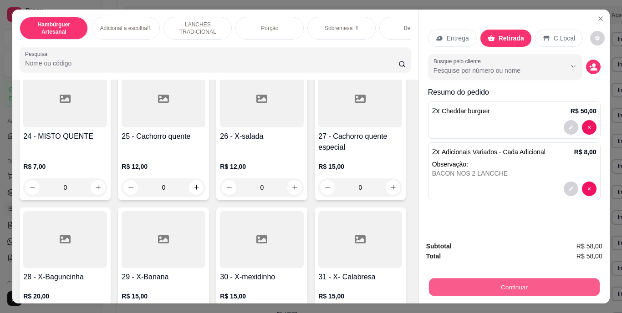
click at [461, 286] on button "Continuar" at bounding box center [514, 288] width 171 height 18
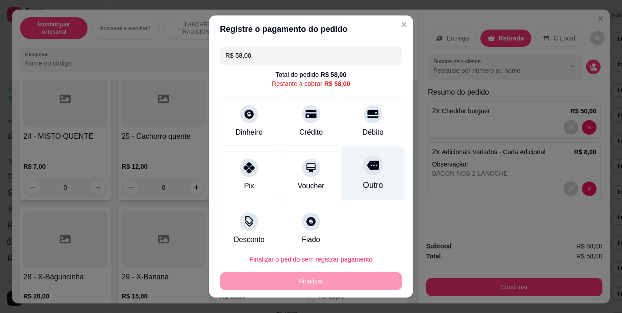
click at [358, 176] on div "Outro" at bounding box center [373, 173] width 64 height 53
type input "R$ 0,00"
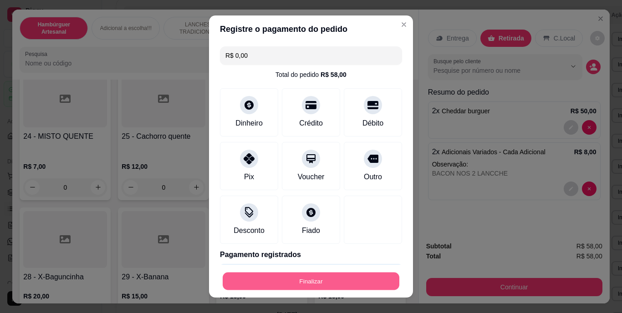
click at [334, 280] on button "Finalizar" at bounding box center [311, 281] width 177 height 18
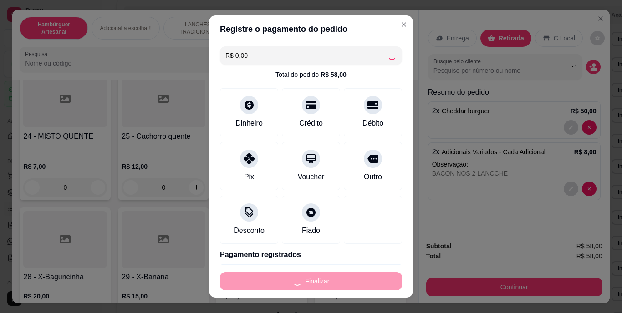
type input "0"
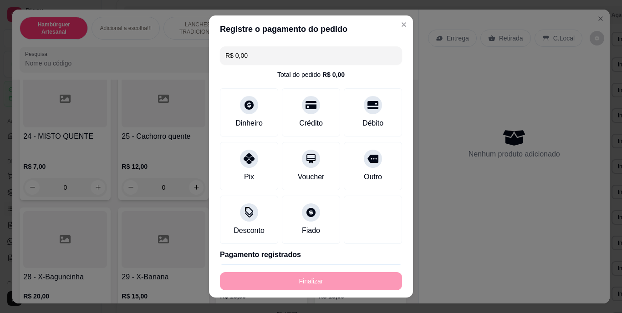
type input "-R$ 58,00"
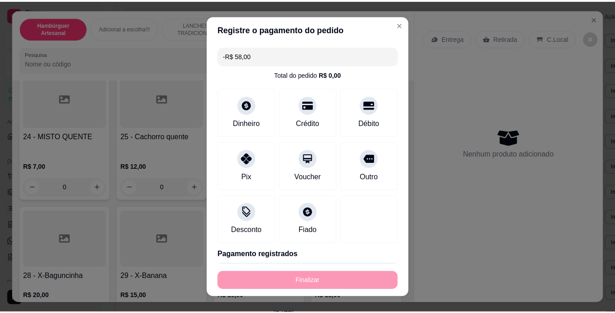
scroll to position [1309, 0]
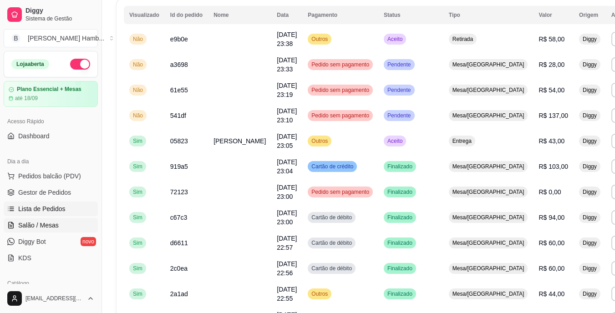
click at [54, 225] on span "Salão / Mesas" at bounding box center [38, 225] width 41 height 9
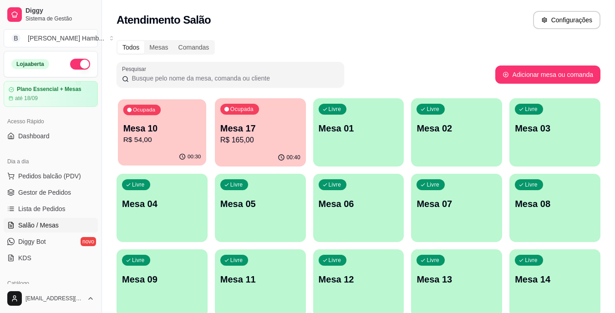
click at [159, 132] on p "Mesa 10" at bounding box center [162, 129] width 78 height 12
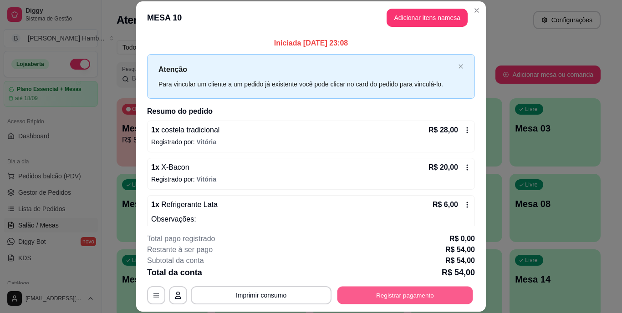
click at [370, 294] on button "Registrar pagamento" at bounding box center [406, 295] width 136 height 18
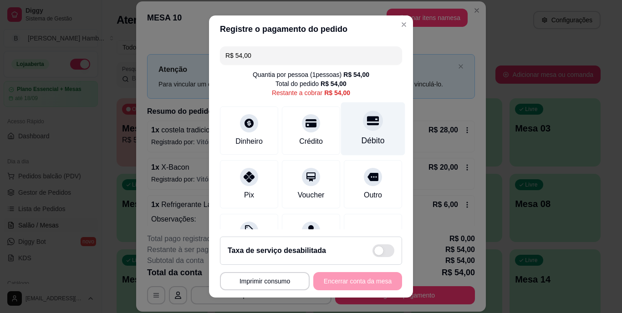
click at [367, 127] on icon at bounding box center [373, 121] width 12 height 12
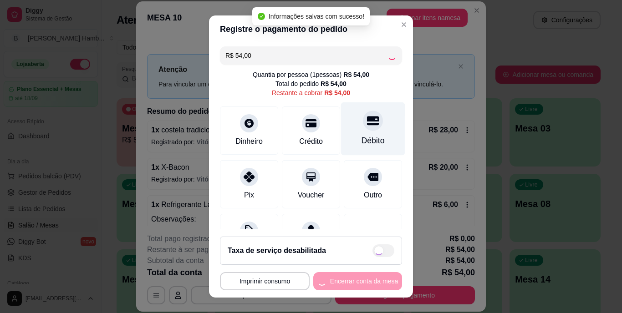
type input "R$ 0,00"
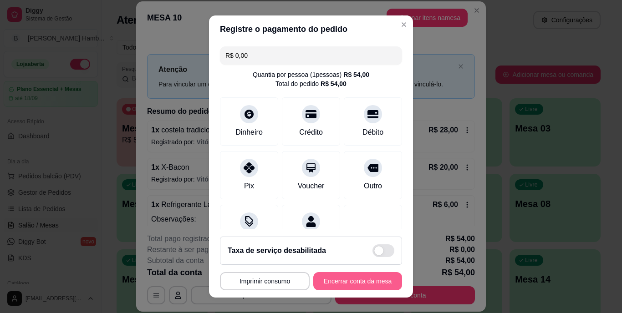
click at [336, 282] on button "Encerrar conta da mesa" at bounding box center [357, 281] width 89 height 18
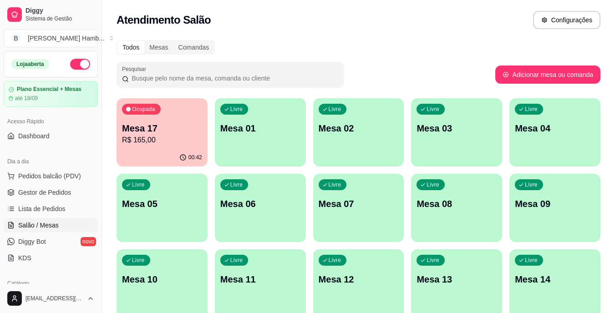
click at [494, 46] on div "Todos Mesas Comandas" at bounding box center [359, 47] width 484 height 15
click at [149, 152] on div "00:42" at bounding box center [162, 156] width 88 height 17
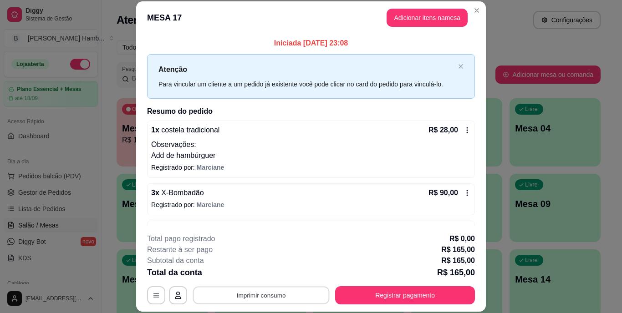
click at [216, 295] on button "Imprimir consumo" at bounding box center [261, 295] width 137 height 18
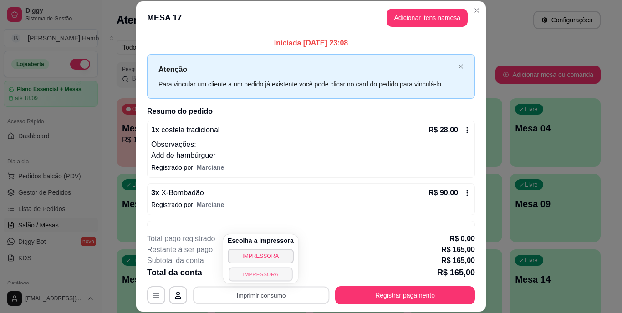
click at [247, 271] on button "IMPRESSORA" at bounding box center [261, 274] width 64 height 14
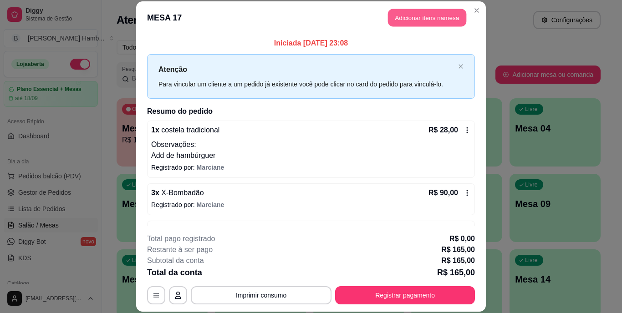
click at [407, 17] on button "Adicionar itens na mesa" at bounding box center [427, 18] width 78 height 18
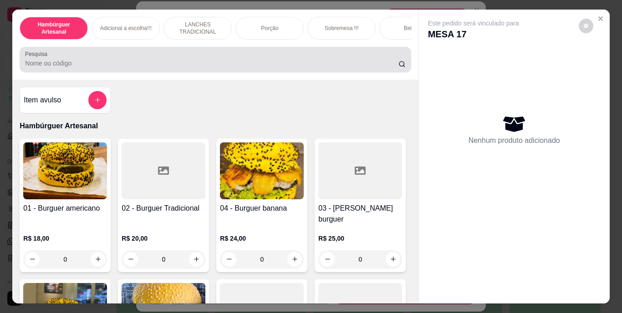
click at [319, 61] on div at bounding box center [215, 60] width 380 height 18
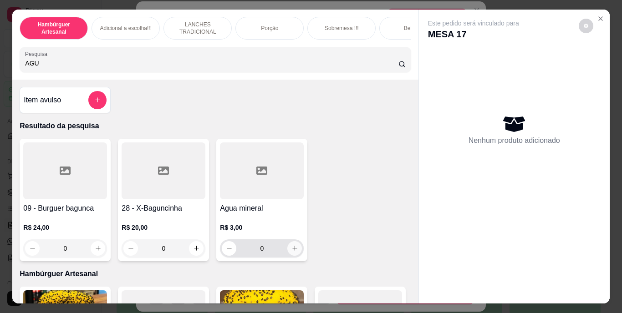
type input "AGU"
click at [292, 252] on icon "increase-product-quantity" at bounding box center [295, 248] width 7 height 7
type input "1"
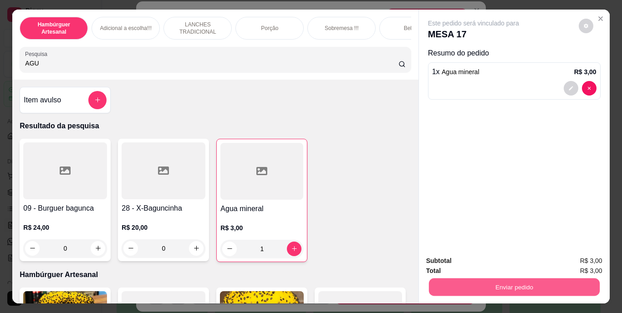
click at [454, 291] on button "Enviar pedido" at bounding box center [514, 288] width 171 height 18
click at [447, 259] on button "Não registrar e enviar pedido" at bounding box center [484, 261] width 92 height 17
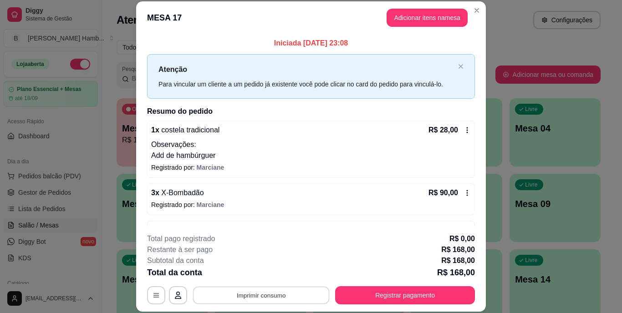
click at [283, 296] on button "Imprimir consumo" at bounding box center [261, 295] width 137 height 18
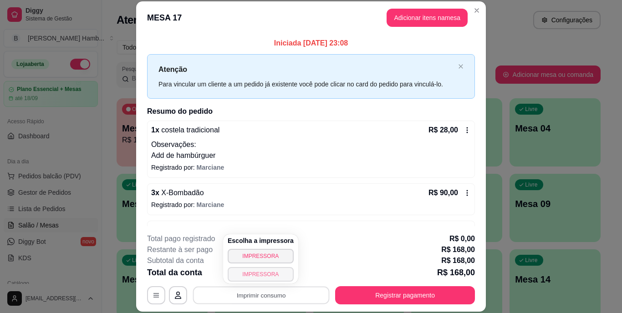
click at [266, 276] on body "Diggy Sistema de Gestão B Bakana's Hamb ... Loja aberta Plano Essencial + Mesas…" at bounding box center [307, 156] width 615 height 313
click at [266, 276] on button "IMPRESSORA" at bounding box center [261, 274] width 66 height 15
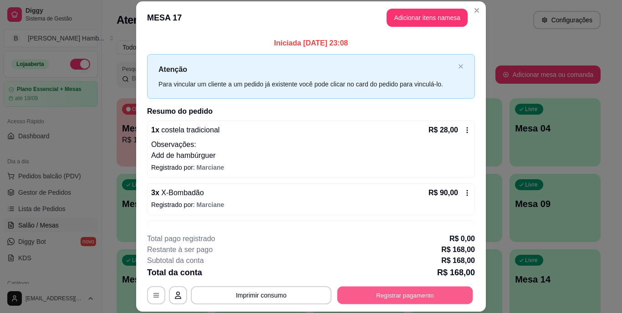
click at [364, 292] on button "Registrar pagamento" at bounding box center [406, 295] width 136 height 18
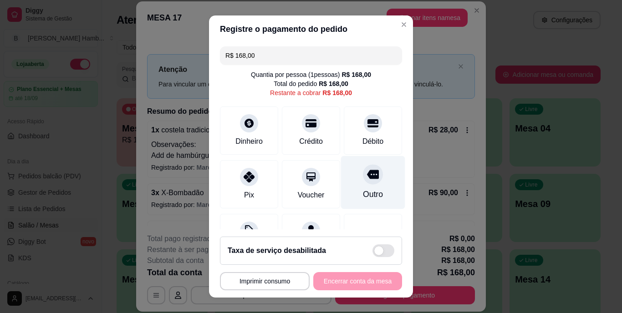
click at [363, 194] on div "Outro" at bounding box center [373, 195] width 20 height 12
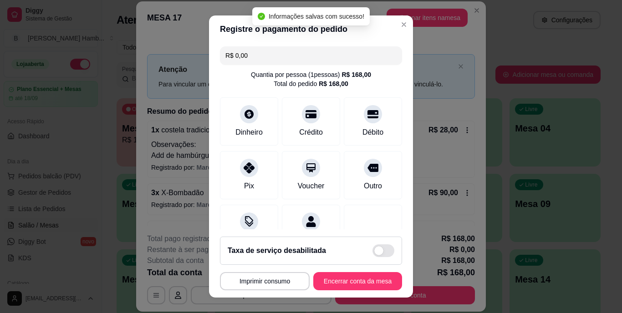
type input "R$ 0,00"
click at [347, 282] on button "Encerrar conta da mesa" at bounding box center [358, 281] width 86 height 18
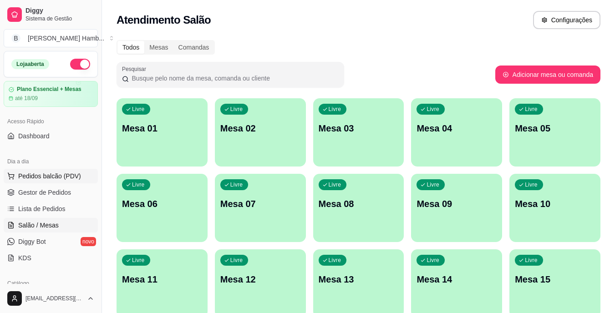
click at [44, 177] on span "Pedidos balcão (PDV)" at bounding box center [49, 176] width 63 height 9
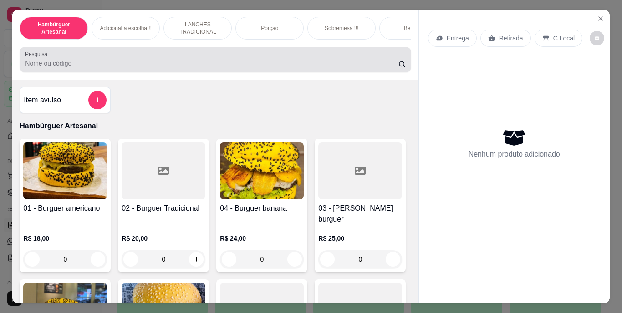
click at [124, 55] on div at bounding box center [215, 60] width 380 height 18
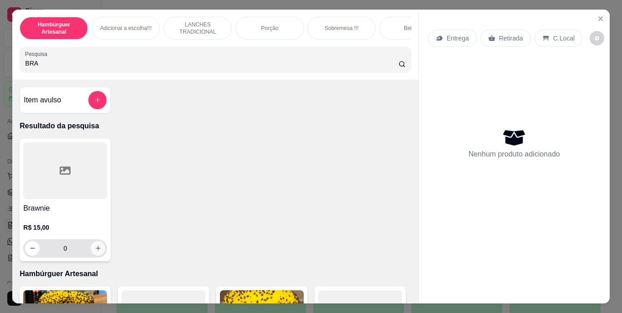
type input "BRA"
click at [95, 250] on icon "increase-product-quantity" at bounding box center [98, 248] width 7 height 7
type input "1"
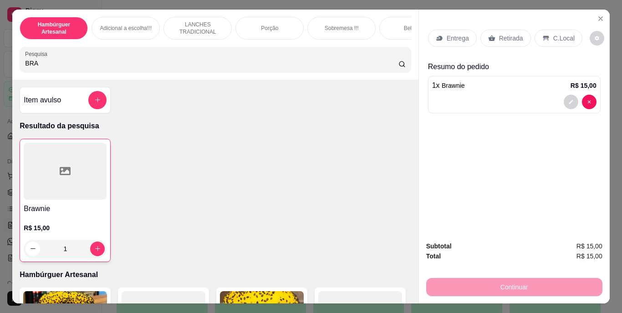
click at [515, 34] on p "Retirada" at bounding box center [511, 38] width 24 height 9
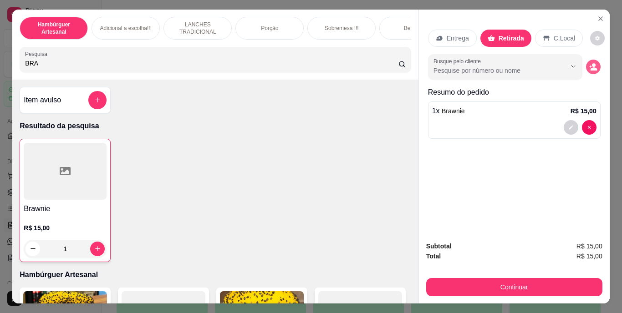
click at [589, 63] on icon "decrease-product-quantity" at bounding box center [593, 67] width 8 height 8
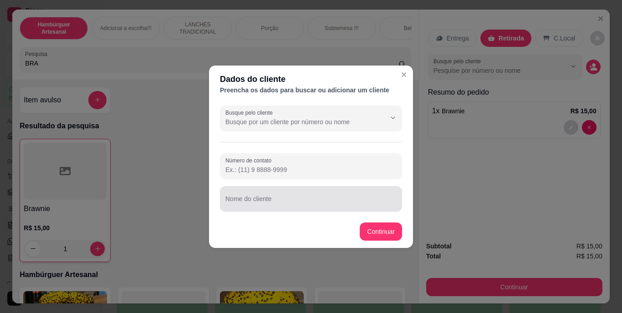
click at [350, 211] on div "Nome do cliente" at bounding box center [311, 199] width 182 height 26
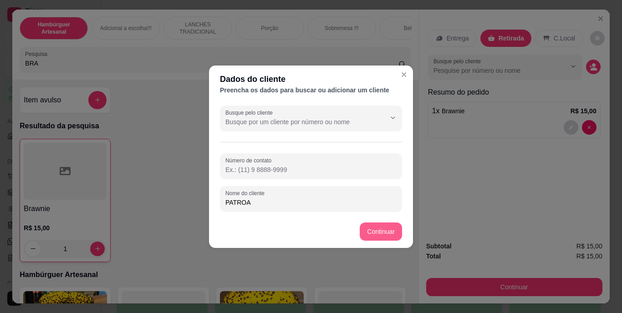
type input "PATROA"
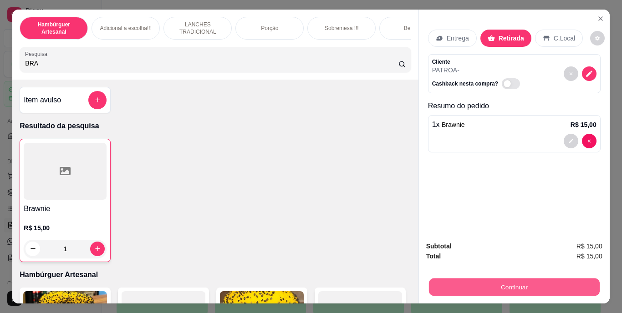
click at [466, 284] on button "Continuar" at bounding box center [514, 288] width 171 height 18
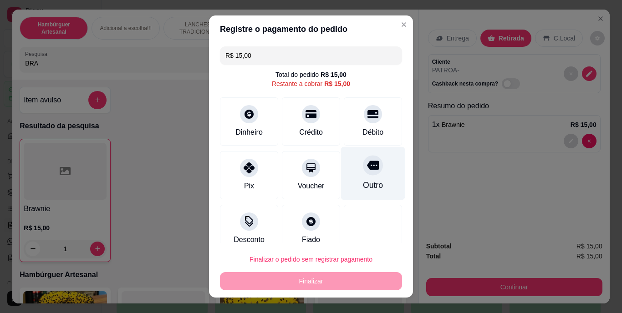
click at [363, 183] on div "Outro" at bounding box center [373, 186] width 20 height 12
type input "R$ 0,00"
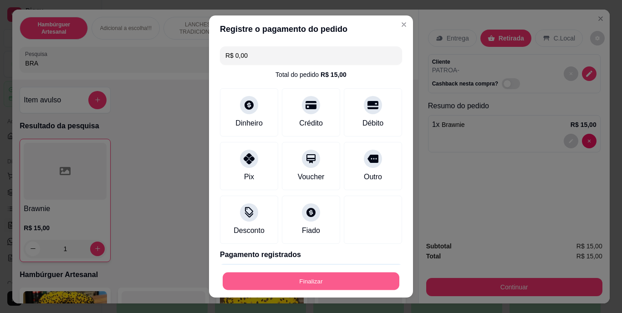
click at [335, 279] on button "Finalizar" at bounding box center [311, 281] width 177 height 18
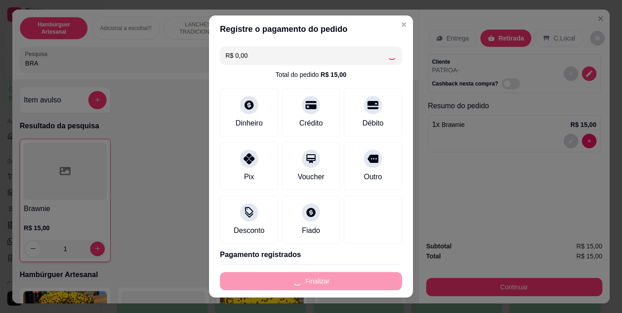
type input "0"
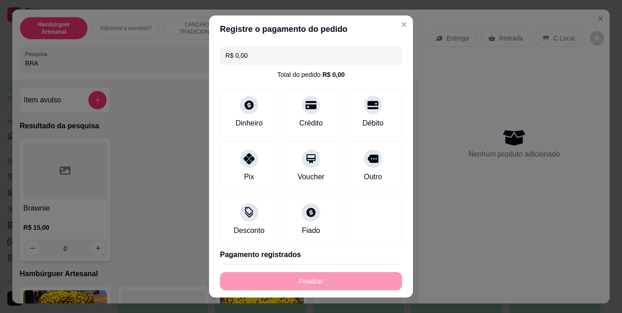
type input "-R$ 15,00"
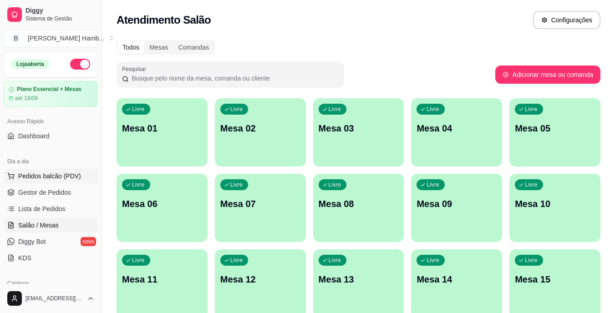
click at [77, 178] on span "Pedidos balcão (PDV)" at bounding box center [49, 176] width 63 height 9
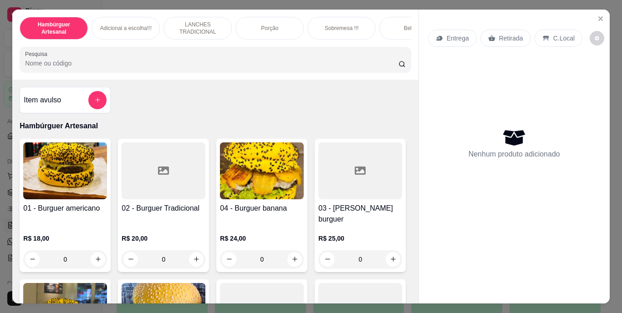
click at [215, 68] on input "Pesquisa" at bounding box center [211, 63] width 373 height 9
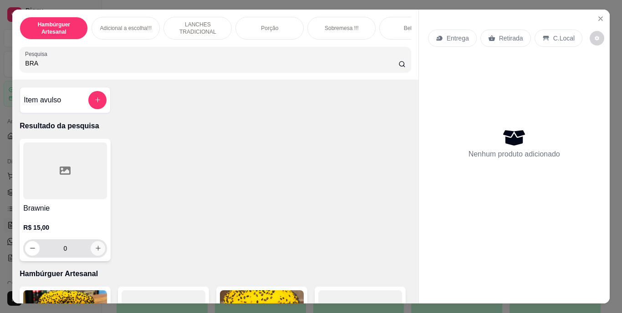
type input "BRA"
click at [95, 249] on icon "increase-product-quantity" at bounding box center [98, 248] width 7 height 7
type input "1"
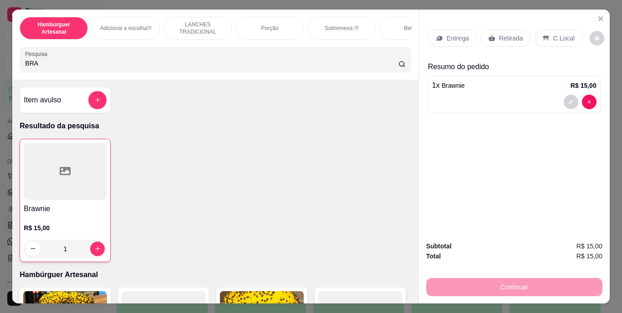
click at [511, 34] on p "Retirada" at bounding box center [511, 38] width 24 height 9
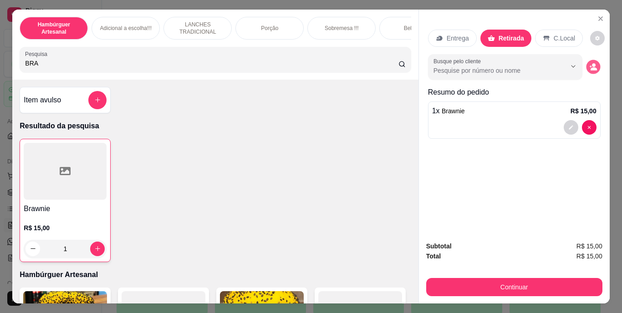
click at [589, 63] on icon "decrease-product-quantity" at bounding box center [593, 67] width 8 height 8
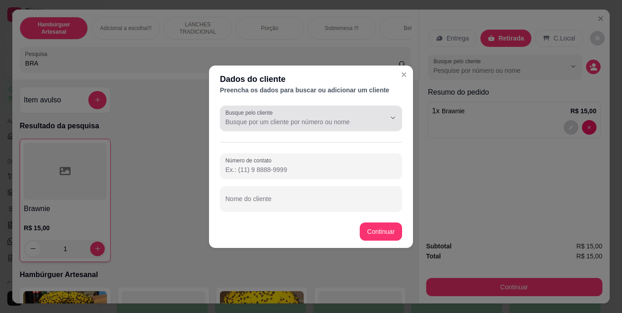
click at [373, 113] on div at bounding box center [385, 117] width 29 height 17
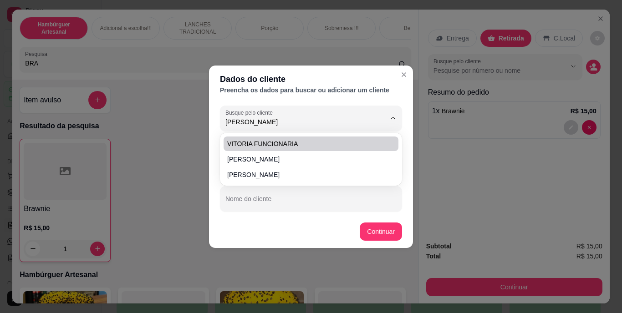
click at [361, 138] on li "VITORIA FUNCIONARIA" at bounding box center [311, 144] width 175 height 15
type input "VITORIA FUNCIONARIA"
type input "(69) 9 9270-4653"
type input "VITORIA FUNCIONARIA"
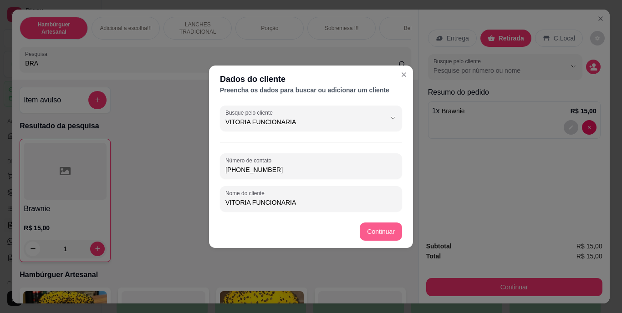
type input "VITORIA FUNCIONARIA"
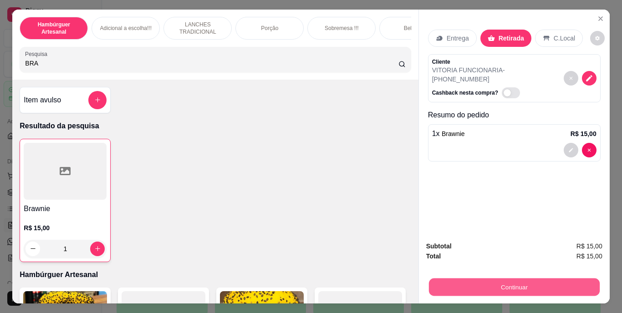
click at [445, 288] on button "Continuar" at bounding box center [514, 288] width 171 height 18
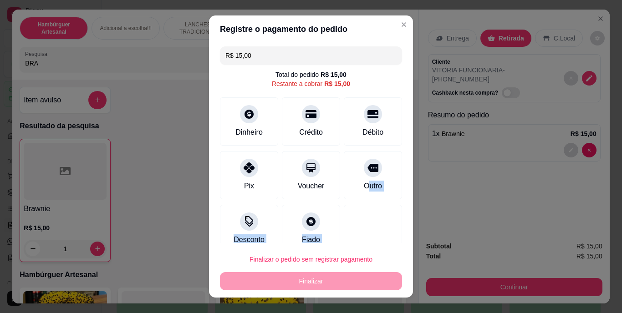
scroll to position [14, 0]
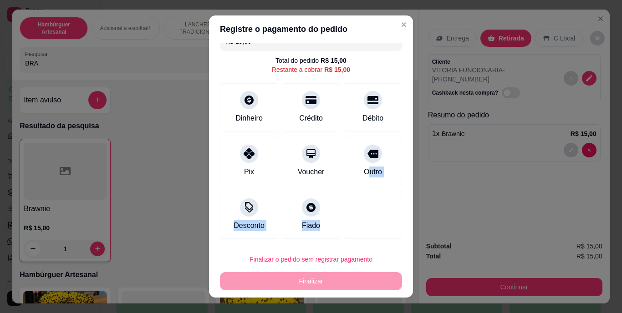
drag, startPoint x: 356, startPoint y: 184, endPoint x: 329, endPoint y: 279, distance: 99.0
click at [329, 279] on section "Registre o pagamento do pedido R$ 15,00 Total do pedido R$ 15,00 Restante a cob…" at bounding box center [311, 156] width 204 height 282
click at [329, 279] on div "Finalizar o pedido sem registrar pagamento Finalizar" at bounding box center [311, 271] width 182 height 40
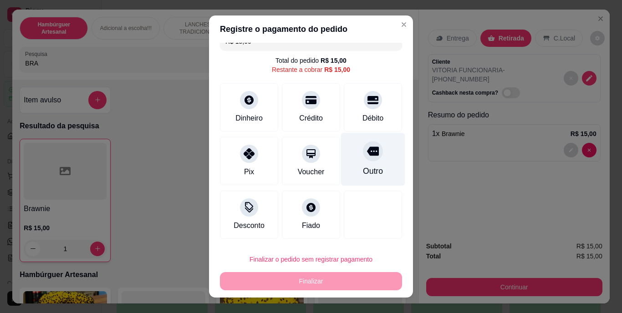
click at [364, 160] on div "Outro" at bounding box center [373, 159] width 64 height 53
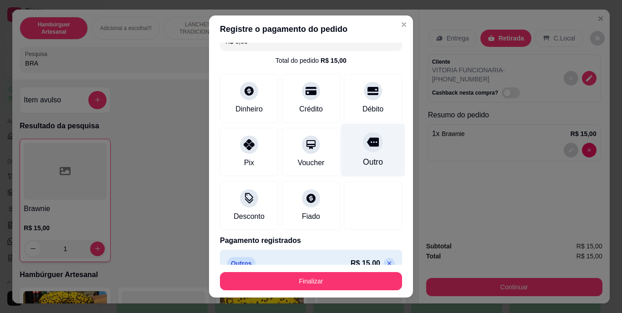
type input "R$ 0,00"
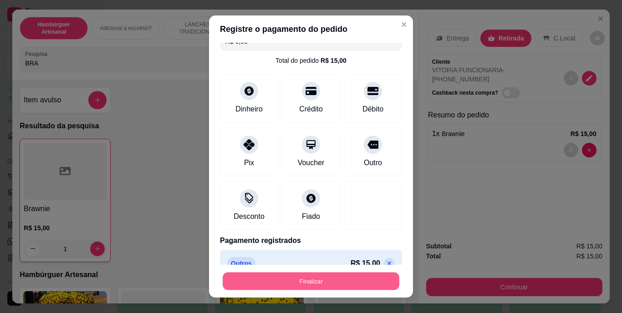
click at [324, 282] on button "Finalizar" at bounding box center [311, 281] width 177 height 18
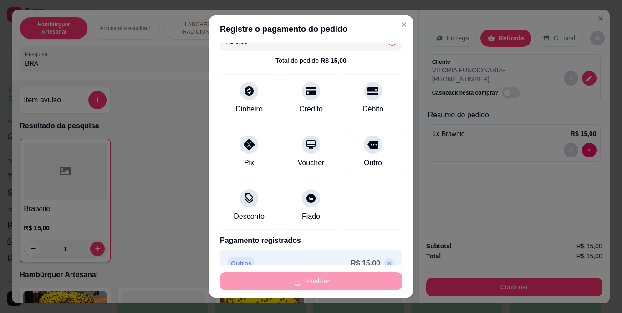
type input "0"
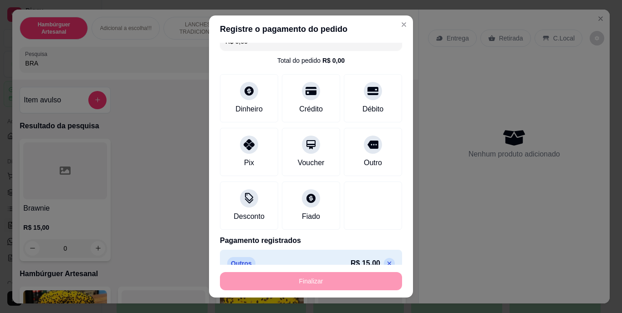
type input "-R$ 15,00"
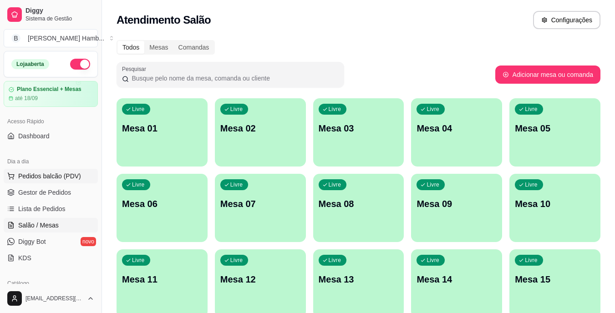
click at [66, 178] on span "Pedidos balcão (PDV)" at bounding box center [49, 176] width 63 height 9
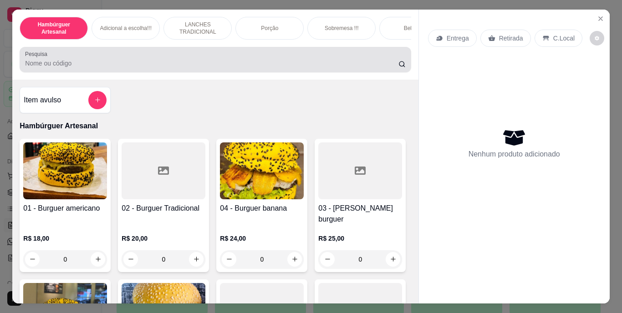
click at [118, 56] on div at bounding box center [215, 60] width 380 height 18
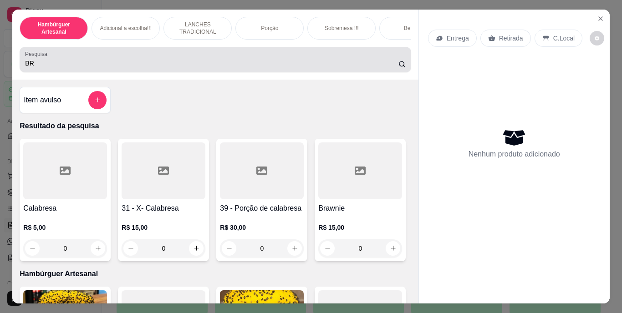
click at [97, 72] on div "Pesquisa BR" at bounding box center [215, 60] width 391 height 26
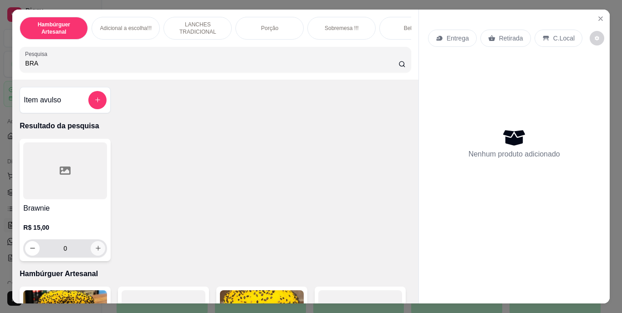
type input "BRA"
click at [95, 252] on icon "increase-product-quantity" at bounding box center [98, 248] width 7 height 7
type input "1"
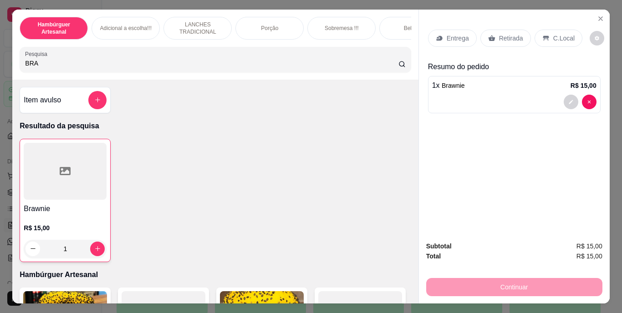
click at [510, 35] on p "Retirada" at bounding box center [511, 38] width 24 height 9
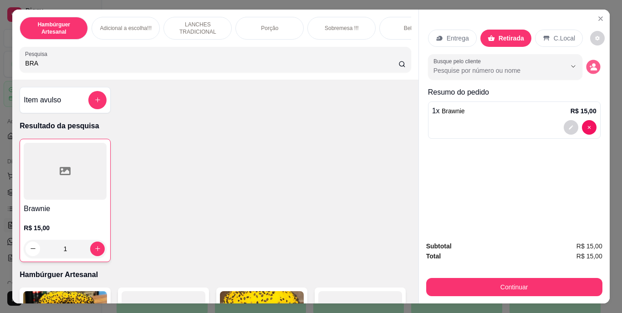
click at [589, 64] on icon "decrease-product-quantity" at bounding box center [593, 67] width 8 height 8
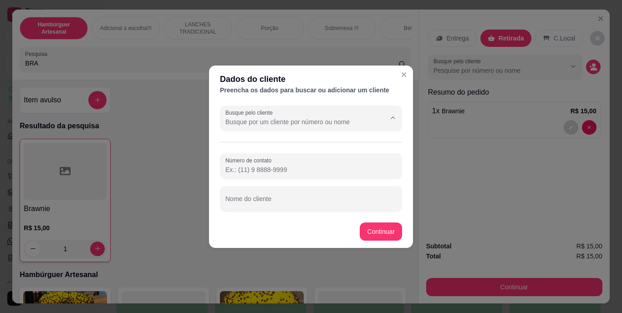
click at [348, 126] on input "Busque pelo cliente" at bounding box center [298, 122] width 146 height 9
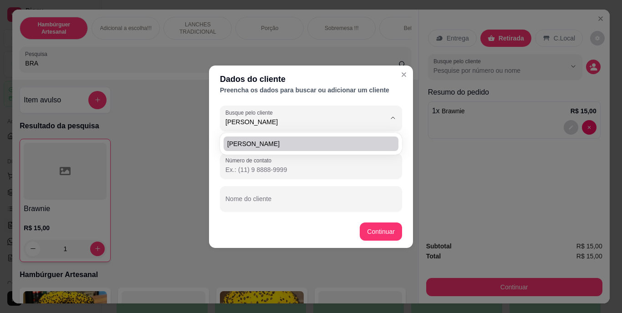
click at [340, 139] on li "[PERSON_NAME]" at bounding box center [311, 144] width 175 height 15
type input "[PERSON_NAME]"
type input "[PHONE_NUMBER]"
type input "[PERSON_NAME]"
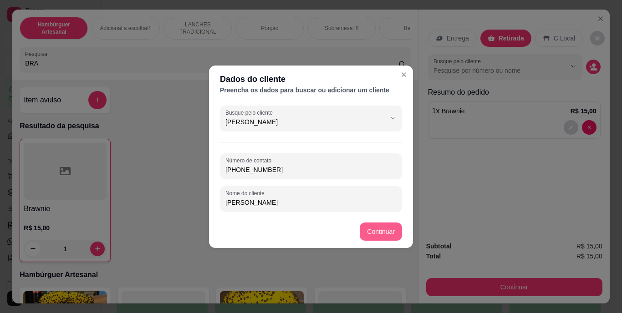
type input "[PERSON_NAME]"
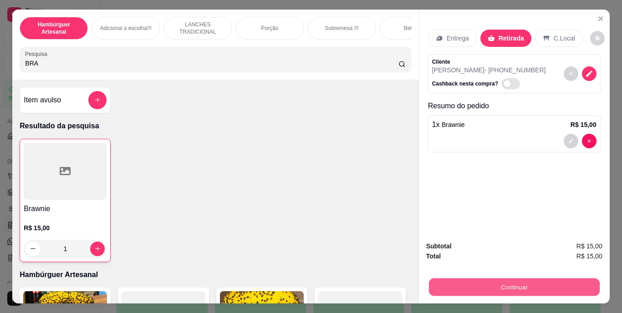
click at [485, 288] on button "Continuar" at bounding box center [514, 288] width 171 height 18
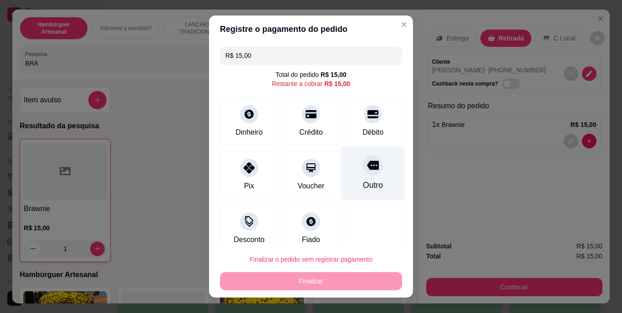
click at [364, 173] on div at bounding box center [373, 166] width 20 height 20
type input "R$ 0,00"
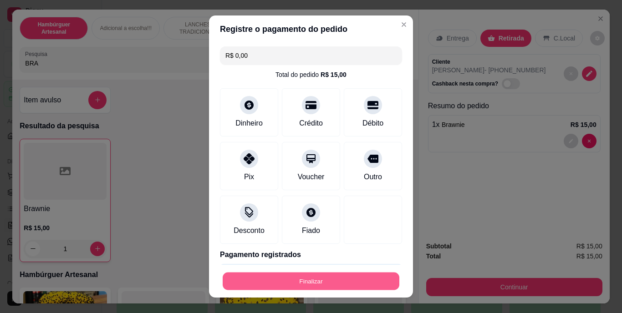
click at [304, 281] on button "Finalizar" at bounding box center [311, 281] width 177 height 18
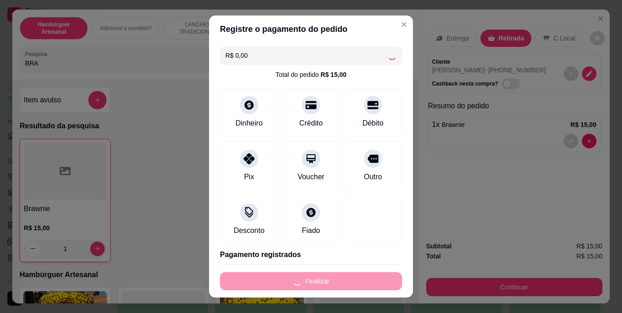
type input "0"
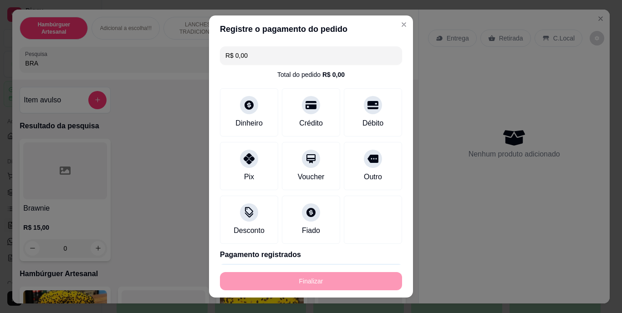
type input "-R$ 15,00"
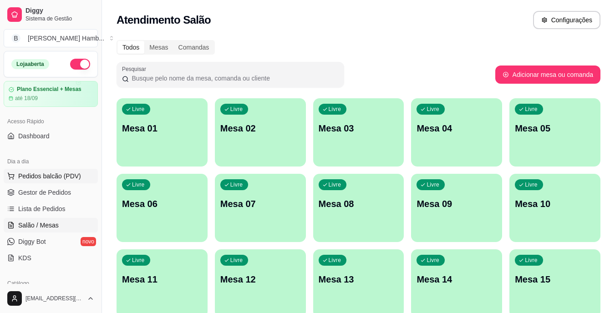
click at [54, 171] on button "Pedidos balcão (PDV)" at bounding box center [51, 176] width 94 height 15
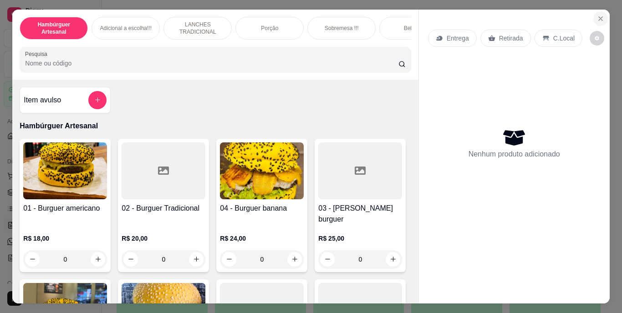
click at [596, 11] on button "Close" at bounding box center [600, 18] width 15 height 15
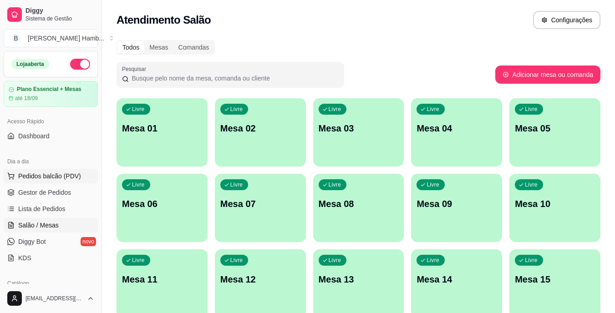
click at [61, 172] on span "Pedidos balcão (PDV)" at bounding box center [49, 176] width 63 height 9
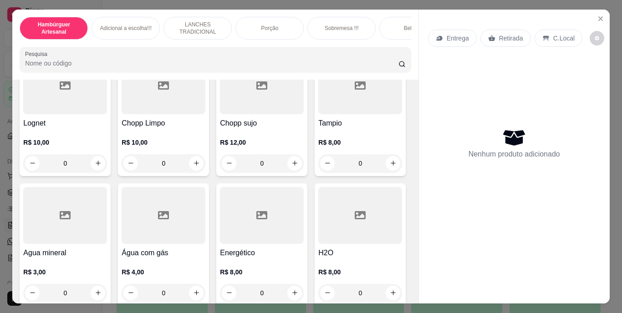
scroll to position [2575, 0]
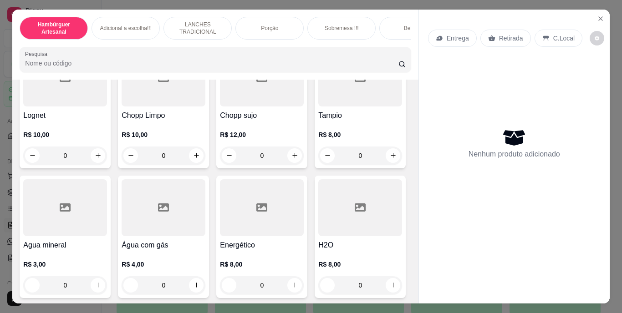
type input "1"
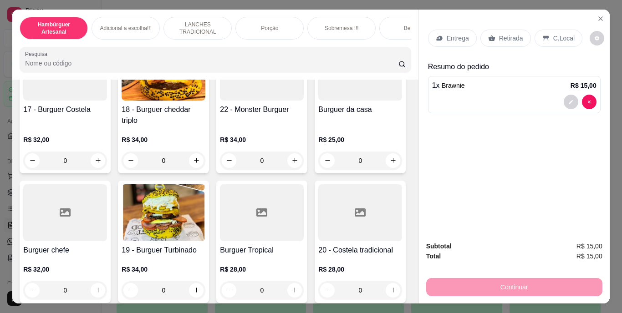
scroll to position [637, 0]
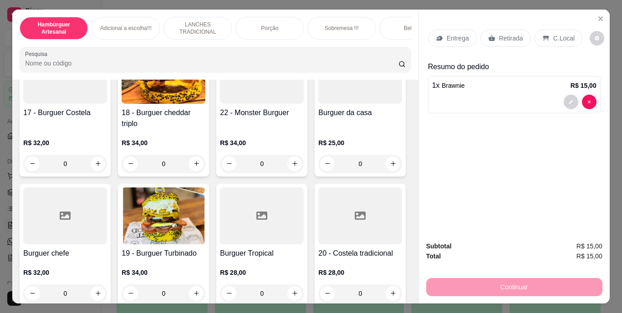
click at [390, 26] on icon "increase-product-quantity" at bounding box center [393, 23] width 7 height 7
type input "1"
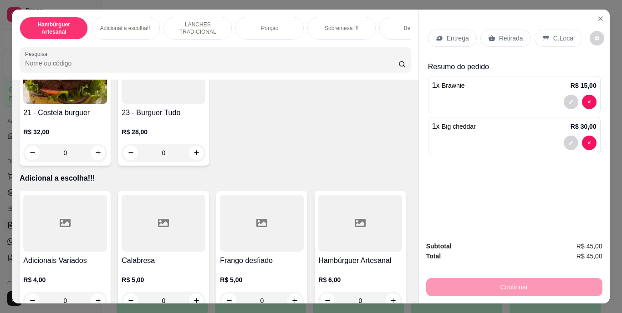
scroll to position [908, 0]
click at [193, 27] on icon "increase-product-quantity" at bounding box center [196, 23] width 7 height 7
type input "1"
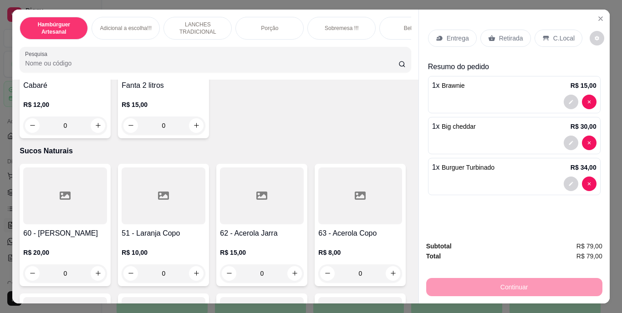
scroll to position [2885, 0]
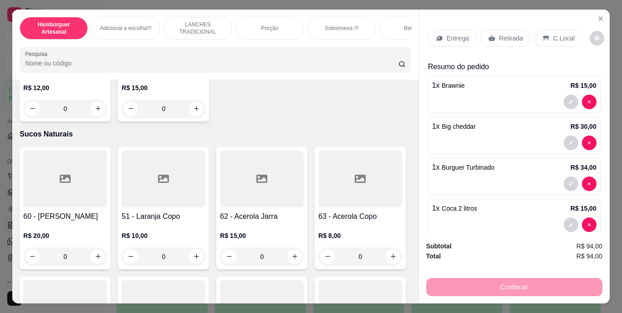
click at [516, 34] on p "Retirada" at bounding box center [511, 38] width 24 height 9
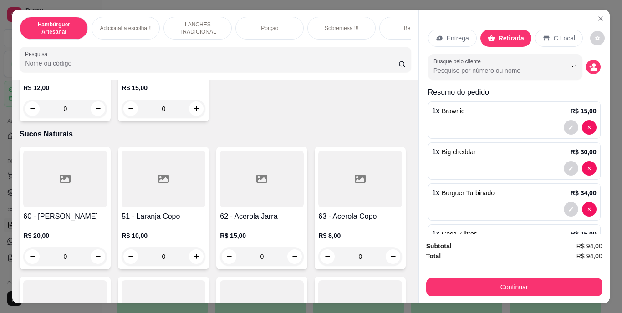
type input "0"
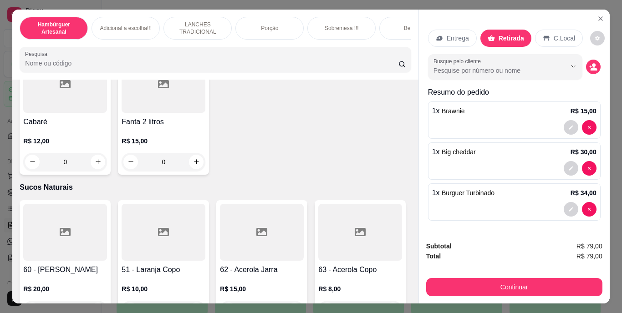
scroll to position [2823, 0]
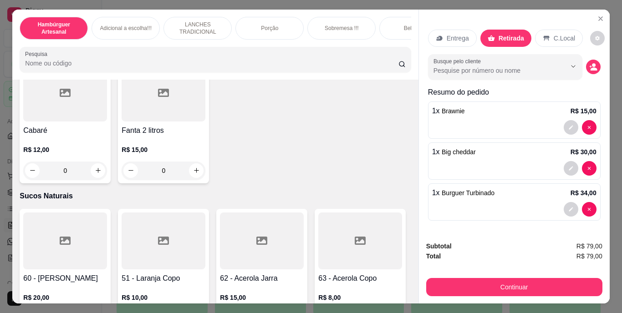
type input "1"
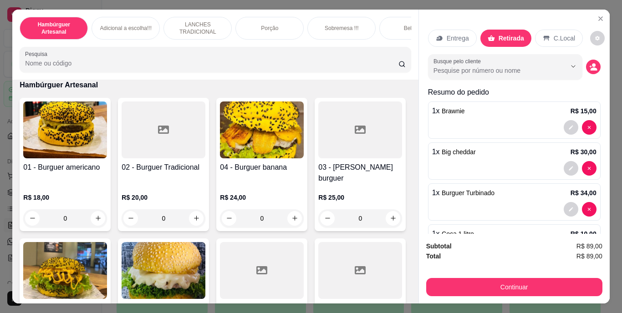
scroll to position [0, 0]
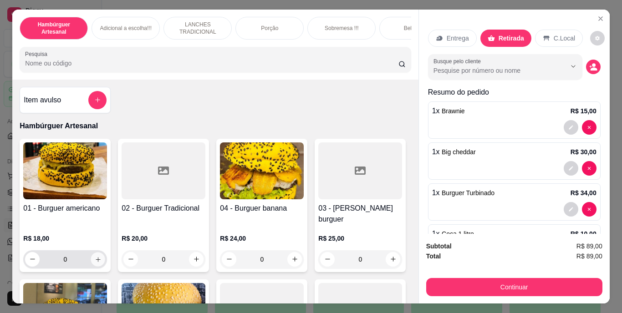
click at [95, 256] on icon "increase-product-quantity" at bounding box center [98, 259] width 7 height 7
type input "1"
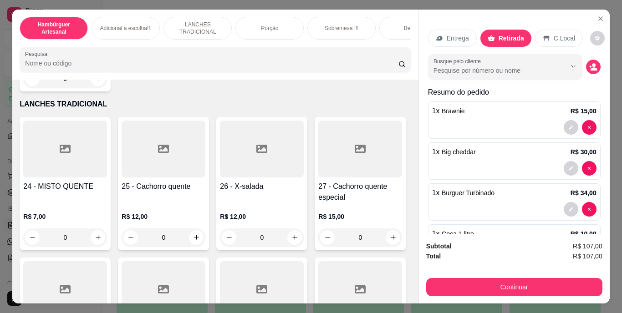
scroll to position [1342, 0]
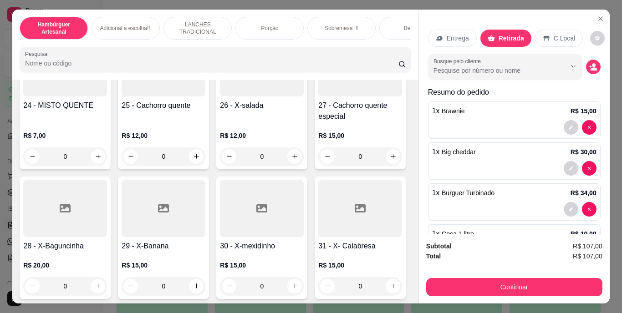
type input "1"
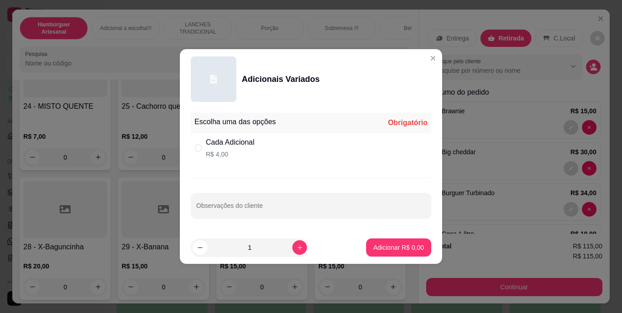
click at [199, 142] on div "Cada Adicional R$ 4,00" at bounding box center [311, 148] width 240 height 30
radio input "true"
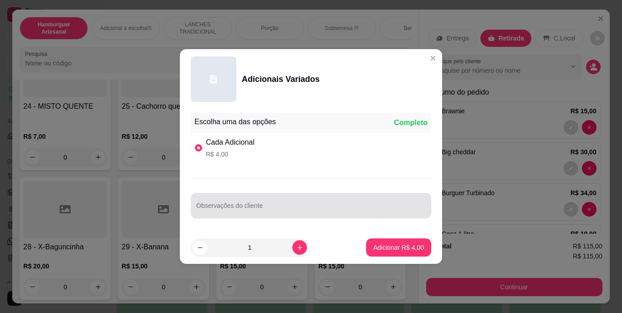
click at [224, 198] on div at bounding box center [311, 206] width 230 height 18
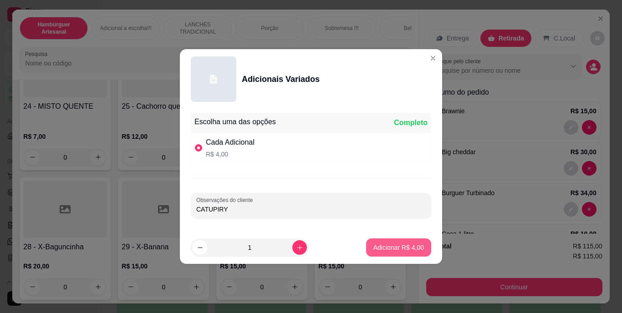
type input "CATUPIRY"
click at [379, 243] on p "Adicionar R$ 4,00" at bounding box center [398, 247] width 49 height 9
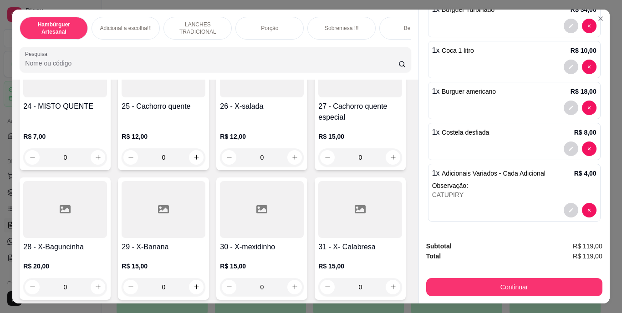
scroll to position [184, 0]
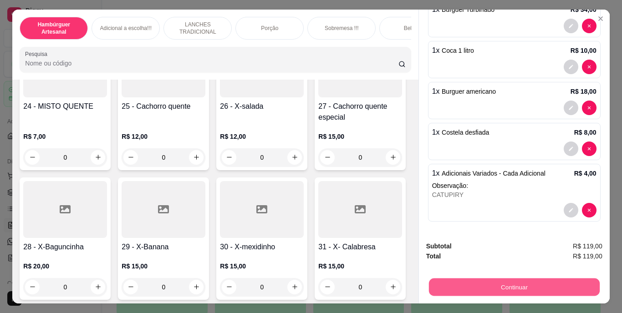
click at [492, 279] on button "Continuar" at bounding box center [514, 288] width 171 height 18
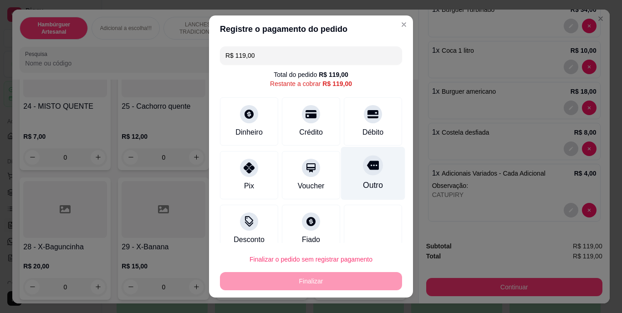
click at [360, 176] on div "Outro" at bounding box center [373, 173] width 64 height 53
type input "R$ 0,00"
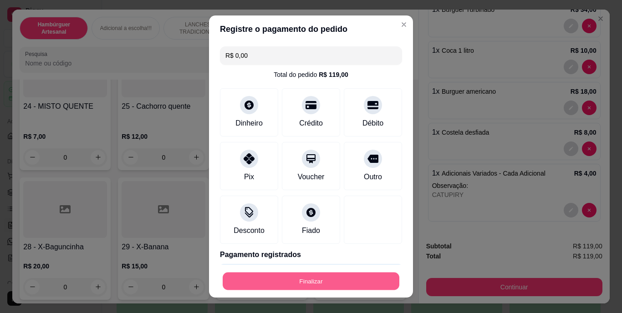
click at [335, 272] on button "Finalizar" at bounding box center [311, 281] width 177 height 18
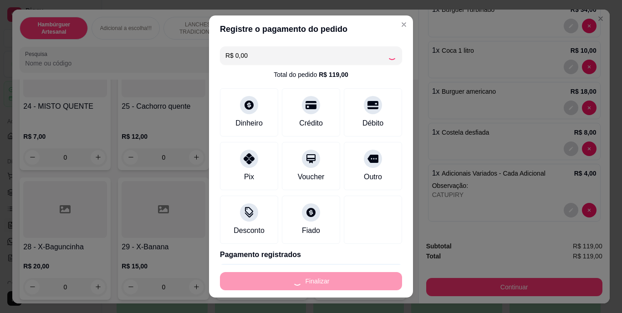
type input "0"
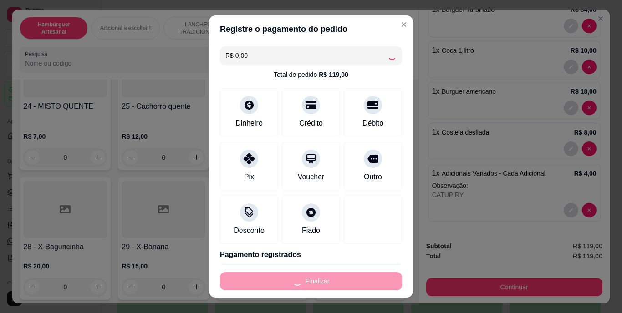
type input "0"
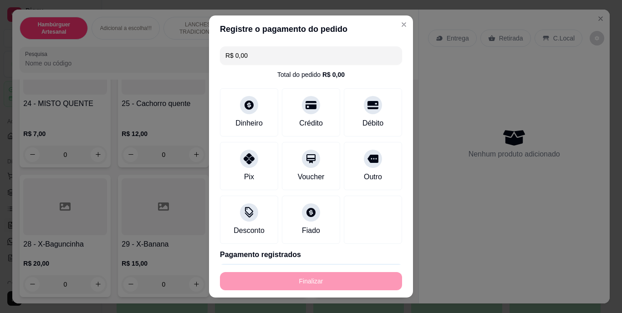
type input "-R$ 119,00"
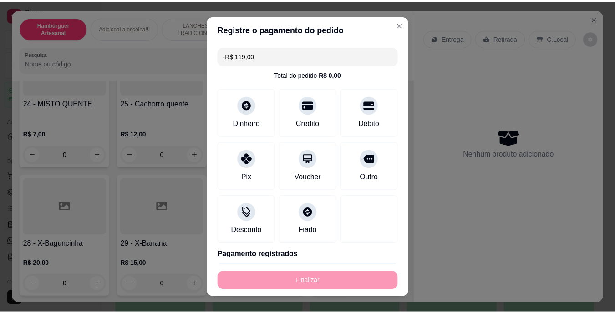
scroll to position [1340, 0]
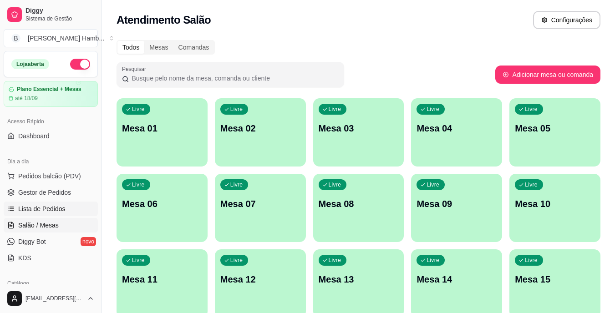
click at [66, 211] on link "Lista de Pedidos" at bounding box center [51, 209] width 94 height 15
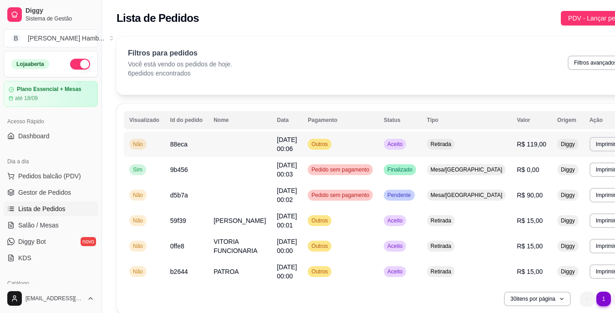
click at [375, 146] on td "Outros" at bounding box center [340, 145] width 76 height 26
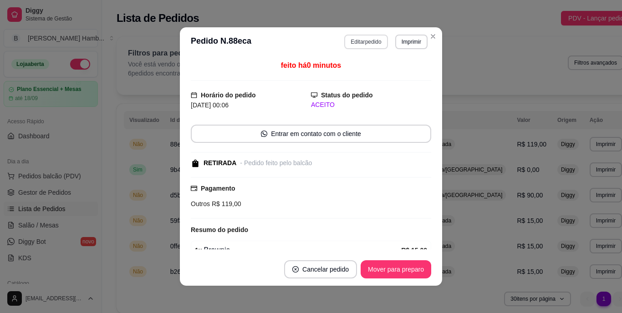
click at [359, 43] on button "Editar pedido" at bounding box center [365, 42] width 43 height 15
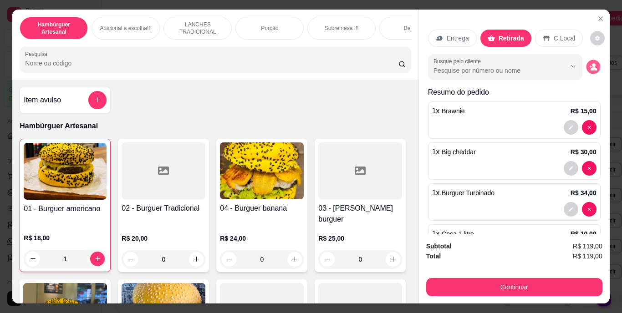
click at [589, 63] on icon "decrease-product-quantity" at bounding box center [593, 67] width 8 height 8
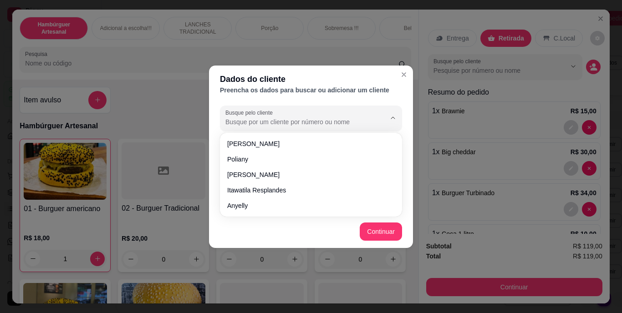
click at [342, 118] on input "Busque pelo cliente" at bounding box center [298, 122] width 146 height 9
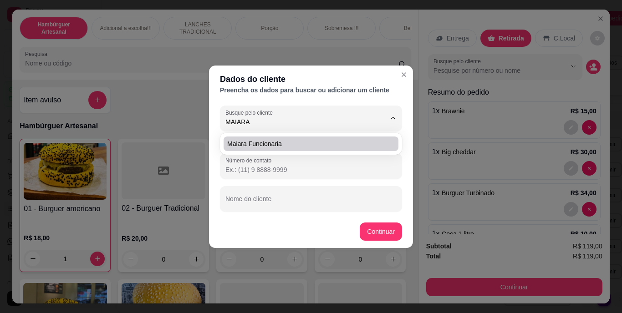
click at [340, 145] on span "maiara funcionaria" at bounding box center [306, 143] width 159 height 9
type input "maiara funcionaria"
type input "(69) 9 9380-1859"
type input "maiara funcionaria"
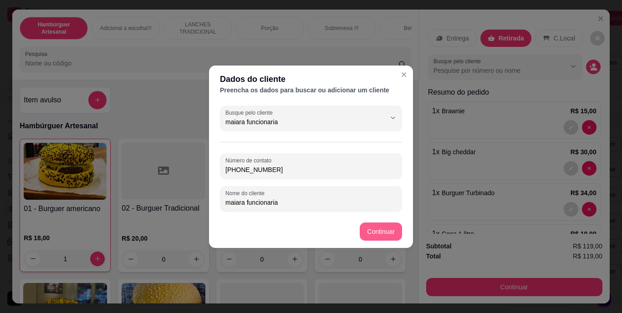
type input "maiara funcionaria"
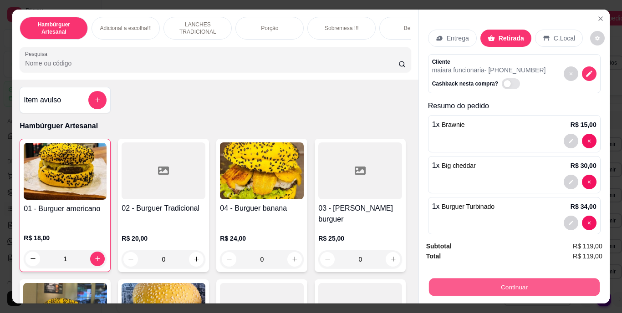
click at [466, 282] on button "Continuar" at bounding box center [514, 288] width 171 height 18
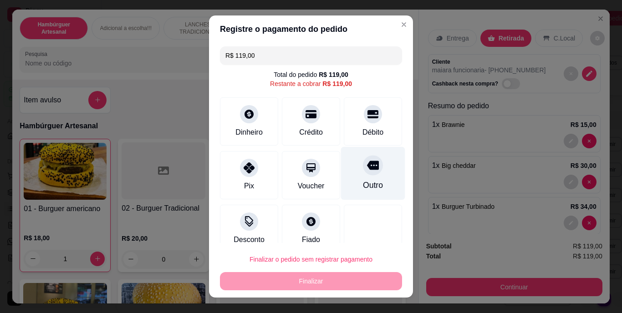
click at [362, 177] on div "Outro" at bounding box center [373, 173] width 64 height 53
type input "R$ 0,00"
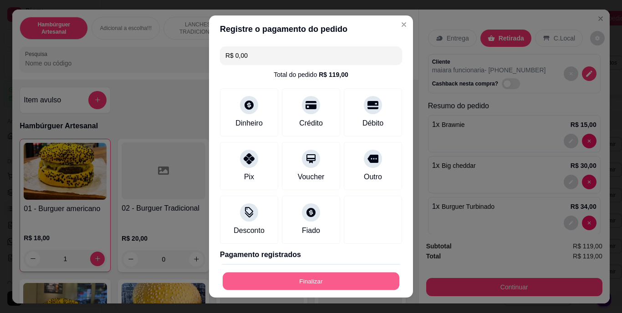
click at [342, 280] on button "Finalizar" at bounding box center [311, 281] width 177 height 18
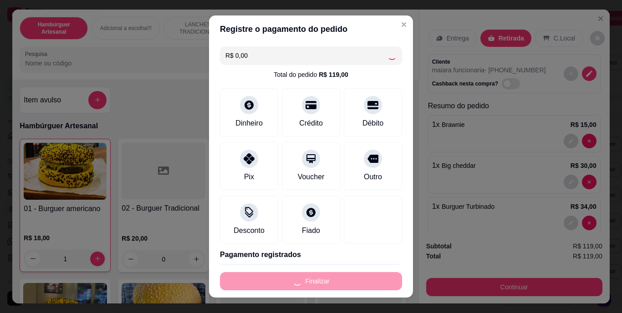
type input "0"
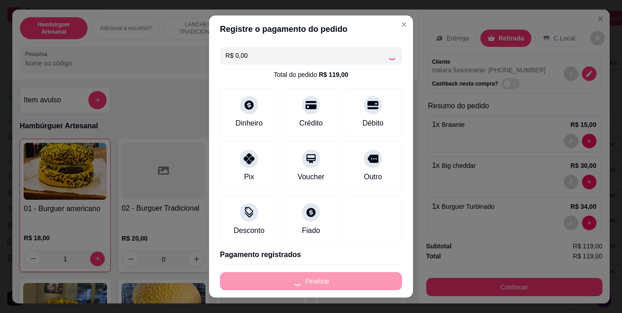
type input "0"
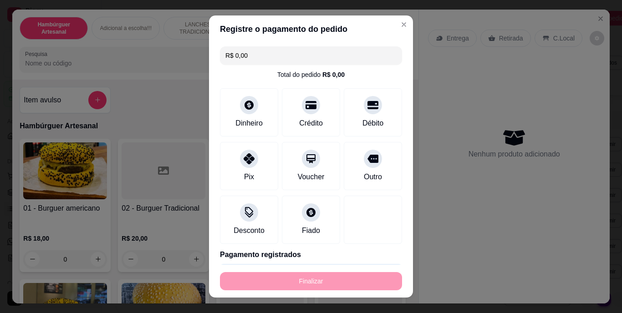
type input "-R$ 119,00"
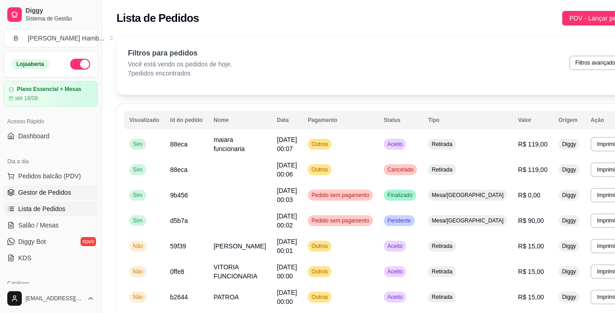
click at [43, 189] on span "Gestor de Pedidos" at bounding box center [44, 192] width 53 height 9
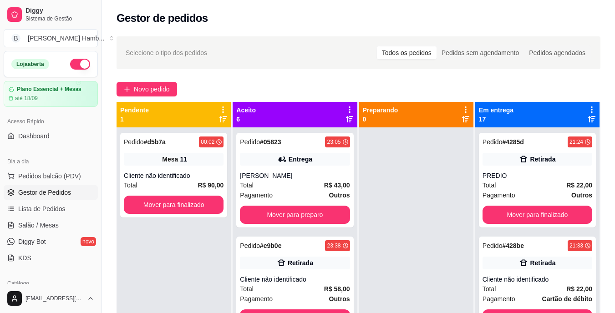
scroll to position [26, 0]
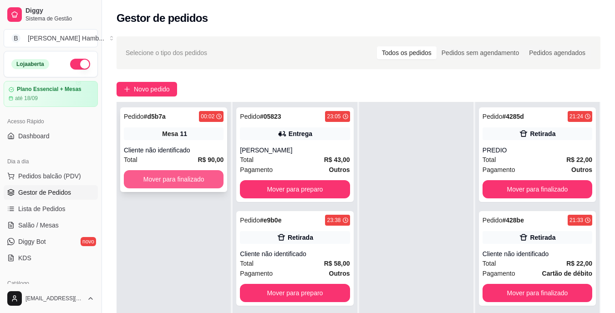
click at [193, 186] on button "Mover para finalizado" at bounding box center [174, 179] width 100 height 18
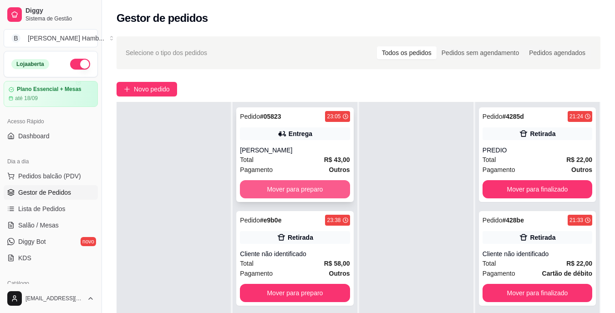
scroll to position [0, 0]
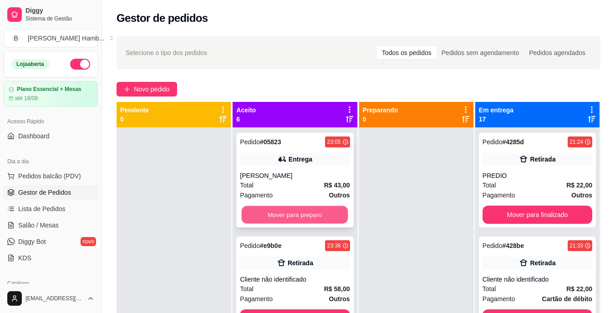
click at [271, 213] on button "Mover para preparo" at bounding box center [295, 215] width 107 height 18
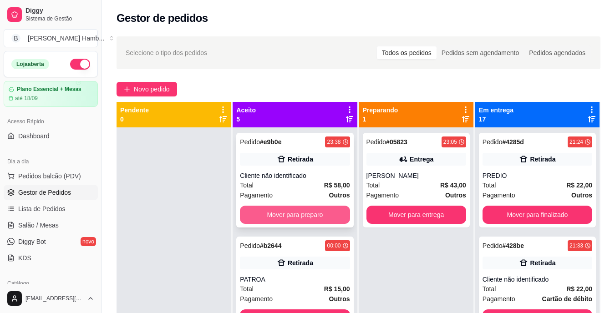
click at [271, 214] on button "Mover para preparo" at bounding box center [295, 215] width 110 height 18
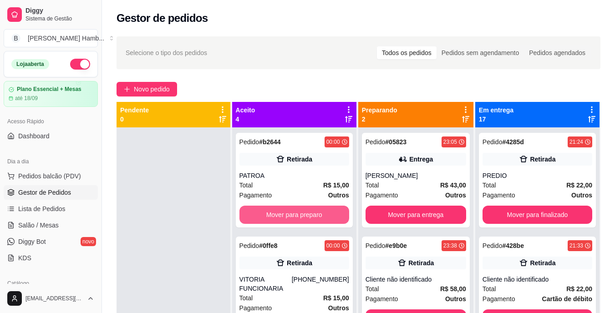
click at [271, 214] on button "Mover para preparo" at bounding box center [295, 215] width 110 height 18
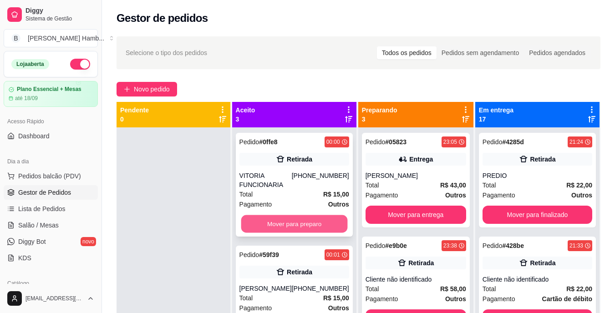
click at [272, 222] on button "Mover para preparo" at bounding box center [294, 224] width 107 height 18
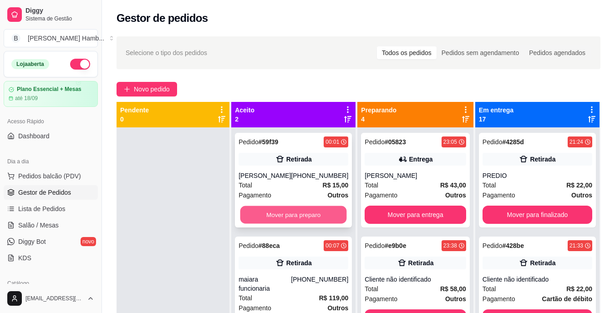
click at [275, 217] on button "Mover para preparo" at bounding box center [293, 215] width 107 height 18
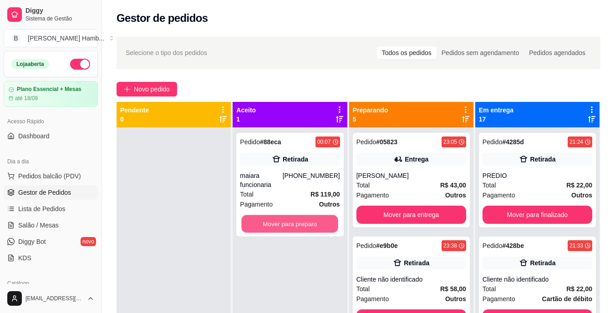
click at [275, 217] on button "Mover para preparo" at bounding box center [290, 224] width 97 height 18
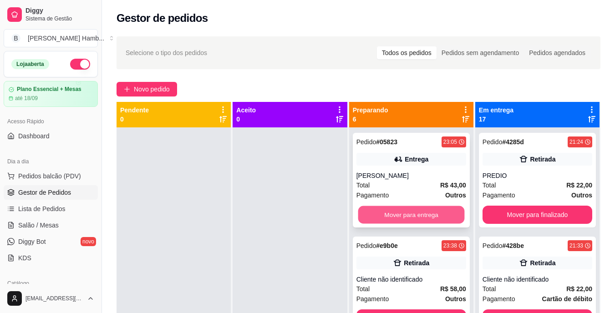
click at [390, 209] on button "Mover para entrega" at bounding box center [411, 215] width 107 height 18
click at [390, 209] on button "Mover para retirada disponível" at bounding box center [411, 215] width 107 height 18
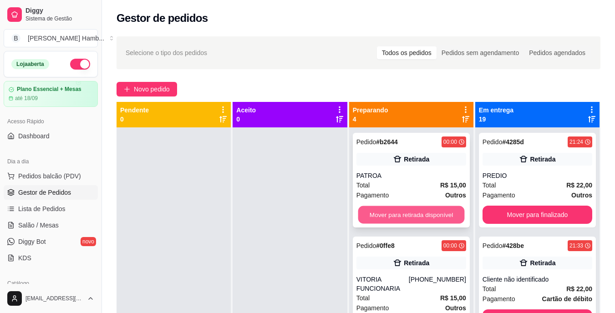
click at [389, 216] on button "Mover para retirada disponível" at bounding box center [411, 215] width 107 height 18
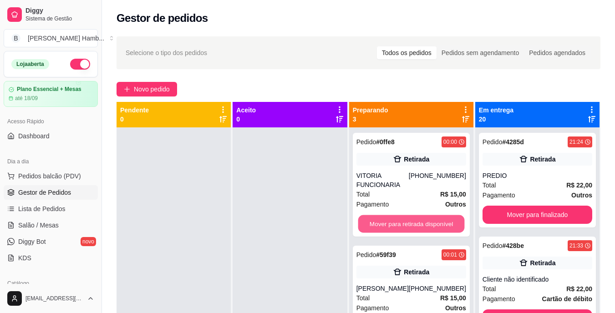
click at [389, 216] on button "Mover para retirada disponível" at bounding box center [411, 224] width 107 height 18
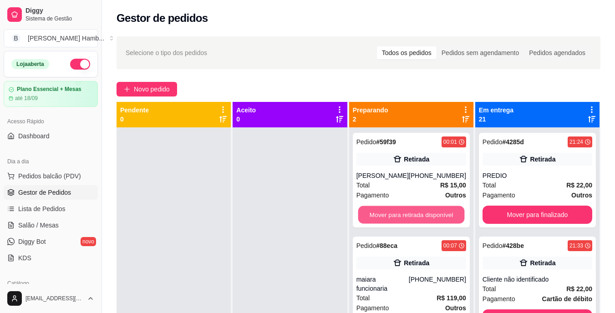
click at [389, 216] on button "Mover para retirada disponível" at bounding box center [411, 215] width 107 height 18
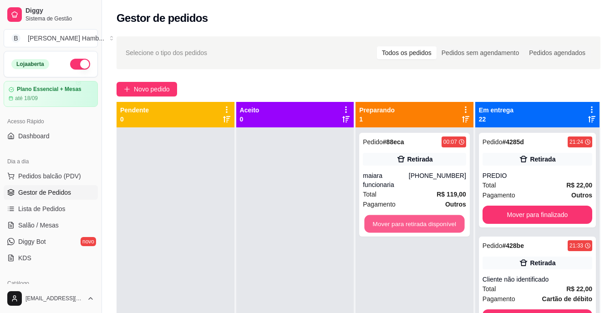
click at [389, 216] on button "Mover para retirada disponível" at bounding box center [415, 224] width 100 height 18
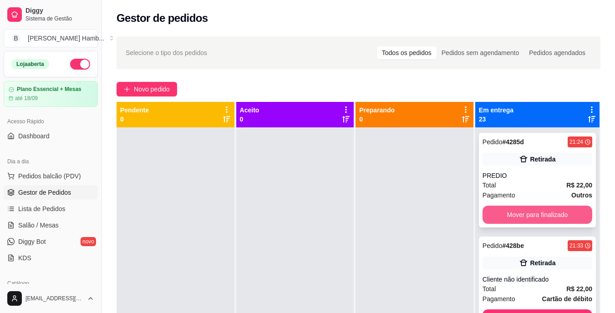
click at [508, 213] on button "Mover para finalizado" at bounding box center [538, 215] width 110 height 18
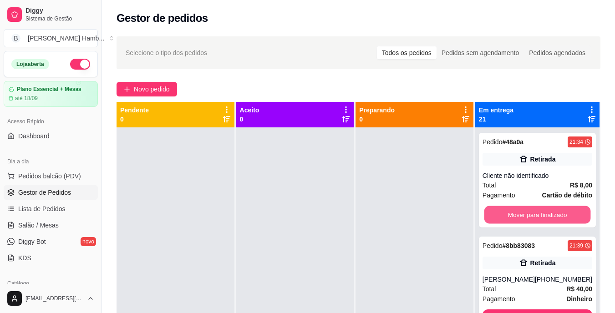
click at [508, 213] on button "Mover para finalizado" at bounding box center [537, 215] width 107 height 18
click at [508, 213] on button "Mover para finalizado" at bounding box center [538, 215] width 110 height 18
click at [508, 213] on button "Mover para finalizado" at bounding box center [537, 215] width 107 height 18
click at [508, 213] on button "Mover para finalizado" at bounding box center [538, 215] width 110 height 18
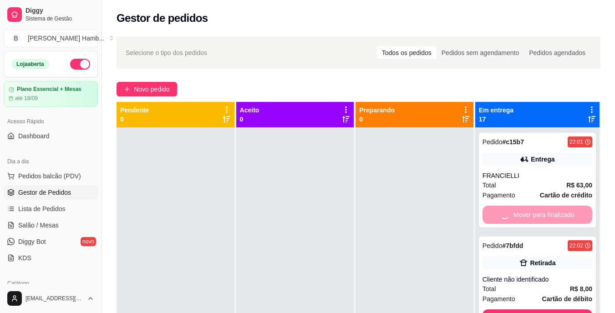
click at [508, 213] on div "Mover para finalizado" at bounding box center [538, 215] width 110 height 18
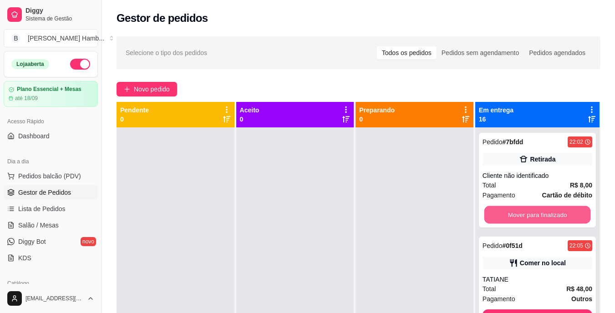
click at [508, 213] on button "Mover para finalizado" at bounding box center [537, 215] width 107 height 18
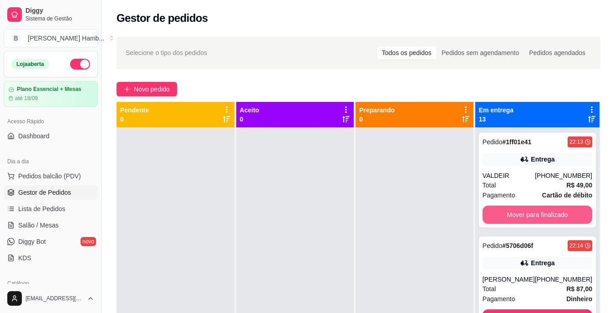
click at [508, 213] on button "Mover para finalizado" at bounding box center [538, 215] width 110 height 18
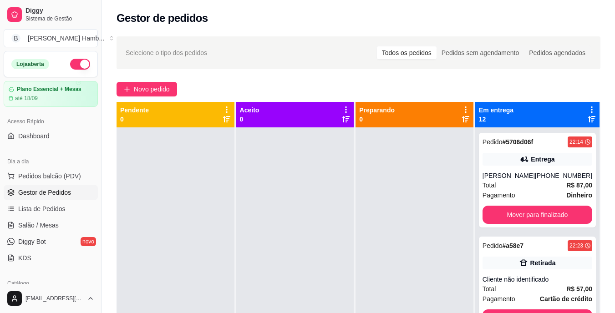
click at [508, 213] on div "Pedido # 5706d06f 22:14 Entrega Karyson Rodrigues (69) 99248-0368 Total R$ 87,0…" at bounding box center [537, 180] width 117 height 95
click at [507, 220] on button "Mover para finalizado" at bounding box center [538, 215] width 110 height 18
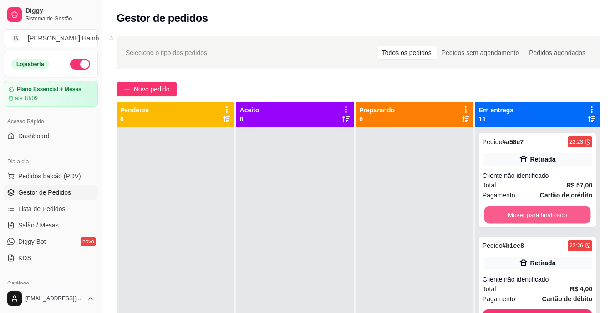
click at [507, 220] on button "Mover para finalizado" at bounding box center [537, 215] width 107 height 18
click at [507, 220] on div "Mover para finalizado" at bounding box center [538, 215] width 110 height 18
click at [507, 220] on button "Mover para finalizado" at bounding box center [537, 215] width 107 height 18
click at [509, 216] on button "Mover para finalizado" at bounding box center [537, 215] width 107 height 18
click at [509, 216] on button "Mover para finalizado" at bounding box center [538, 215] width 110 height 18
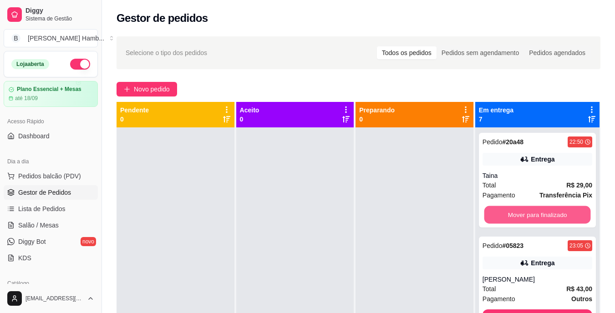
click at [509, 216] on button "Mover para finalizado" at bounding box center [537, 215] width 107 height 18
click at [509, 216] on button "Mover para finalizado" at bounding box center [538, 215] width 110 height 18
click at [509, 216] on button "Mover para finalizado" at bounding box center [537, 215] width 107 height 18
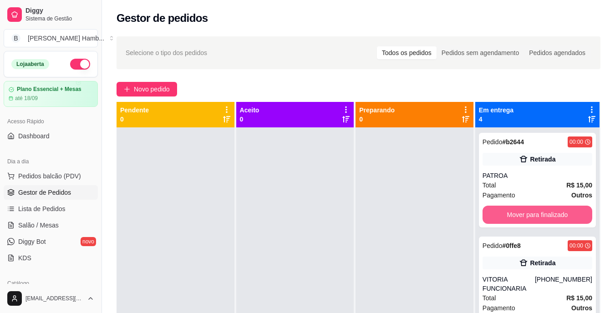
click at [509, 216] on button "Mover para finalizado" at bounding box center [538, 215] width 110 height 18
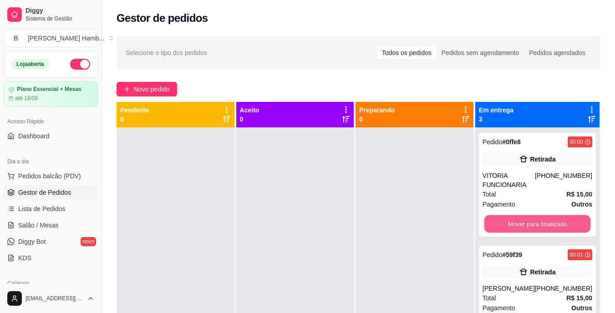
click at [509, 216] on button "Mover para finalizado" at bounding box center [537, 224] width 107 height 18
click at [509, 216] on div "Mover para finalizado" at bounding box center [538, 224] width 110 height 18
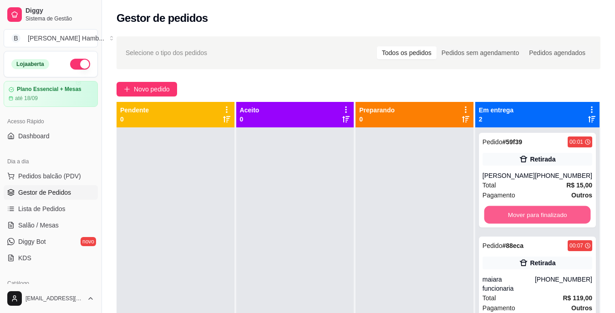
click at [509, 216] on button "Mover para finalizado" at bounding box center [537, 215] width 107 height 18
click at [509, 216] on div "Mover para finalizado" at bounding box center [538, 215] width 110 height 18
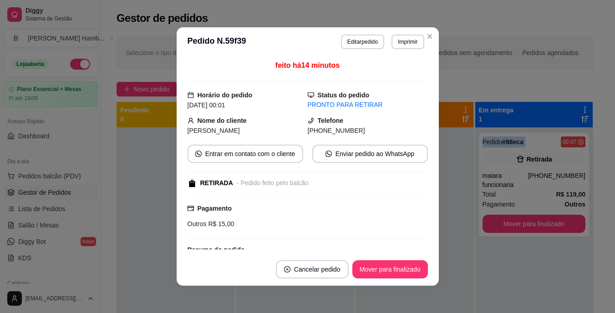
click at [509, 216] on button "Mover para finalizado" at bounding box center [534, 224] width 103 height 18
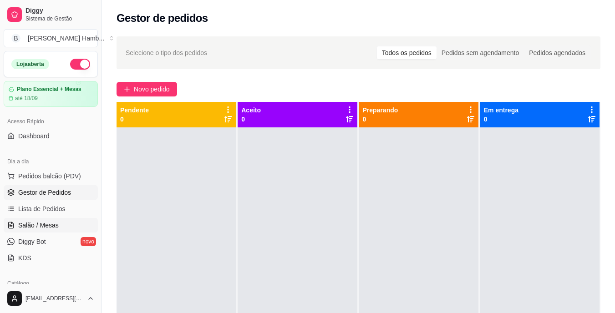
click at [46, 227] on span "Salão / Mesas" at bounding box center [38, 225] width 41 height 9
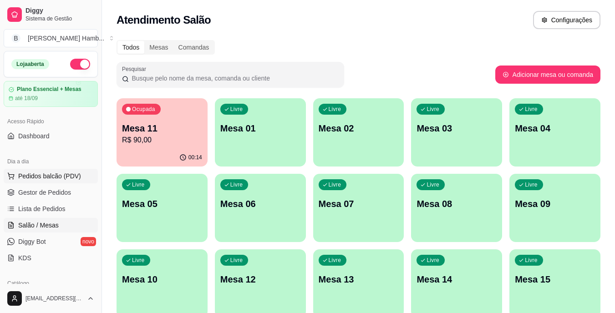
click at [62, 176] on span "Pedidos balcão (PDV)" at bounding box center [49, 176] width 63 height 9
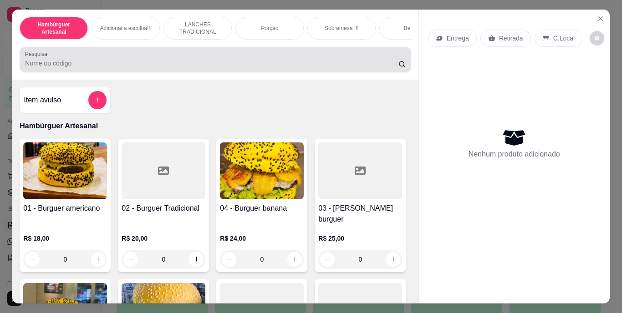
click at [202, 59] on div at bounding box center [215, 60] width 380 height 18
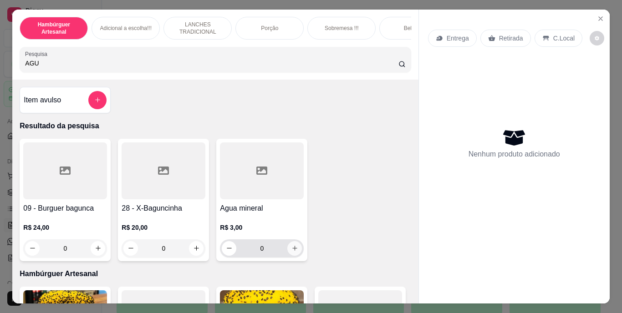
type input "AGU"
click at [292, 251] on icon "increase-product-quantity" at bounding box center [294, 248] width 5 height 5
type input "1"
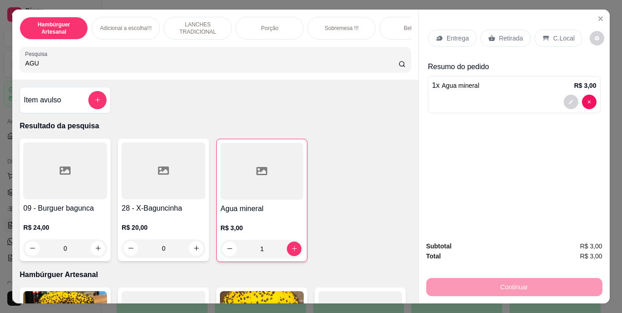
click at [507, 37] on p "Retirada" at bounding box center [511, 38] width 24 height 9
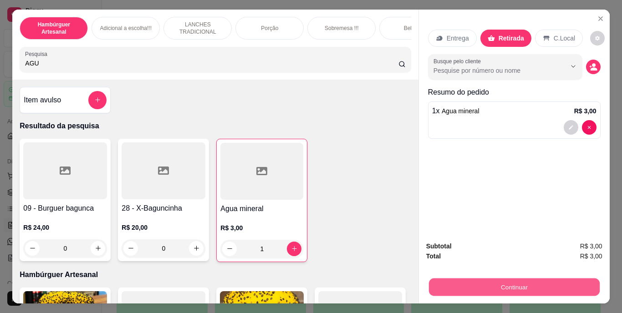
click at [502, 279] on button "Continuar" at bounding box center [514, 288] width 171 height 18
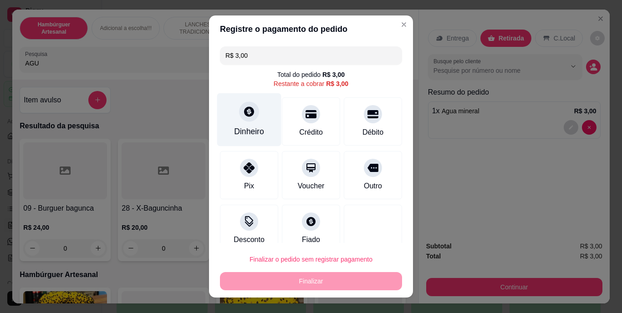
click at [240, 122] on div "Dinheiro" at bounding box center [249, 119] width 64 height 53
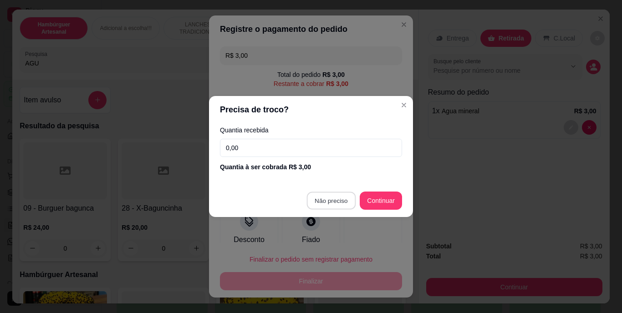
type input "R$ 0,00"
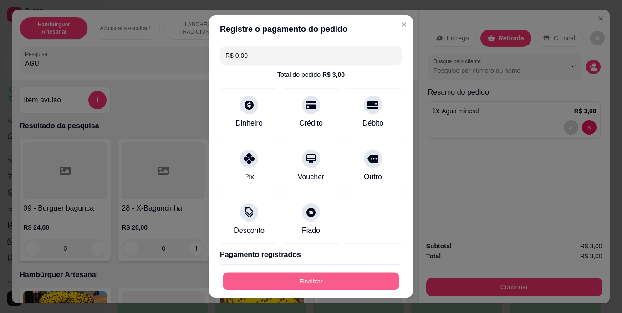
click at [312, 279] on button "Finalizar" at bounding box center [311, 281] width 177 height 18
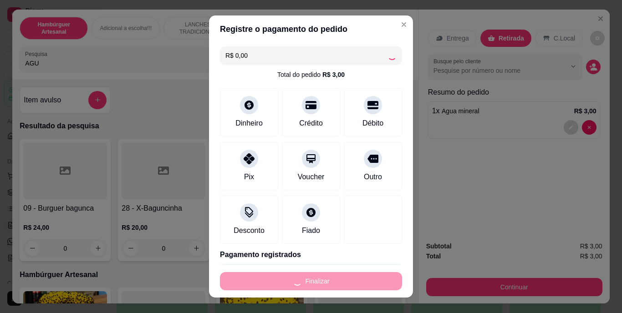
type input "0"
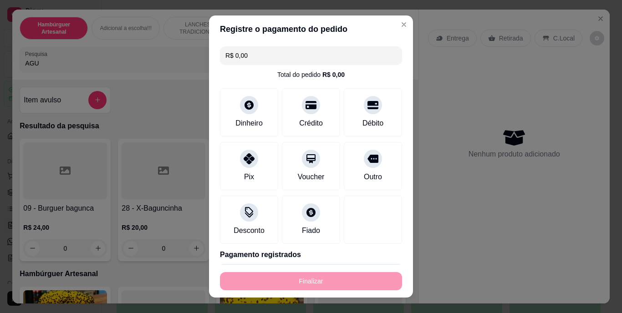
type input "-R$ 3,00"
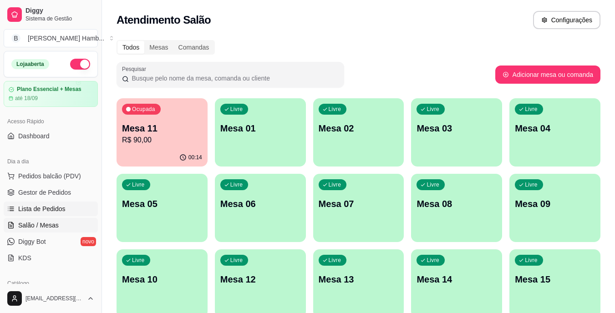
click at [64, 210] on link "Lista de Pedidos" at bounding box center [51, 209] width 94 height 15
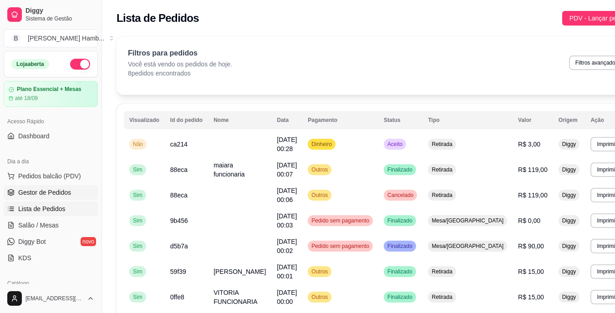
click at [73, 190] on link "Gestor de Pedidos" at bounding box center [51, 192] width 94 height 15
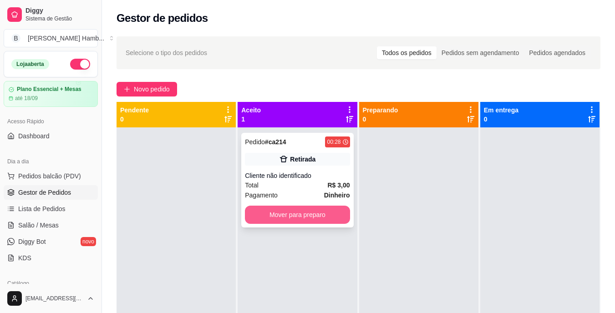
click at [295, 215] on button "Mover para preparo" at bounding box center [297, 215] width 105 height 18
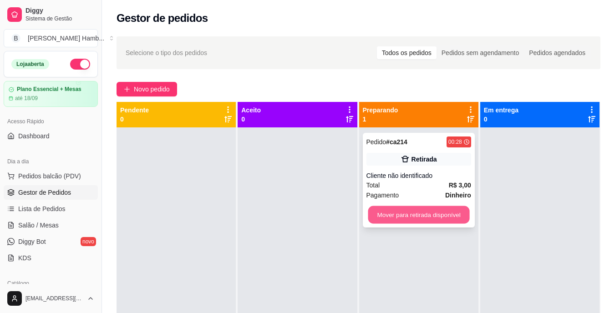
click at [425, 217] on button "Mover para retirada disponível" at bounding box center [419, 215] width 102 height 18
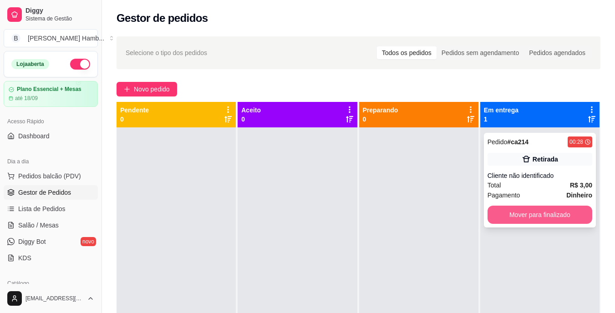
click at [511, 210] on button "Mover para finalizado" at bounding box center [540, 215] width 105 height 18
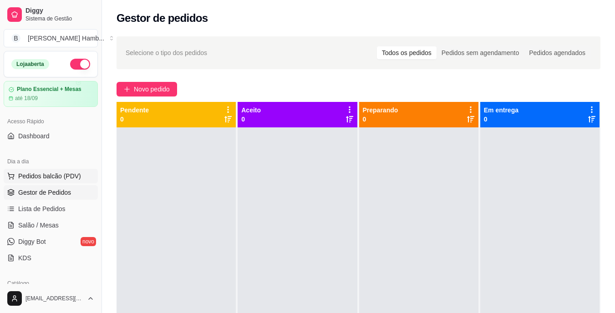
click at [69, 174] on span "Pedidos balcão (PDV)" at bounding box center [49, 176] width 63 height 9
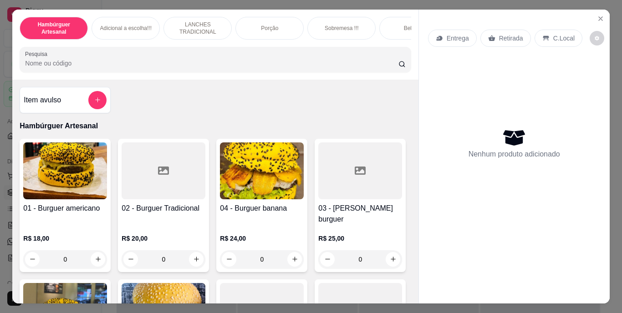
click at [240, 67] on input "Pesquisa" at bounding box center [211, 63] width 373 height 9
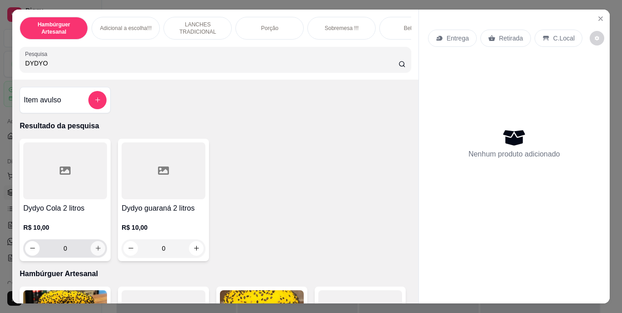
type input "DYDYO"
click at [95, 252] on icon "increase-product-quantity" at bounding box center [98, 248] width 7 height 7
type input "1"
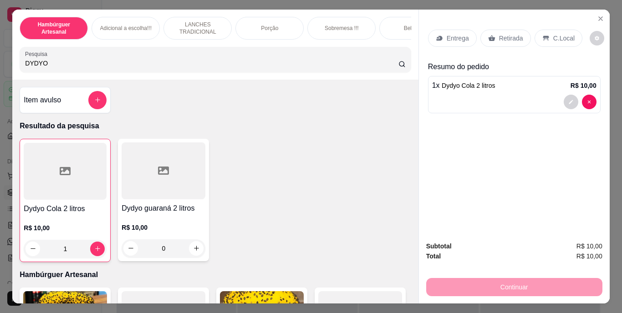
click at [506, 34] on p "Retirada" at bounding box center [511, 38] width 24 height 9
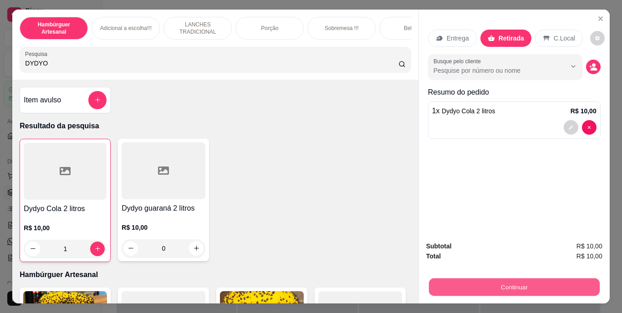
click at [464, 285] on button "Continuar" at bounding box center [514, 288] width 171 height 18
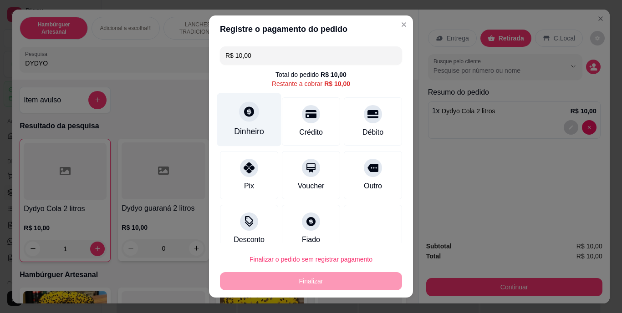
click at [233, 115] on div "Dinheiro" at bounding box center [249, 119] width 64 height 53
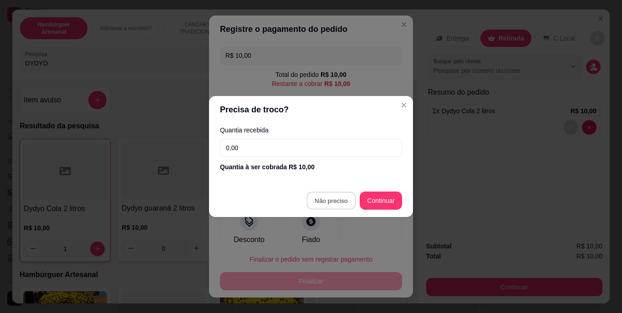
type input "R$ 0,00"
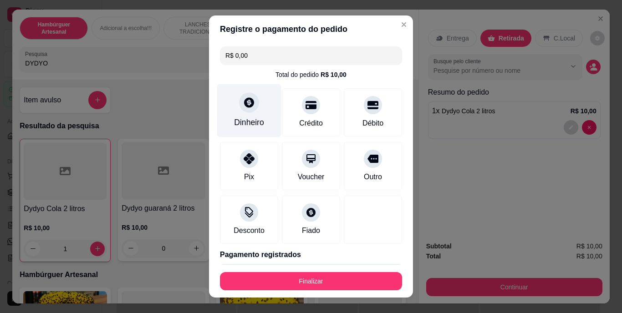
click at [248, 119] on div "Dinheiro" at bounding box center [249, 123] width 30 height 12
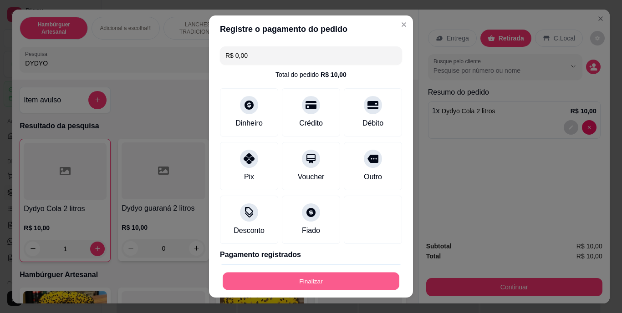
click at [320, 277] on button "Finalizar" at bounding box center [311, 281] width 177 height 18
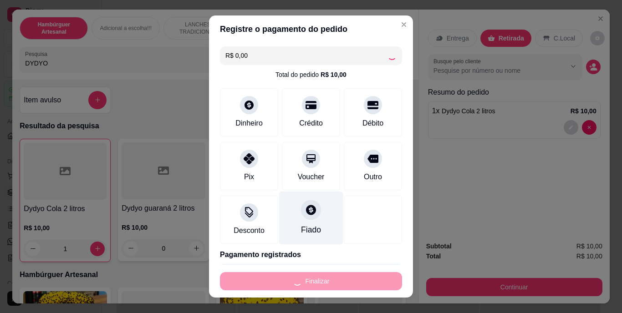
type input "0"
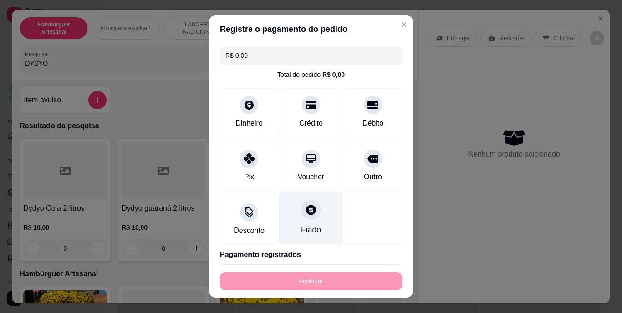
type input "-R$ 10,00"
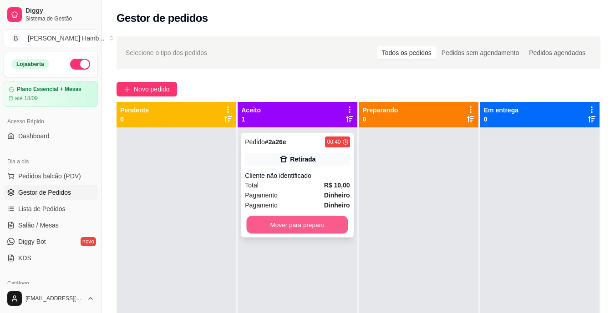
click at [280, 226] on button "Mover para preparo" at bounding box center [298, 225] width 102 height 18
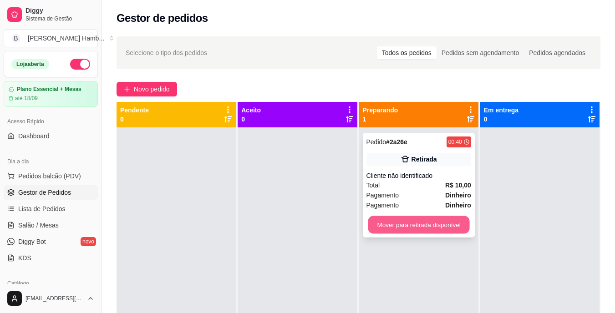
click at [378, 226] on button "Mover para retirada disponível" at bounding box center [419, 225] width 102 height 18
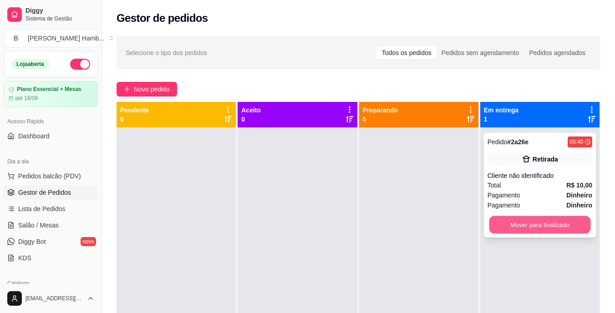
click at [527, 224] on button "Mover para finalizado" at bounding box center [540, 225] width 102 height 18
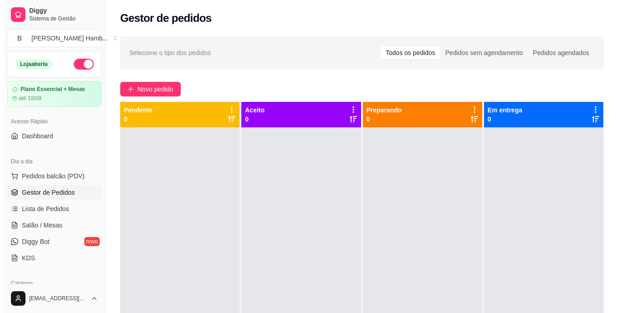
scroll to position [26, 0]
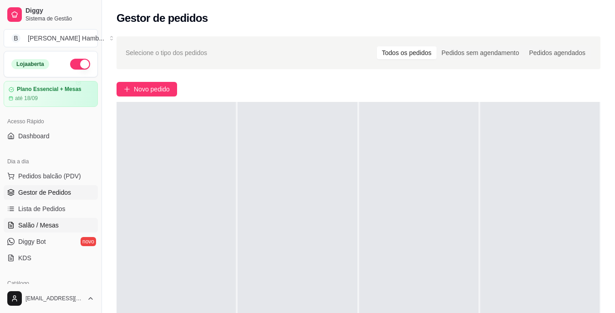
click at [42, 223] on span "Salão / Mesas" at bounding box center [38, 225] width 41 height 9
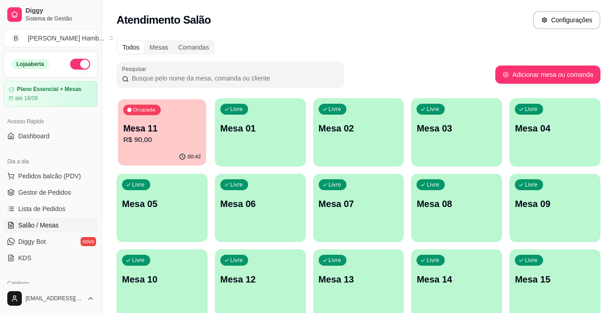
click at [138, 130] on p "Mesa 11" at bounding box center [162, 129] width 78 height 12
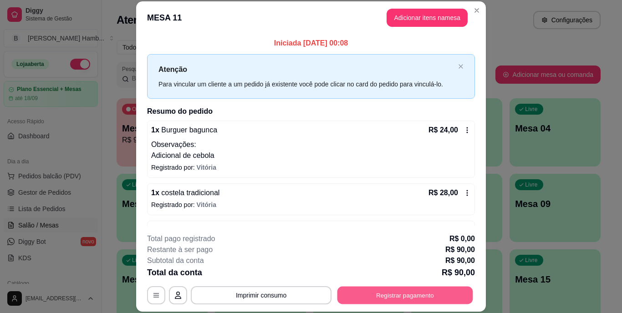
click at [357, 290] on button "Registrar pagamento" at bounding box center [406, 295] width 136 height 18
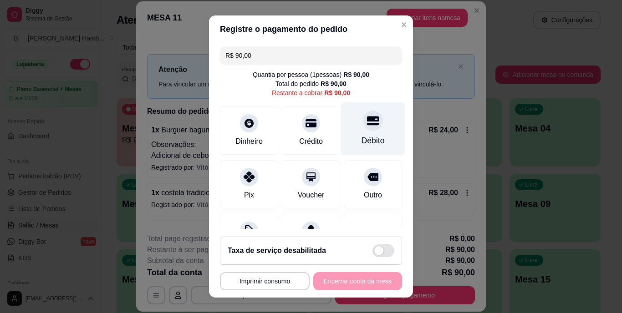
click at [368, 129] on div "Débito" at bounding box center [373, 128] width 64 height 53
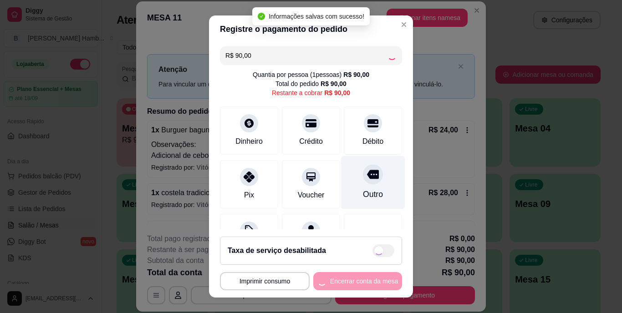
type input "R$ 0,00"
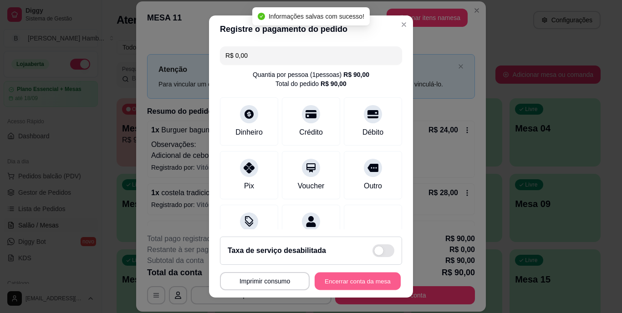
click at [343, 286] on button "Encerrar conta da mesa" at bounding box center [358, 281] width 86 height 18
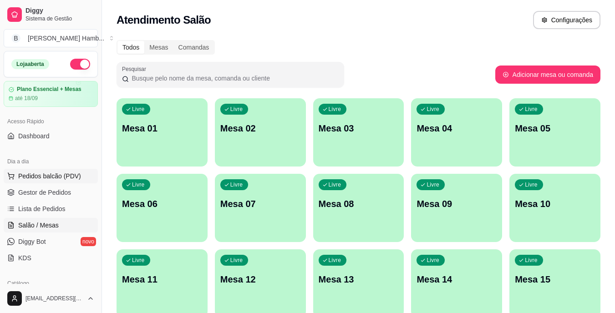
click at [68, 170] on button "Pedidos balcão (PDV)" at bounding box center [51, 176] width 94 height 15
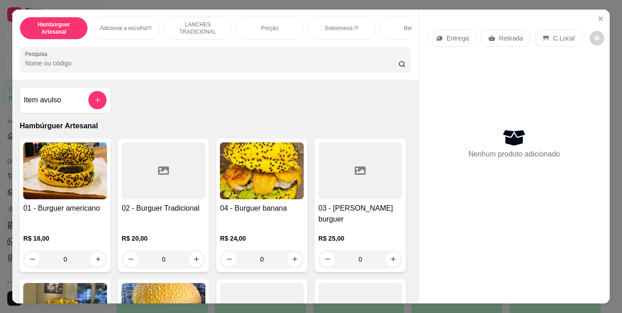
click at [163, 68] on input "Pesquisa" at bounding box center [211, 63] width 373 height 9
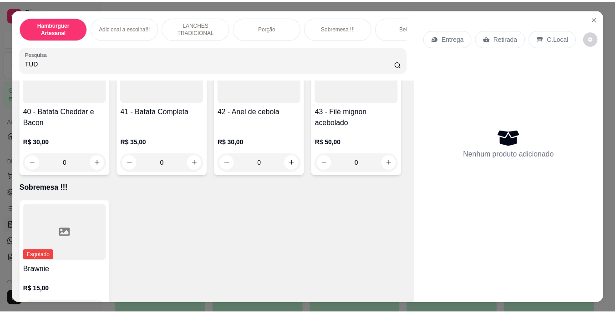
scroll to position [2051, 0]
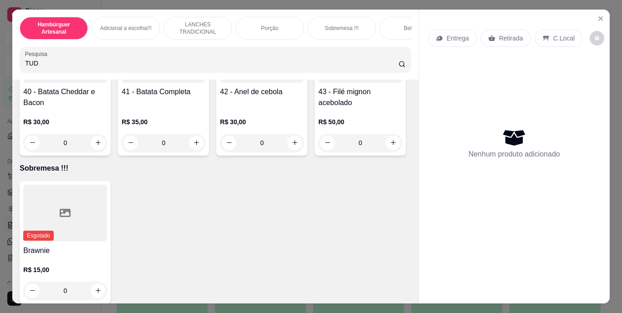
type input "TUD"
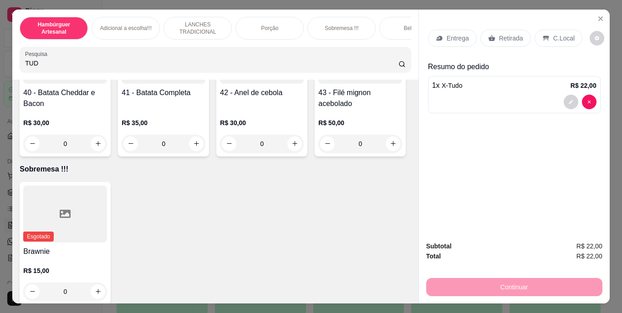
click at [514, 34] on p "Retirada" at bounding box center [511, 38] width 24 height 9
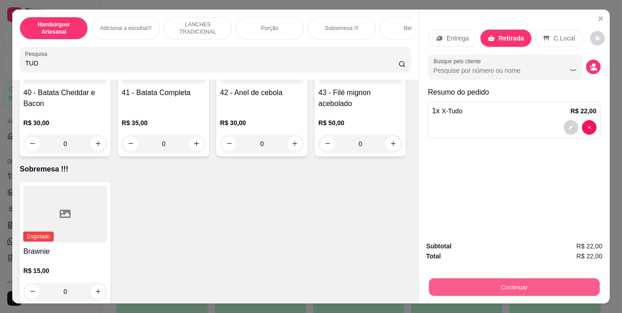
click at [524, 280] on button "Continuar" at bounding box center [514, 288] width 171 height 18
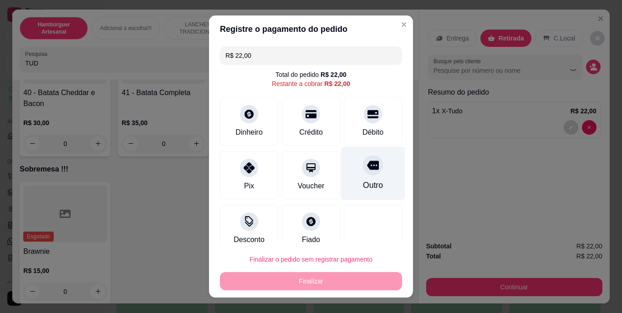
click at [364, 176] on div "Outro" at bounding box center [373, 173] width 64 height 53
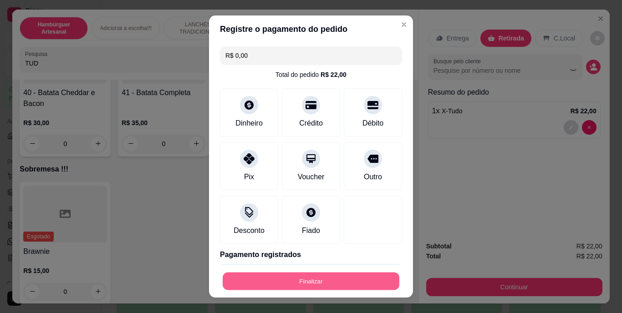
click at [339, 277] on button "Finalizar" at bounding box center [311, 281] width 177 height 18
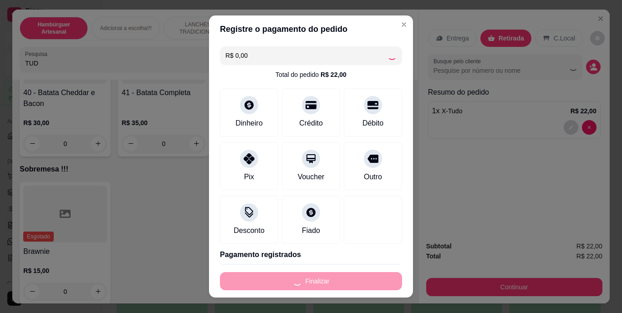
click at [339, 277] on div "Finalizar" at bounding box center [311, 281] width 182 height 18
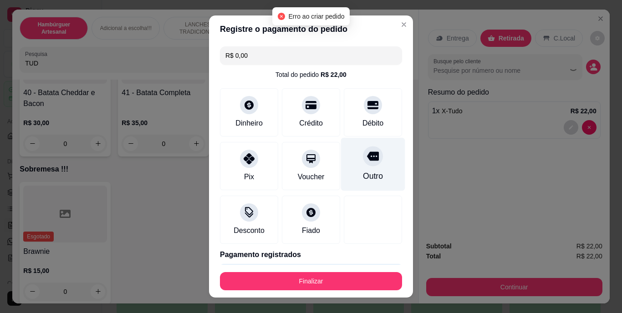
click at [363, 179] on div "Outro" at bounding box center [373, 177] width 20 height 12
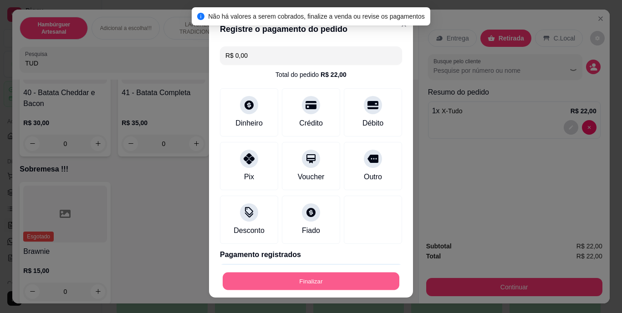
click at [326, 280] on button "Finalizar" at bounding box center [311, 281] width 177 height 18
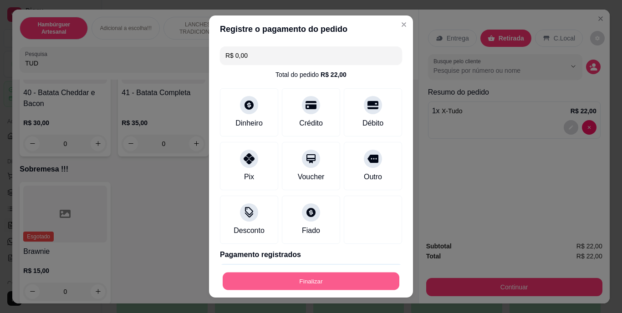
click at [322, 274] on button "Finalizar" at bounding box center [311, 281] width 177 height 18
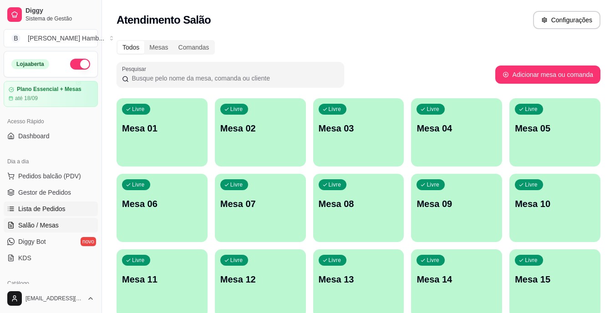
click at [51, 206] on span "Lista de Pedidos" at bounding box center [41, 209] width 47 height 9
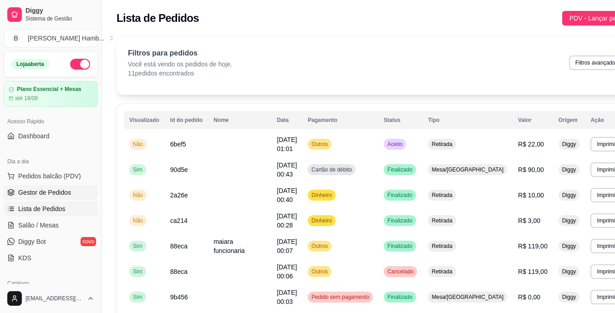
click at [60, 187] on link "Gestor de Pedidos" at bounding box center [51, 192] width 94 height 15
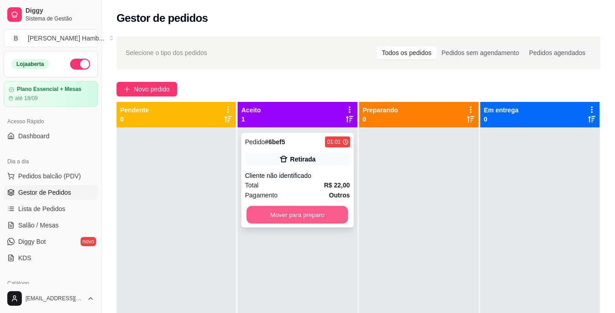
click at [286, 206] on button "Mover para preparo" at bounding box center [298, 215] width 102 height 18
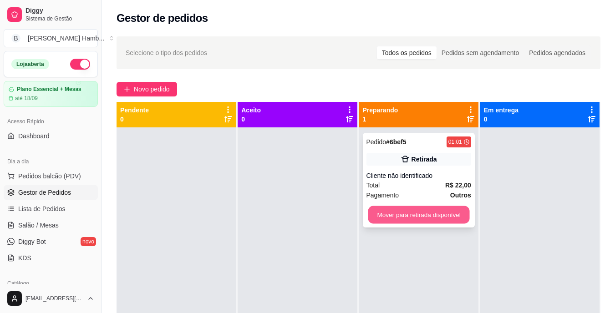
click at [402, 216] on button "Mover para retirada disponível" at bounding box center [419, 215] width 102 height 18
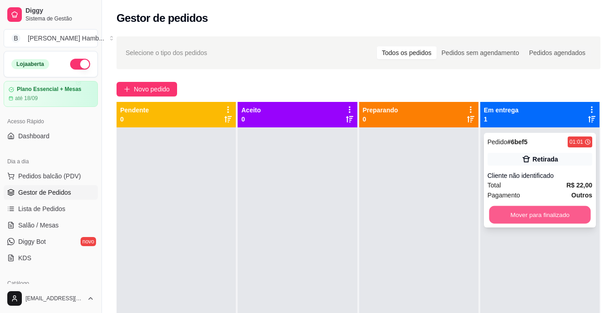
click at [507, 209] on button "Mover para finalizado" at bounding box center [540, 215] width 102 height 18
